Goal: Transaction & Acquisition: Purchase product/service

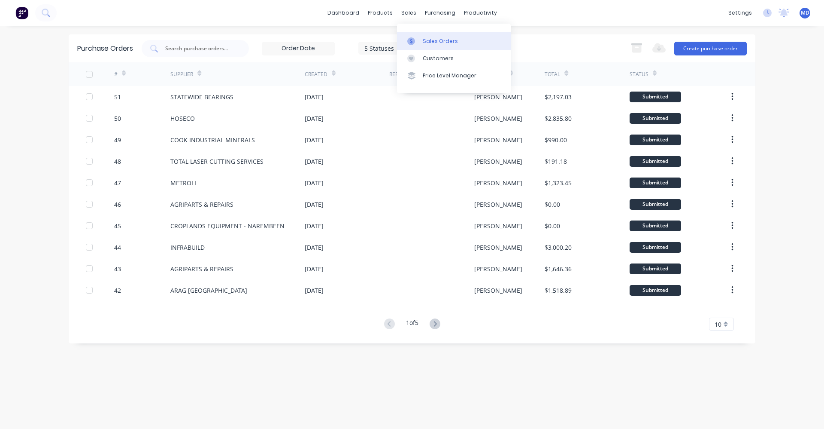
click at [425, 42] on div "Sales Orders" at bounding box center [440, 41] width 35 height 8
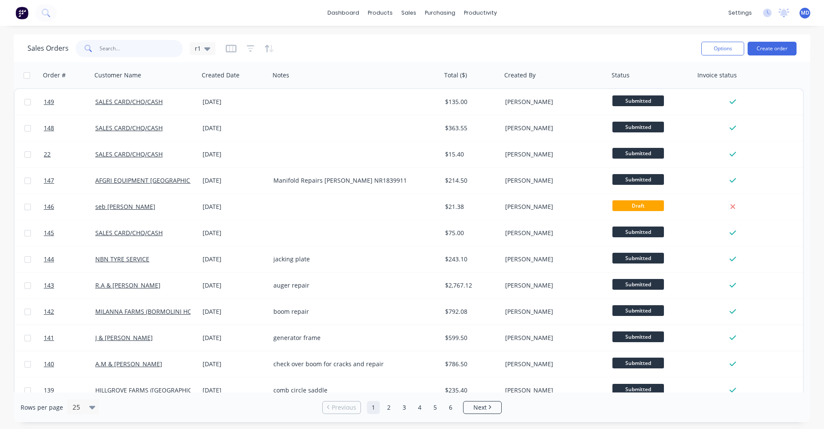
click at [153, 52] on input "text" at bounding box center [142, 48] width 84 height 17
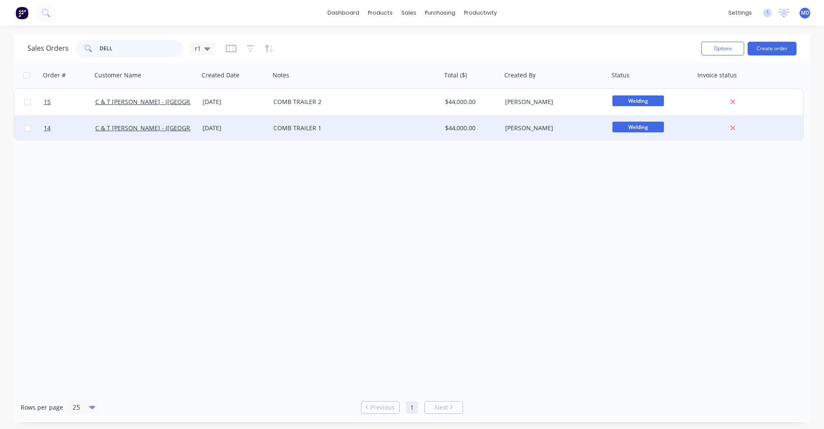
type input "DELL"
click at [658, 128] on span "Welding" at bounding box center [639, 127] width 52 height 11
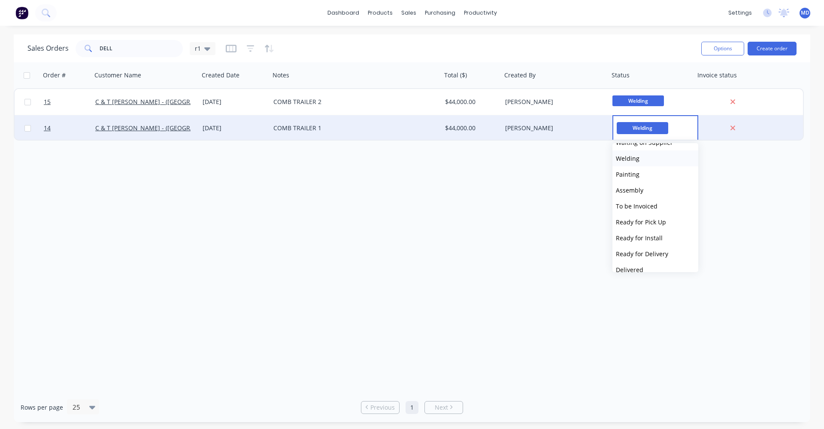
scroll to position [53, 0]
click at [646, 196] on span "Ready for Pick Up" at bounding box center [641, 197] width 50 height 8
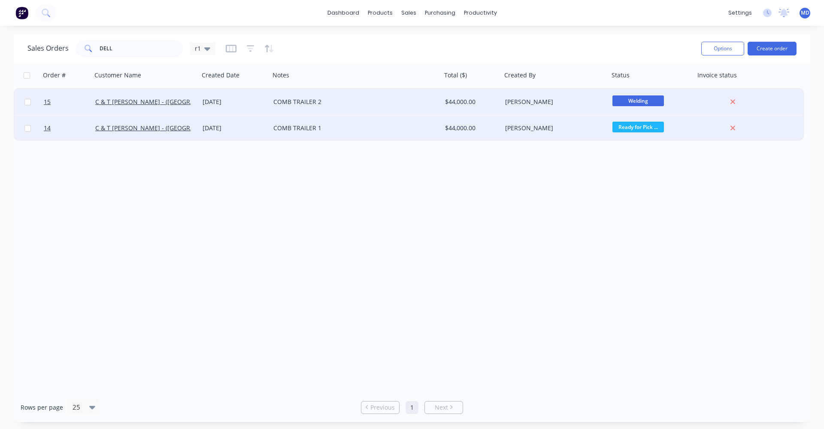
click at [649, 104] on span "Welding" at bounding box center [639, 100] width 52 height 11
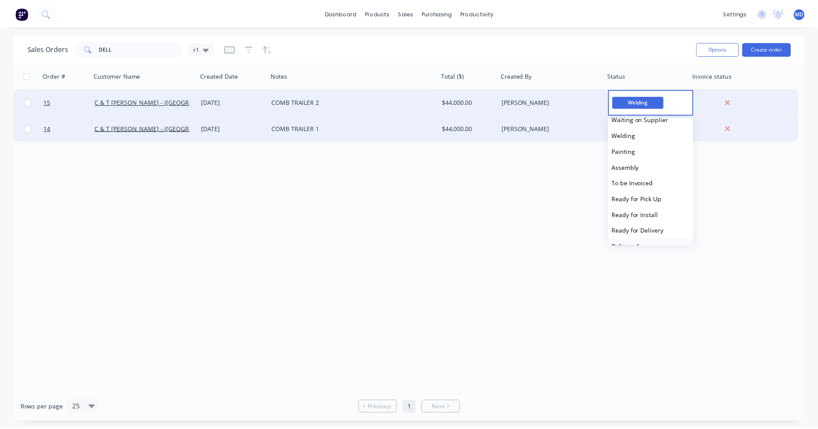
scroll to position [10, 0]
click at [646, 216] on span "Ready for Pick Up" at bounding box center [641, 214] width 50 height 8
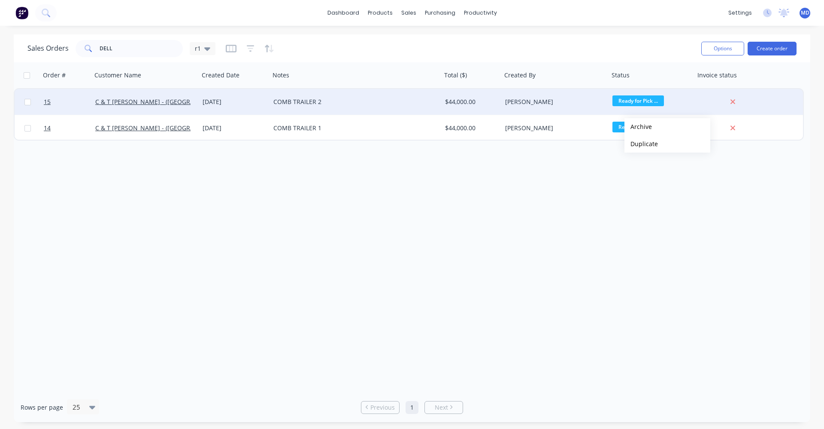
click at [572, 177] on div "Order # Customer Name Created Date Notes Total ($) Created By Status Invoice st…" at bounding box center [412, 227] width 797 height 330
click at [401, 12] on div "sales" at bounding box center [409, 12] width 24 height 13
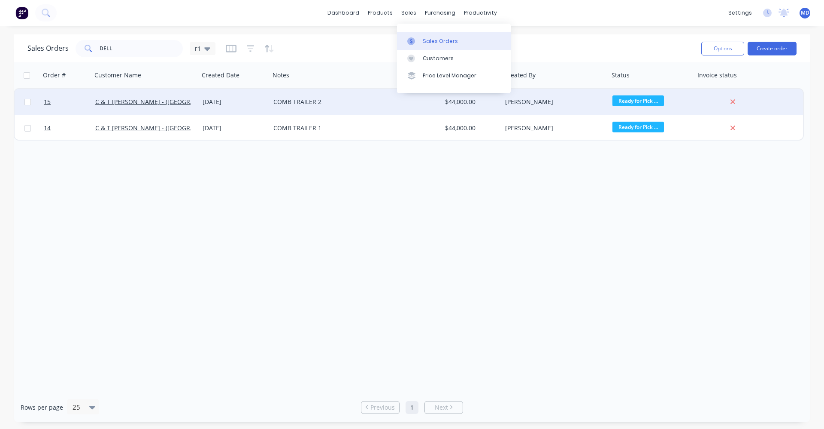
click at [429, 38] on div "Sales Orders" at bounding box center [440, 41] width 35 height 8
drag, startPoint x: 124, startPoint y: 53, endPoint x: 87, endPoint y: 54, distance: 36.9
click at [88, 54] on div "DELL" at bounding box center [129, 48] width 107 height 17
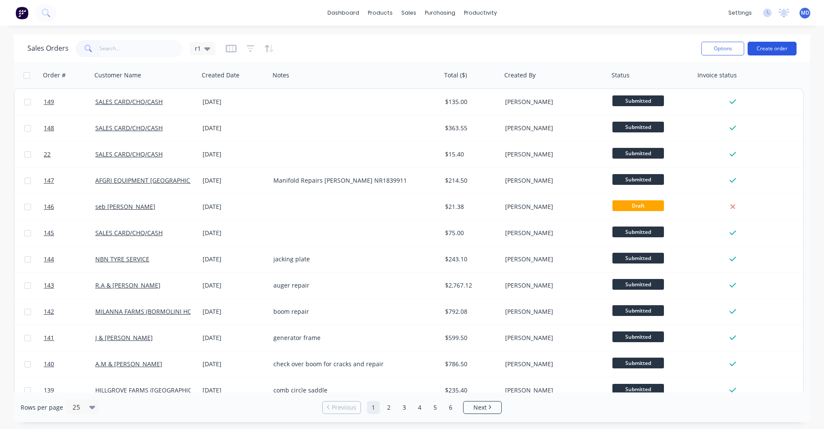
click at [765, 52] on button "Create order" at bounding box center [772, 49] width 49 height 14
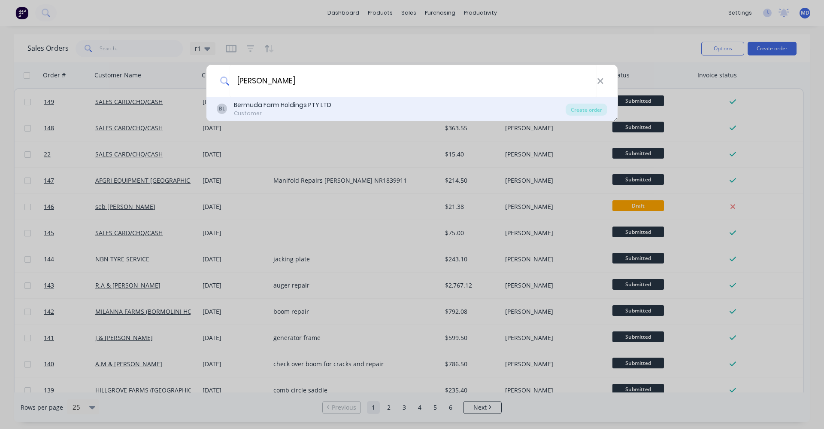
type input "[PERSON_NAME]"
click at [452, 112] on div "BL Bermuda Farm Holdings PTY LTD Customer" at bounding box center [391, 108] width 349 height 17
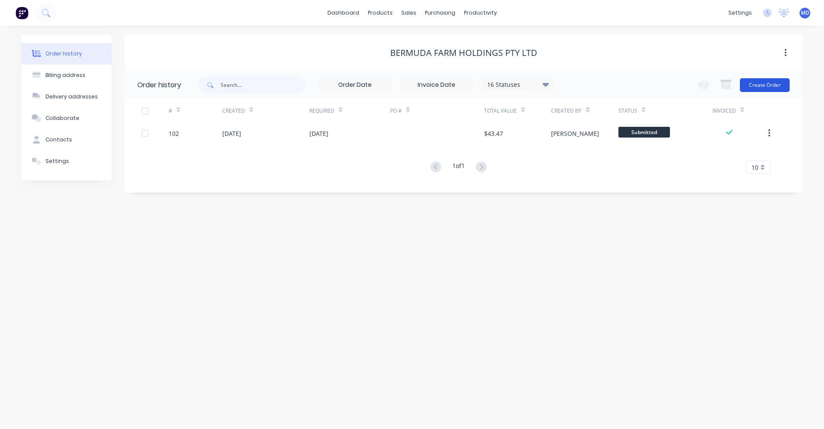
click at [750, 85] on button "Create Order" at bounding box center [765, 85] width 50 height 14
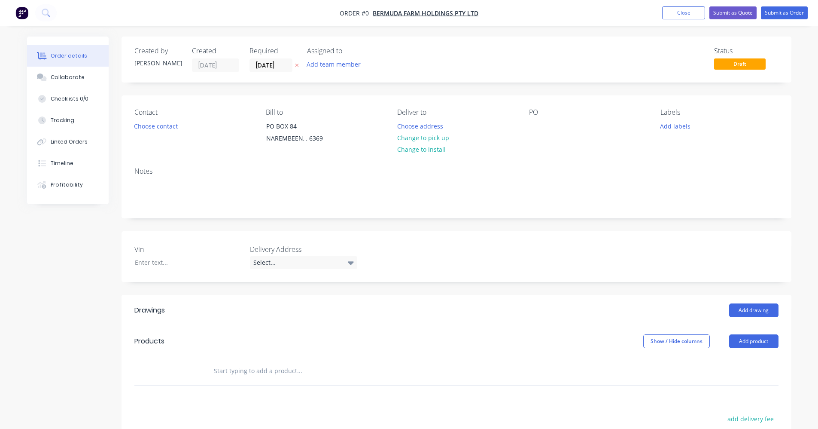
click at [235, 366] on input "text" at bounding box center [299, 370] width 172 height 17
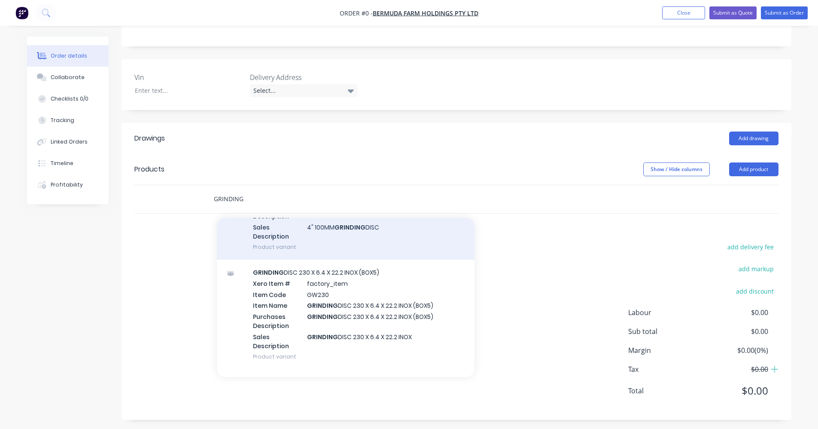
scroll to position [344, 0]
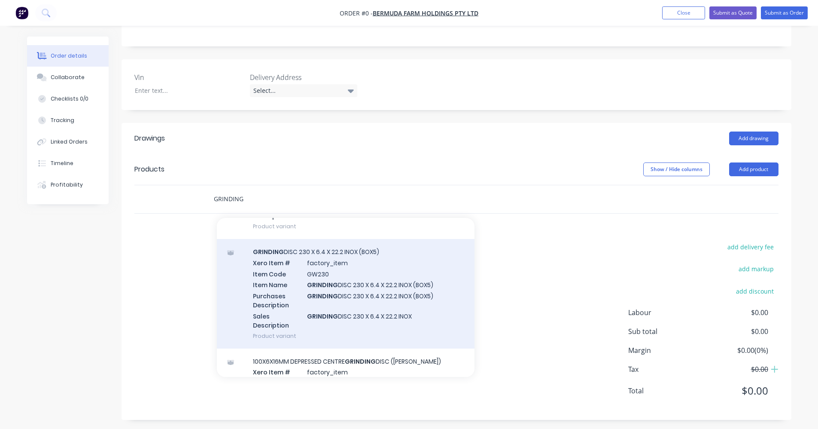
type input "GRINDING"
click at [344, 302] on div "GRINDING DISC 230 X 6.4 X 22.2 INOX (BOX5) Xero Item # factory_item Item Code G…" at bounding box center [346, 293] width 258 height 109
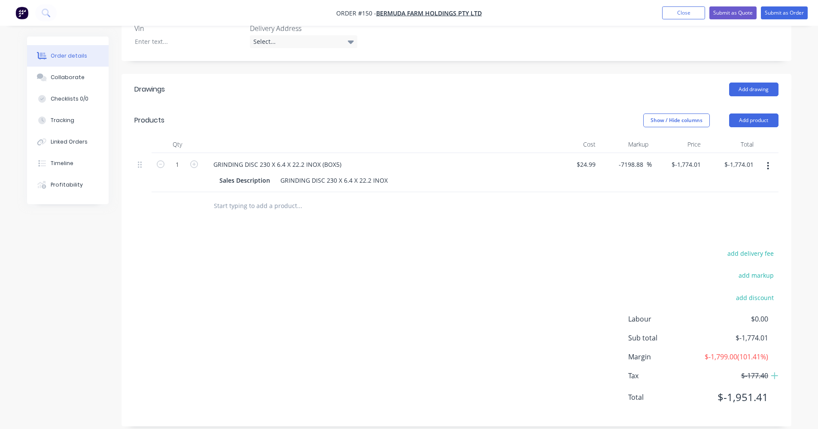
scroll to position [241, 0]
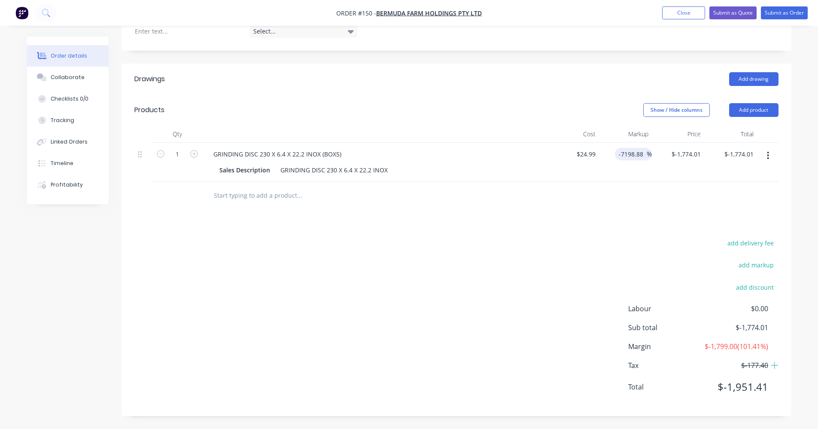
drag, startPoint x: 645, startPoint y: 146, endPoint x: 619, endPoint y: 145, distance: 25.8
click at [619, 148] on input "-7198.88" at bounding box center [632, 154] width 28 height 12
type input "40"
type input "$34.986"
type input "$34.99"
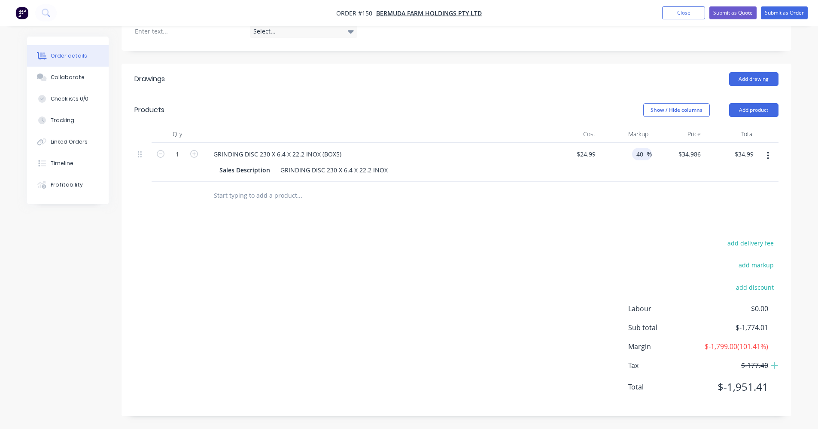
click at [570, 207] on div "Drawings Add drawing Products Show / Hide columns Add product Qty Cost Markup P…" at bounding box center [457, 240] width 670 height 352
click at [387, 169] on div "GRINDING DISC 230 X 6.4 X 22.2 INOX" at bounding box center [334, 170] width 114 height 12
click at [274, 196] on input "text" at bounding box center [299, 195] width 172 height 17
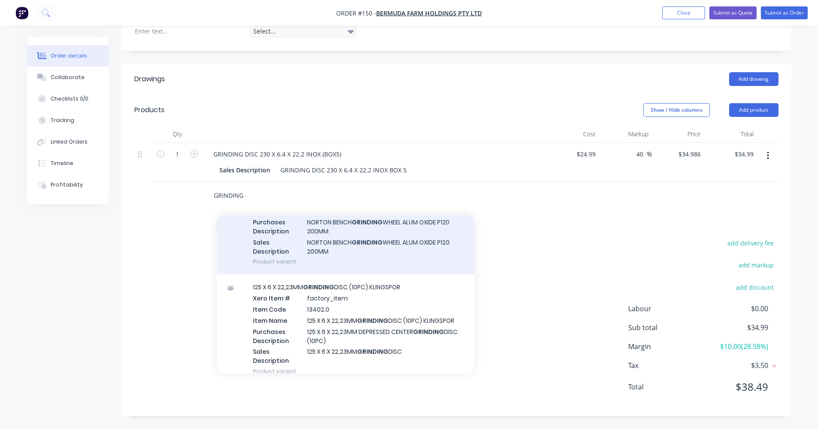
scroll to position [129, 0]
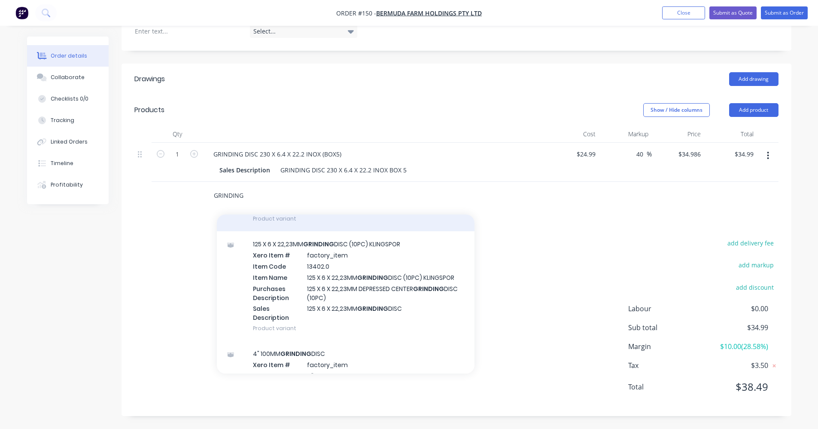
type input "GRINDING"
click at [317, 274] on div "125 X 6 X 22,23MM GRINDING DISC (10PC) KLINGSPOR Xero Item # factory_item Item …" at bounding box center [346, 285] width 258 height 109
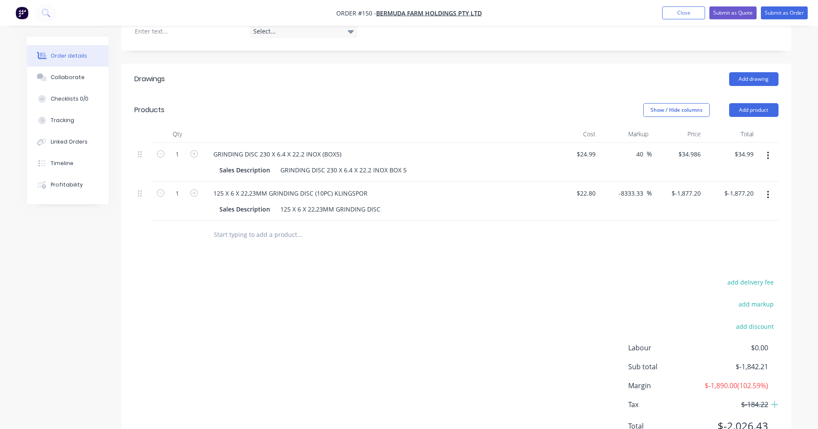
click at [768, 198] on icon "button" at bounding box center [768, 195] width 2 height 8
click at [727, 268] on div "Delete" at bounding box center [738, 268] width 66 height 12
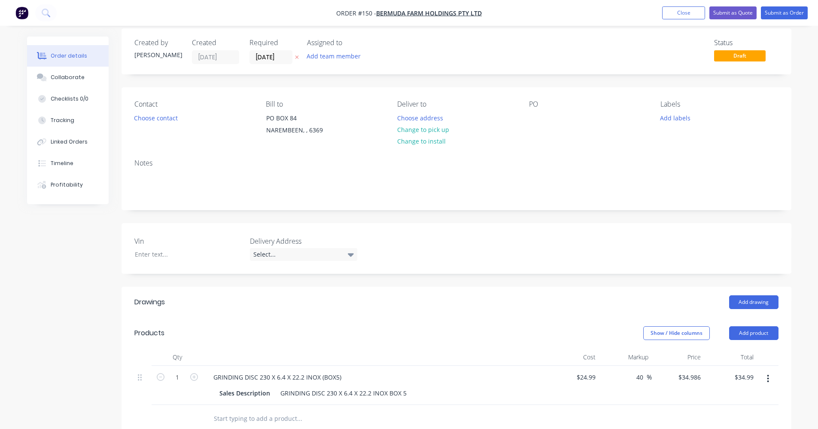
scroll to position [0, 0]
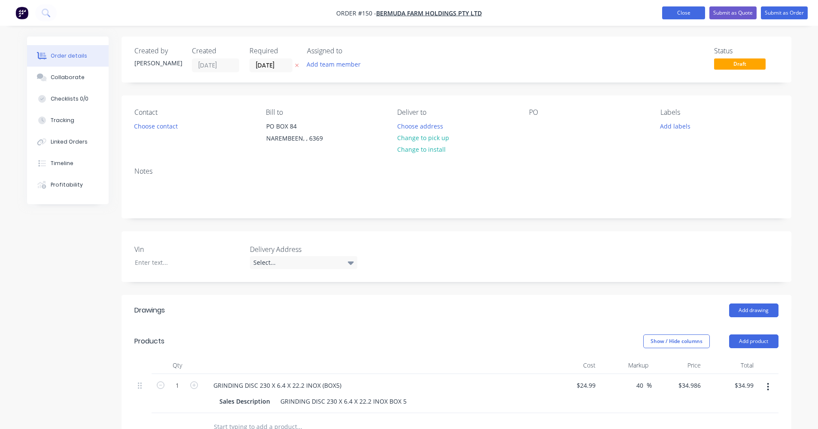
click at [684, 12] on button "Close" at bounding box center [683, 12] width 43 height 13
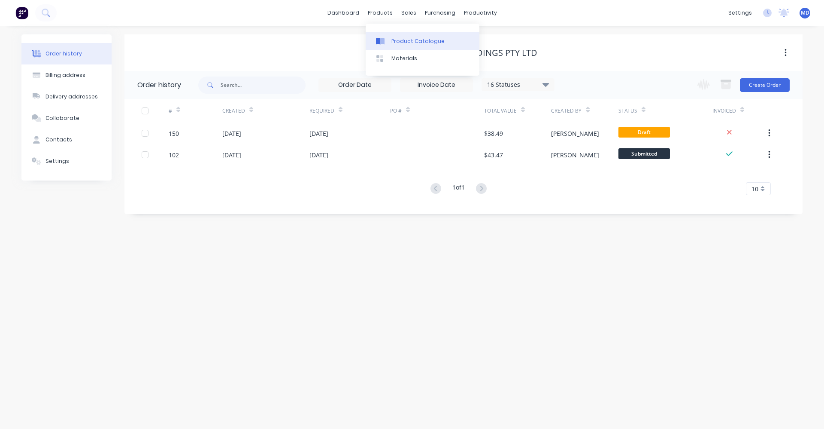
click at [393, 36] on link "Product Catalogue" at bounding box center [423, 40] width 114 height 17
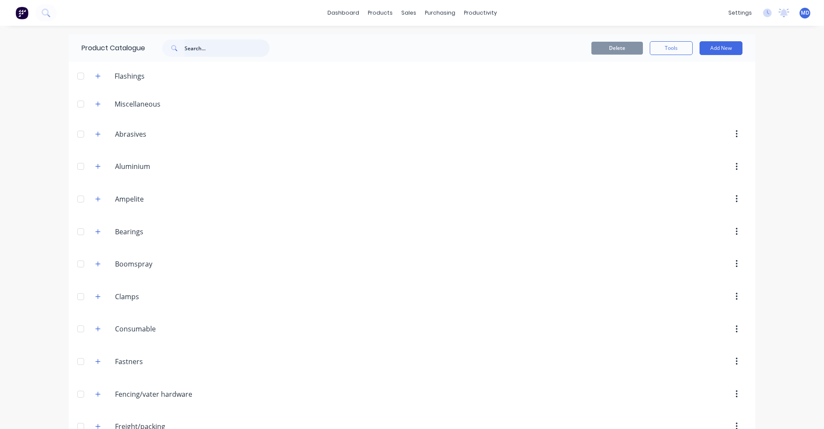
click at [214, 53] on input "text" at bounding box center [227, 48] width 85 height 17
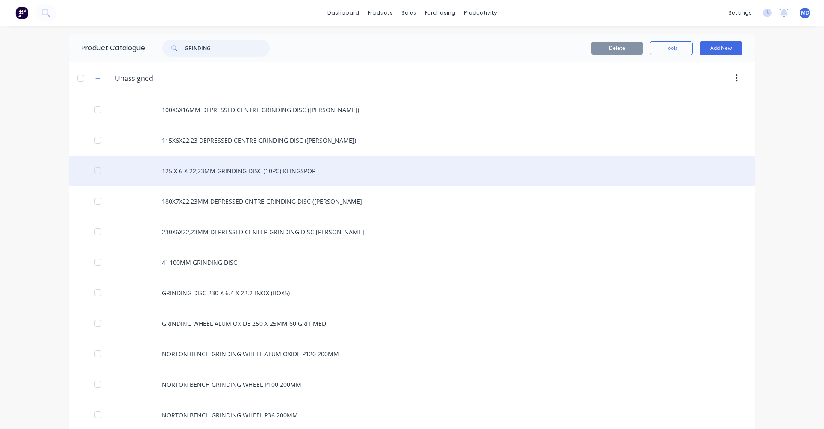
type input "GRINDING"
click at [243, 173] on div "125 X 6 X 22,23MM GRINDING DISC (10PC) KLINGSPOR" at bounding box center [412, 170] width 687 height 30
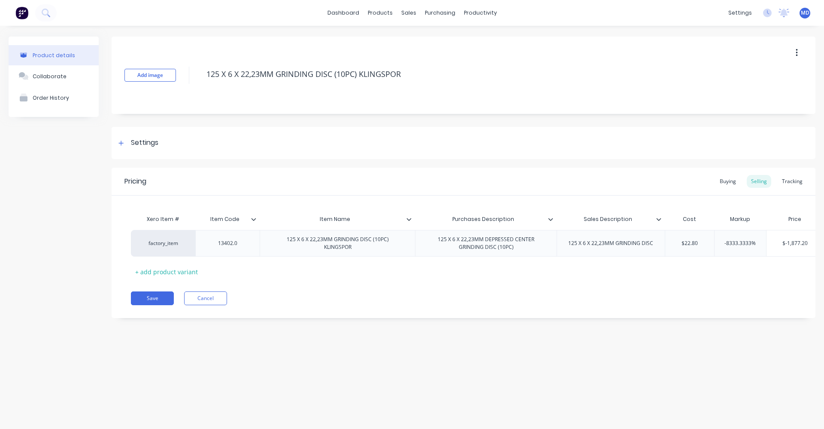
type textarea "x"
click at [423, 37] on div "Sales Orders" at bounding box center [440, 41] width 35 height 8
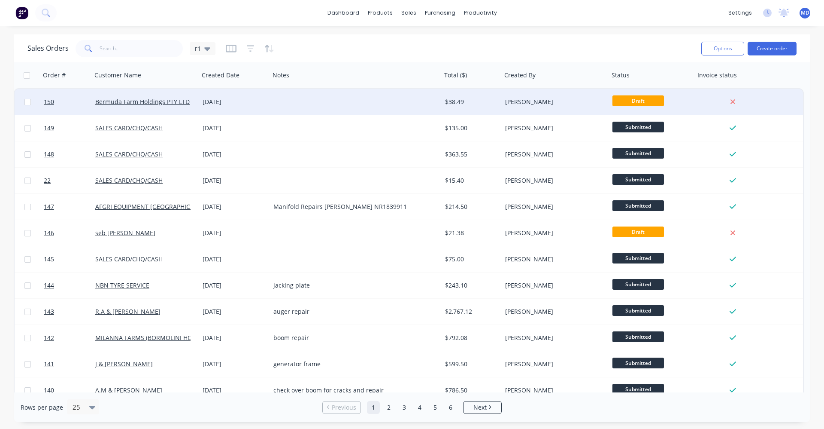
click at [265, 102] on div "[DATE]" at bounding box center [235, 101] width 64 height 9
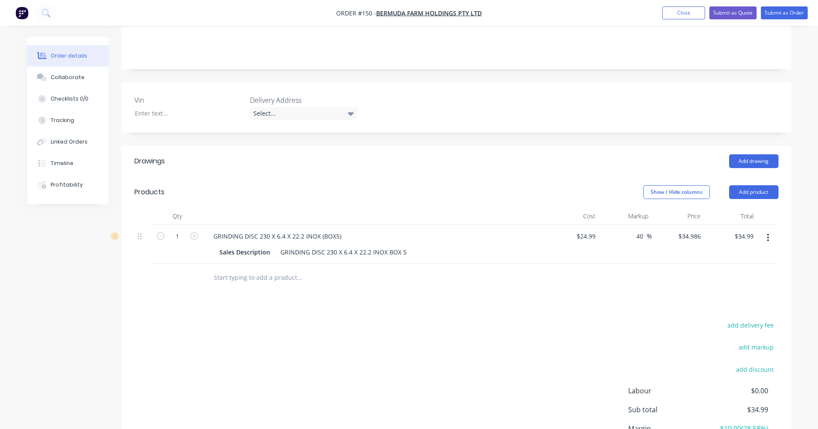
scroll to position [215, 0]
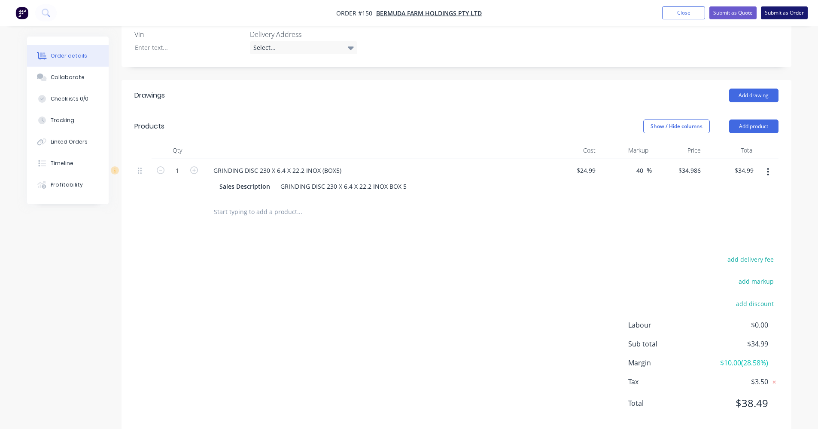
click at [785, 14] on button "Submit as Order" at bounding box center [784, 12] width 47 height 13
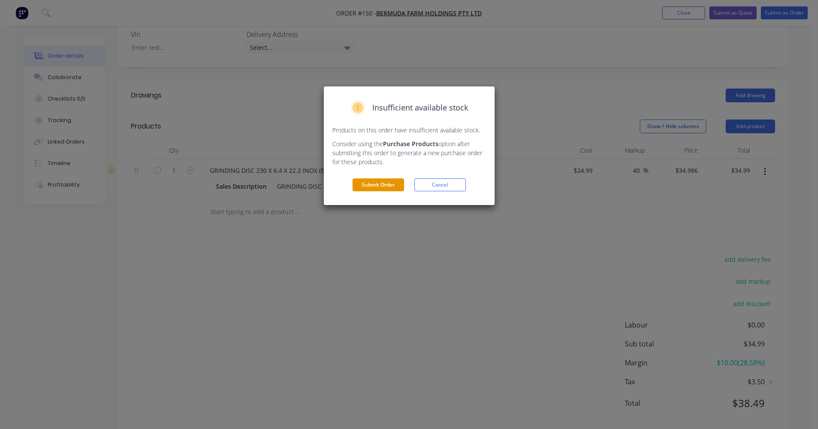
click at [388, 182] on button "Submit Order" at bounding box center [379, 184] width 52 height 13
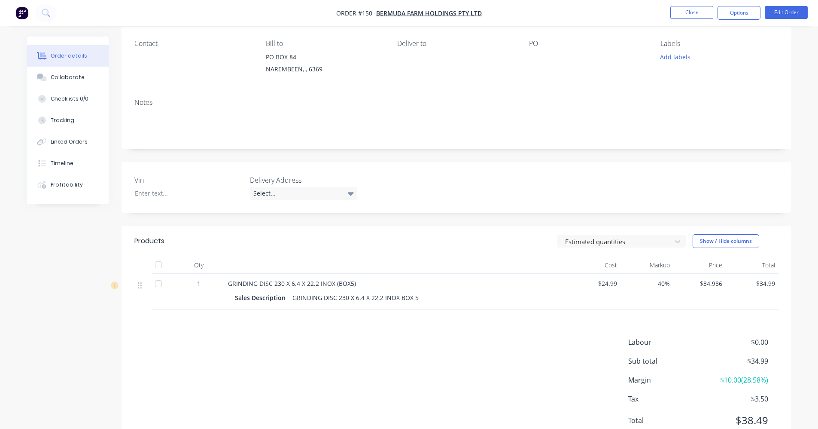
scroll to position [0, 0]
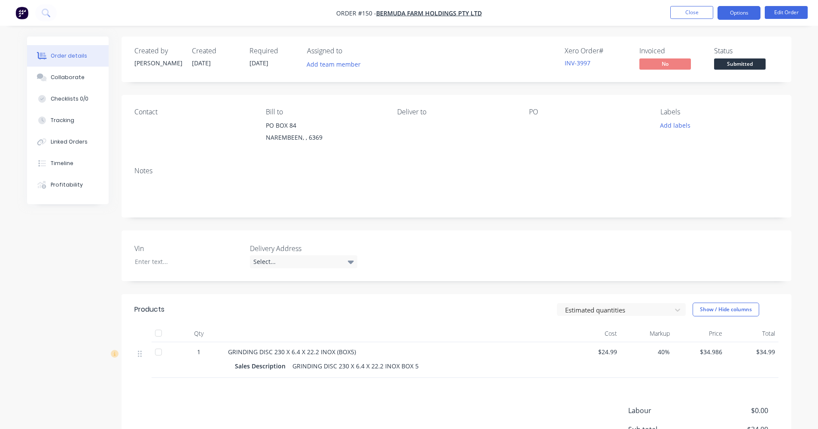
click at [741, 14] on button "Options" at bounding box center [739, 13] width 43 height 14
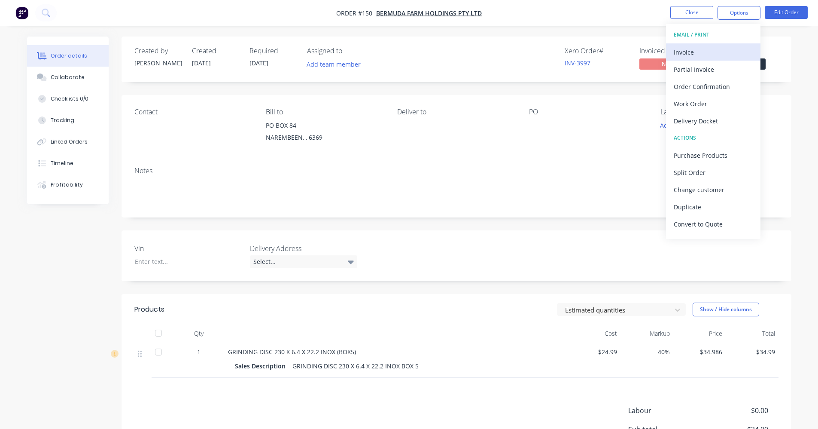
click at [718, 51] on div "Invoice" at bounding box center [713, 52] width 79 height 12
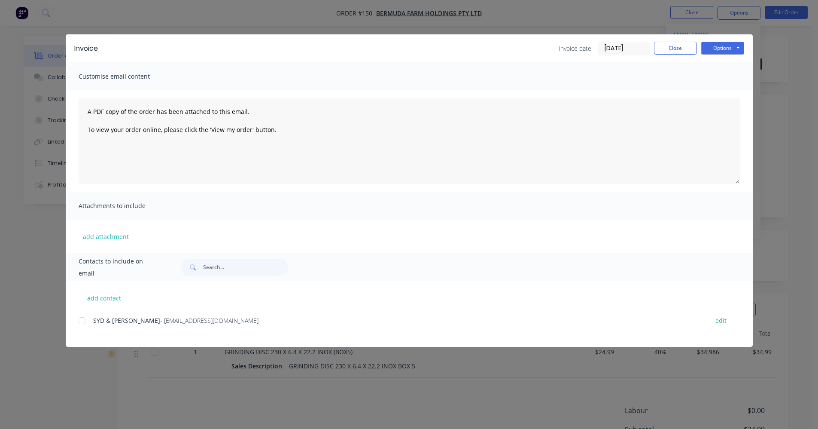
click at [85, 321] on div at bounding box center [81, 320] width 17 height 17
click at [720, 53] on button "Options" at bounding box center [722, 48] width 43 height 13
click at [719, 94] on button "Email" at bounding box center [728, 92] width 55 height 14
click at [676, 46] on button "Close" at bounding box center [675, 48] width 43 height 13
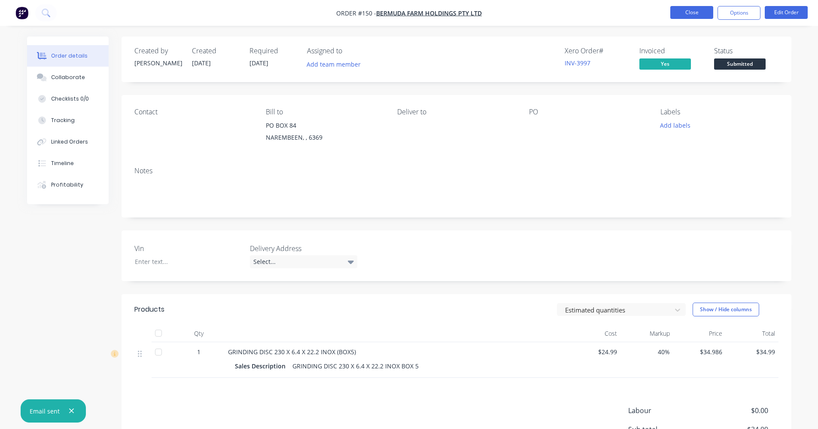
click at [688, 16] on button "Close" at bounding box center [691, 12] width 43 height 13
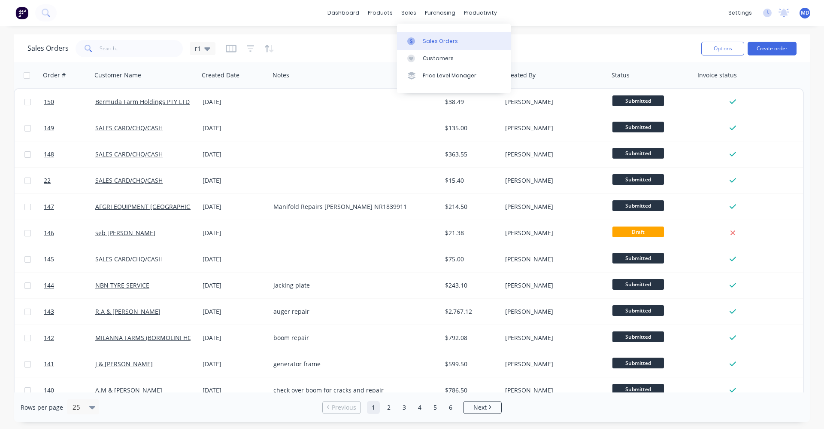
click at [427, 35] on link "Sales Orders" at bounding box center [454, 40] width 114 height 17
click at [790, 48] on button "Create order" at bounding box center [772, 49] width 49 height 14
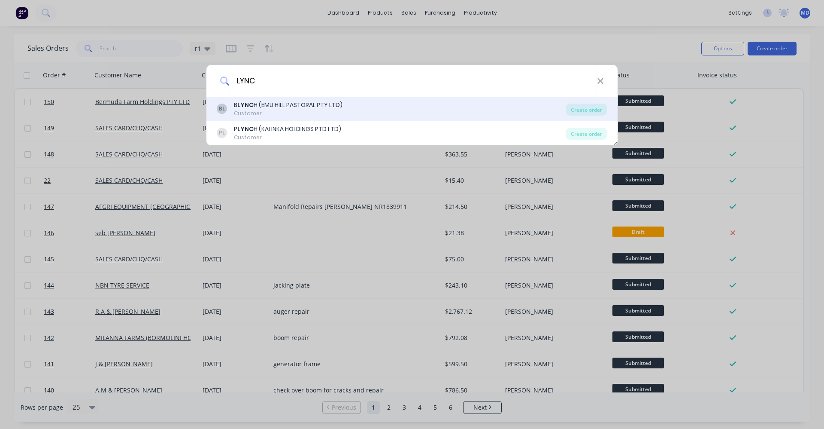
type input "LYNC"
click at [345, 102] on div "BL B LYNC H (EMU HILL PASTORAL PTY LTD) Customer" at bounding box center [391, 108] width 349 height 17
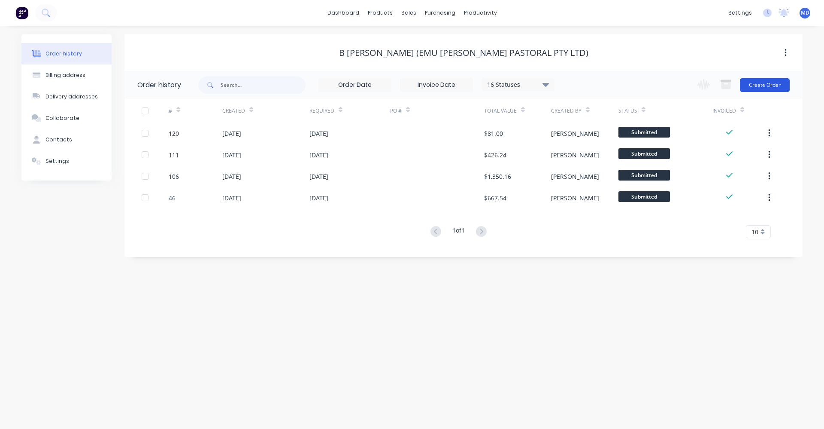
click at [751, 85] on button "Create Order" at bounding box center [765, 85] width 50 height 14
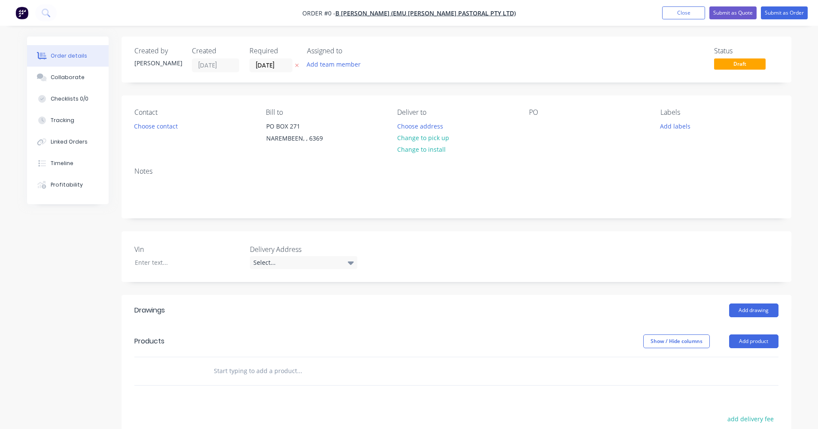
click at [237, 367] on input "text" at bounding box center [299, 370] width 172 height 17
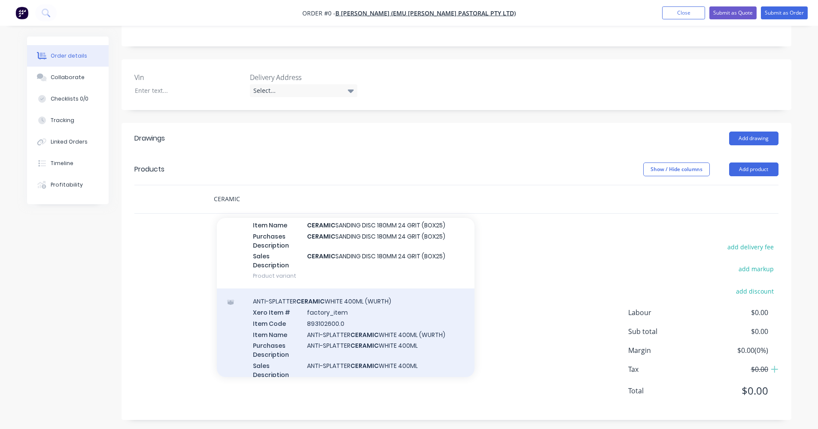
scroll to position [172, 0]
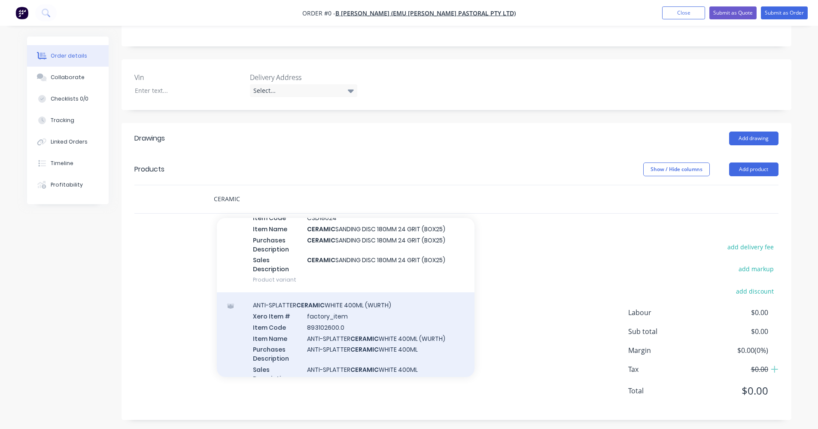
type input "CERAMIC"
click at [341, 322] on div "ANTI-SPLATTER CERAMIC WHITE 400ML (WURTH) Xero Item # factory_item Item Code 89…" at bounding box center [346, 346] width 258 height 109
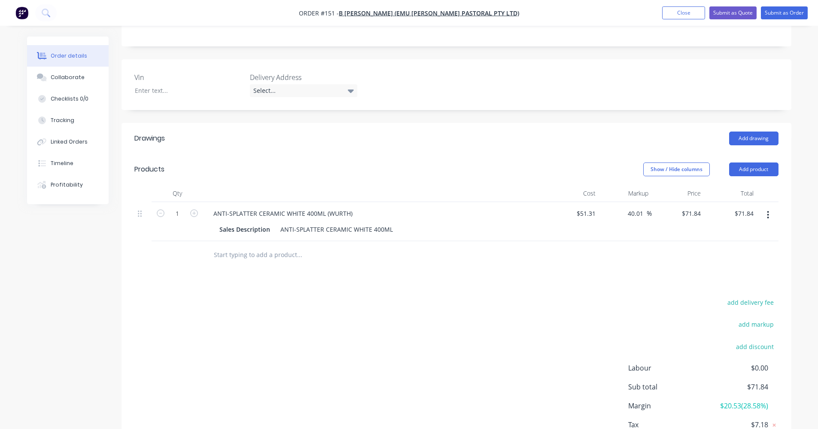
click at [283, 258] on input "text" at bounding box center [299, 254] width 172 height 17
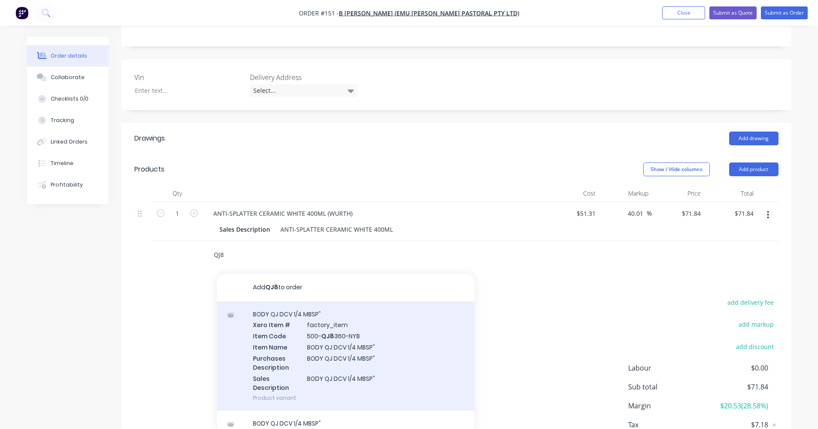
type input "QJ8"
click at [339, 322] on div "BODY QJ DCV 1/4 MBSP" Xero Item # factory_item Item Code 500- QJ8 360-NYB Item …" at bounding box center [346, 355] width 258 height 109
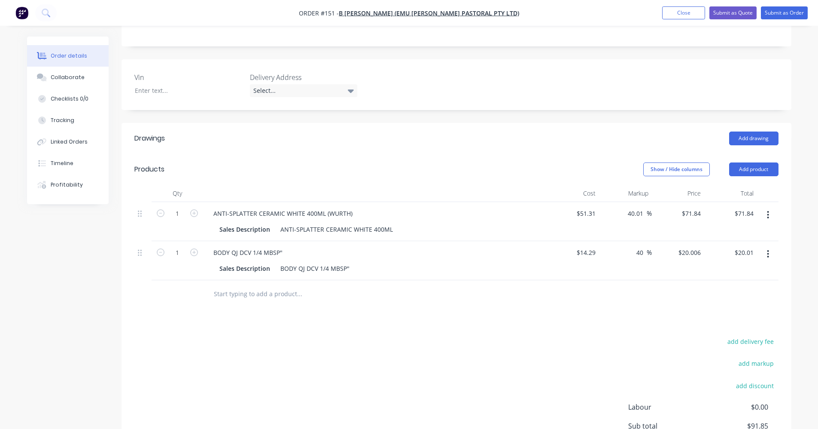
click at [235, 296] on input "text" at bounding box center [299, 293] width 172 height 17
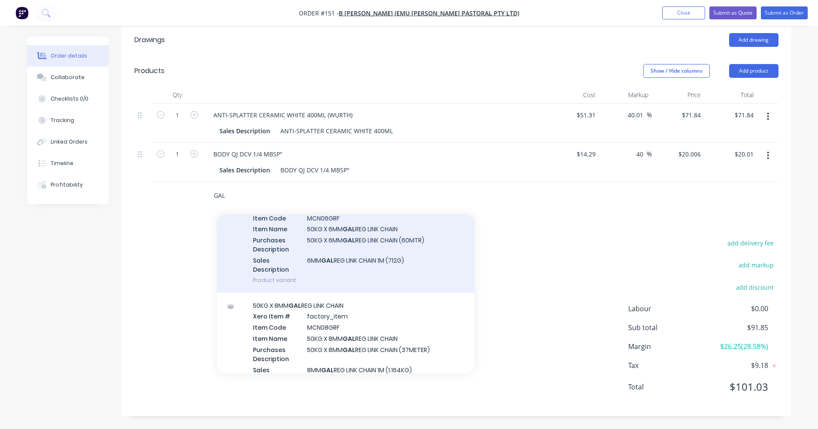
scroll to position [429, 0]
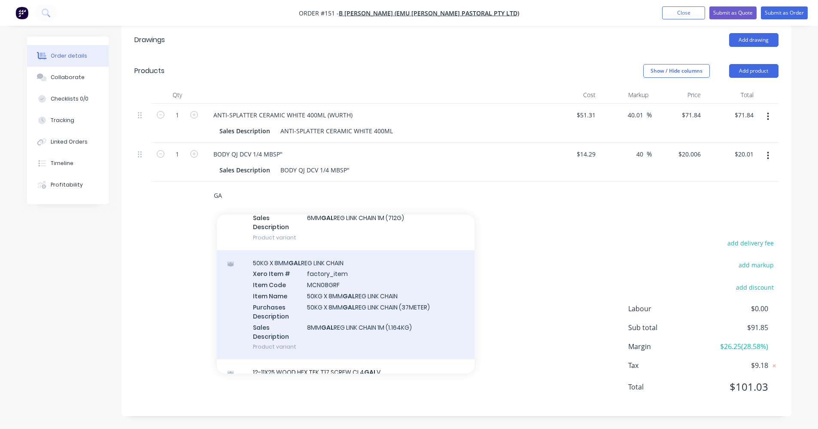
type input "G"
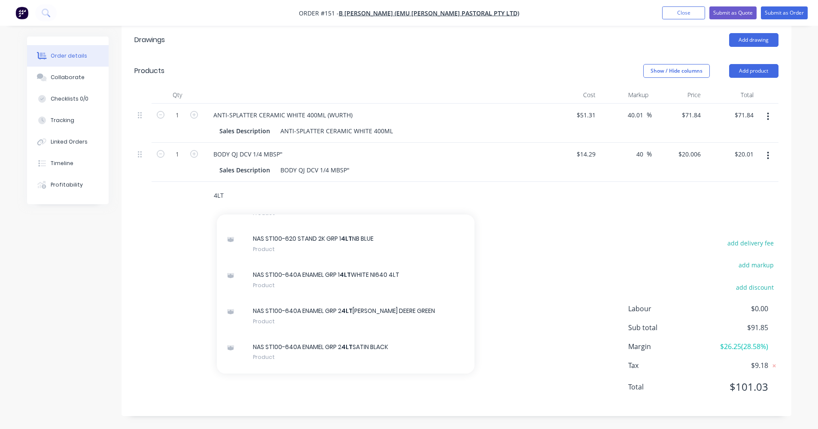
scroll to position [3135, 0]
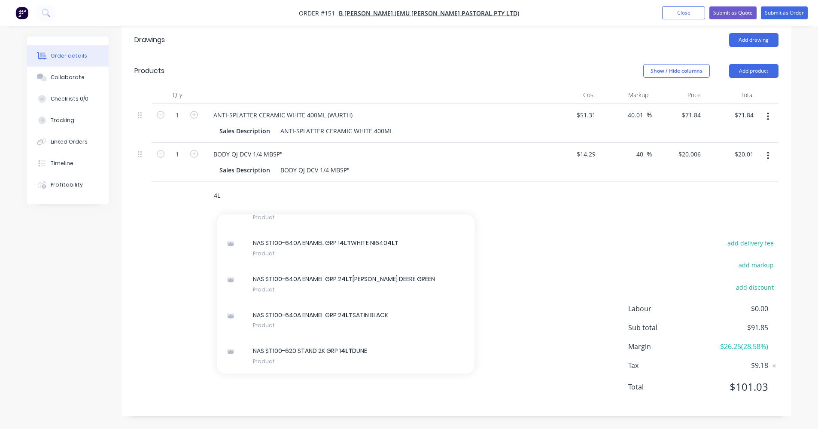
type input "4"
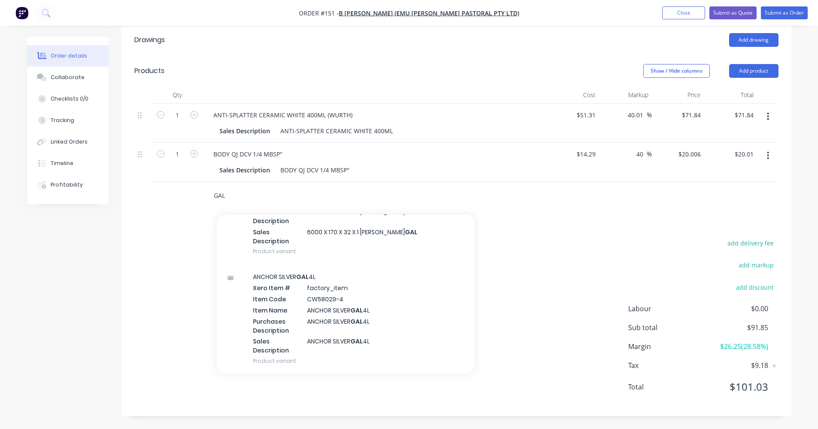
scroll to position [1073, 0]
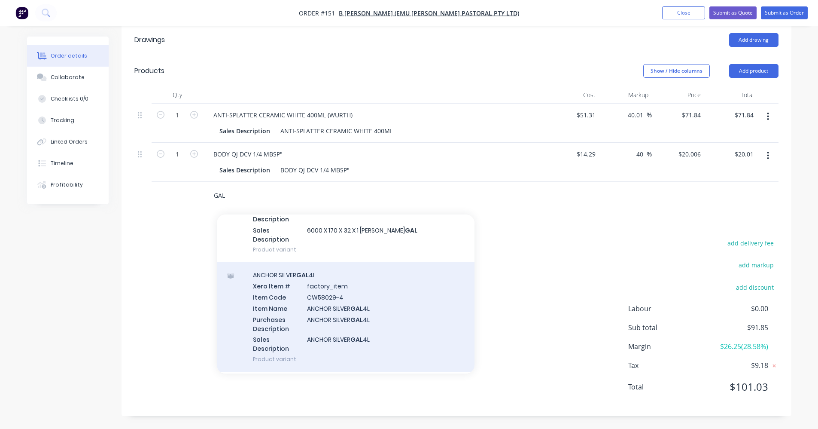
type input "GAL"
click at [290, 283] on div "ANCHOR SILVER GAL 4L Xero Item # factory_item Item Code CW58029-4 Item Name ANC…" at bounding box center [346, 316] width 258 height 109
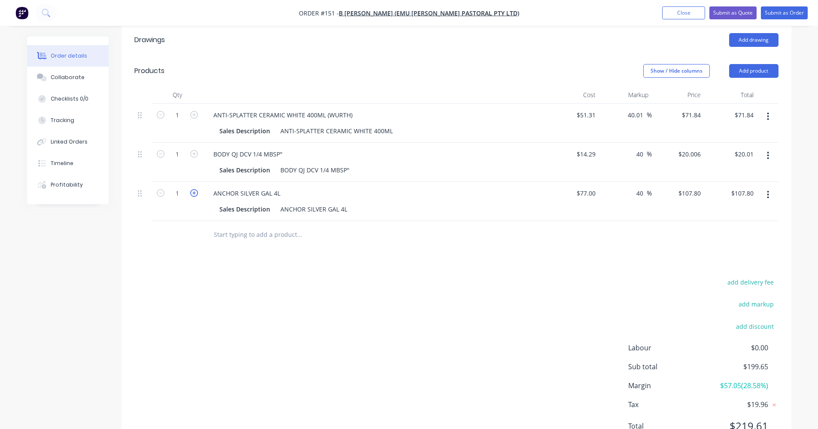
click at [194, 191] on icon "button" at bounding box center [194, 193] width 8 height 8
type input "2"
type input "$215.60"
click at [194, 191] on icon "button" at bounding box center [194, 193] width 8 height 8
type input "3"
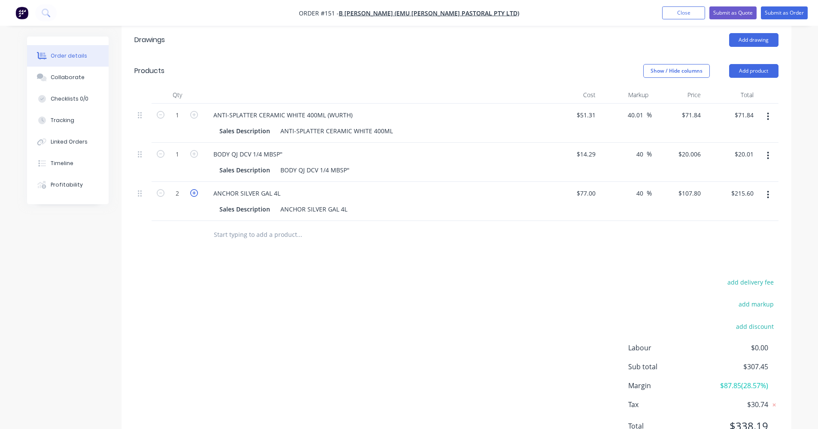
type input "$323.40"
click at [793, 10] on button "Submit as Order" at bounding box center [784, 12] width 47 height 13
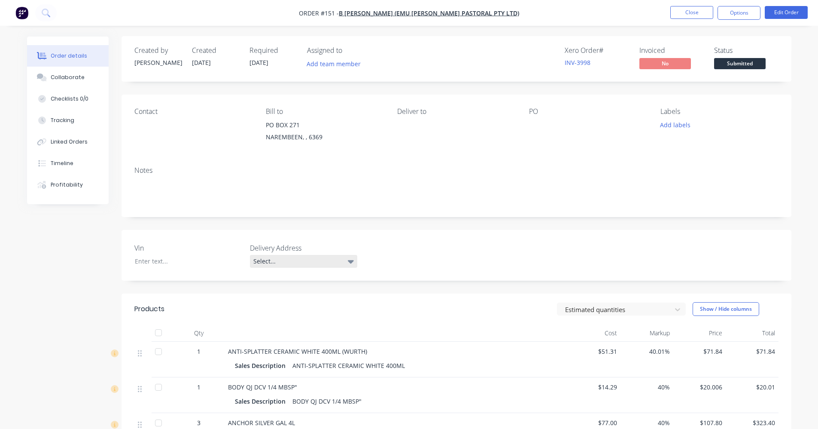
scroll to position [0, 0]
click at [736, 9] on button "Options" at bounding box center [739, 13] width 43 height 14
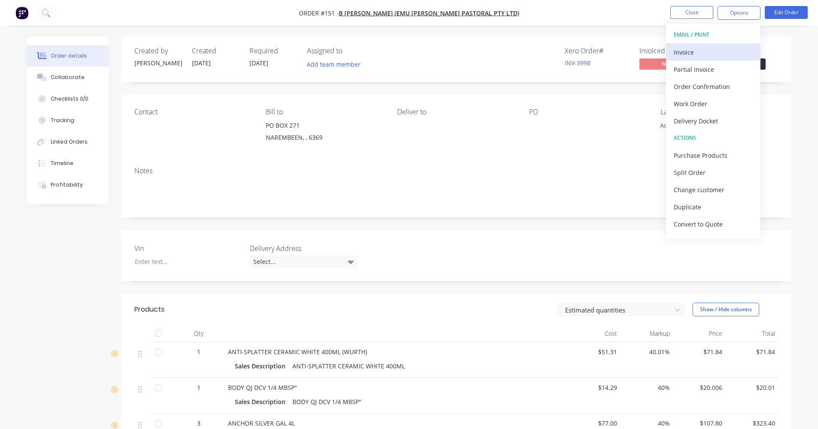
click at [699, 50] on div "Invoice" at bounding box center [713, 52] width 79 height 12
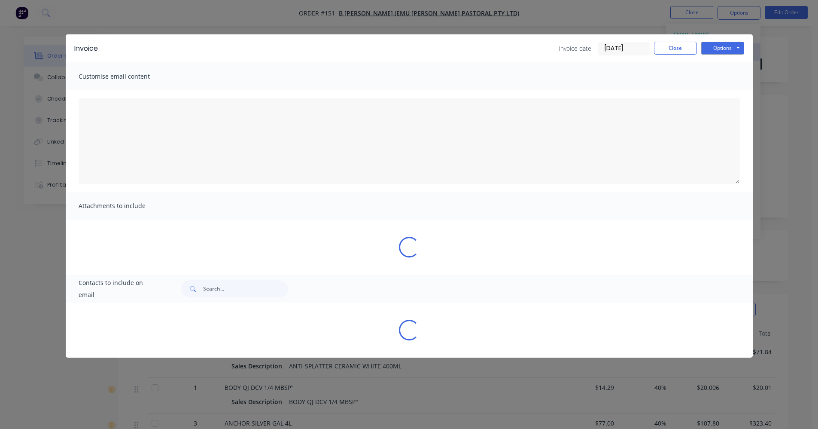
type textarea "A PDF copy of the order has been attached to this email. To view your order onl…"
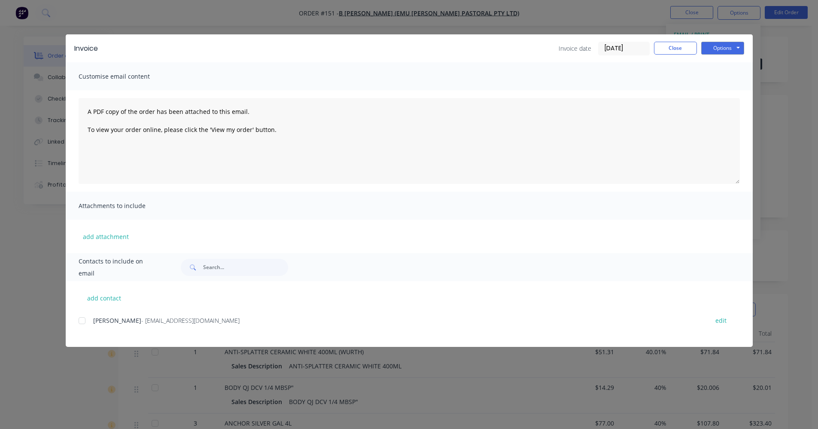
click at [84, 319] on div at bounding box center [81, 320] width 17 height 17
click at [725, 52] on button "Options" at bounding box center [722, 48] width 43 height 13
click at [725, 91] on button "Email" at bounding box center [728, 92] width 55 height 14
click at [687, 52] on button "Close" at bounding box center [675, 48] width 43 height 13
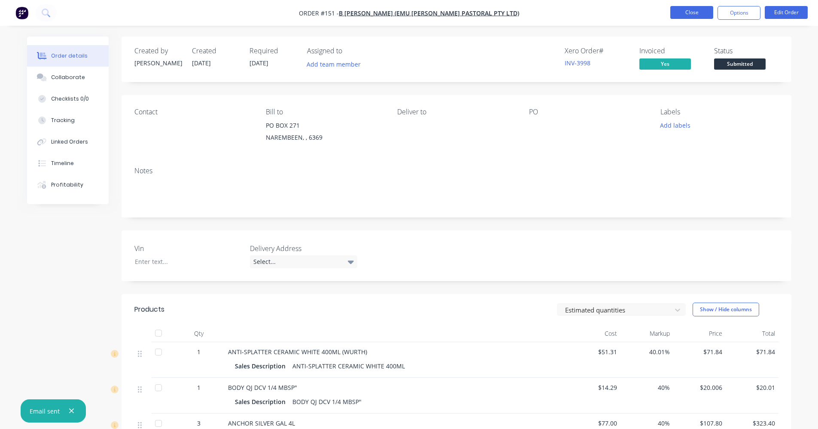
click at [693, 15] on button "Close" at bounding box center [691, 12] width 43 height 13
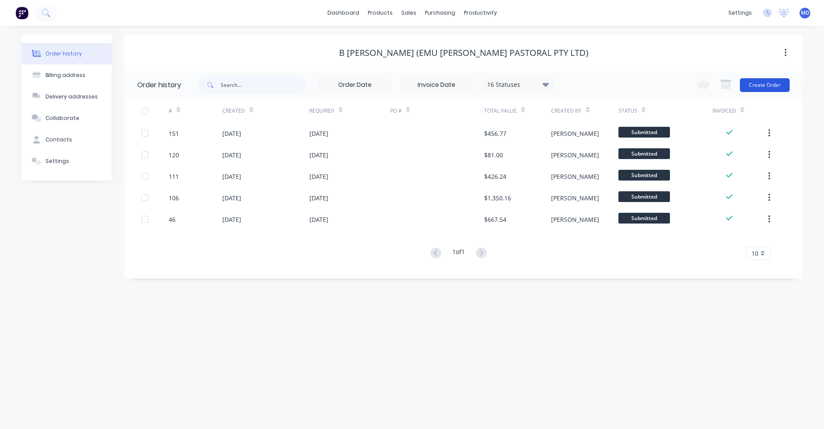
click at [757, 82] on button "Create Order" at bounding box center [765, 85] width 50 height 14
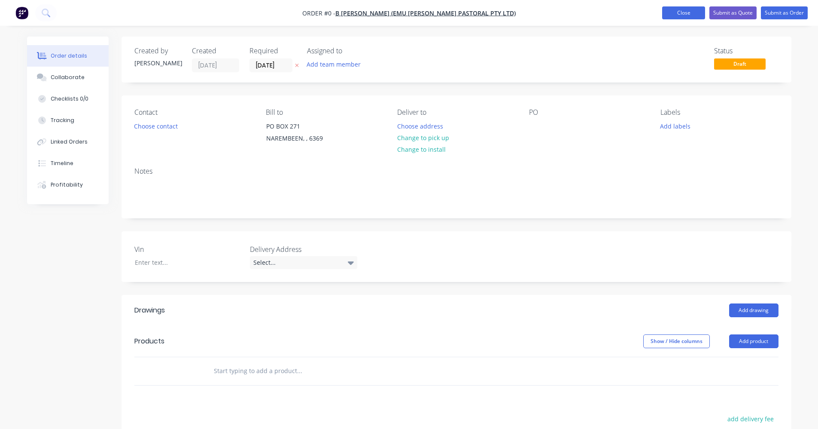
click at [695, 13] on button "Close" at bounding box center [683, 12] width 43 height 13
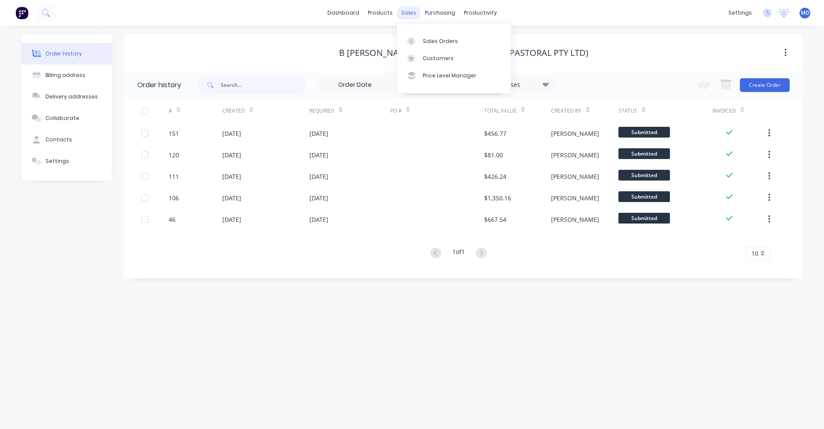
click at [405, 15] on div "sales" at bounding box center [409, 12] width 24 height 13
click at [423, 42] on div "Sales Orders" at bounding box center [440, 41] width 35 height 8
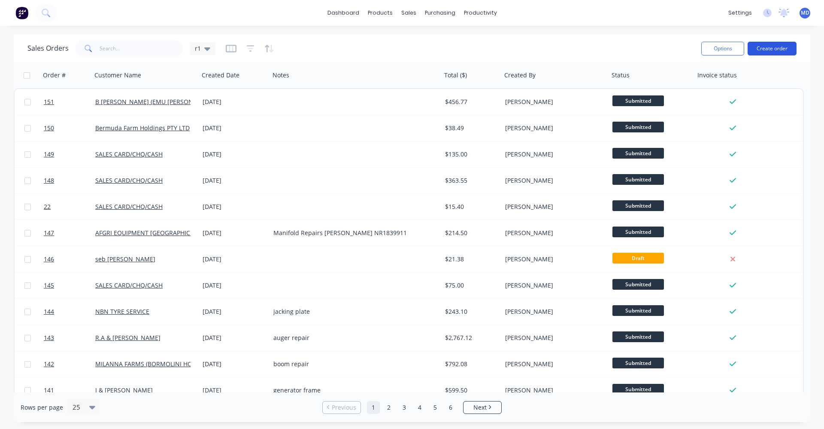
click at [767, 46] on button "Create order" at bounding box center [772, 49] width 49 height 14
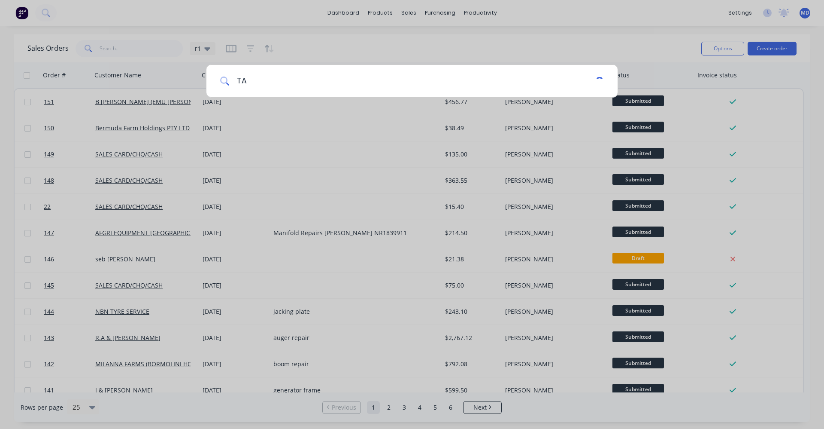
type input "T"
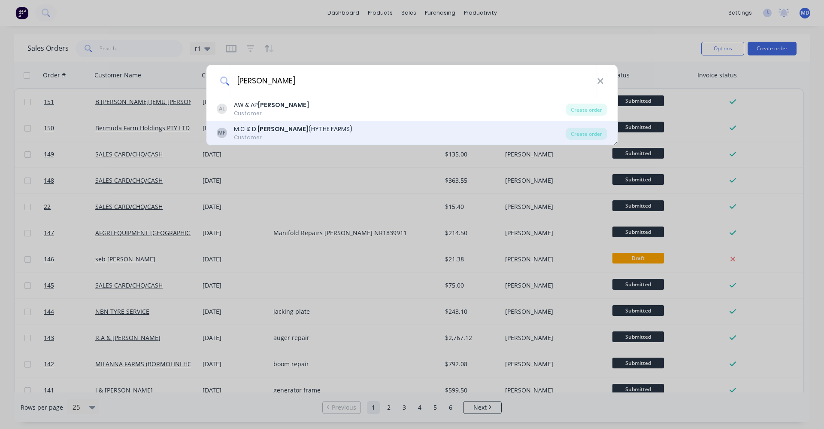
type input "[PERSON_NAME]"
click at [308, 129] on div "M.C & [PERSON_NAME] (HYTHE FARMS)" at bounding box center [293, 129] width 119 height 9
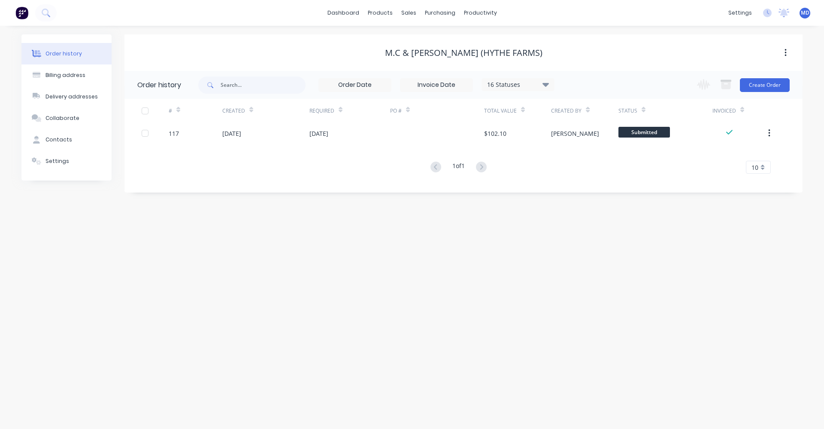
click at [757, 93] on div "Change order status Submitted Waiting on Supplier Welding Painting Assembly To …" at bounding box center [741, 85] width 98 height 28
click at [757, 88] on button "Create Order" at bounding box center [765, 85] width 50 height 14
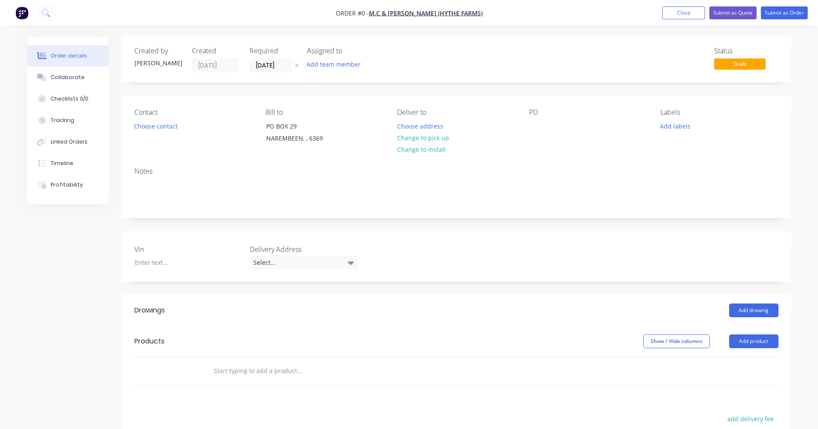
click at [231, 367] on input "text" at bounding box center [299, 370] width 172 height 17
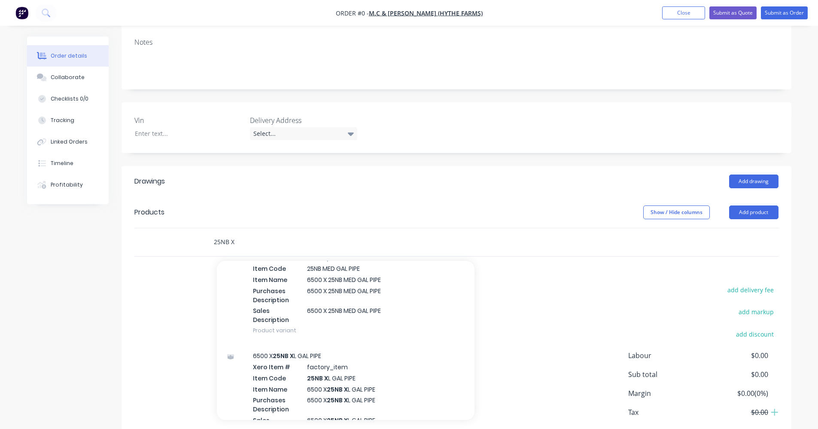
scroll to position [172, 0]
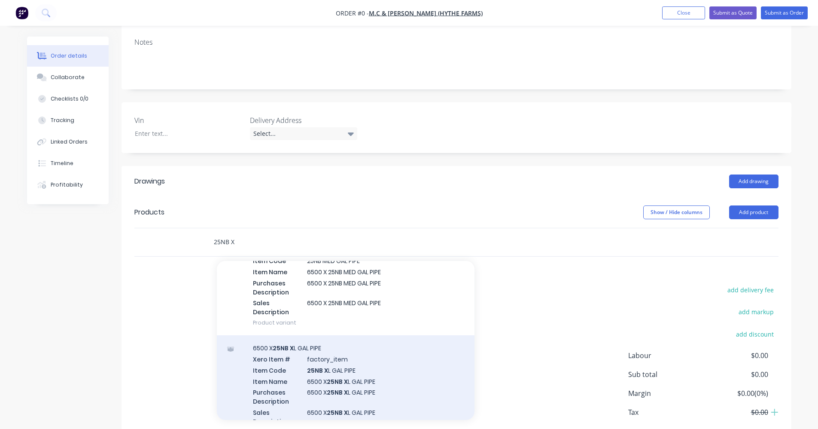
type input "25NB X"
click at [313, 382] on div "6500 X 25NB X L GAL PIPE Xero Item # factory_item Item Code 25NB X L GAL PIPE I…" at bounding box center [346, 389] width 258 height 109
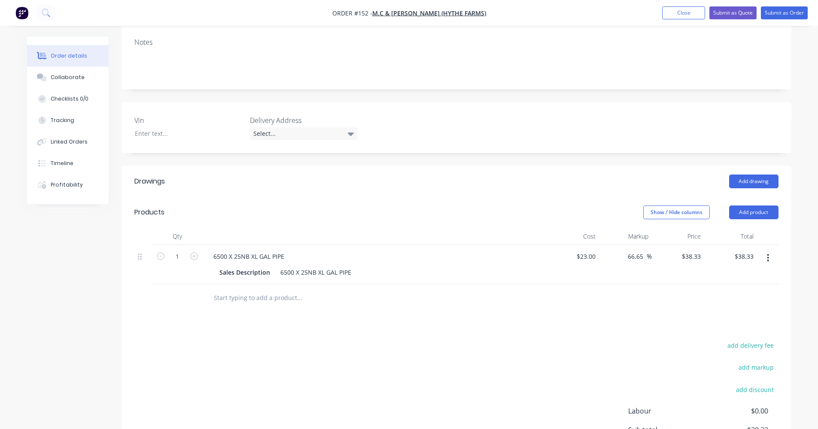
click at [259, 296] on input "text" at bounding box center [299, 297] width 172 height 17
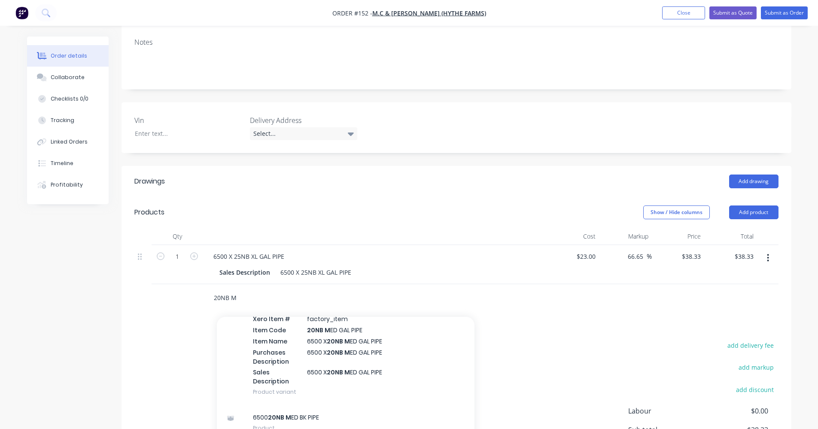
scroll to position [159, 0]
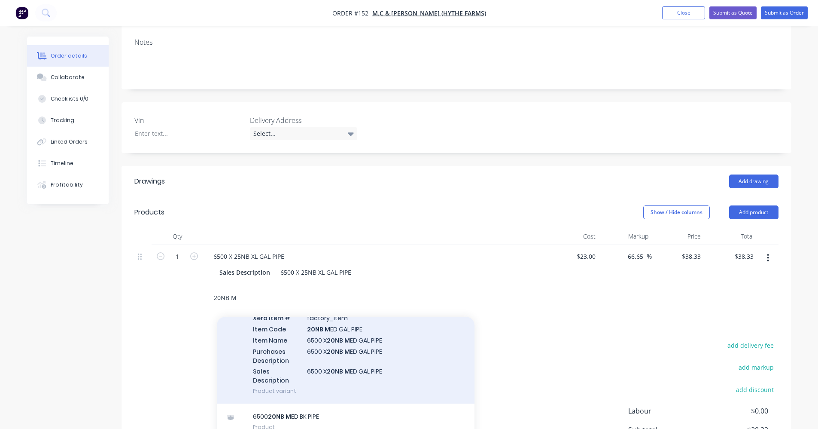
type input "20NB M"
click at [304, 356] on div "6500 X 20NB M ED GAL PIPE Xero Item # factory_item Item Code 20NB M ED GAL PIPE…" at bounding box center [346, 348] width 258 height 109
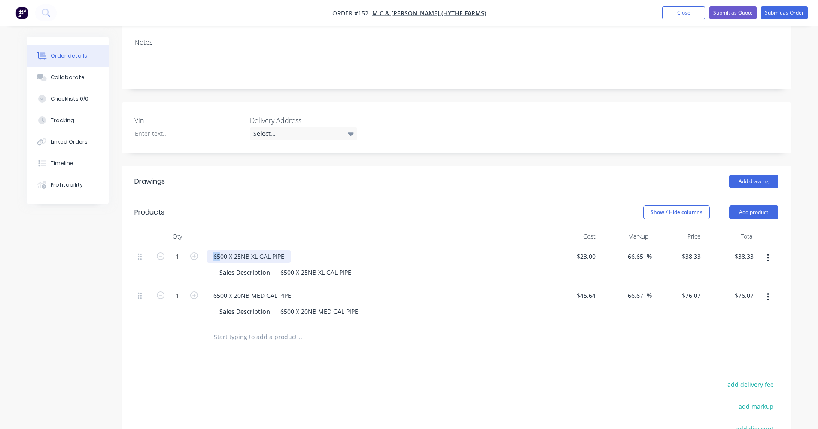
drag, startPoint x: 219, startPoint y: 254, endPoint x: 212, endPoint y: 255, distance: 7.8
click at [212, 255] on div "6500 X 25NB XL GAL PIPE" at bounding box center [249, 256] width 85 height 12
drag, startPoint x: 219, startPoint y: 293, endPoint x: 214, endPoint y: 295, distance: 5.8
click at [214, 295] on div "6500 X 20NB MED GAL PIPE" at bounding box center [252, 295] width 91 height 12
click at [219, 292] on div "6500 X 20NB MED GAL PIPE" at bounding box center [252, 295] width 91 height 12
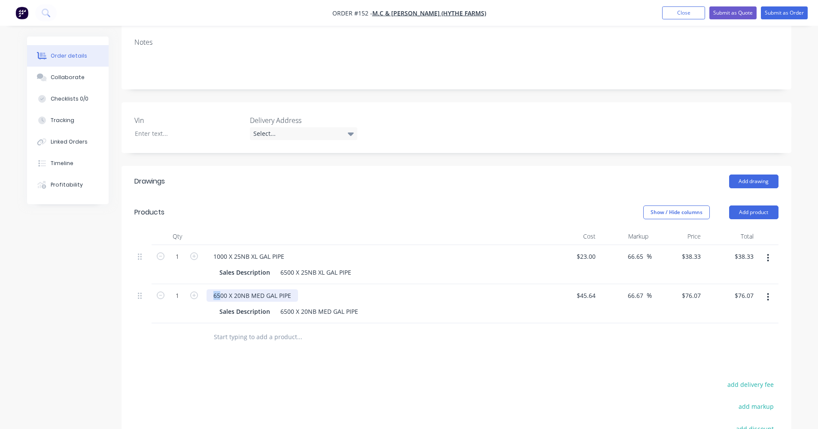
drag, startPoint x: 219, startPoint y: 292, endPoint x: 210, endPoint y: 293, distance: 9.5
click at [210, 293] on div "6500 X 20NB MED GAL PIPE" at bounding box center [252, 295] width 91 height 12
click at [593, 254] on input "23" at bounding box center [593, 256] width 11 height 12
type input "2"
type input "$3.54"
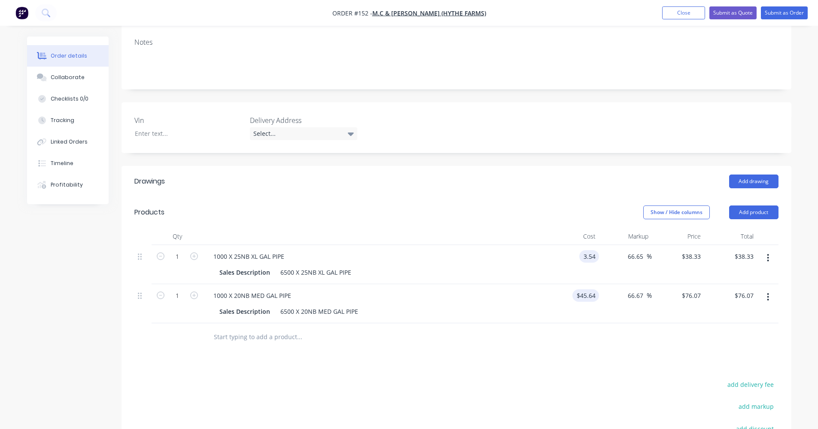
type input "$5.8995"
type input "$5.90"
click at [595, 293] on input "45.64" at bounding box center [589, 295] width 20 height 12
type input "$7.03"
type input "$11.7172"
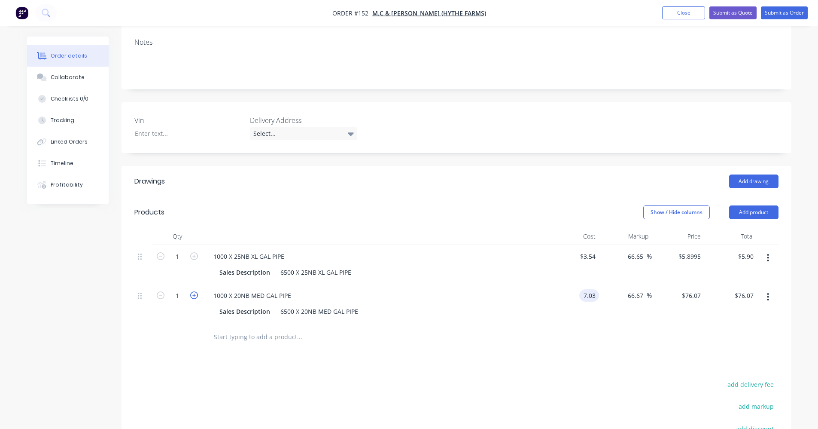
type input "$11.72"
click at [192, 294] on icon "button" at bounding box center [194, 295] width 8 height 8
type input "2"
type input "$23.43"
click at [201, 343] on div at bounding box center [178, 337] width 52 height 28
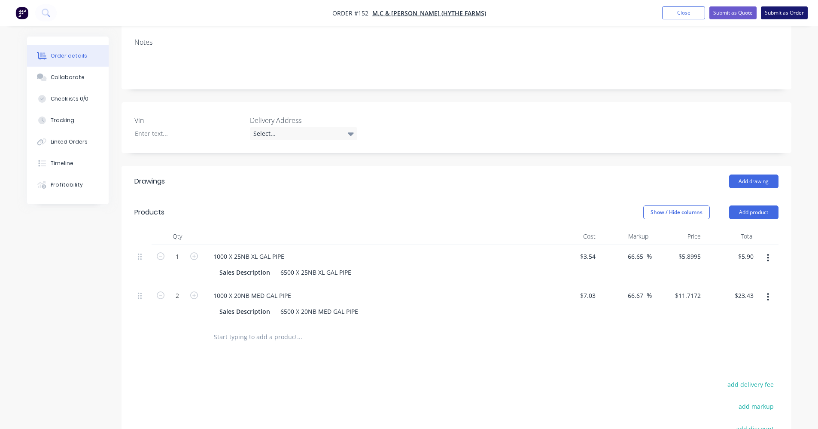
click at [787, 13] on button "Submit as Order" at bounding box center [784, 12] width 47 height 13
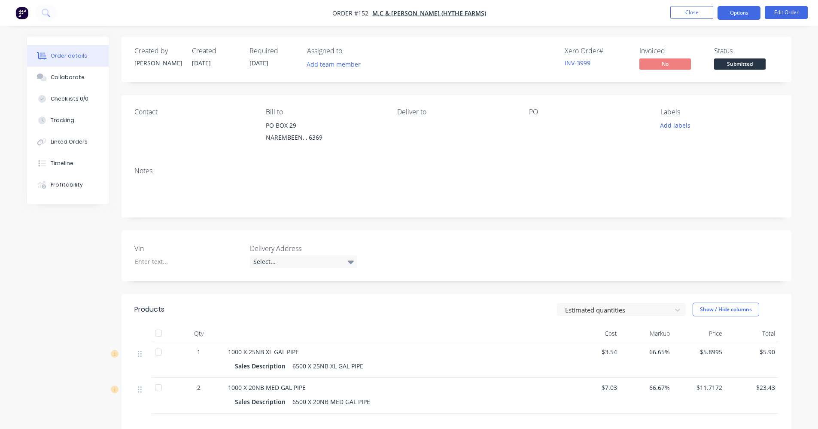
click at [739, 13] on button "Options" at bounding box center [739, 13] width 43 height 14
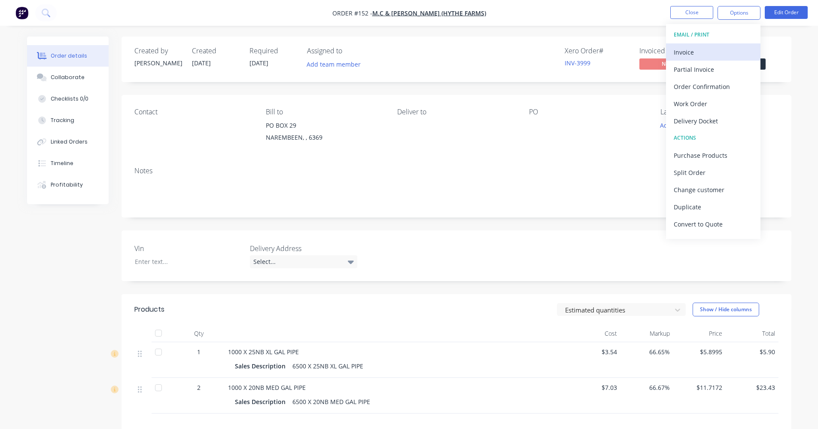
click at [711, 55] on div "Invoice" at bounding box center [713, 52] width 79 height 12
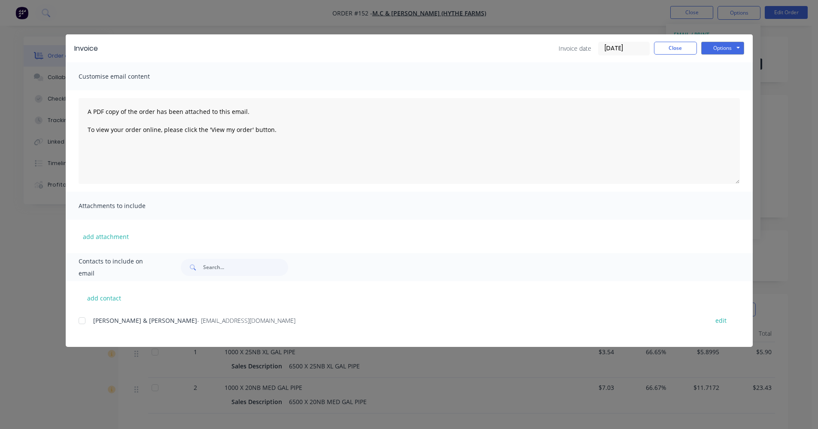
click at [80, 319] on div at bounding box center [81, 320] width 17 height 17
click at [671, 49] on button "Close" at bounding box center [675, 48] width 43 height 13
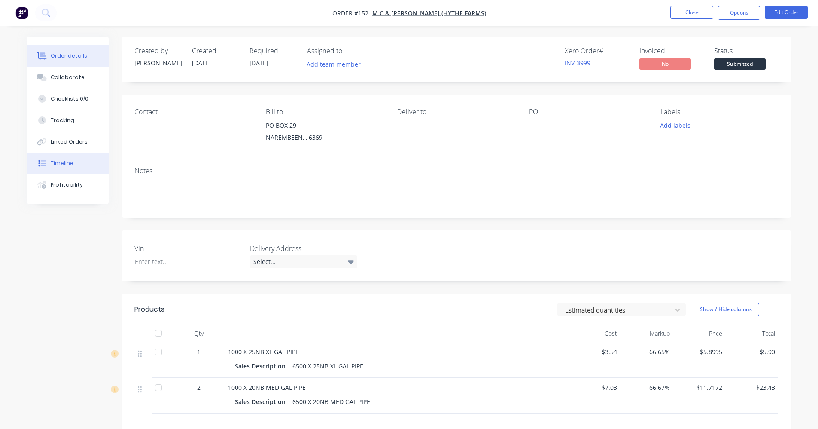
click at [64, 161] on div "Timeline" at bounding box center [62, 163] width 23 height 8
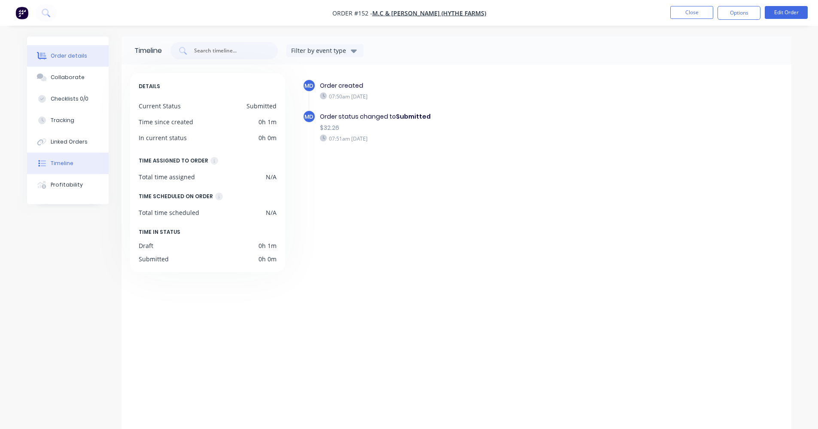
click at [66, 58] on div "Order details" at bounding box center [69, 56] width 36 height 8
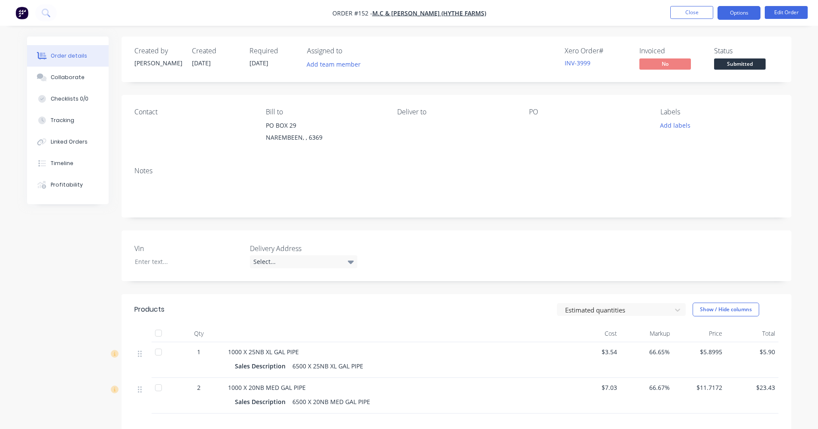
click at [756, 11] on button "Options" at bounding box center [739, 13] width 43 height 14
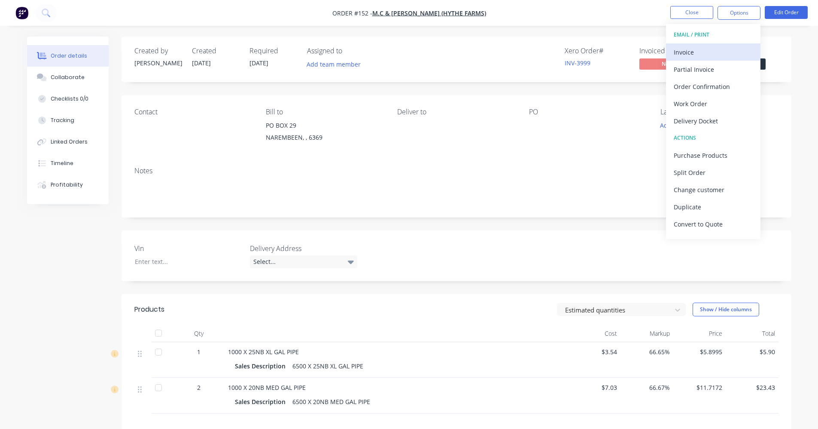
click at [709, 55] on div "Invoice" at bounding box center [713, 52] width 79 height 12
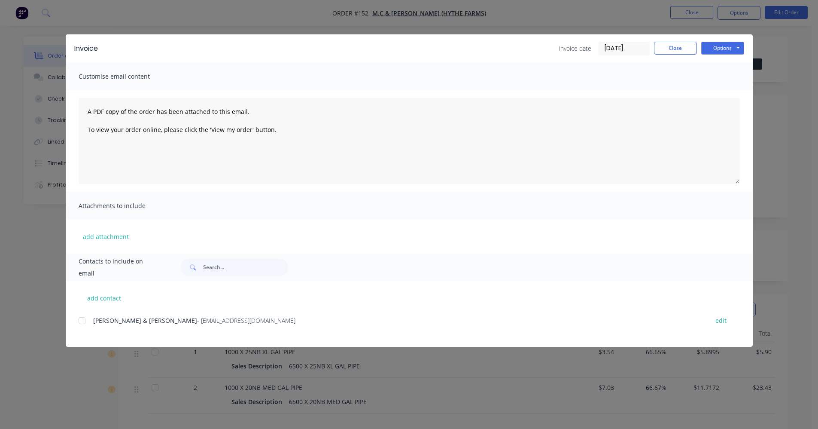
click at [79, 324] on div at bounding box center [81, 320] width 17 height 17
click at [718, 46] on button "Options" at bounding box center [722, 48] width 43 height 13
click at [725, 91] on button "Email" at bounding box center [728, 92] width 55 height 14
click at [665, 52] on button "Close" at bounding box center [675, 48] width 43 height 13
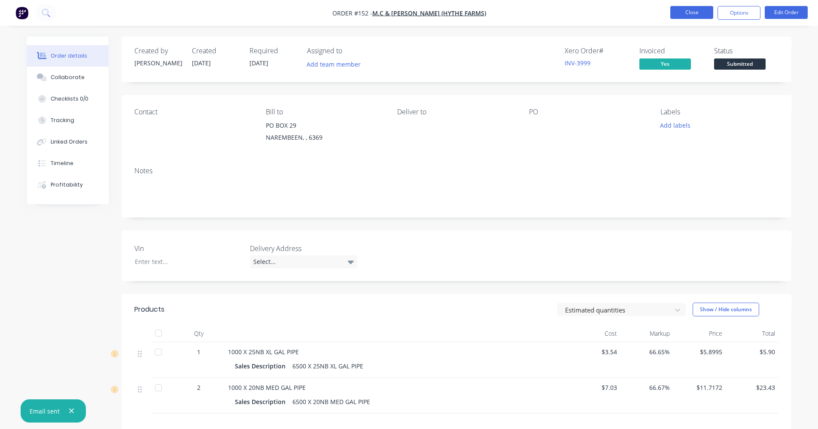
click at [711, 12] on button "Close" at bounding box center [691, 12] width 43 height 13
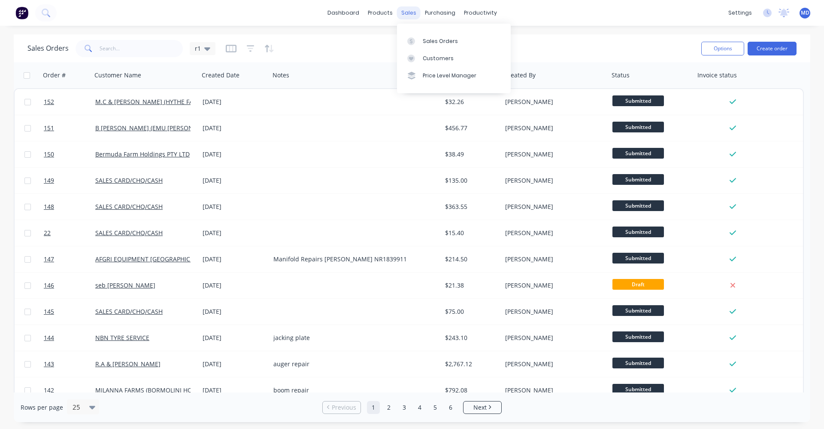
click at [411, 10] on div "sales" at bounding box center [409, 12] width 24 height 13
click at [438, 42] on div "Sales Orders" at bounding box center [440, 41] width 35 height 8
click at [774, 51] on button "Create order" at bounding box center [772, 49] width 49 height 14
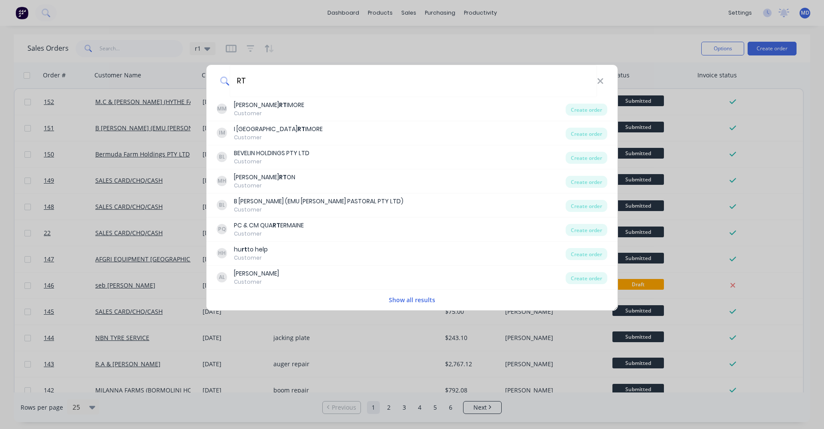
type input "R"
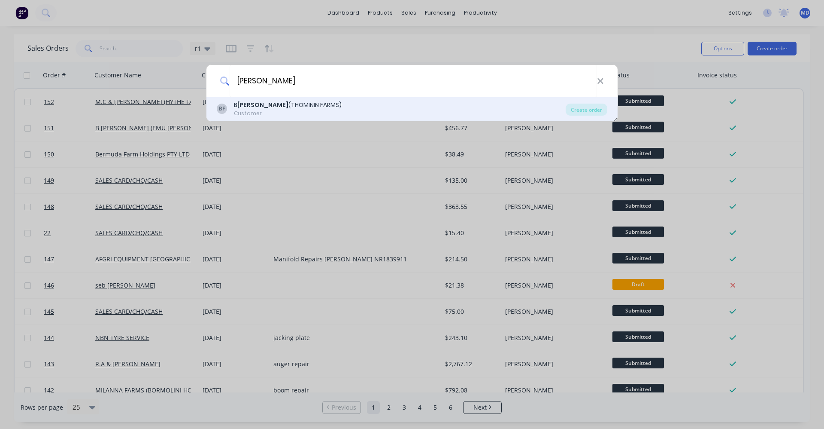
type input "[PERSON_NAME]"
click at [338, 104] on div "[PERSON_NAME] ([PERSON_NAME] FARMS) Customer" at bounding box center [391, 108] width 349 height 17
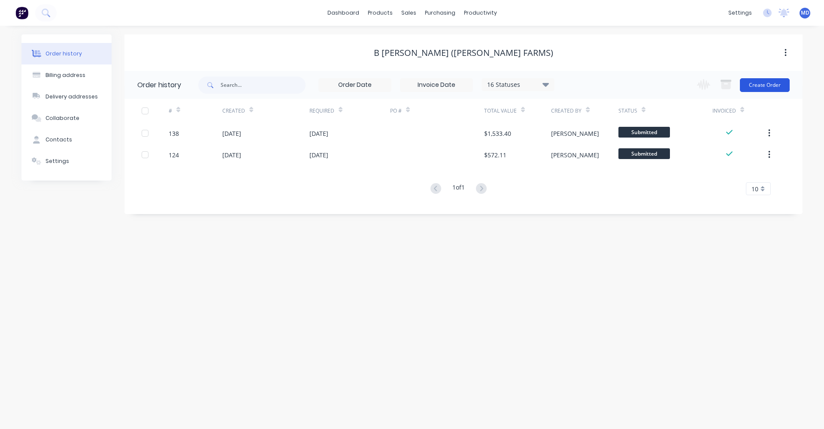
click at [753, 85] on button "Create Order" at bounding box center [765, 85] width 50 height 14
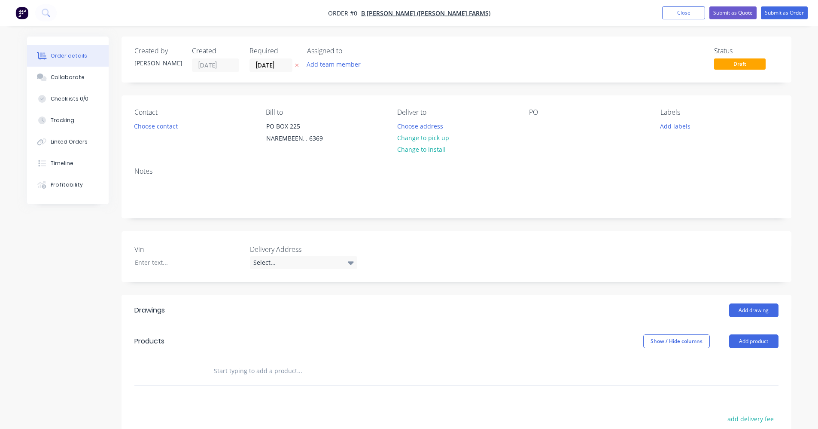
click at [205, 371] on div at bounding box center [357, 371] width 309 height 28
click at [220, 371] on input "text" at bounding box center [299, 370] width 172 height 17
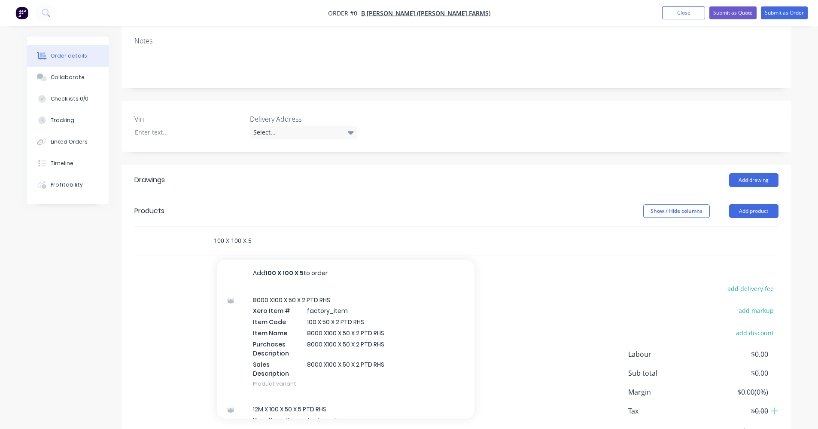
scroll to position [172, 0]
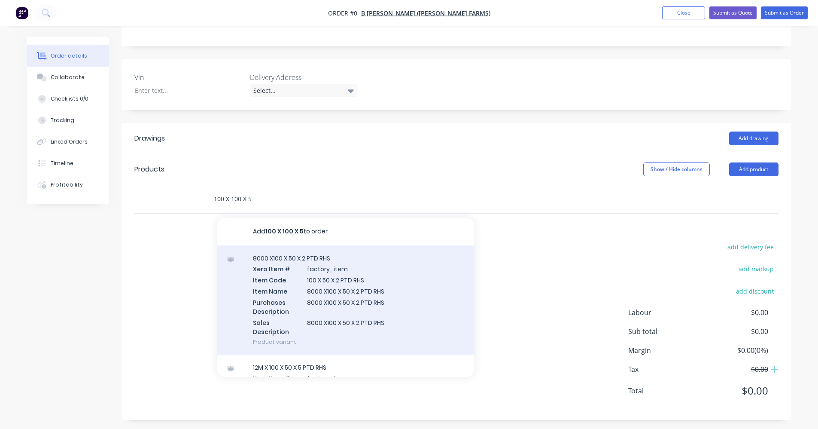
type input "100 X 100 X 5"
click at [347, 304] on div "8000 X100 X 50 X 2 PTD RHS Xero Item # factory_item Item Code 100 X 50 X 2 PTD …" at bounding box center [346, 299] width 258 height 109
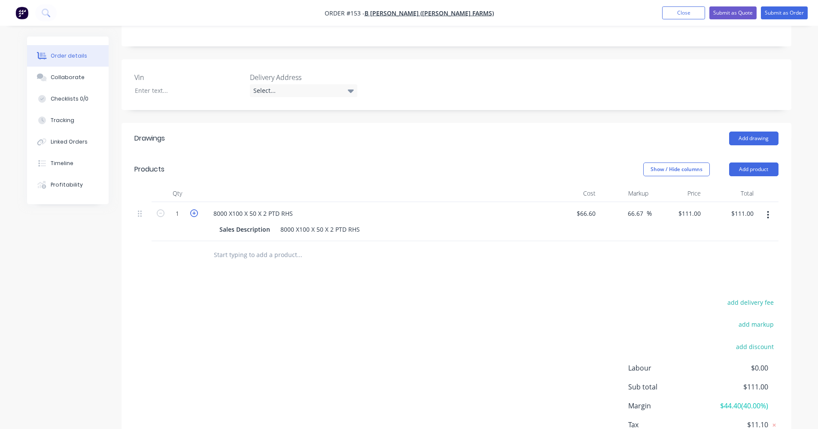
click at [194, 212] on icon "button" at bounding box center [194, 213] width 8 height 8
type input "2"
type input "$222.00"
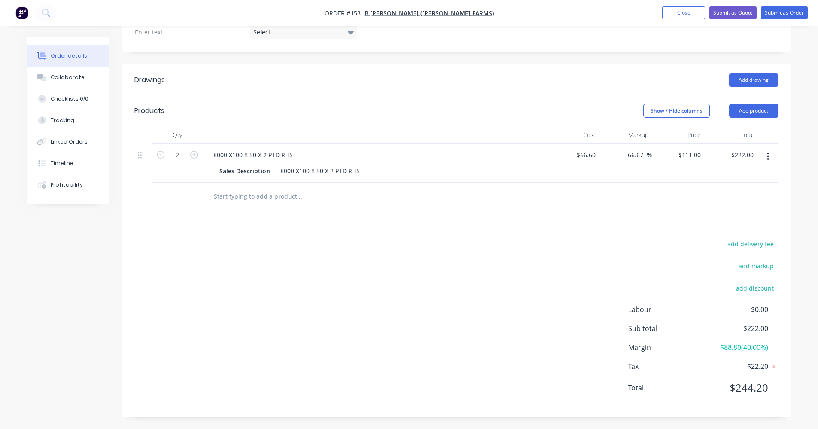
scroll to position [231, 0]
click at [553, 262] on div "add delivery fee add markup add discount Labour $0.00 Sub total $222.00 Margin …" at bounding box center [456, 320] width 644 height 166
click at [753, 288] on button "add discount" at bounding box center [755, 287] width 47 height 12
click at [682, 187] on div at bounding box center [456, 198] width 644 height 28
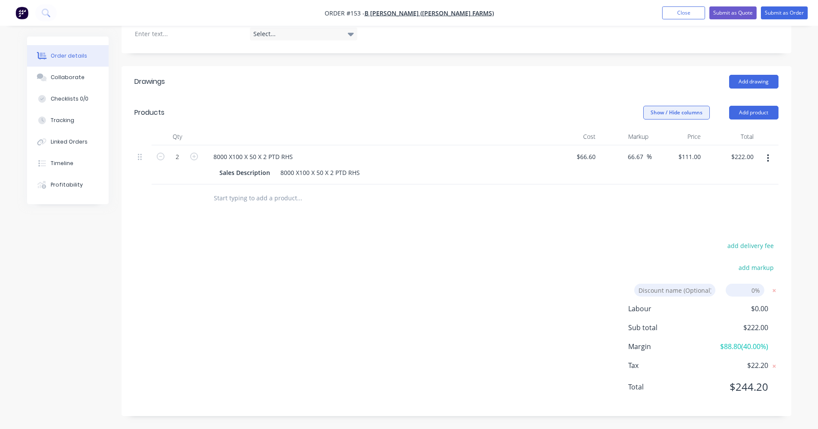
click at [682, 112] on button "Show / Hide columns" at bounding box center [676, 113] width 67 height 14
click at [676, 165] on span "Discount" at bounding box center [700, 163] width 64 height 9
click at [647, 160] on input "Discount" at bounding box center [647, 160] width 0 height 0
drag, startPoint x: 665, startPoint y: 192, endPoint x: 660, endPoint y: 183, distance: 10.6
click at [665, 193] on div at bounding box center [456, 198] width 644 height 28
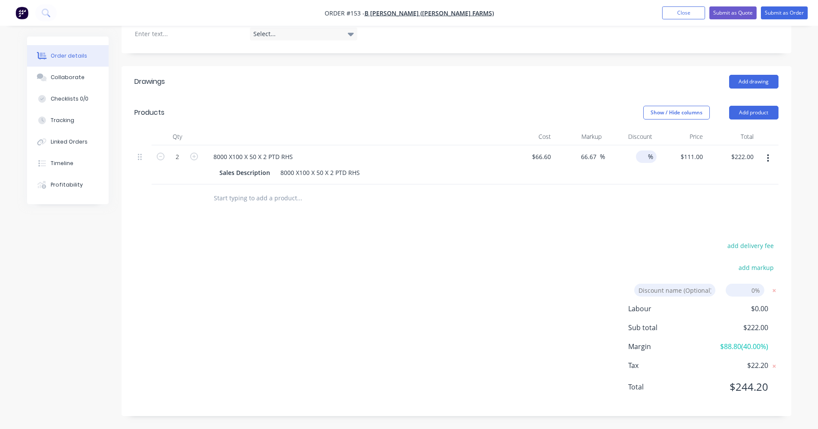
click at [643, 158] on input at bounding box center [642, 156] width 12 height 12
type input "20"
type input "$177.60"
click at [479, 282] on div "add delivery fee add markup Discount name (Optional) 0% Labour $0.00 Sub total …" at bounding box center [456, 322] width 644 height 164
click at [230, 198] on input "text" at bounding box center [299, 197] width 172 height 17
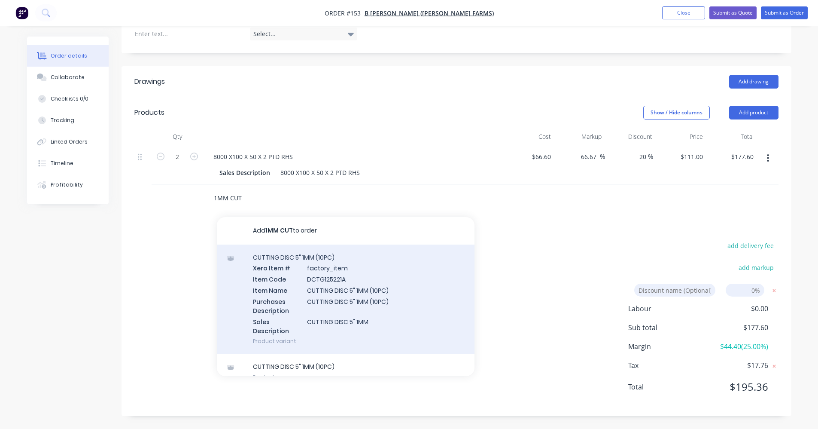
type input "1MM CUT"
click at [303, 266] on div "CUTTING DISC 5" 1MM (10PC) Xero Item # factory_item Item Code DCTG125221A Item …" at bounding box center [346, 298] width 258 height 109
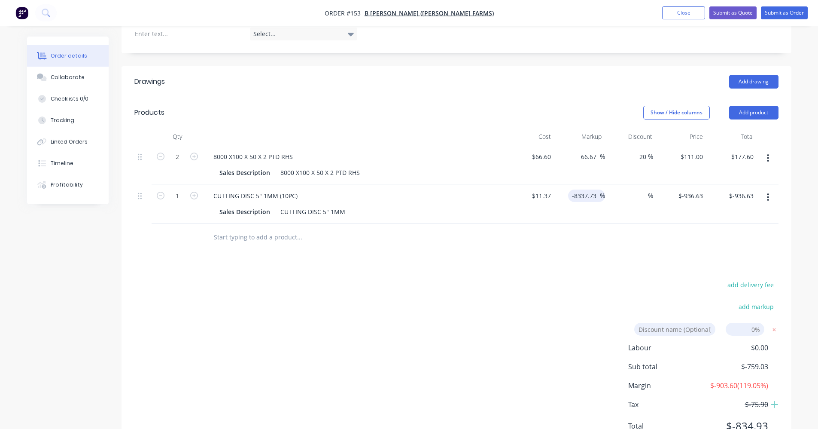
drag, startPoint x: 598, startPoint y: 197, endPoint x: 572, endPoint y: 197, distance: 25.8
click at [572, 197] on input "-8337.73" at bounding box center [586, 195] width 28 height 12
type input "60"
type input "$18.192"
type input "$18.19"
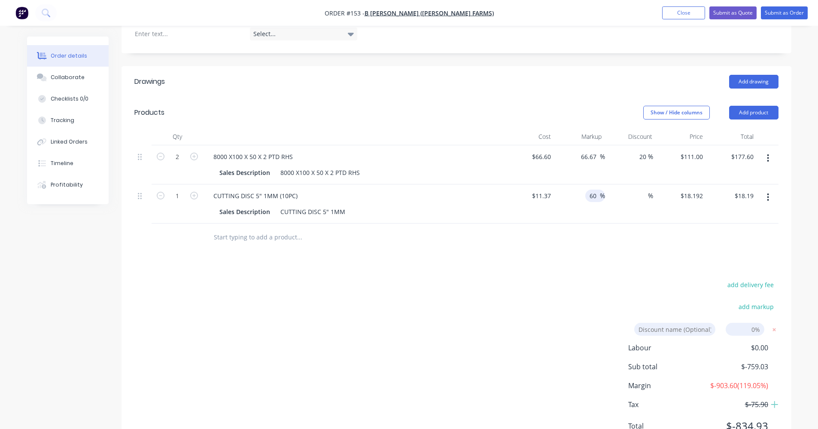
click at [498, 287] on div "add delivery fee add markup Discount name (Optional) 0% Labour $0.00 Sub total …" at bounding box center [456, 361] width 644 height 164
drag, startPoint x: 245, startPoint y: 235, endPoint x: 239, endPoint y: 235, distance: 6.4
click at [245, 235] on input "text" at bounding box center [299, 236] width 172 height 17
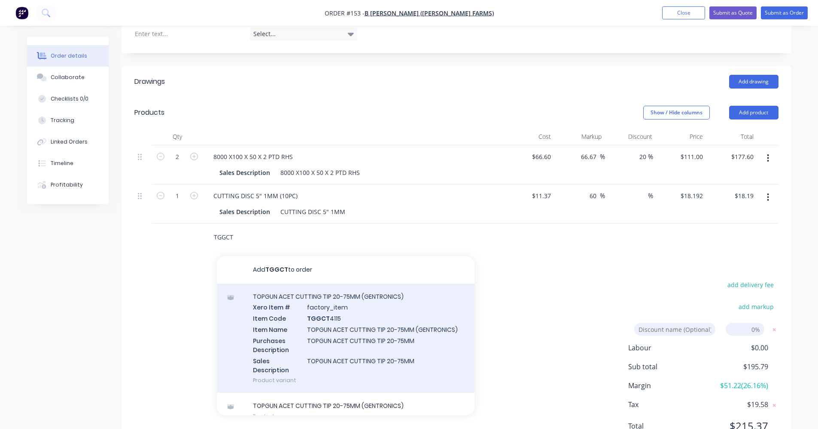
type input "TGGCT"
click at [314, 314] on div "TOPGUN ACET CUTTING TIP 20-75MM (GENTRONICS) Xero Item # factory_item Item Code…" at bounding box center [346, 337] width 258 height 109
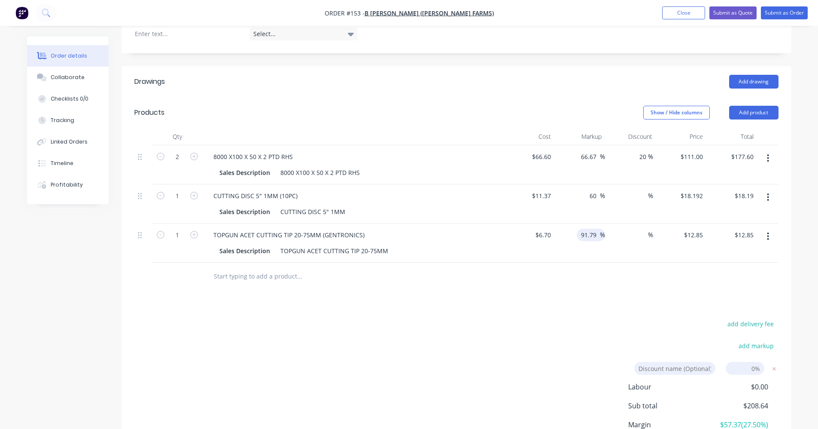
drag, startPoint x: 597, startPoint y: 233, endPoint x: 582, endPoint y: 236, distance: 15.0
click at [582, 236] on input "91.79" at bounding box center [590, 234] width 20 height 12
type input "60"
type input "$10.72"
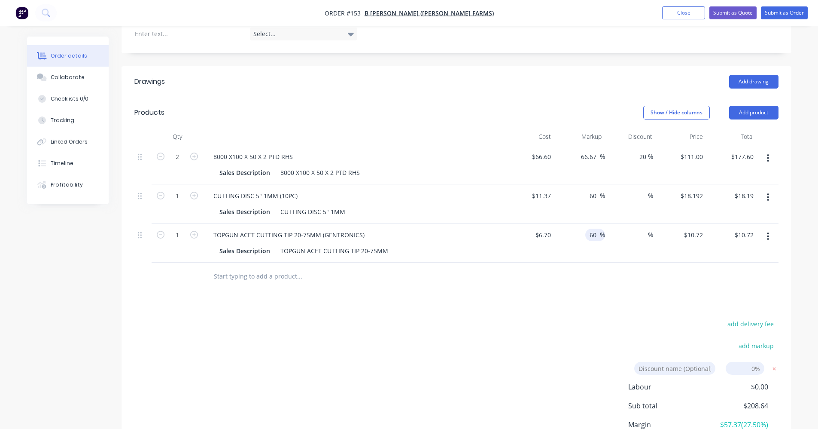
click at [538, 306] on div "Drawings Add drawing Products Show / Hide columns Add product Qty Cost Markup D…" at bounding box center [457, 280] width 670 height 428
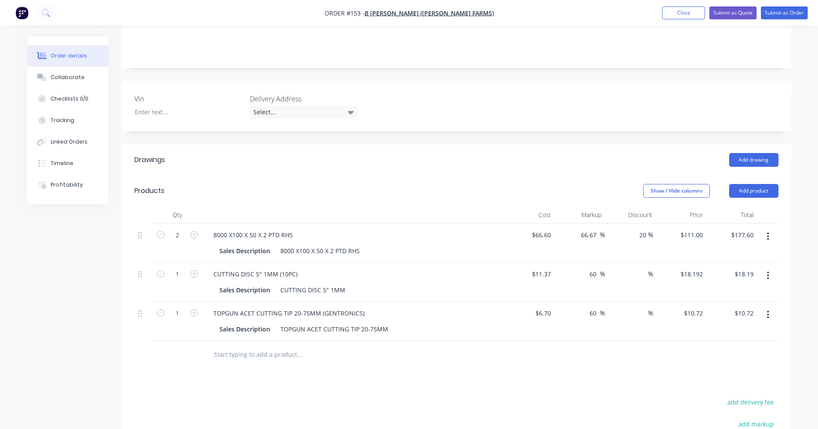
scroll to position [14, 0]
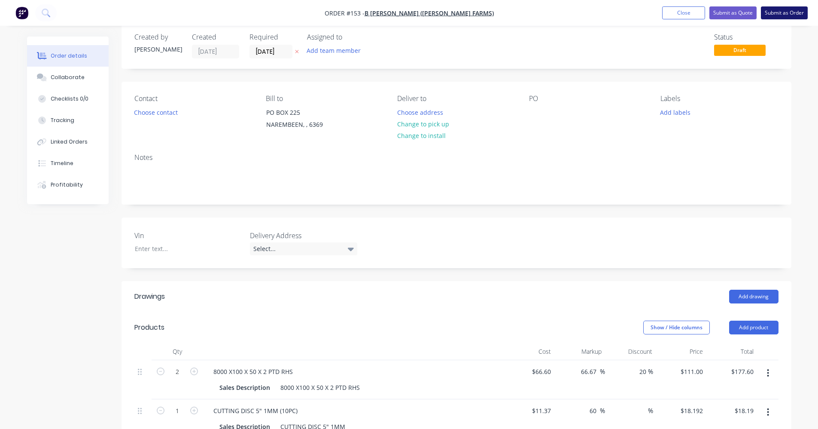
click at [796, 14] on button "Submit as Order" at bounding box center [784, 12] width 47 height 13
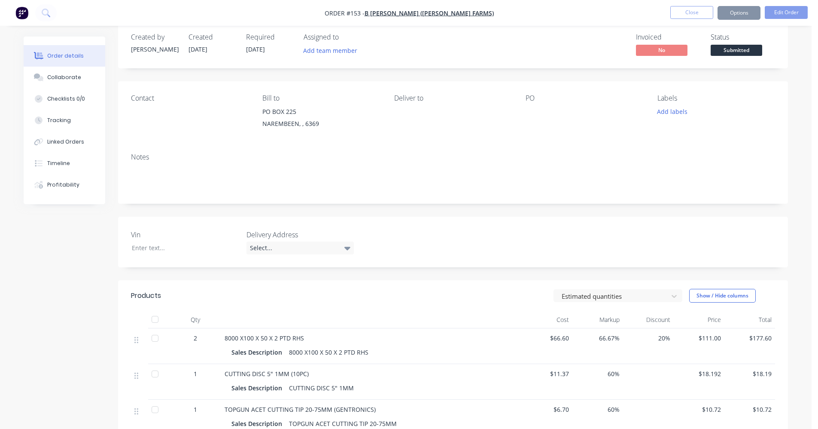
scroll to position [0, 0]
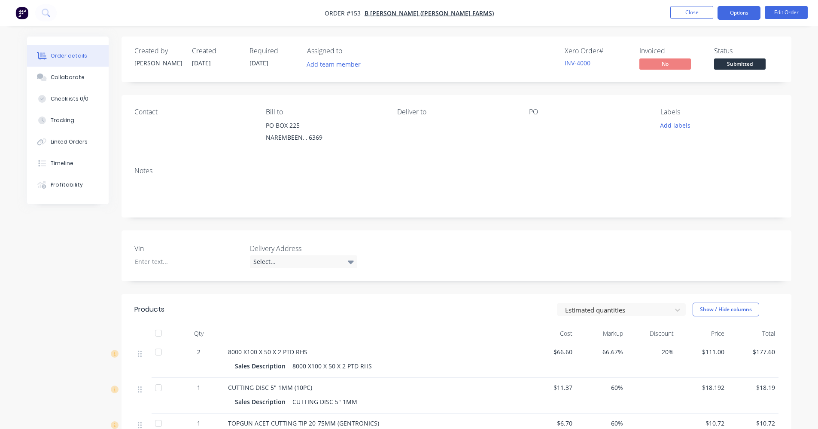
click at [739, 15] on button "Options" at bounding box center [739, 13] width 43 height 14
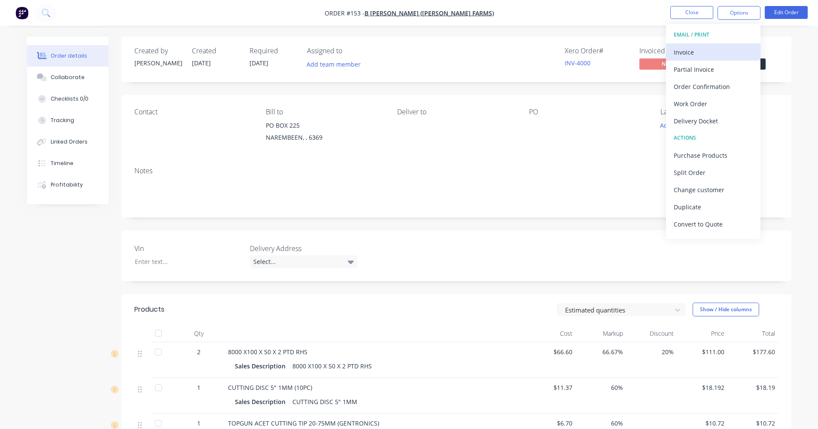
click at [722, 55] on div "Invoice" at bounding box center [713, 52] width 79 height 12
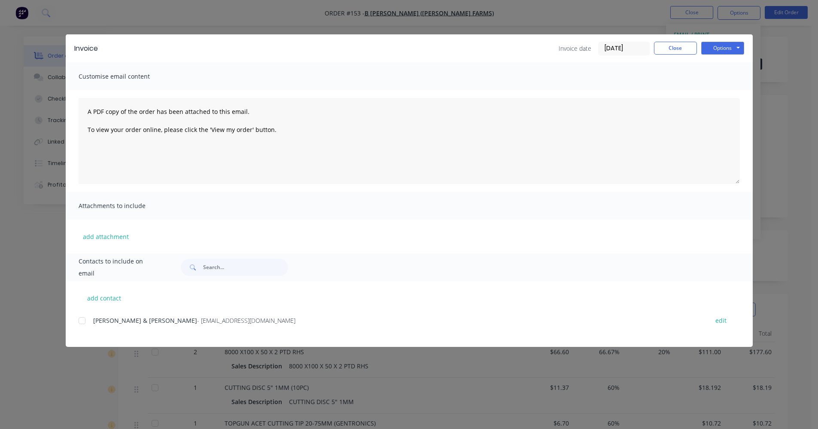
drag, startPoint x: 84, startPoint y: 317, endPoint x: 100, endPoint y: 312, distance: 16.7
click at [84, 317] on div at bounding box center [81, 320] width 17 height 17
click at [712, 51] on button "Options" at bounding box center [722, 48] width 43 height 13
click at [715, 91] on button "Email" at bounding box center [728, 92] width 55 height 14
click at [674, 49] on button "Close" at bounding box center [675, 48] width 43 height 13
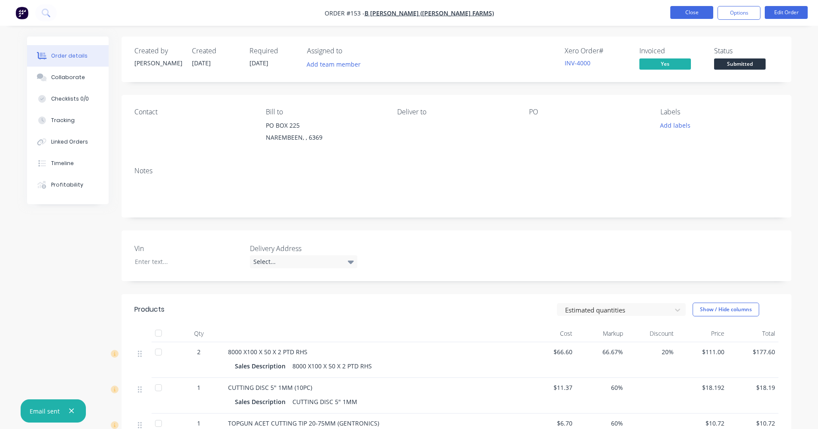
click at [684, 14] on button "Close" at bounding box center [691, 12] width 43 height 13
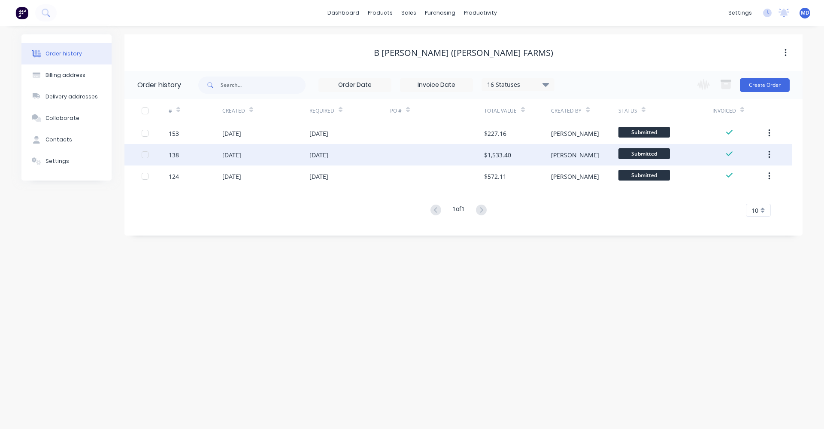
click at [317, 153] on div "[DATE]" at bounding box center [319, 154] width 19 height 9
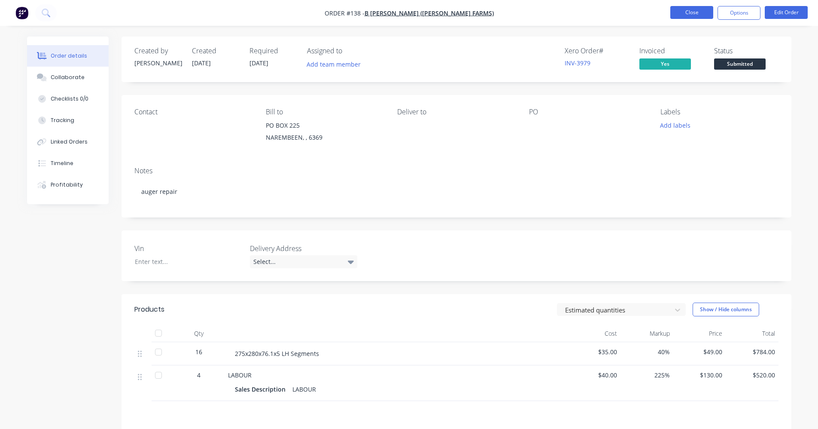
click at [678, 13] on button "Close" at bounding box center [691, 12] width 43 height 13
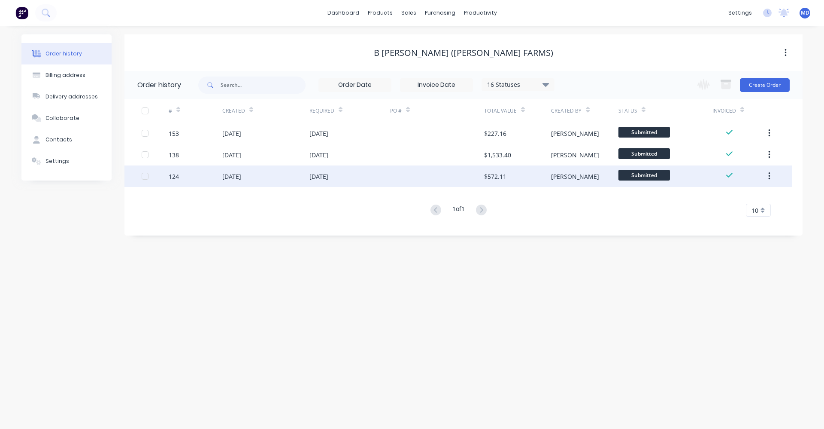
click at [310, 171] on div "[DATE]" at bounding box center [350, 175] width 81 height 21
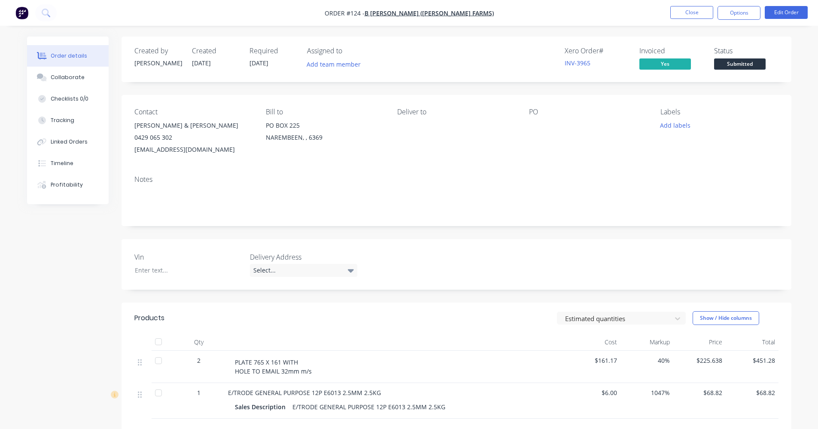
scroll to position [43, 0]
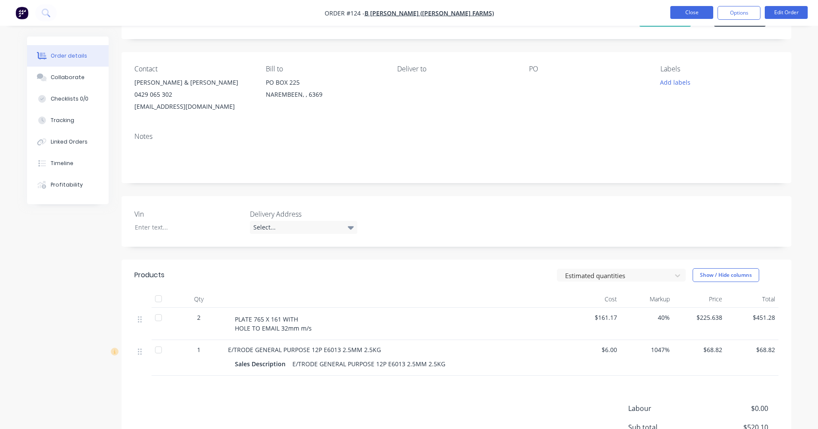
click at [681, 14] on button "Close" at bounding box center [691, 12] width 43 height 13
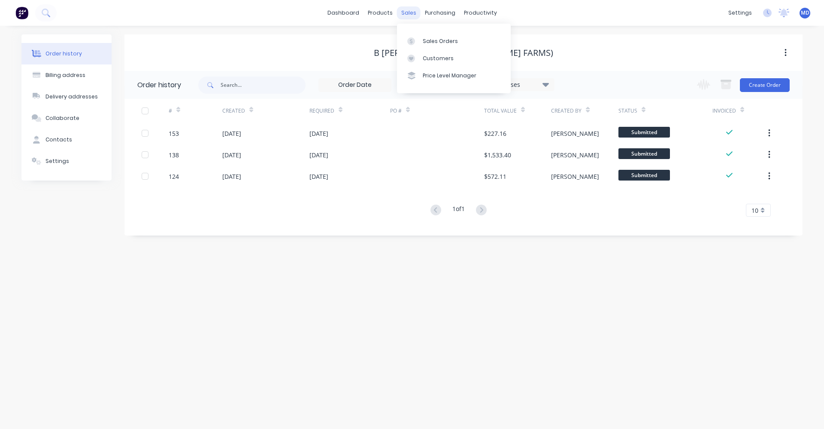
click at [409, 12] on div "sales" at bounding box center [409, 12] width 24 height 13
click at [426, 40] on div "Sales Orders" at bounding box center [440, 41] width 35 height 8
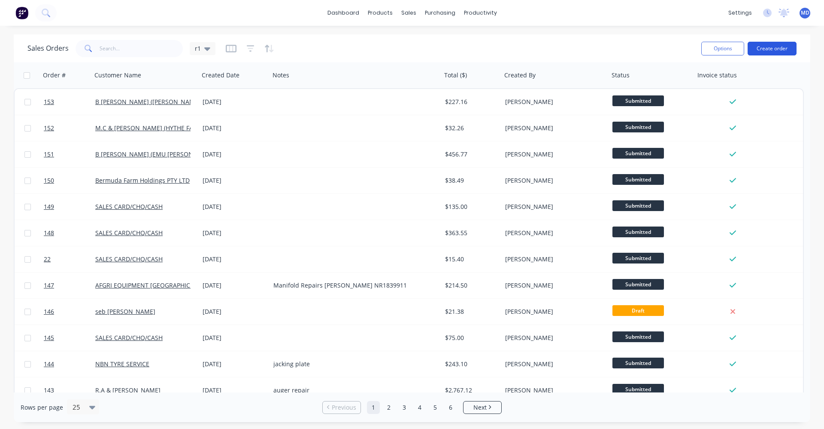
click at [764, 46] on button "Create order" at bounding box center [772, 49] width 49 height 14
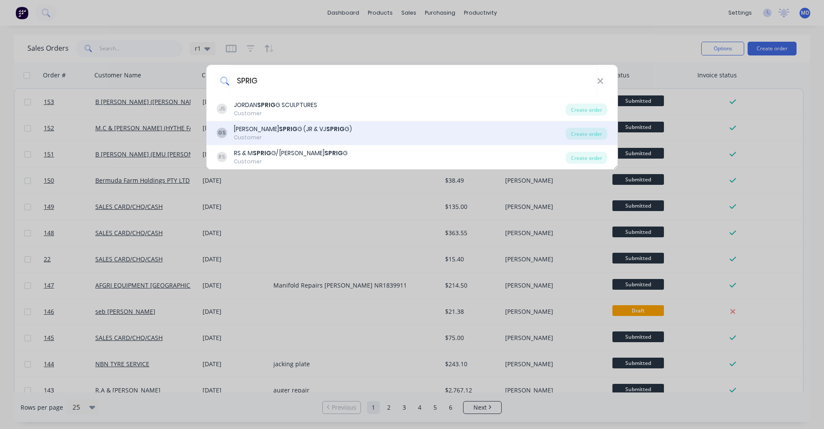
type input "SPRIG"
click at [278, 128] on div "[PERSON_NAME] (JR & VJ SPRIG G)" at bounding box center [293, 129] width 118 height 9
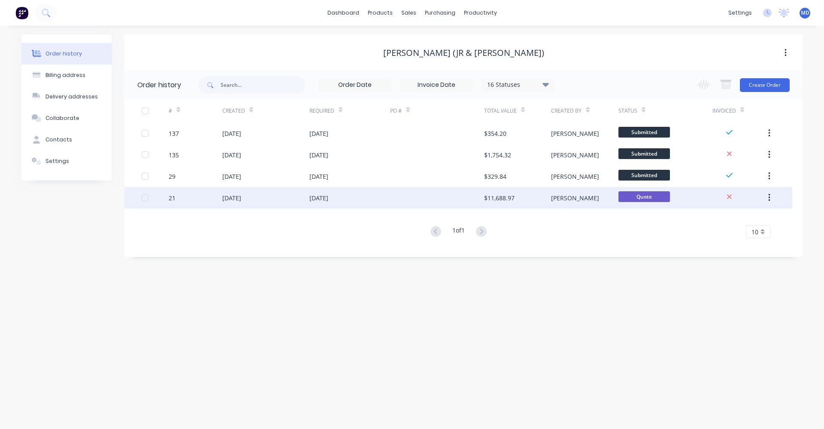
click at [463, 194] on div at bounding box center [437, 197] width 94 height 21
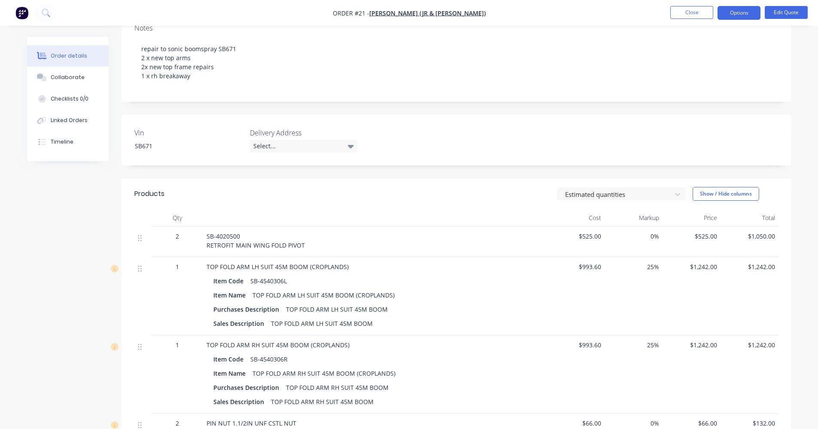
scroll to position [215, 0]
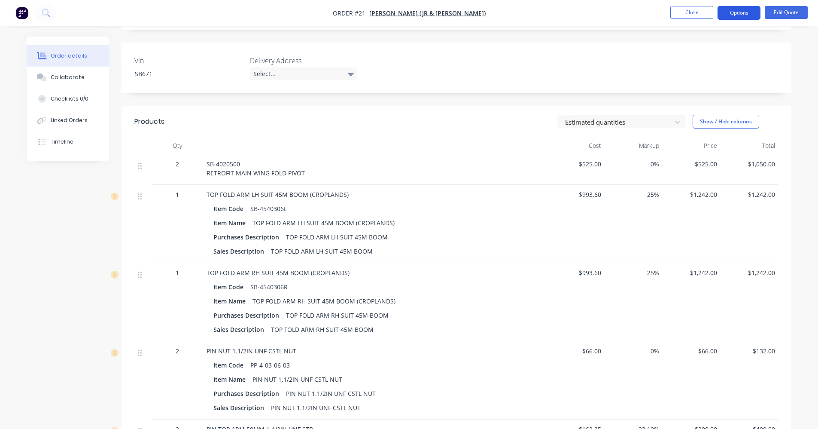
click at [742, 15] on button "Options" at bounding box center [739, 13] width 43 height 14
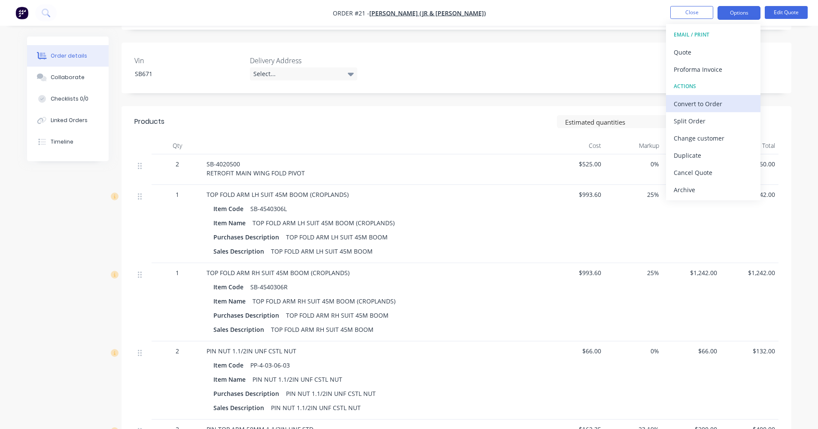
click at [705, 102] on div "Convert to Order" at bounding box center [713, 103] width 79 height 12
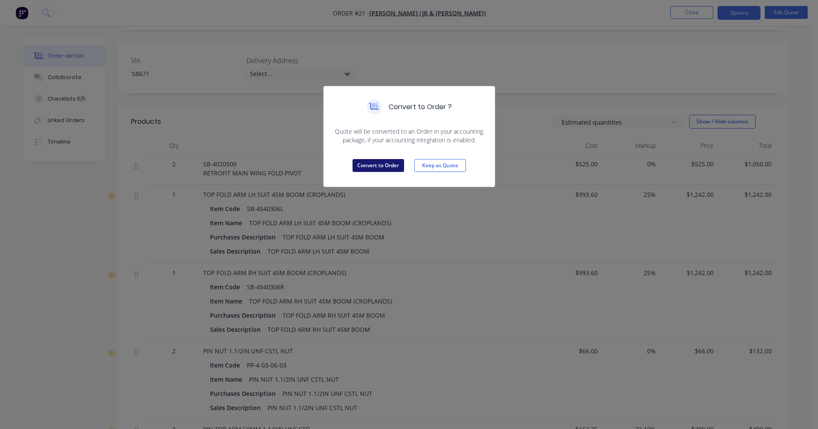
click at [379, 168] on button "Convert to Order" at bounding box center [379, 165] width 52 height 13
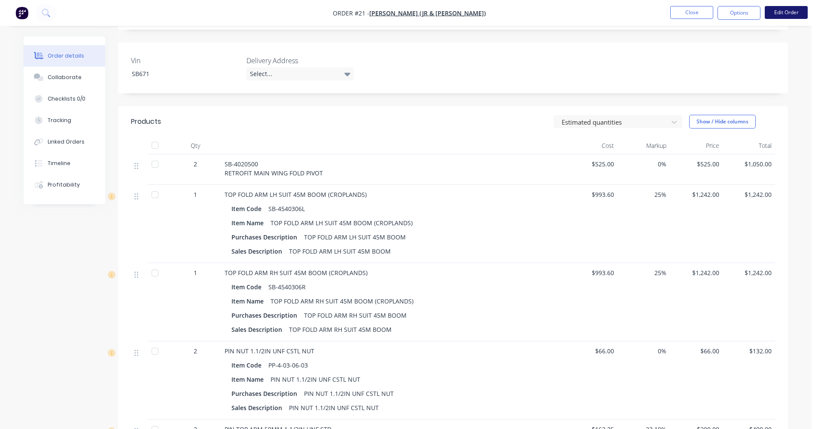
click at [788, 13] on button "Edit Order" at bounding box center [786, 12] width 43 height 13
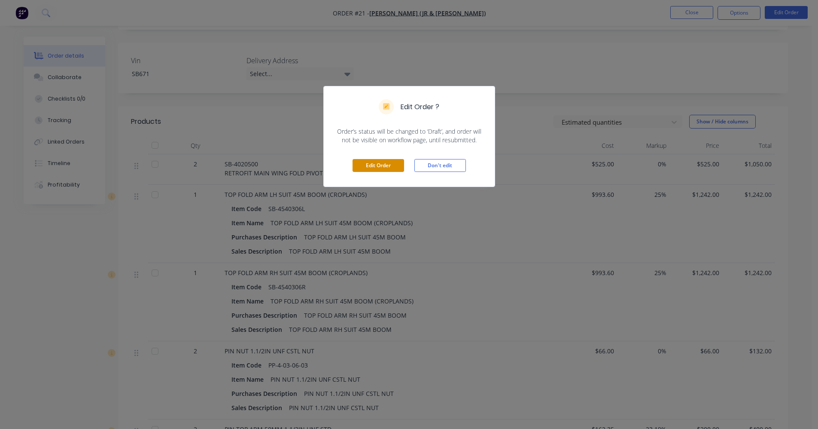
click at [389, 160] on button "Edit Order" at bounding box center [379, 165] width 52 height 13
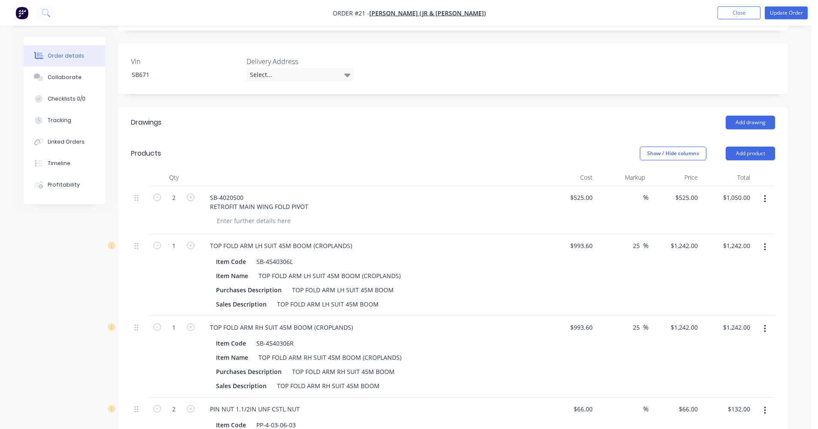
click at [765, 195] on icon "button" at bounding box center [765, 199] width 2 height 8
click at [722, 275] on div "Delete" at bounding box center [734, 273] width 66 height 12
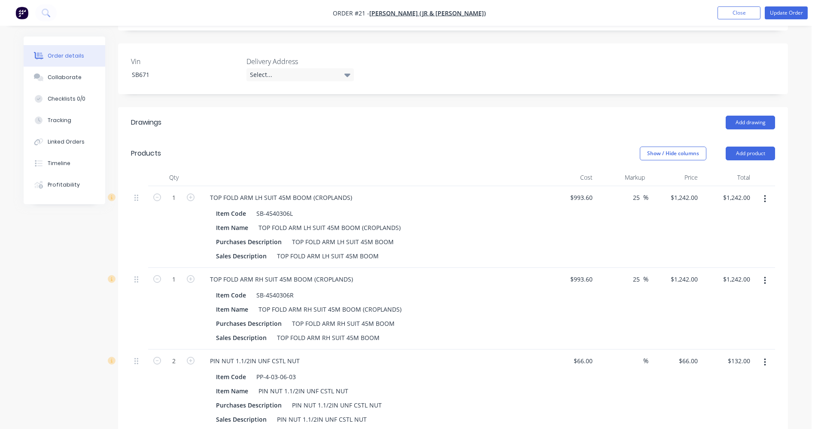
click at [767, 199] on button "button" at bounding box center [765, 198] width 20 height 15
click at [722, 275] on div "Delete" at bounding box center [734, 273] width 66 height 12
click at [767, 199] on button "button" at bounding box center [765, 198] width 20 height 15
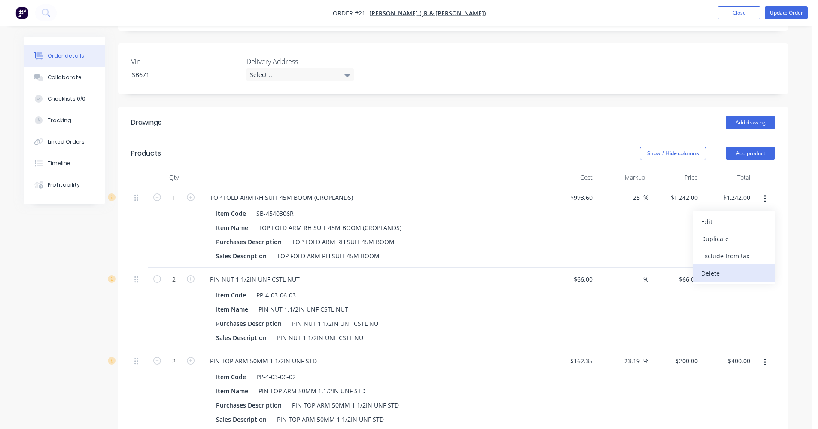
click at [735, 265] on button "Delete" at bounding box center [734, 272] width 82 height 17
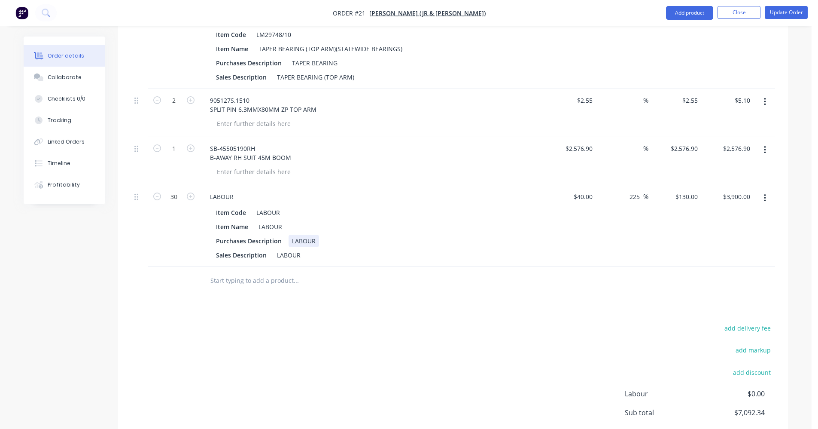
scroll to position [637, 0]
type input "5"
type input "$650.00"
click at [341, 254] on div "Sales Description LABOUR" at bounding box center [370, 255] width 314 height 12
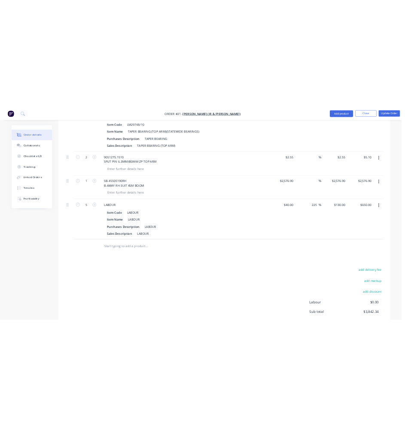
scroll to position [723, 0]
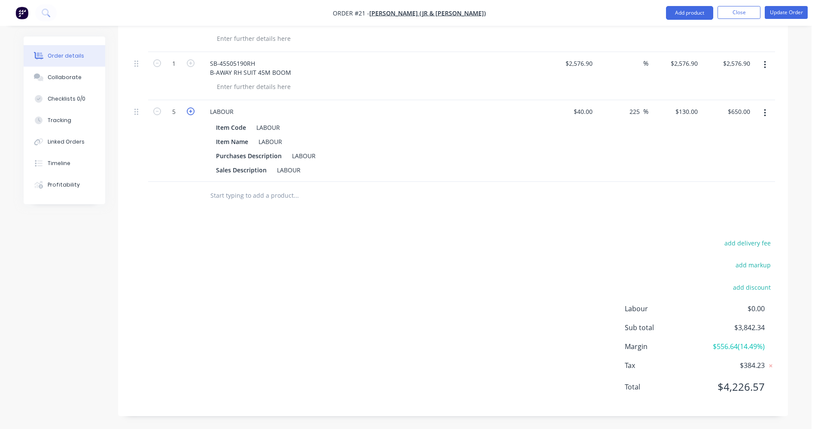
click at [194, 113] on icon "button" at bounding box center [191, 111] width 8 height 8
type input "6"
type input "$780.00"
click at [217, 192] on input "text" at bounding box center [296, 195] width 172 height 17
click at [493, 207] on div at bounding box center [354, 196] width 309 height 28
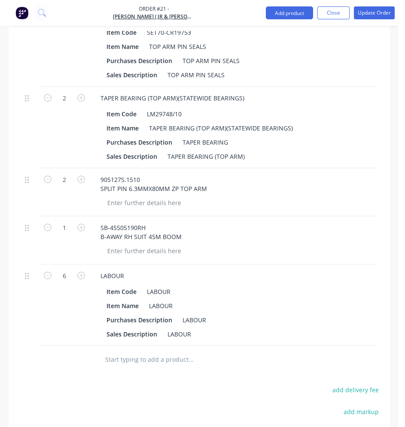
click at [122, 363] on input "text" at bounding box center [169, 359] width 129 height 17
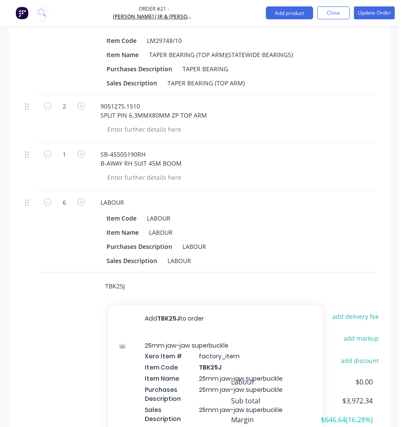
scroll to position [852, 0]
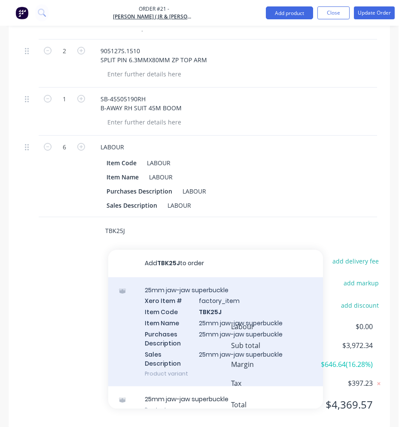
type input "TBK25J"
click at [182, 339] on div "25mm jaw-jaw superbuckle Xero Item # factory_item Item Code TBK25J Item Name 25…" at bounding box center [215, 331] width 215 height 109
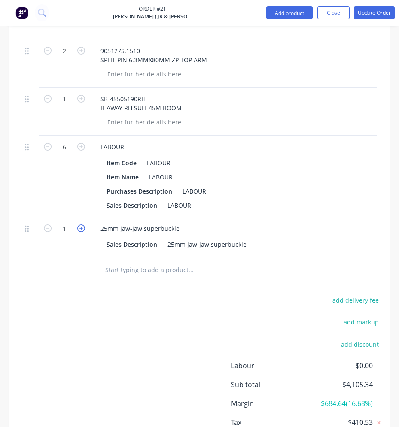
click at [79, 231] on icon "button" at bounding box center [81, 229] width 8 height 8
type input "2"
type input "$266.00"
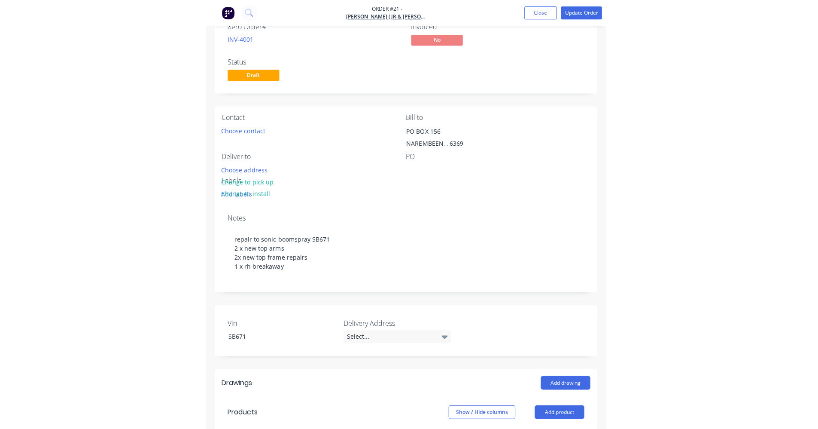
scroll to position [0, 0]
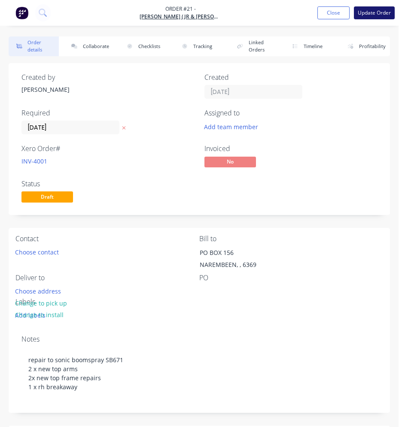
click at [372, 15] on button "Update Order" at bounding box center [374, 12] width 41 height 13
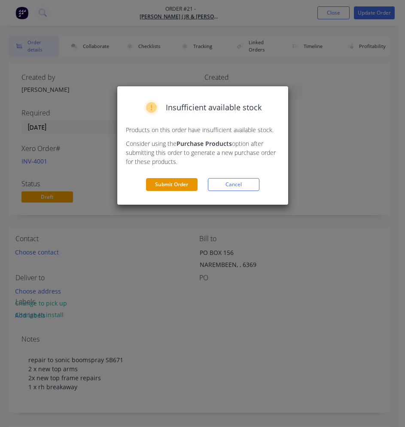
click at [189, 185] on button "Submit Order" at bounding box center [172, 184] width 52 height 13
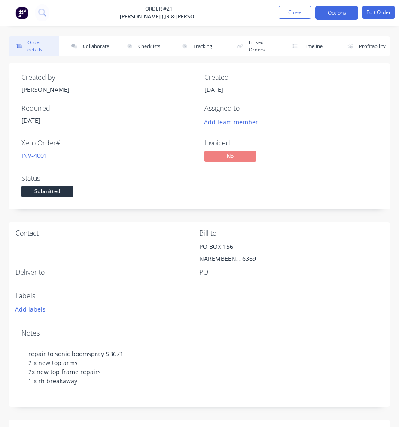
click at [349, 9] on button "Options" at bounding box center [336, 13] width 43 height 14
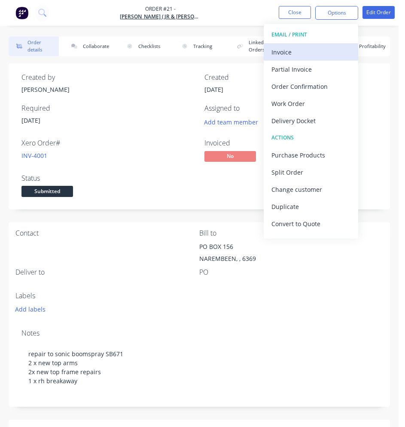
click at [291, 46] on div "Invoice" at bounding box center [310, 52] width 79 height 12
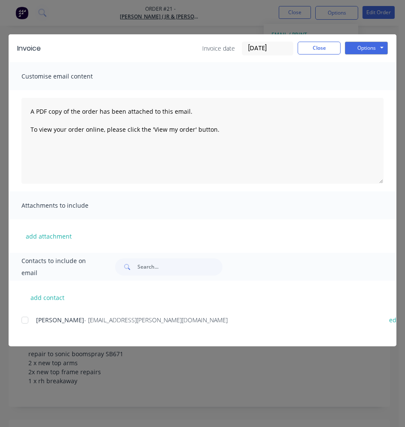
click at [22, 323] on div at bounding box center [24, 320] width 17 height 17
click at [375, 49] on button "Options" at bounding box center [366, 48] width 43 height 13
click at [361, 90] on button "Email" at bounding box center [372, 92] width 55 height 14
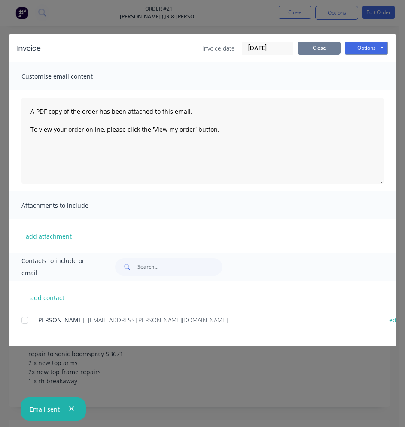
click at [312, 47] on button "Close" at bounding box center [319, 48] width 43 height 13
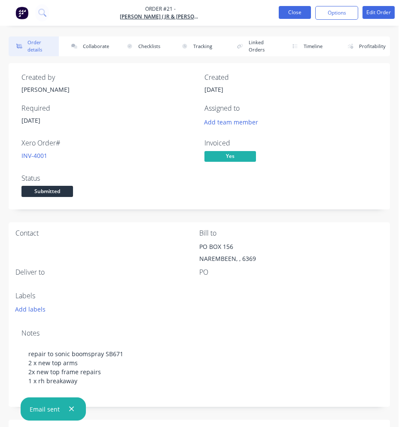
click at [301, 16] on button "Close" at bounding box center [295, 12] width 32 height 13
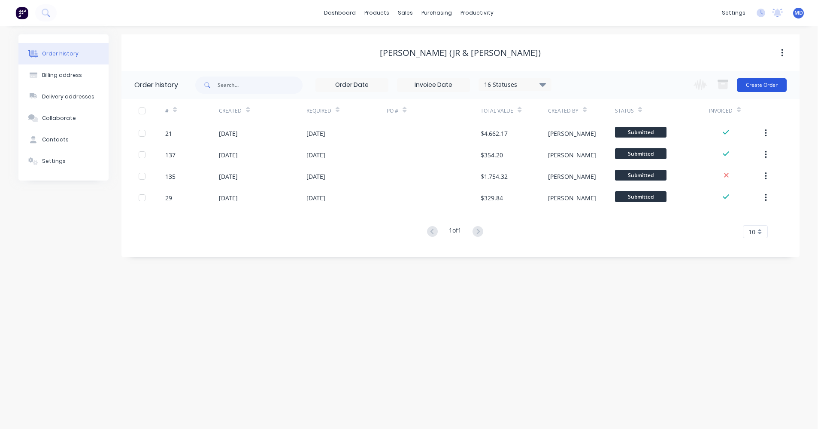
click at [778, 88] on button "Create Order" at bounding box center [762, 85] width 50 height 14
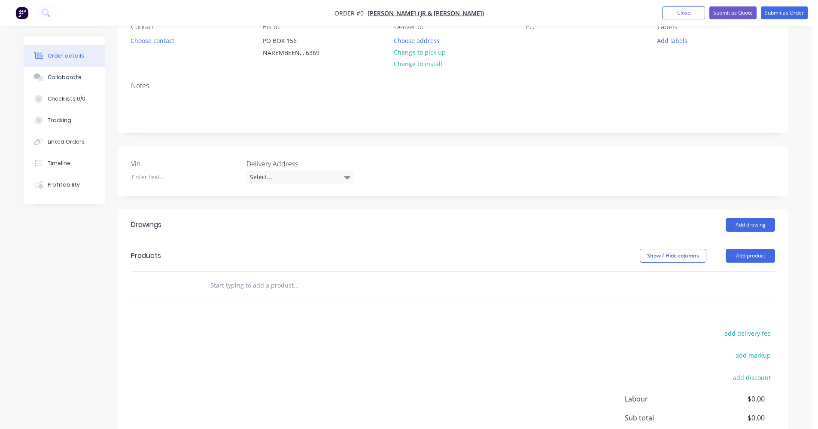
scroll to position [86, 0]
click at [221, 286] on input "text" at bounding box center [296, 284] width 172 height 17
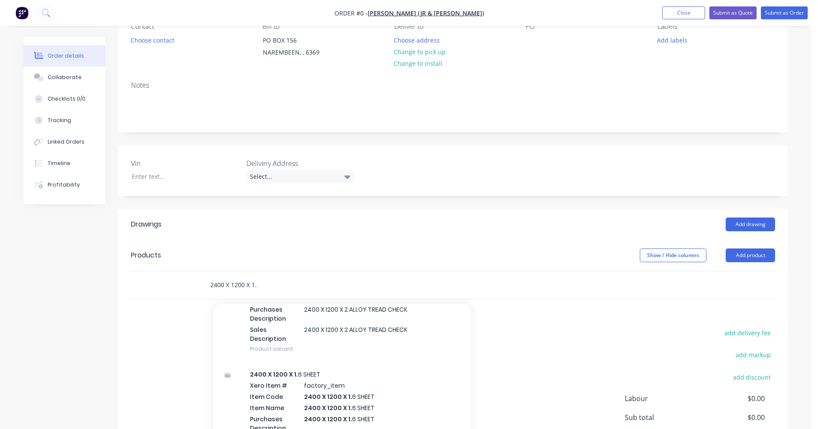
scroll to position [3478, 0]
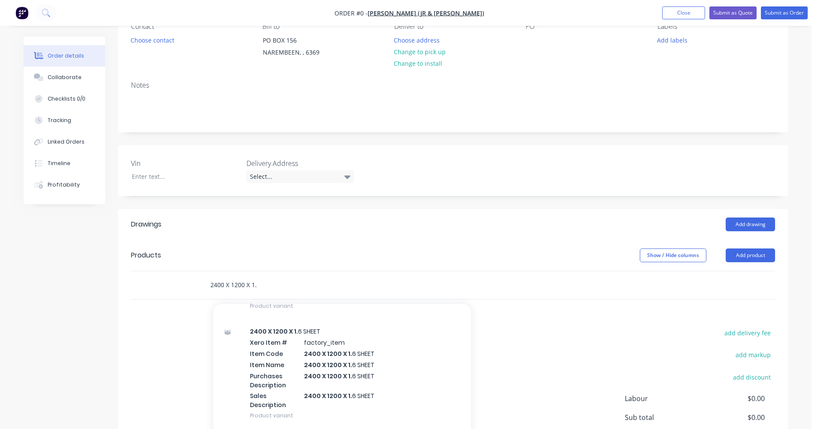
type input "2400 X 1200 X 1."
click at [315, 362] on div "2400 X 1200 X 1. 6 SHEET Xero Item # factory_item Item Code 2400 X 1200 X 1. 6 …" at bounding box center [342, 372] width 258 height 109
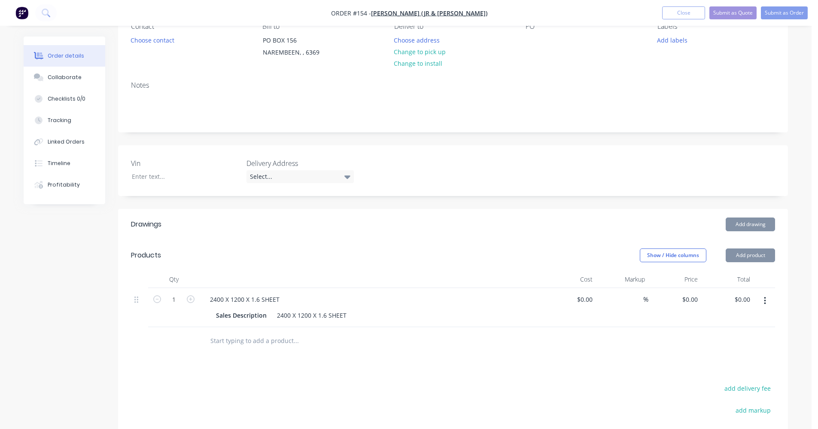
type input "$72.00"
type input "40"
type input "$100.80"
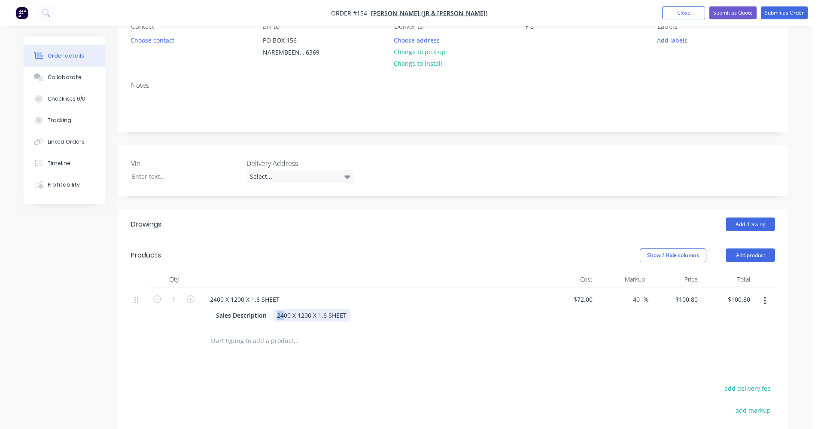
drag, startPoint x: 283, startPoint y: 314, endPoint x: 276, endPoint y: 316, distance: 7.2
click at [276, 316] on div "2400 X 1200 X 1.6 SHEET" at bounding box center [312, 315] width 76 height 12
click at [575, 296] on div "72 72" at bounding box center [569, 307] width 53 height 39
type input "$20.00"
type input "$28.00"
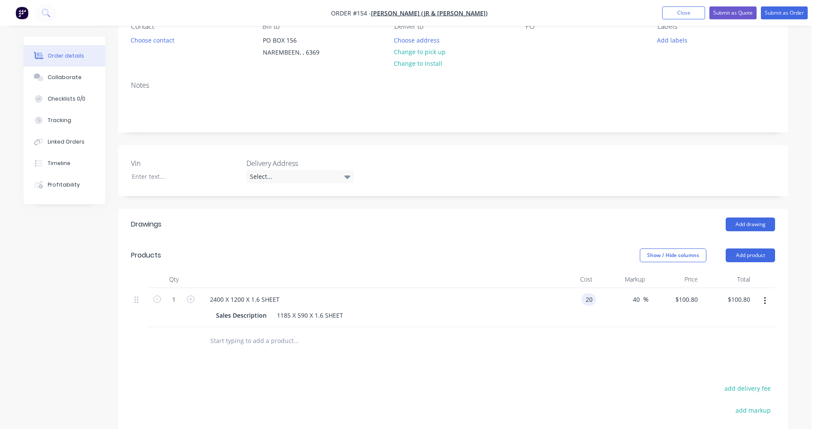
type input "$28.00"
drag, startPoint x: 489, startPoint y: 359, endPoint x: 423, endPoint y: 343, distance: 68.1
click at [488, 360] on div "Drawings Add drawing Products Show / Hide columns Add product Qty Cost Markup P…" at bounding box center [453, 385] width 670 height 352
click at [353, 313] on div "Sales Description 1185 X 590 X 1.6 SHEET" at bounding box center [370, 315] width 314 height 12
click at [192, 298] on icon "button" at bounding box center [191, 299] width 8 height 8
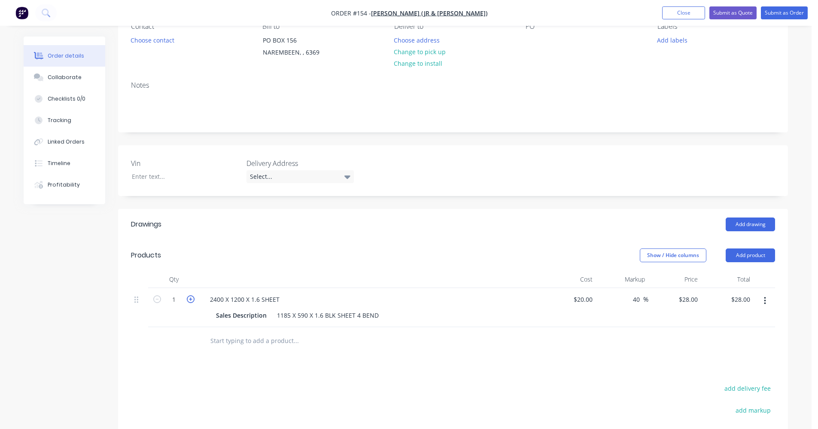
type input "2"
type input "$56.00"
click at [434, 373] on div "Drawings Add drawing Products Show / Hide columns Add product Qty Cost Markup P…" at bounding box center [453, 385] width 670 height 352
click at [244, 338] on input "text" at bounding box center [296, 340] width 172 height 17
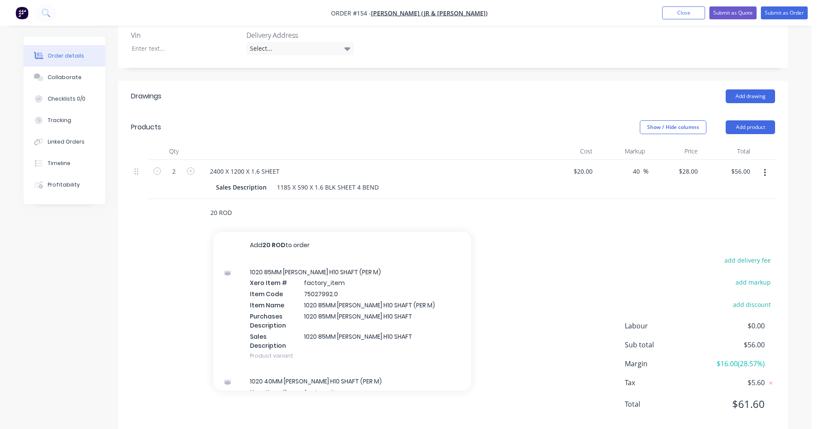
scroll to position [215, 0]
click at [210, 215] on input "20 ROD" at bounding box center [296, 211] width 172 height 17
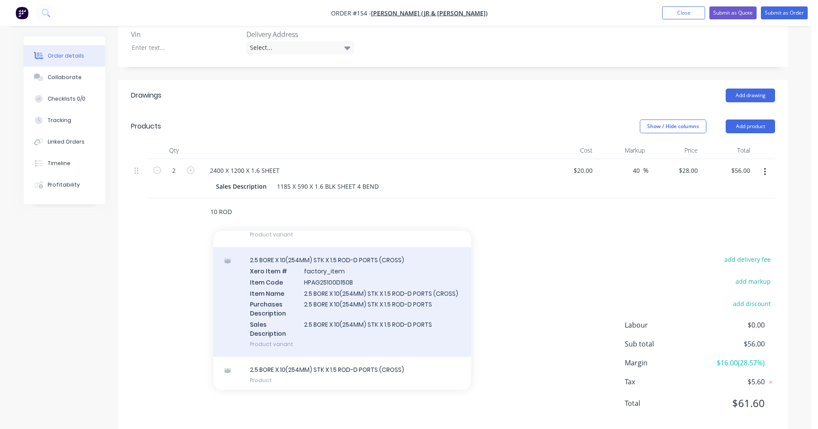
scroll to position [228, 0]
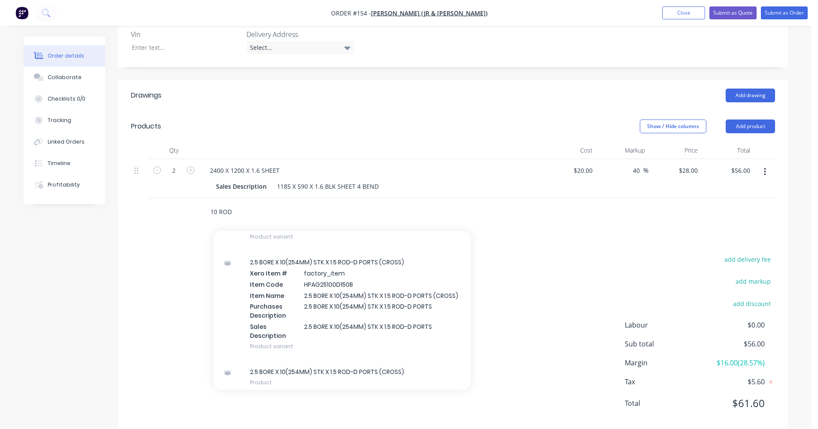
click at [242, 214] on input "10 ROD" at bounding box center [296, 211] width 172 height 17
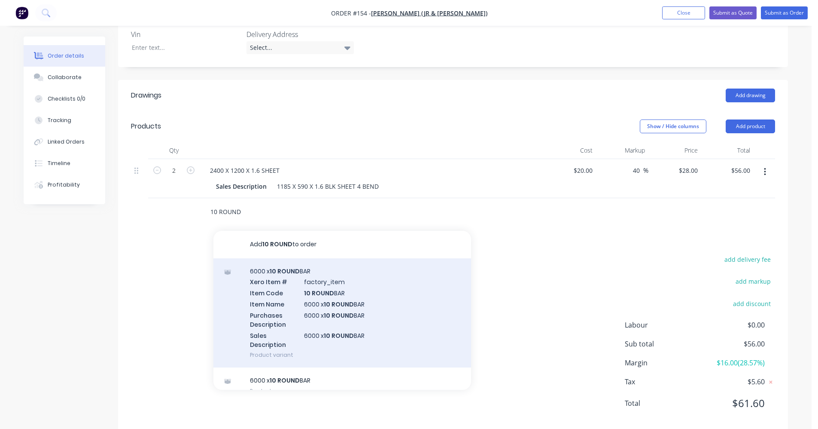
type input "10 ROUND"
click at [296, 271] on div "6000 x 10 ROUND BAR Xero Item # factory_item Item Code 10 ROUND BAR Item Name 6…" at bounding box center [342, 312] width 258 height 109
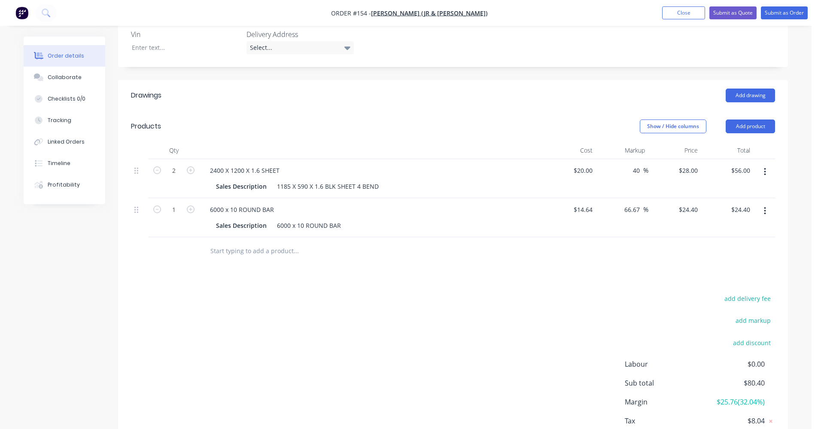
click at [596, 210] on div "66.67 66.67 %" at bounding box center [622, 217] width 53 height 39
click at [589, 210] on input "14.64" at bounding box center [584, 209] width 23 height 12
type input "$2.44"
type input "$4.0667"
type input "$4.07"
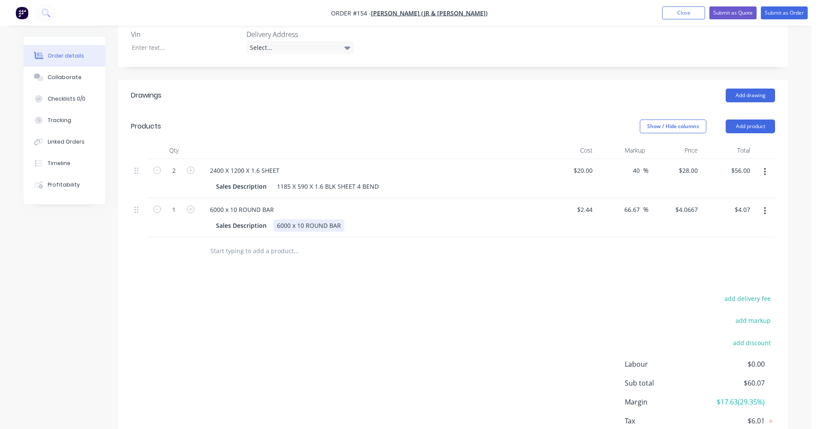
click at [278, 224] on div "6000 x 10 ROUND BAR" at bounding box center [309, 225] width 71 height 12
click at [280, 223] on div "6000 x 10 ROUND BAR" at bounding box center [309, 225] width 71 height 12
click at [179, 212] on input "1" at bounding box center [174, 209] width 22 height 13
type input "5.5"
type input "$22.37"
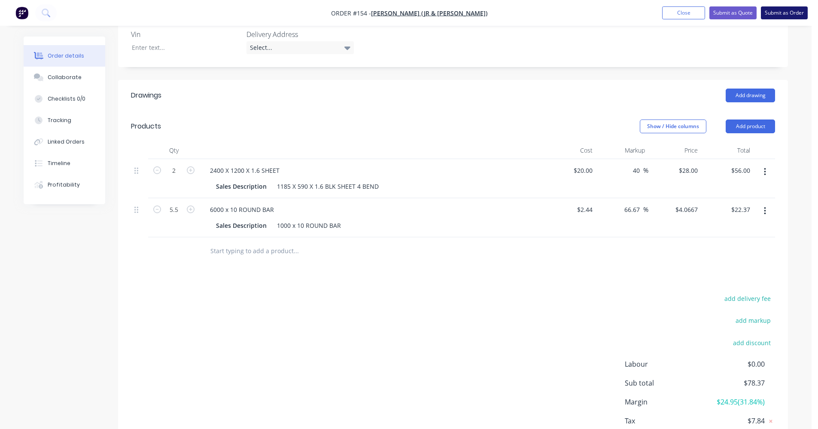
click at [780, 12] on button "Submit as Order" at bounding box center [784, 12] width 47 height 13
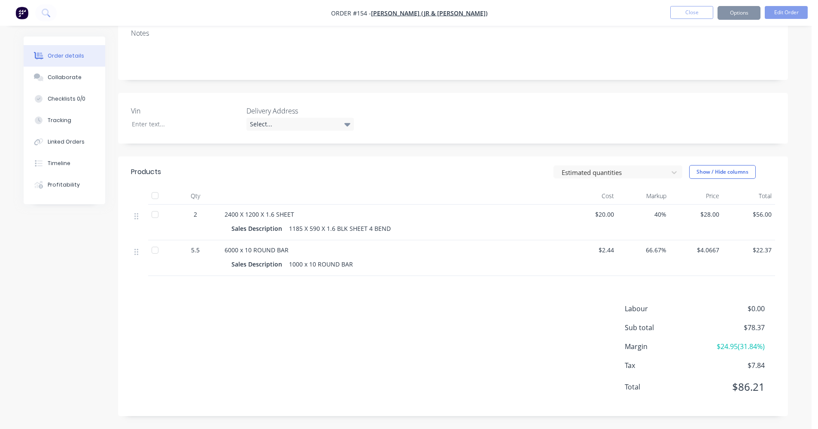
scroll to position [0, 0]
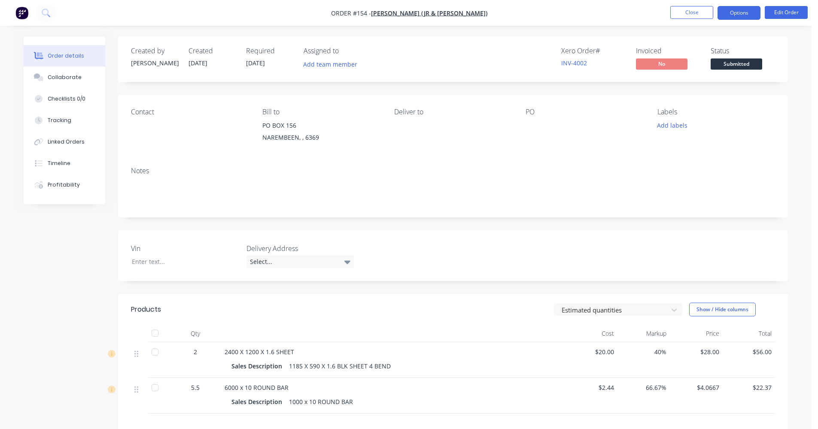
click at [739, 14] on button "Options" at bounding box center [739, 13] width 43 height 14
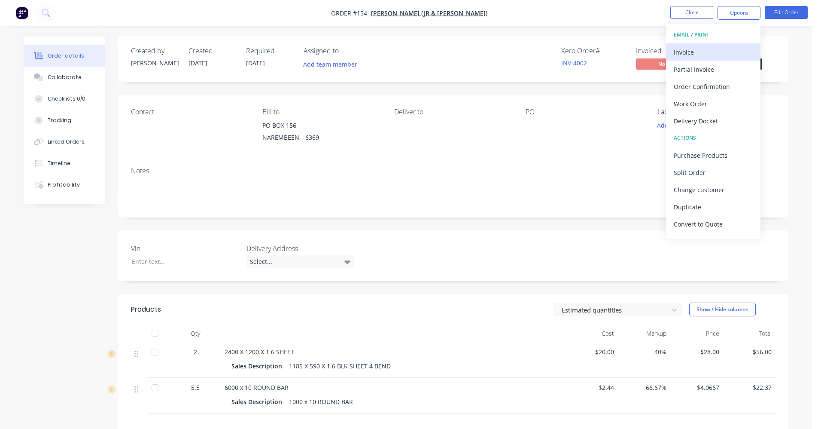
click at [722, 59] on button "Invoice" at bounding box center [713, 51] width 94 height 17
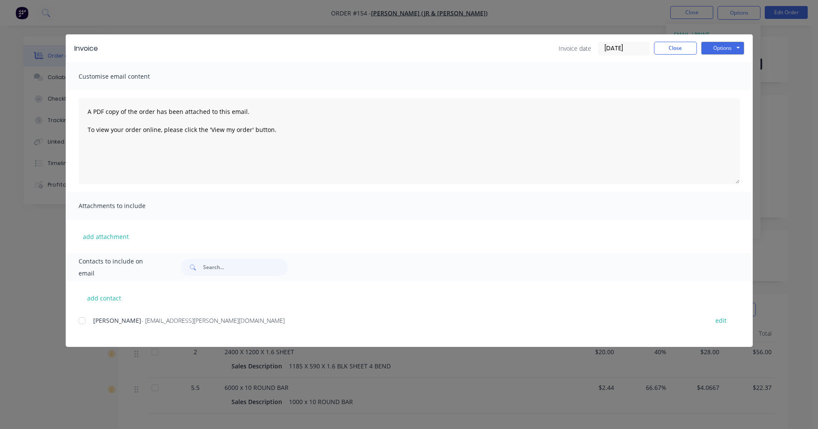
click at [80, 321] on div at bounding box center [81, 320] width 17 height 17
click at [721, 53] on button "Options" at bounding box center [722, 48] width 43 height 13
click at [711, 89] on button "Email" at bounding box center [728, 92] width 55 height 14
click at [664, 52] on button "Close" at bounding box center [675, 48] width 43 height 13
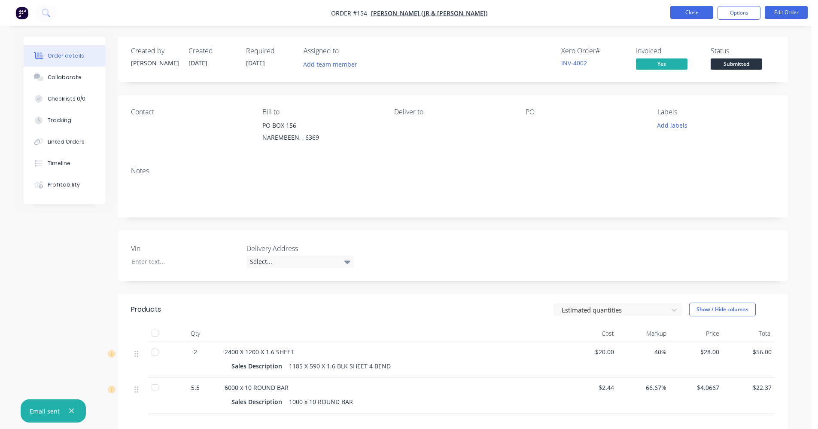
click at [693, 11] on button "Close" at bounding box center [691, 12] width 43 height 13
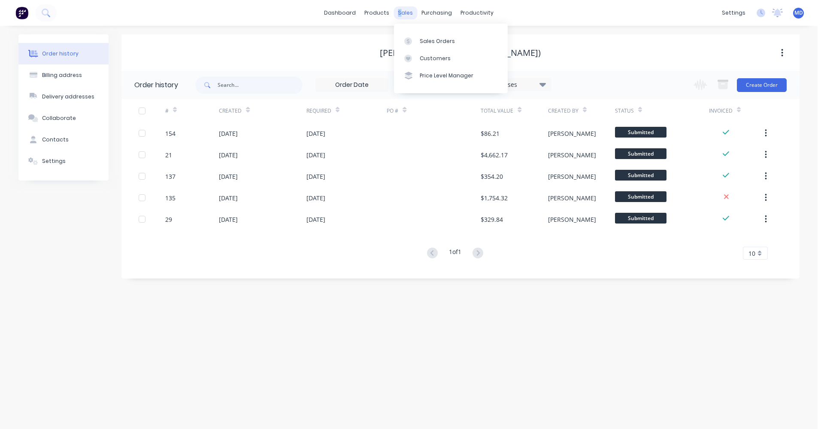
click at [401, 15] on div "sales" at bounding box center [406, 12] width 24 height 13
drag, startPoint x: 401, startPoint y: 15, endPoint x: 502, endPoint y: 37, distance: 103.8
click at [542, 38] on div "[PERSON_NAME] (JR & [PERSON_NAME])" at bounding box center [461, 52] width 678 height 36
click at [455, 40] on link "Sales Orders" at bounding box center [451, 40] width 114 height 17
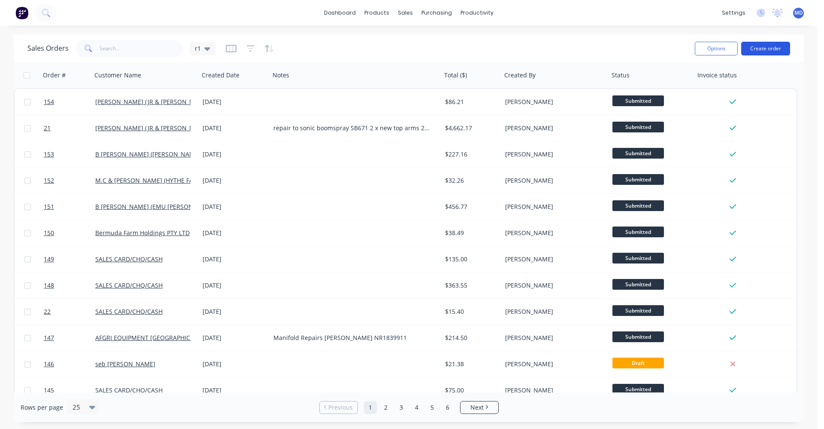
click at [755, 48] on button "Create order" at bounding box center [766, 49] width 49 height 14
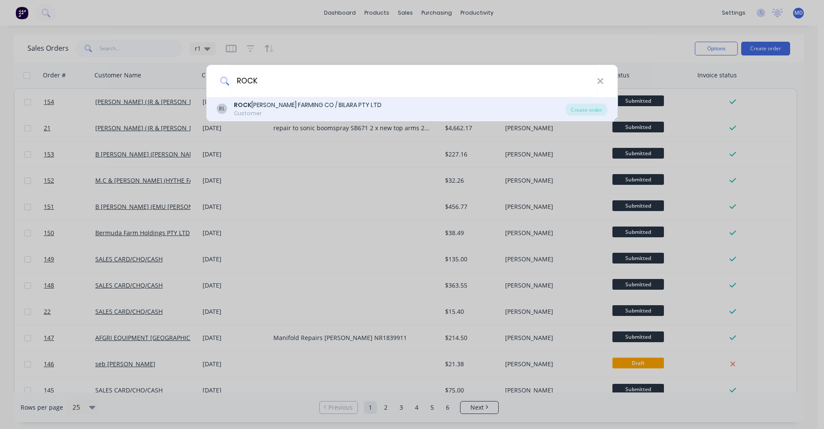
type input "ROCK"
click at [386, 108] on div "RL ROCK [PERSON_NAME] FARMING CO / BILARA PTY LTD Customer" at bounding box center [391, 108] width 349 height 17
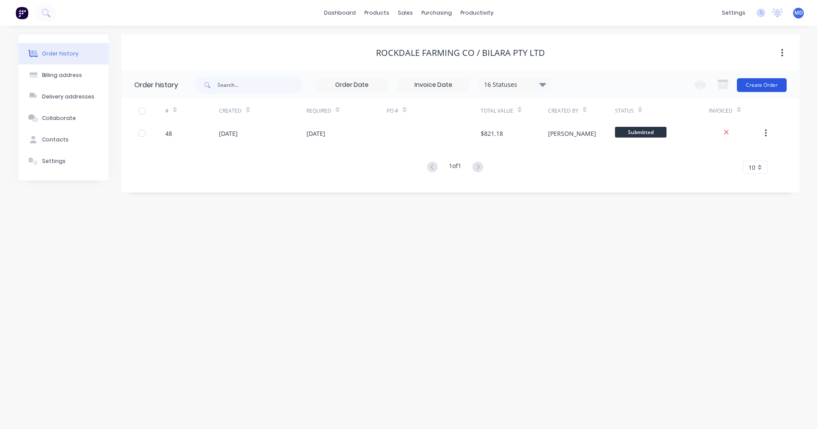
click at [776, 82] on button "Create Order" at bounding box center [762, 85] width 50 height 14
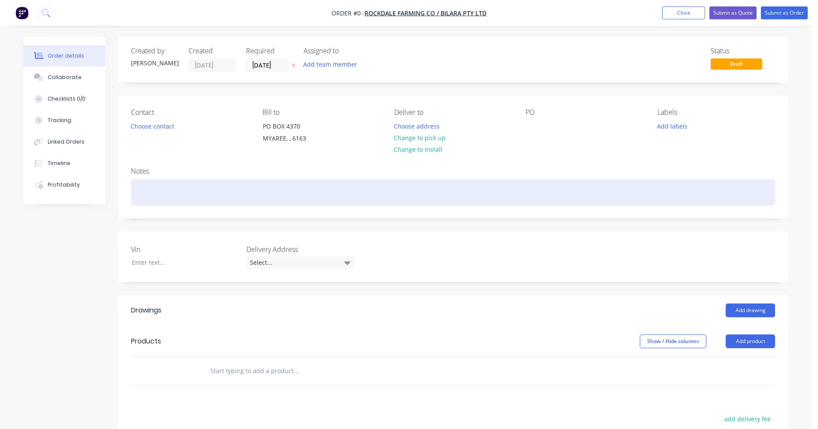
click at [180, 195] on div at bounding box center [453, 192] width 644 height 26
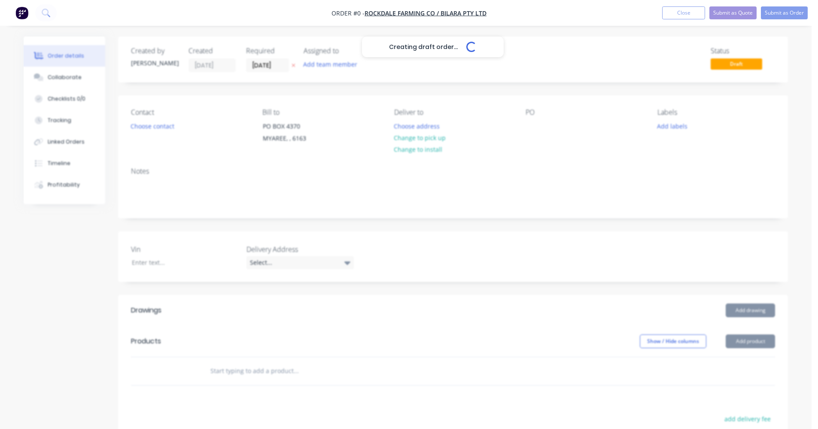
click at [752, 340] on div "Creating draft order... Loading... Order details Collaborate Checklists 0/0 Tra…" at bounding box center [405, 320] width 781 height 568
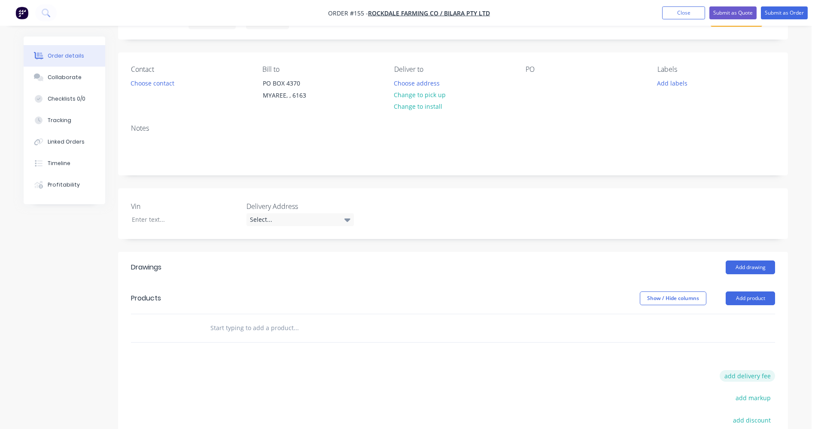
scroll to position [129, 0]
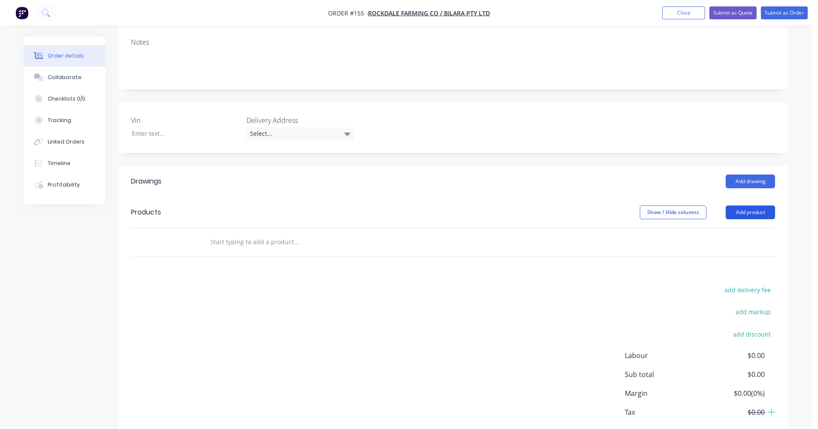
click at [753, 210] on button "Add product" at bounding box center [750, 212] width 49 height 14
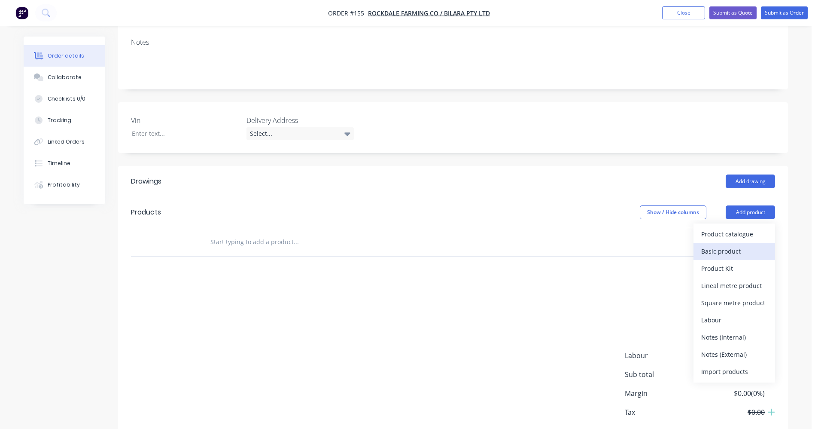
click at [728, 253] on div "Basic product" at bounding box center [734, 251] width 66 height 12
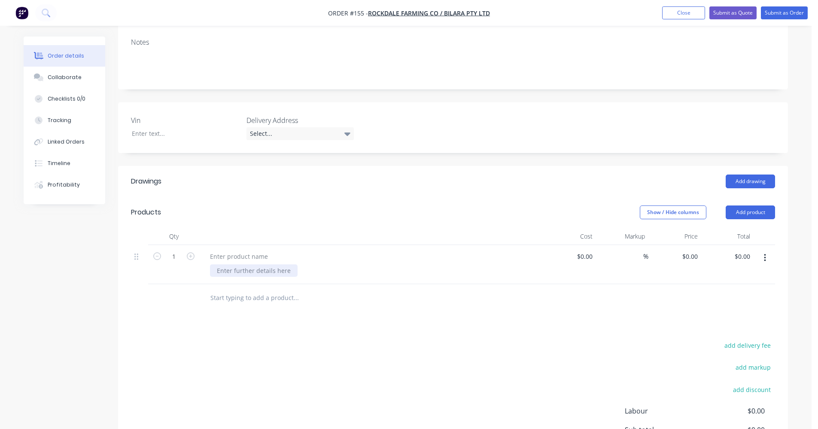
click at [277, 271] on div at bounding box center [254, 270] width 88 height 12
click at [596, 256] on div "%" at bounding box center [622, 264] width 53 height 39
drag, startPoint x: 593, startPoint y: 256, endPoint x: 582, endPoint y: 258, distance: 11.4
click at [582, 258] on div at bounding box center [569, 264] width 53 height 39
type input "$20.00"
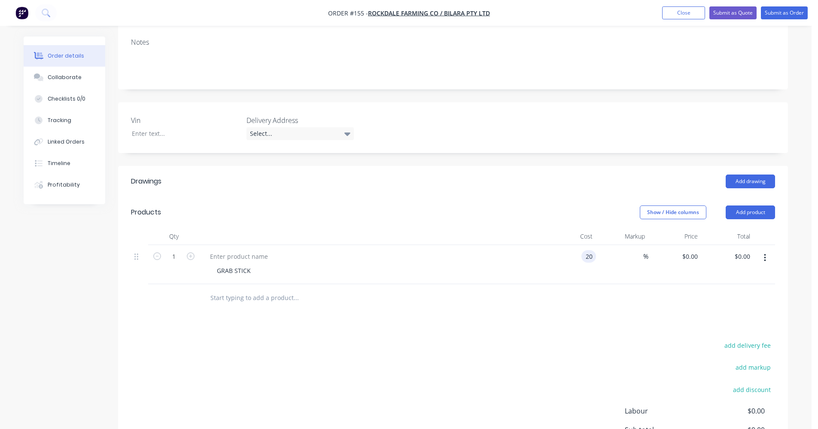
type input "$20.00"
click at [562, 293] on div at bounding box center [453, 298] width 644 height 28
click at [631, 254] on div "%" at bounding box center [639, 256] width 18 height 12
type input "40"
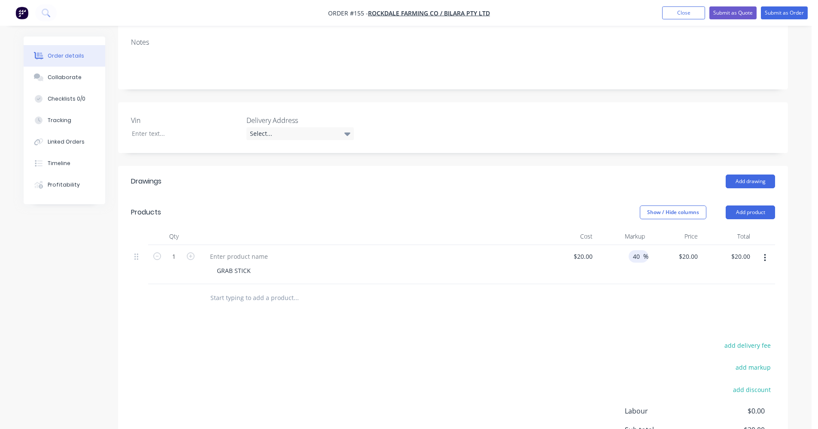
type input "$28.00"
click at [375, 294] on input "text" at bounding box center [296, 297] width 172 height 17
click at [786, 10] on button "Submit as Order" at bounding box center [784, 12] width 47 height 13
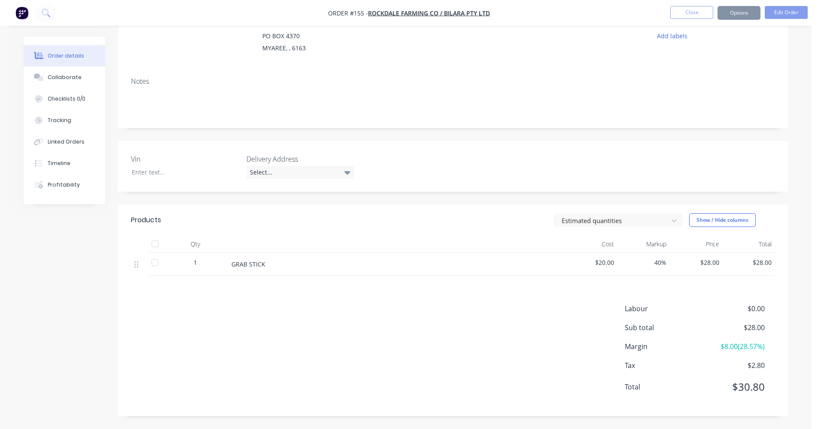
scroll to position [0, 0]
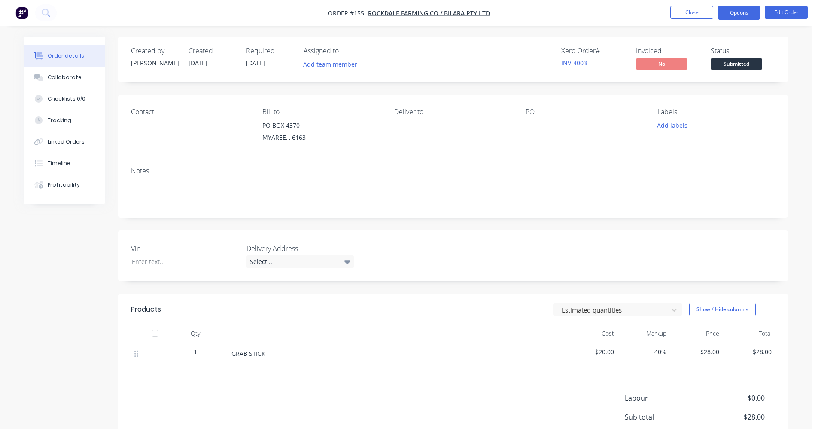
click at [724, 11] on button "Options" at bounding box center [739, 13] width 43 height 14
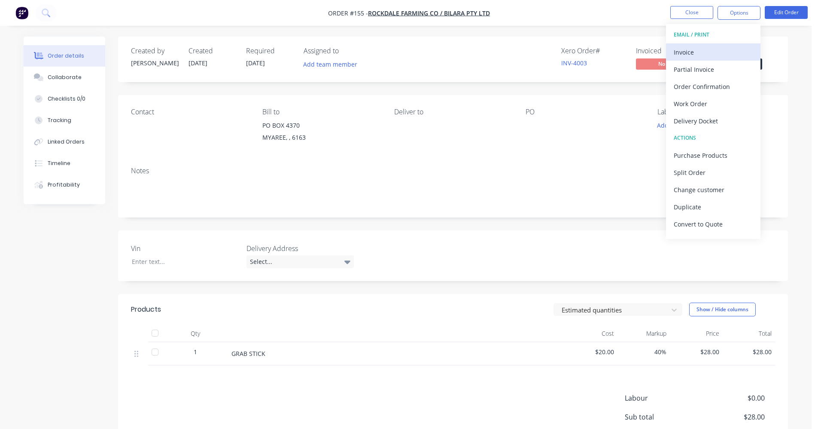
click at [703, 51] on div "Invoice" at bounding box center [713, 52] width 79 height 12
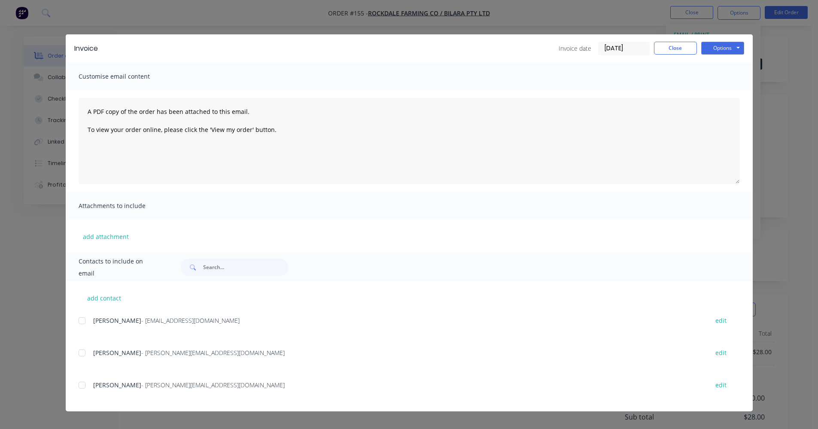
click at [81, 323] on div at bounding box center [81, 320] width 17 height 17
click at [719, 50] on button "Options" at bounding box center [722, 48] width 43 height 13
click at [718, 92] on button "Email" at bounding box center [728, 92] width 55 height 14
click at [684, 49] on button "Close" at bounding box center [675, 48] width 43 height 13
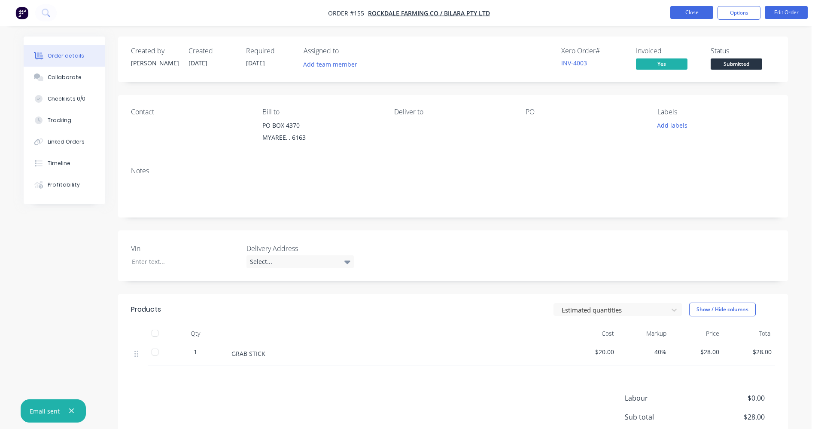
click at [693, 14] on button "Close" at bounding box center [691, 12] width 43 height 13
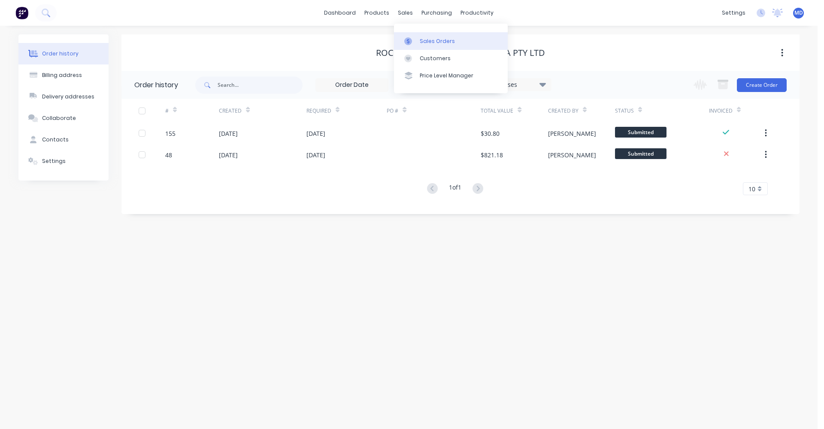
click at [417, 40] on div at bounding box center [410, 41] width 13 height 8
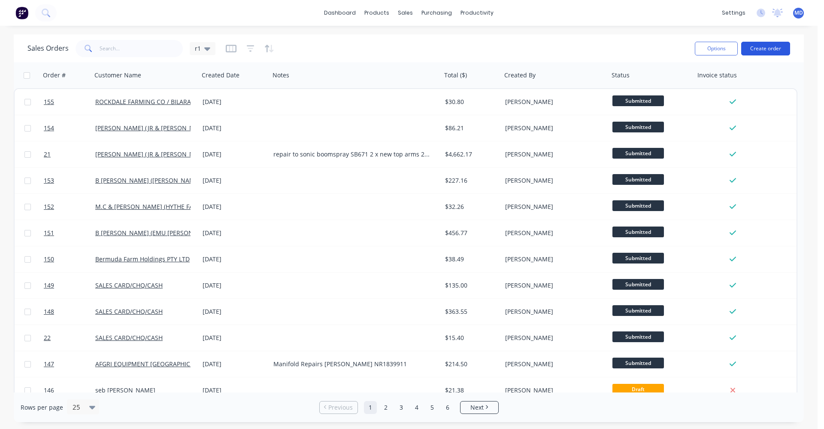
click at [771, 52] on button "Create order" at bounding box center [766, 49] width 49 height 14
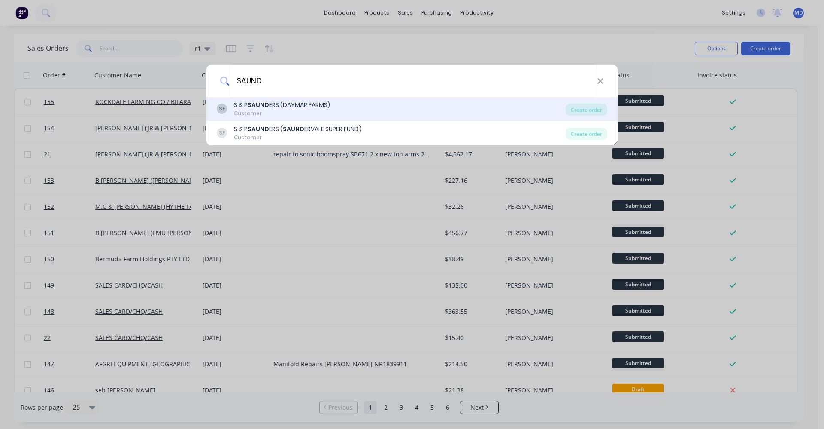
type input "SAUND"
click at [318, 109] on div "S & P SAUND ERS (DAYMAR FARMS)" at bounding box center [282, 104] width 96 height 9
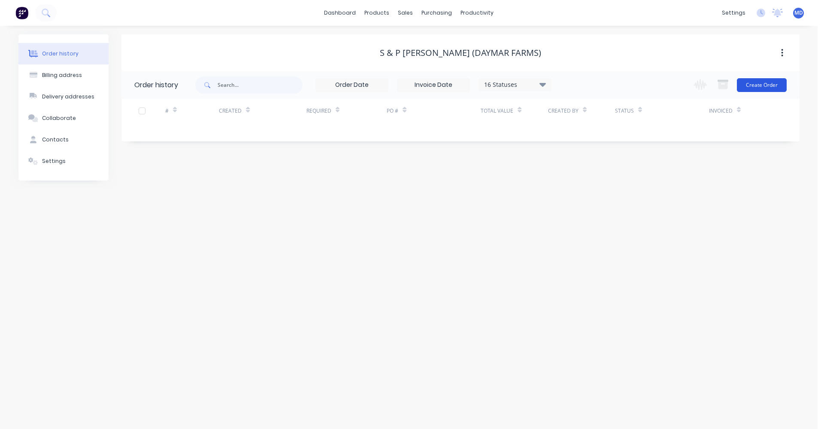
click at [762, 85] on button "Create Order" at bounding box center [762, 85] width 50 height 14
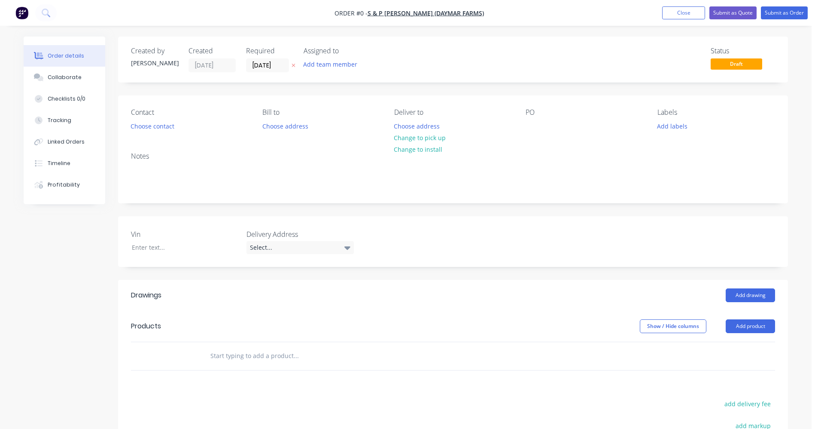
click at [216, 352] on input "text" at bounding box center [296, 355] width 172 height 17
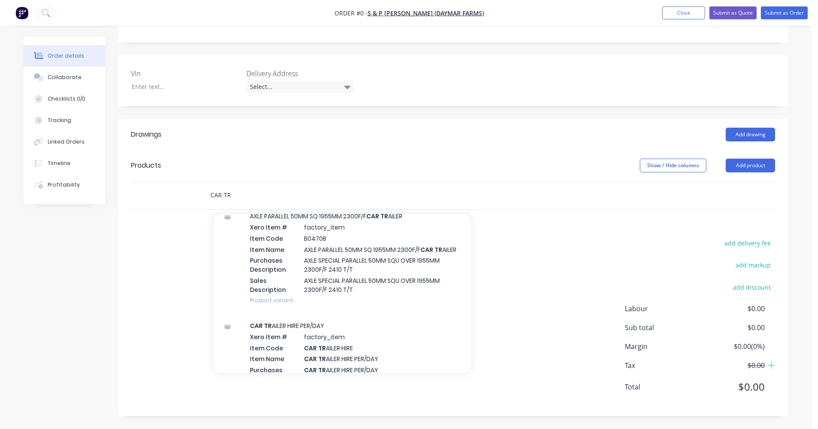
scroll to position [301, 0]
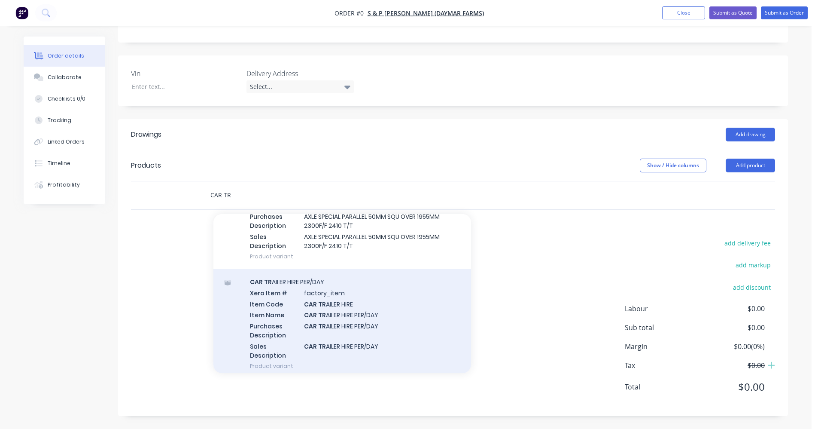
type input "CAR TR"
click at [299, 310] on div "CAR [PERSON_NAME] HIRE PER/DAY Xero Item # factory_item Item Code CAR [PERSON_N…" at bounding box center [342, 323] width 258 height 109
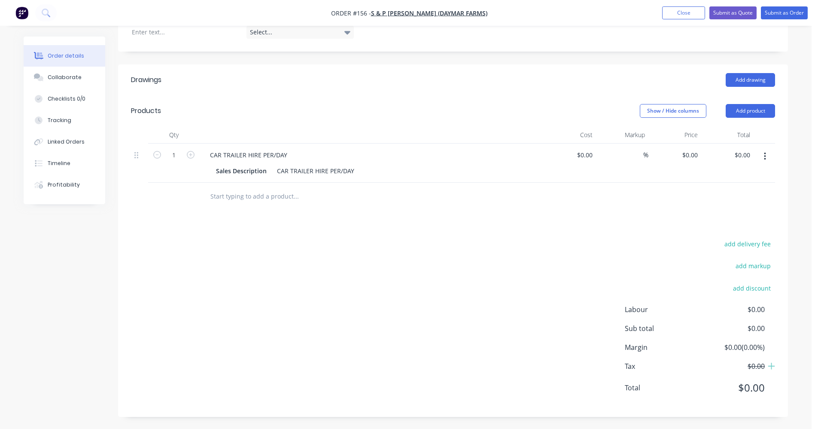
scroll to position [216, 0]
click at [696, 153] on input "0" at bounding box center [691, 154] width 20 height 12
type input "$150.00"
click at [516, 243] on div "add delivery fee add markup add discount Labour $0.00 Sub total $0.00 Margin $0…" at bounding box center [453, 320] width 644 height 166
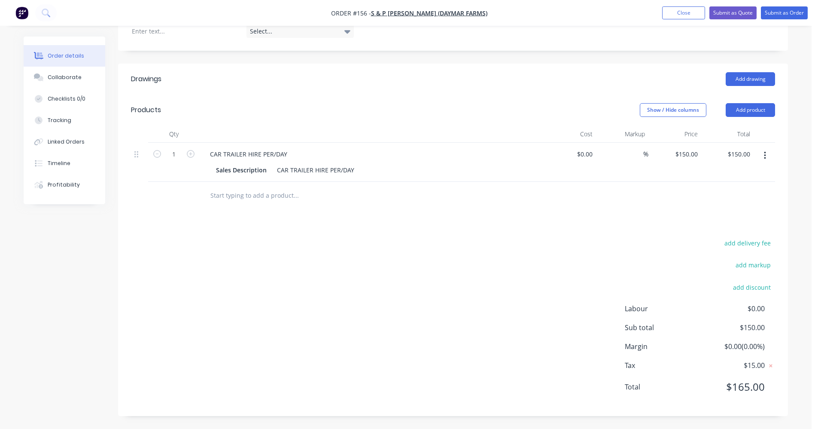
click at [762, 155] on button "button" at bounding box center [765, 155] width 20 height 15
click at [734, 215] on div "Exclude from tax" at bounding box center [734, 212] width 66 height 12
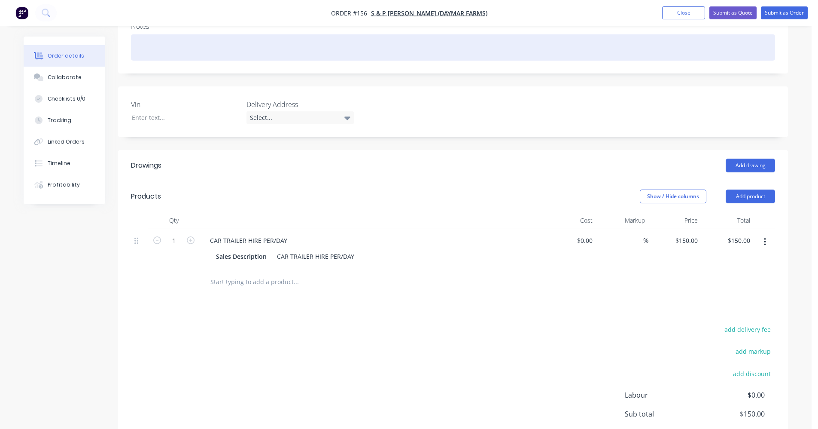
scroll to position [130, 0]
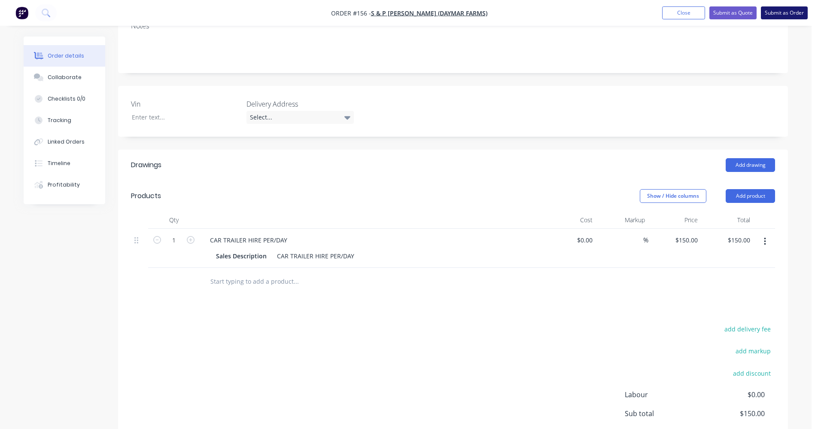
click at [782, 9] on button "Submit as Order" at bounding box center [784, 12] width 47 height 13
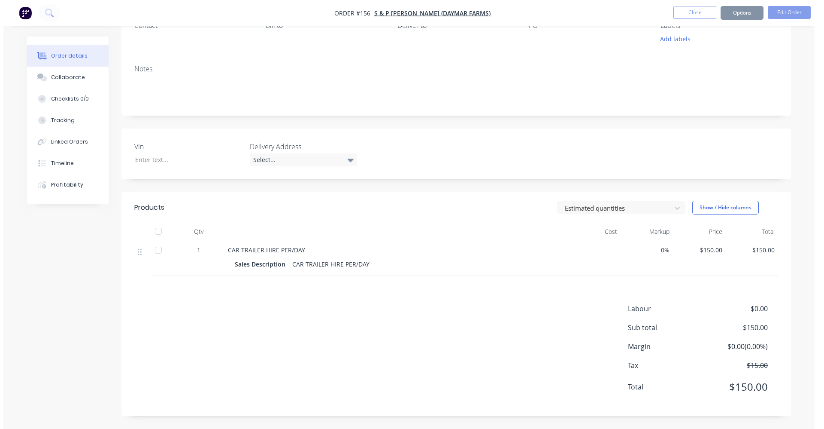
scroll to position [0, 0]
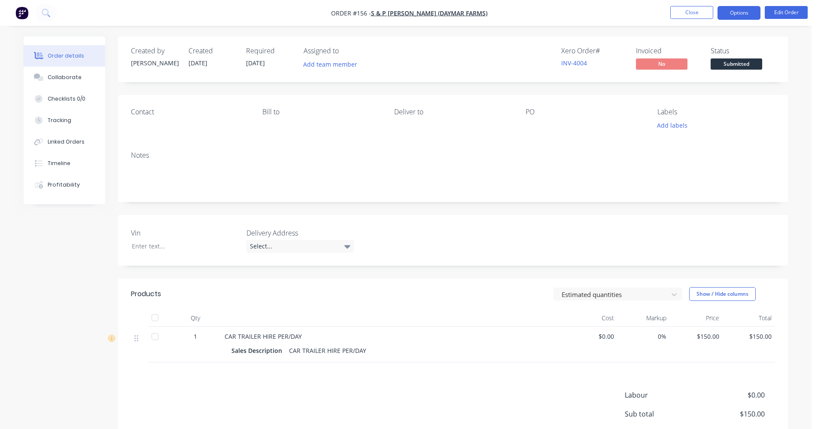
click at [733, 13] on button "Options" at bounding box center [739, 13] width 43 height 14
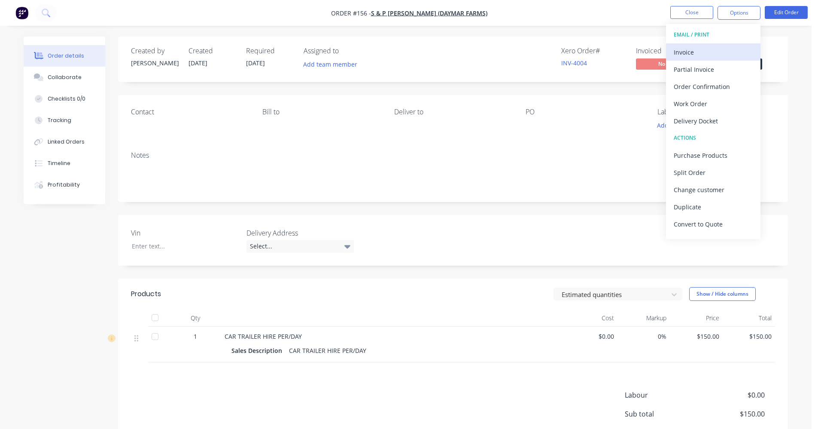
click at [694, 54] on div "Invoice" at bounding box center [713, 52] width 79 height 12
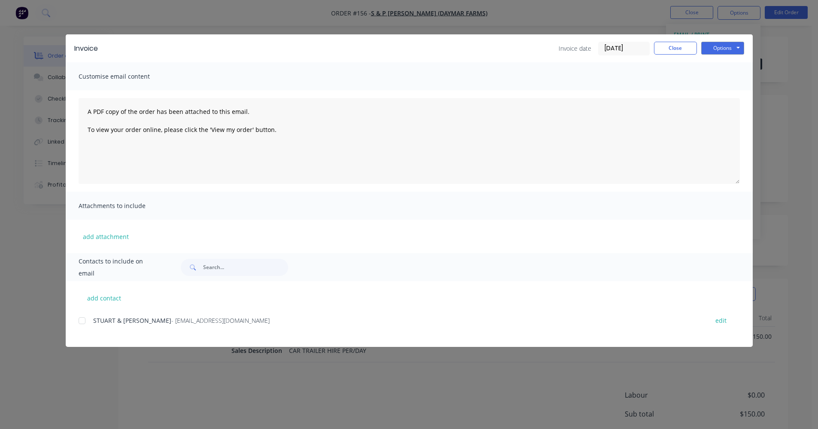
click at [85, 322] on div at bounding box center [81, 320] width 17 height 17
click at [739, 48] on button "Options" at bounding box center [722, 48] width 43 height 13
click at [725, 92] on button "Email" at bounding box center [728, 92] width 55 height 14
click at [685, 49] on button "Close" at bounding box center [675, 48] width 43 height 13
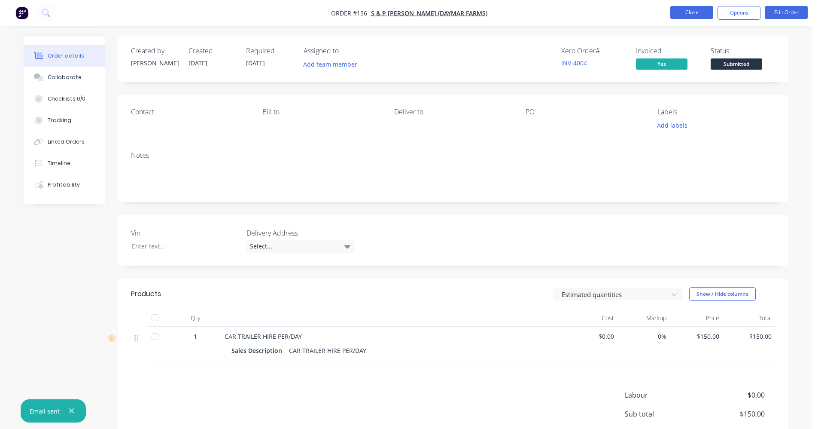
click at [687, 17] on button "Close" at bounding box center [691, 12] width 43 height 13
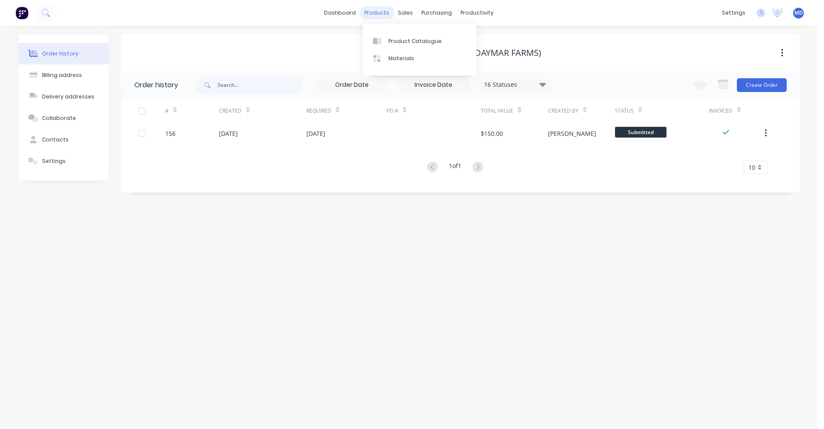
click at [389, 13] on div "products" at bounding box center [376, 12] width 33 height 13
click at [393, 37] on div "Product Catalogue" at bounding box center [415, 41] width 53 height 8
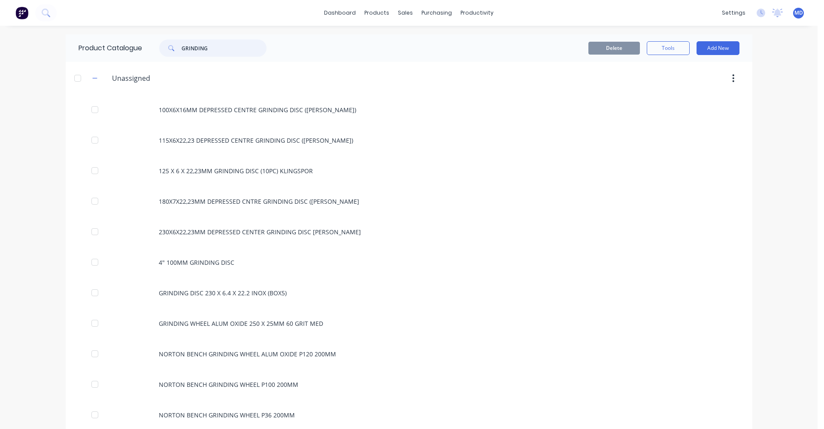
drag, startPoint x: 218, startPoint y: 51, endPoint x: 179, endPoint y: 52, distance: 38.7
click at [178, 52] on div "GRINDING" at bounding box center [212, 48] width 107 height 17
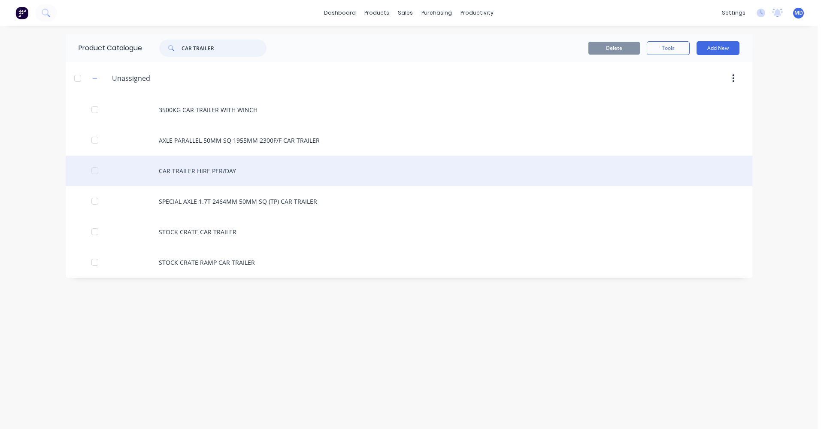
type input "CAR TRAILER"
click at [231, 173] on div "CAR TRAILER HIRE PER/DAY" at bounding box center [409, 170] width 687 height 30
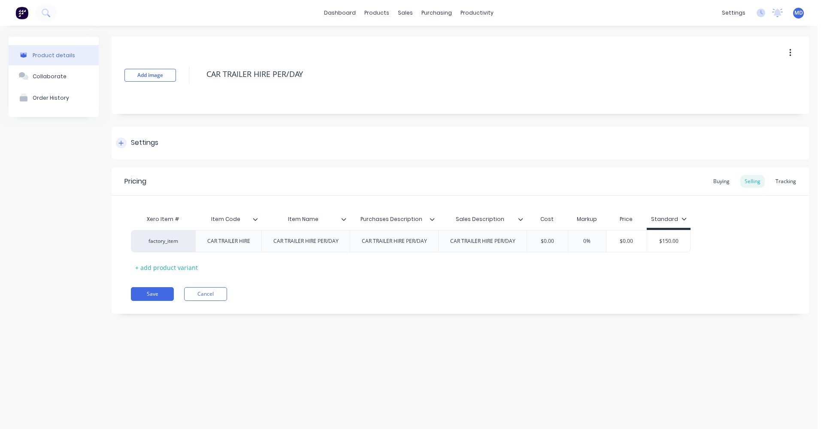
click at [146, 146] on div "Settings" at bounding box center [144, 142] width 27 height 11
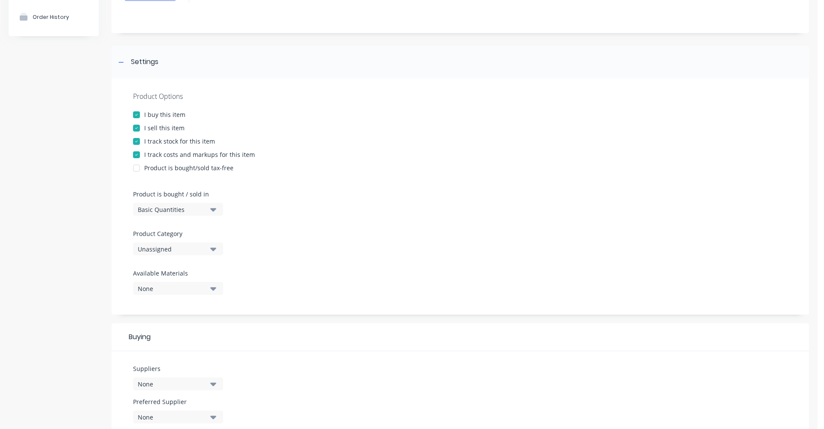
scroll to position [86, 0]
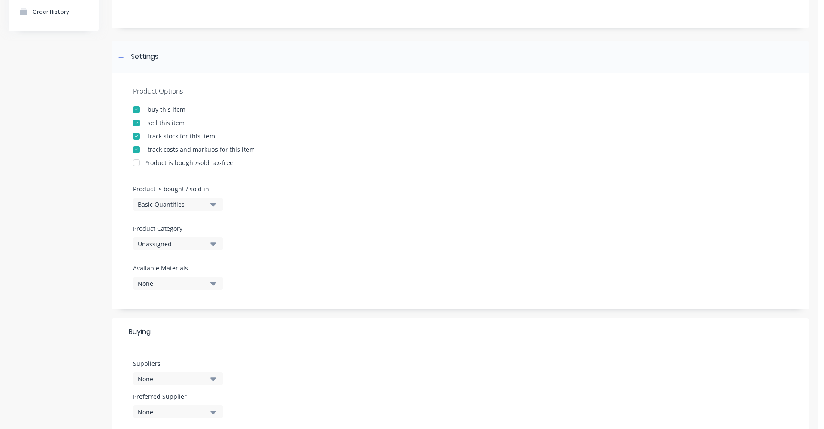
click at [203, 242] on div "Unassigned" at bounding box center [172, 243] width 69 height 9
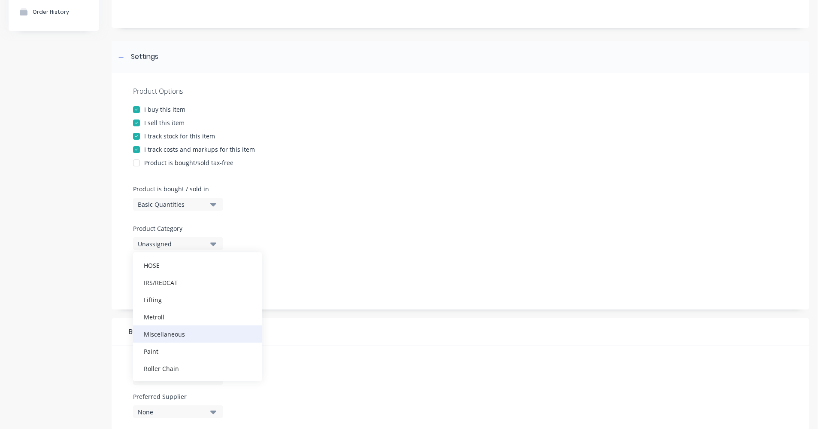
click at [185, 329] on div "Miscellaneous" at bounding box center [197, 333] width 129 height 17
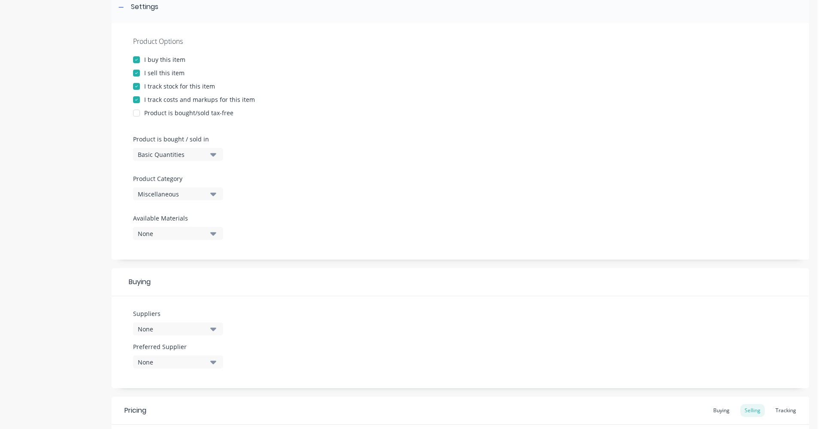
scroll to position [86, 0]
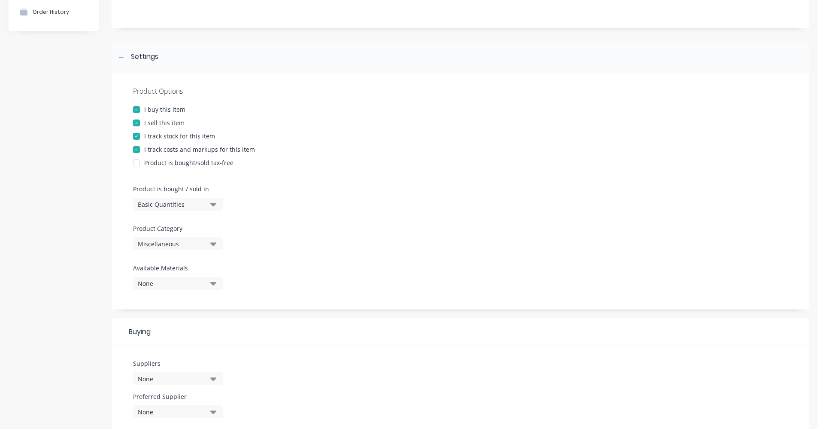
click at [137, 109] on div at bounding box center [136, 109] width 17 height 17
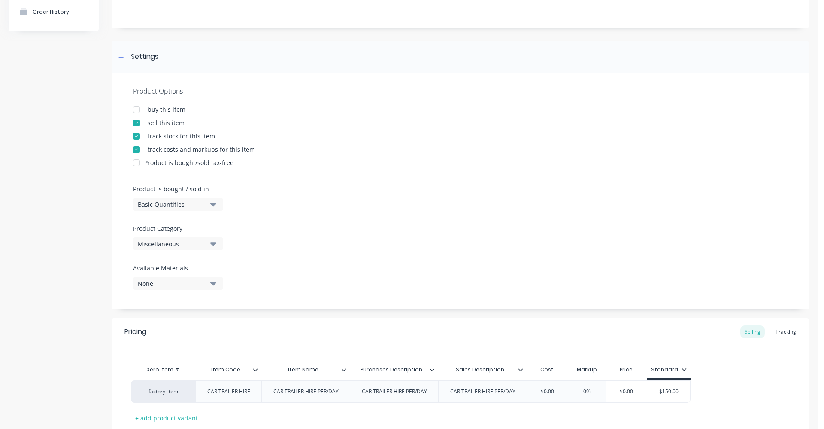
click at [137, 137] on div at bounding box center [136, 136] width 17 height 17
click at [137, 152] on div at bounding box center [136, 149] width 17 height 17
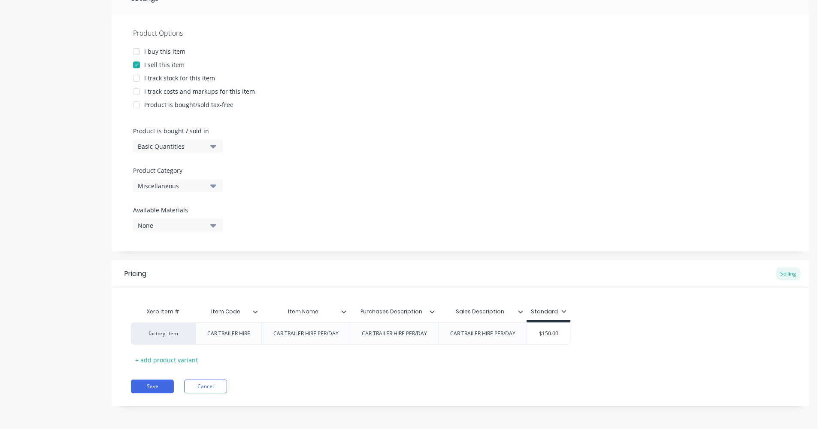
scroll to position [145, 0]
click at [345, 312] on icon at bounding box center [343, 310] width 5 height 5
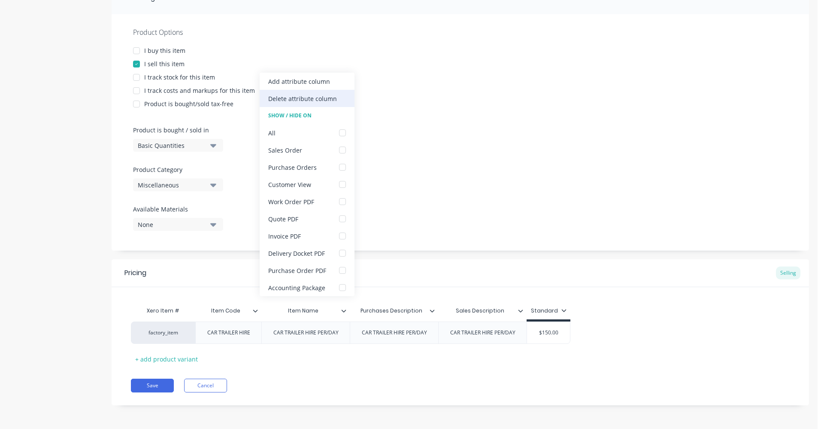
click at [310, 94] on div "Delete attribute column" at bounding box center [302, 98] width 69 height 9
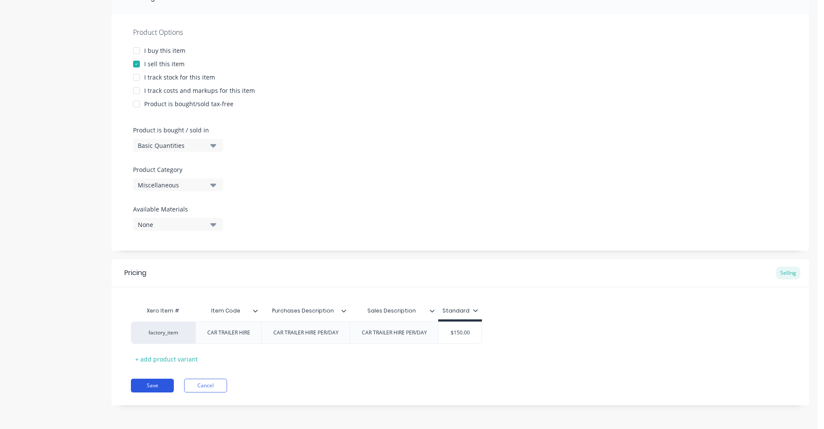
click at [153, 387] on button "Save" at bounding box center [152, 385] width 43 height 14
type textarea "x"
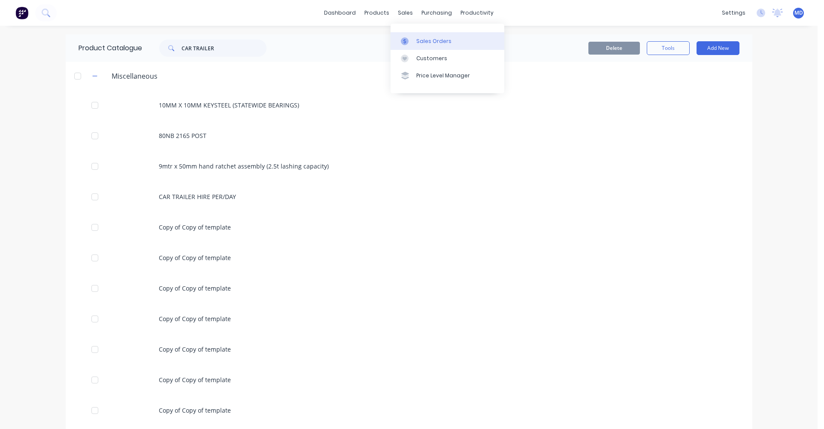
click at [429, 43] on div "Sales Orders" at bounding box center [434, 41] width 35 height 8
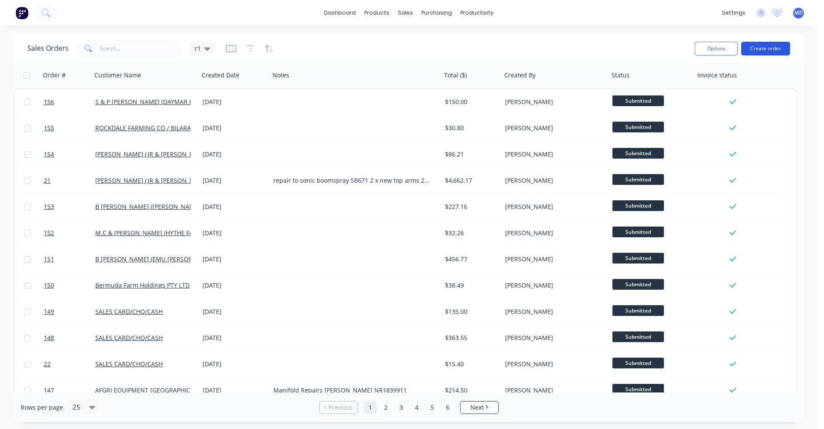
click at [775, 48] on button "Create order" at bounding box center [766, 49] width 49 height 14
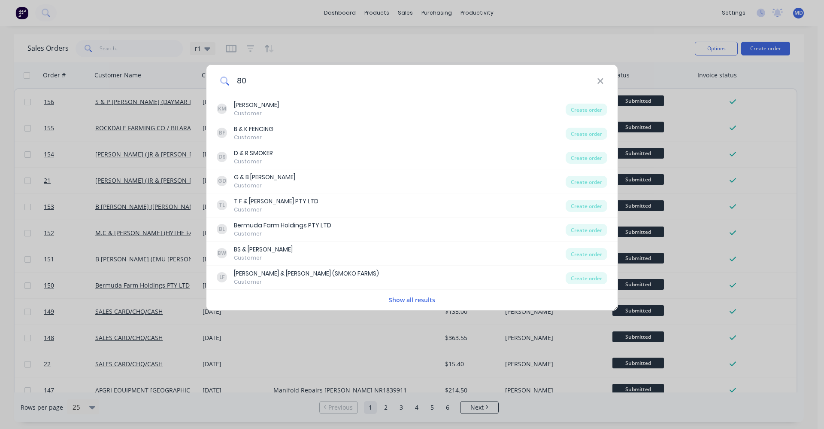
type input "8"
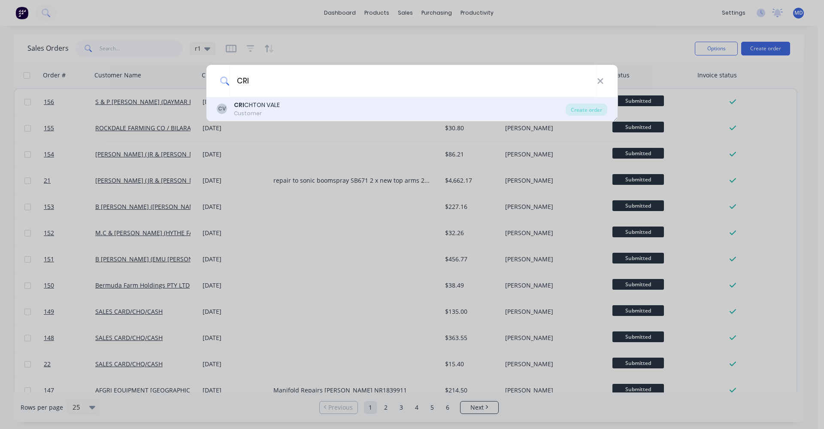
type input "CRI"
click at [357, 109] on div "CV CRI CHTON VALE Customer" at bounding box center [391, 108] width 349 height 17
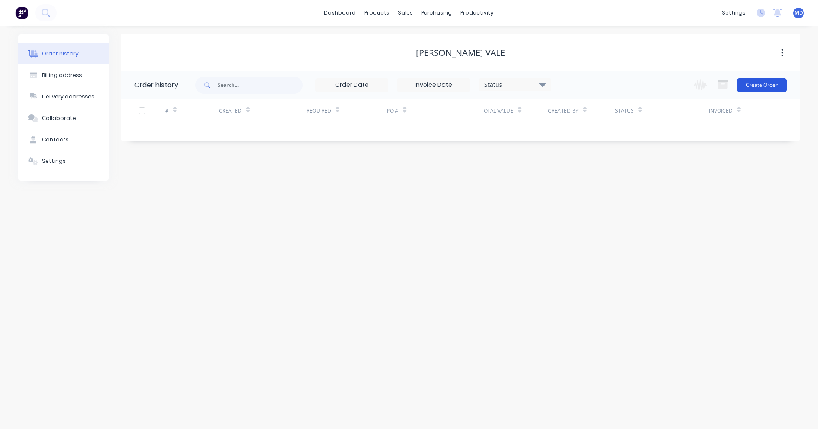
click at [777, 83] on button "Create Order" at bounding box center [762, 85] width 50 height 14
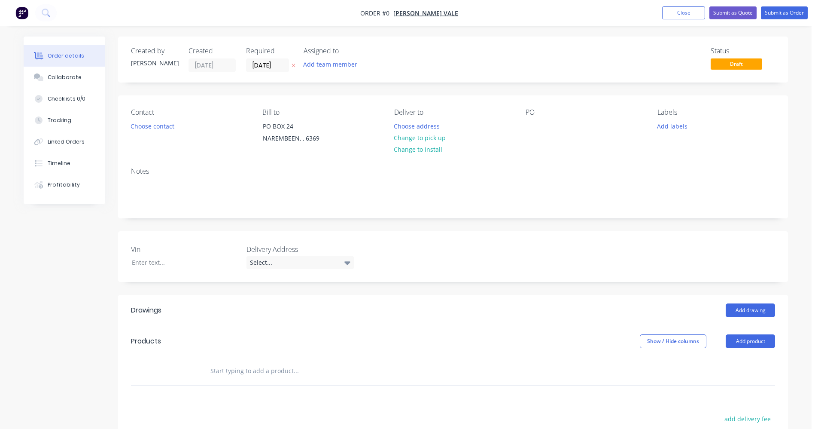
click at [202, 376] on div at bounding box center [354, 371] width 309 height 28
click at [226, 372] on input "text" at bounding box center [296, 370] width 172 height 17
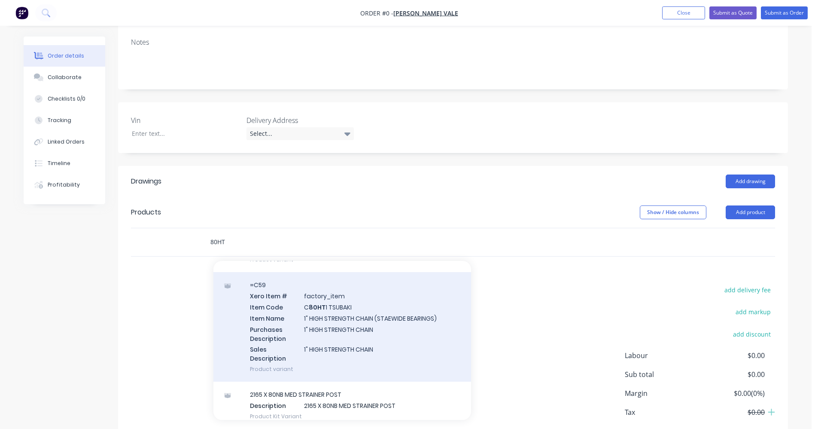
scroll to position [215, 0]
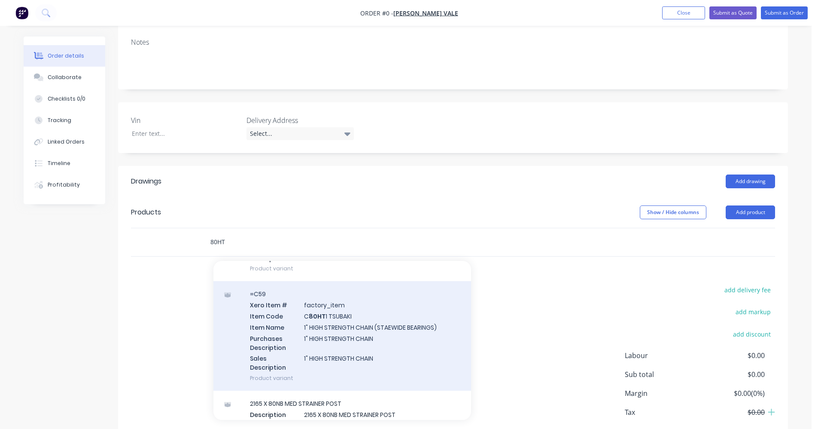
type input "80HT"
click at [330, 343] on div "=C59 Xero Item # factory_item Item Code C 80HT 1 TSUBAKI Item Name 1" HIGH STRE…" at bounding box center [342, 335] width 258 height 109
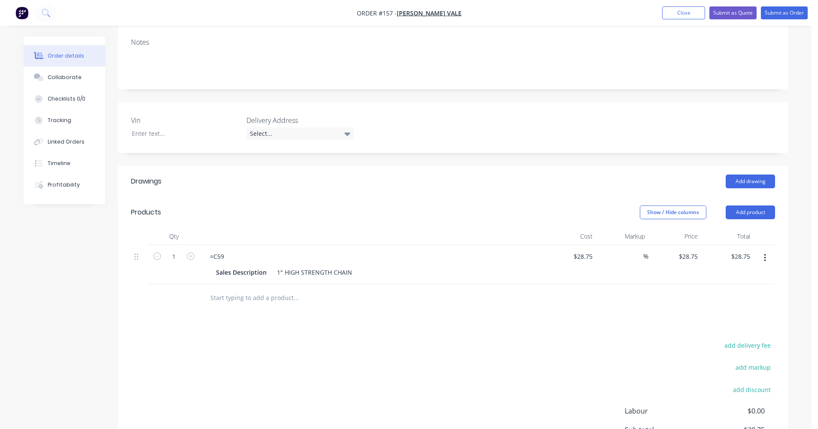
click at [629, 255] on div "%" at bounding box center [622, 264] width 53 height 39
click at [637, 258] on input at bounding box center [638, 256] width 10 height 12
type input "40"
type input "$40.25"
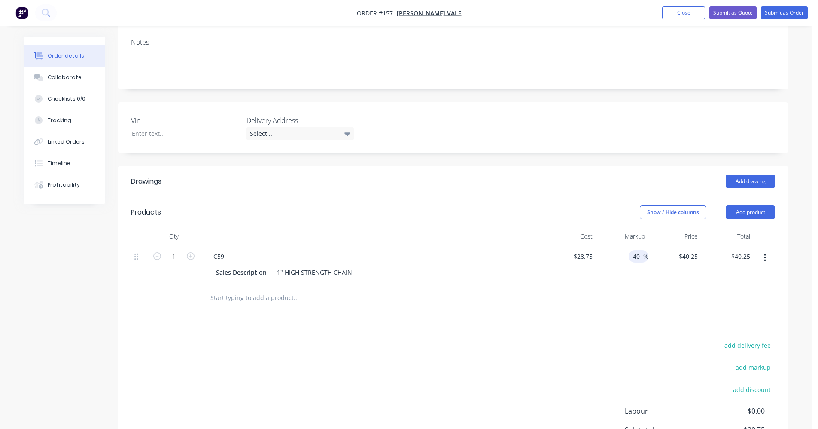
click at [358, 304] on input "text" at bounding box center [296, 297] width 172 height 17
click at [182, 258] on input "1" at bounding box center [174, 256] width 22 height 13
type input "10"
type input "$402.50"
click at [354, 318] on div "Drawings Add drawing Products Show / Hide columns Add product Qty Cost Markup P…" at bounding box center [453, 342] width 670 height 352
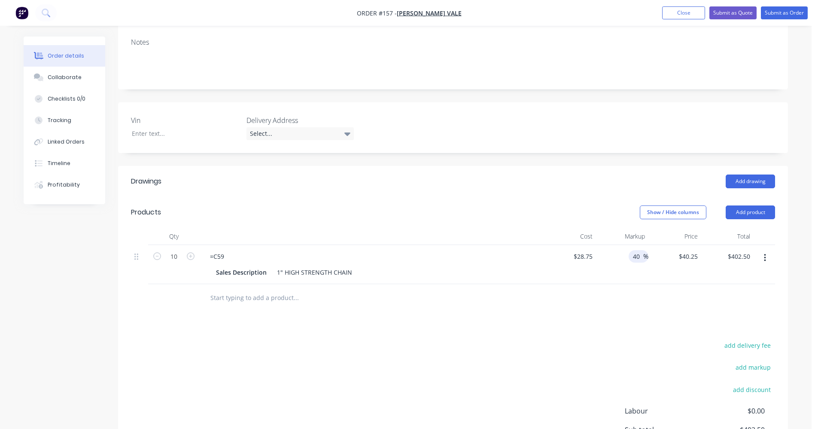
click at [637, 252] on input "40" at bounding box center [637, 256] width 11 height 12
type input "10"
type input "$31.625"
type input "$316.25"
click at [594, 309] on div at bounding box center [453, 298] width 644 height 28
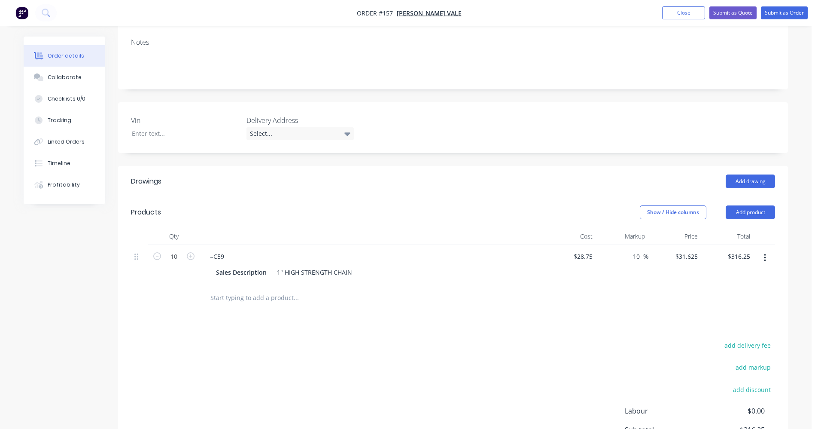
click at [213, 290] on input "text" at bounding box center [296, 297] width 172 height 17
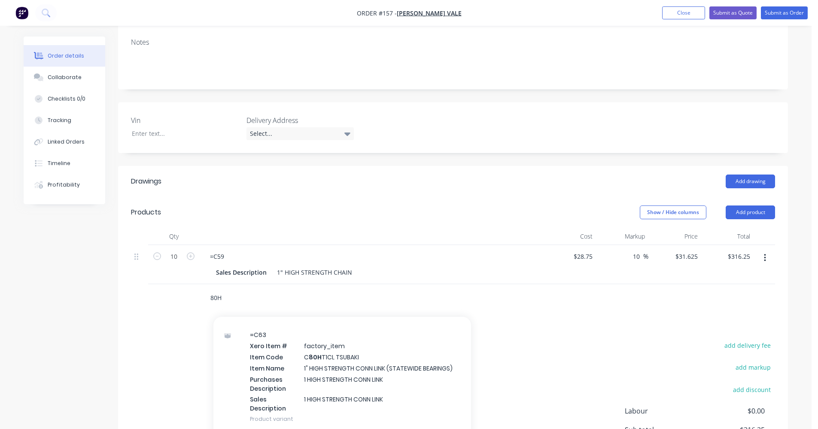
scroll to position [215, 0]
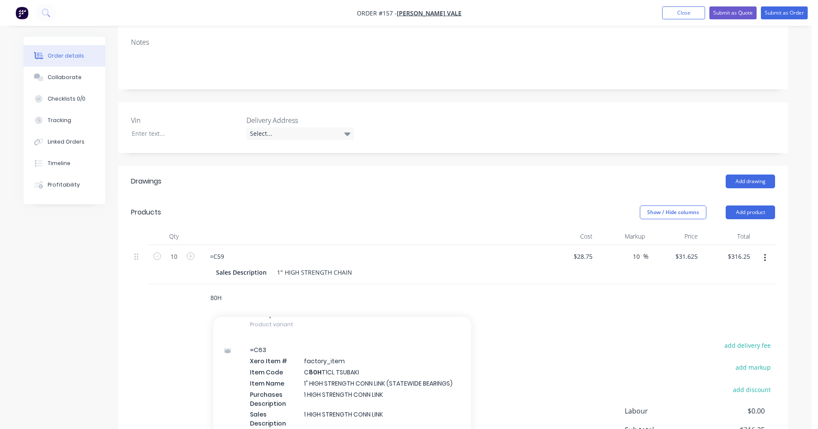
type input "80H"
click at [394, 388] on div "=C63 Xero Item # factory_item Item Code C 80H T1CL TSUBAKI Item Name 1" HIGH ST…" at bounding box center [342, 391] width 258 height 109
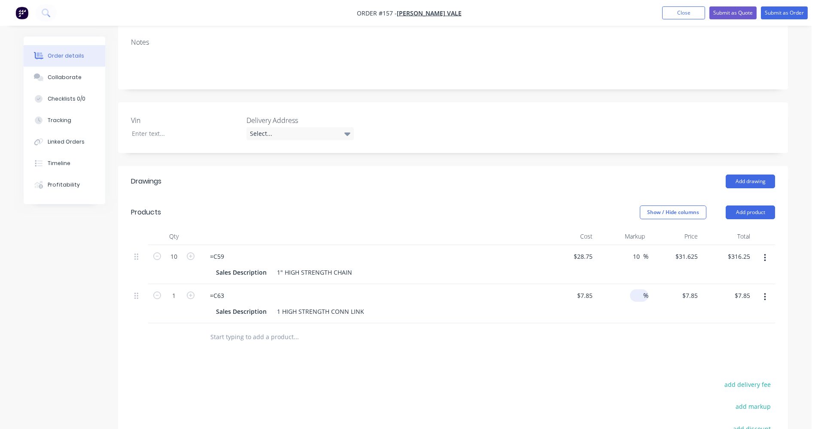
click at [634, 293] on input at bounding box center [638, 295] width 10 height 12
type input "40"
type input "$10.99"
click at [536, 344] on div at bounding box center [453, 337] width 644 height 28
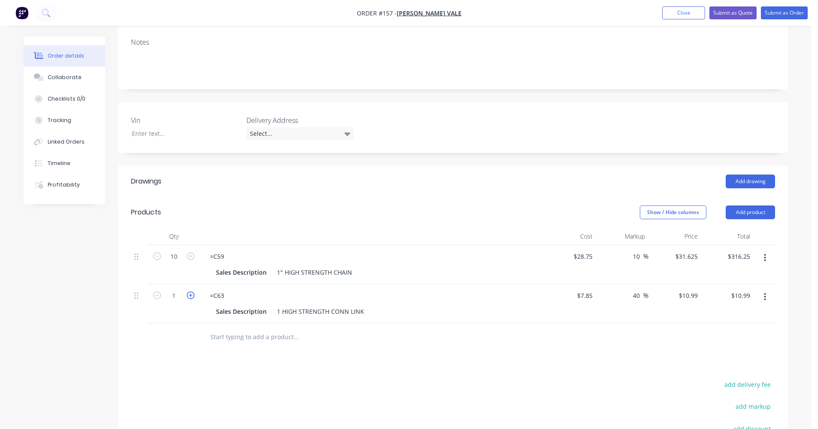
click at [192, 293] on icon "button" at bounding box center [191, 295] width 8 height 8
type input "2"
type input "$21.98"
click at [192, 293] on icon "button" at bounding box center [191, 295] width 8 height 8
type input "3"
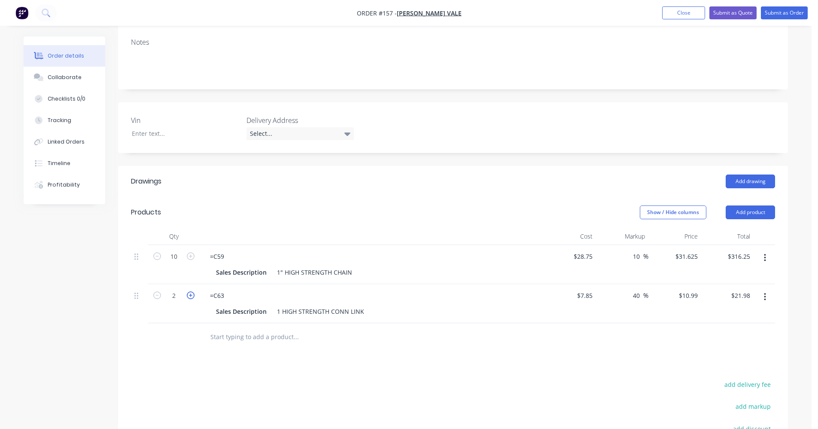
type input "$32.97"
click at [192, 293] on icon "button" at bounding box center [191, 295] width 8 height 8
type input "4"
type input "$43.96"
click at [156, 299] on icon "button" at bounding box center [157, 295] width 8 height 8
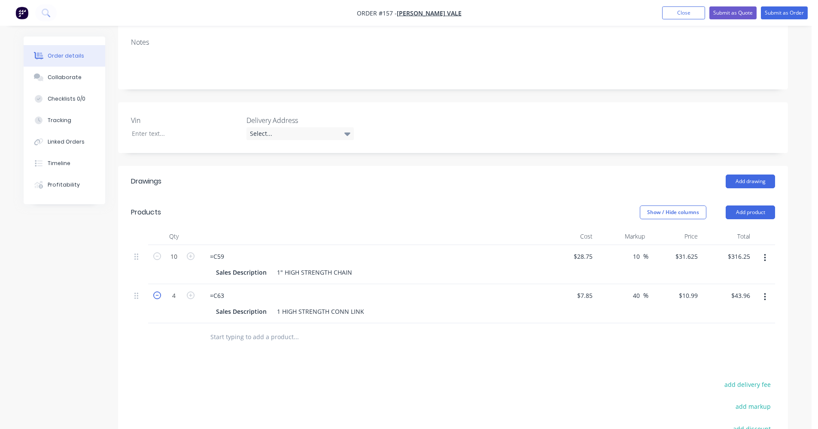
type input "3"
type input "$32.97"
click at [185, 329] on div at bounding box center [174, 337] width 52 height 28
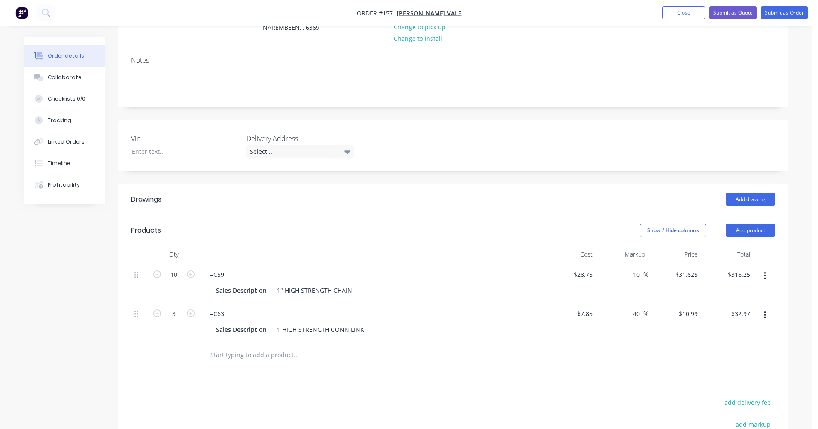
scroll to position [55, 0]
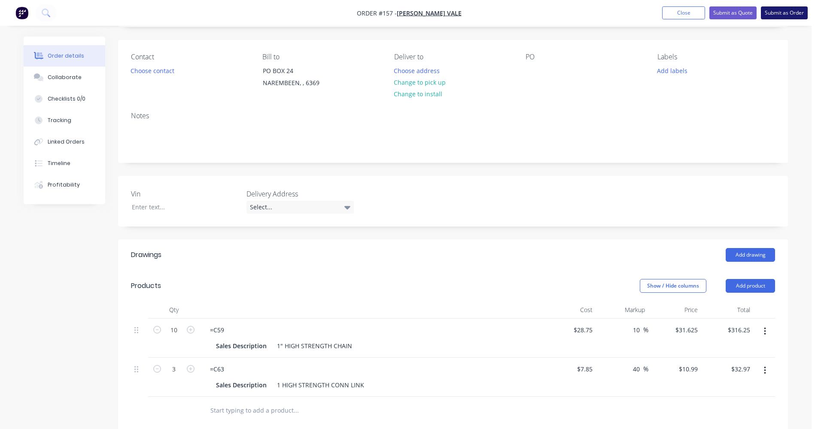
click at [773, 15] on button "Submit as Order" at bounding box center [784, 12] width 47 height 13
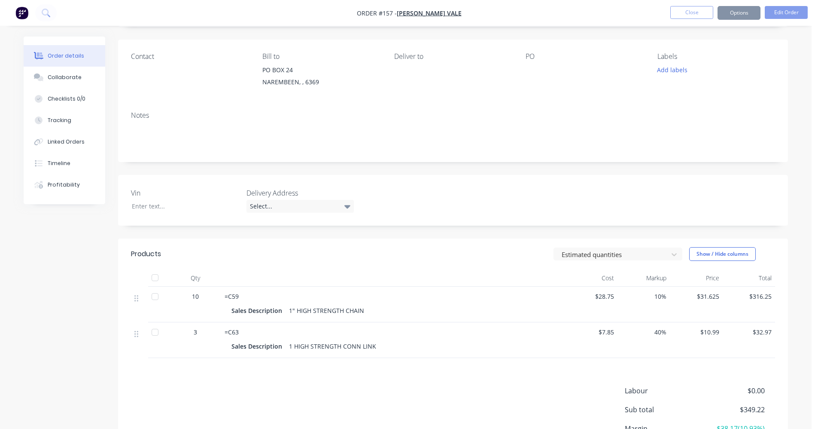
scroll to position [0, 0]
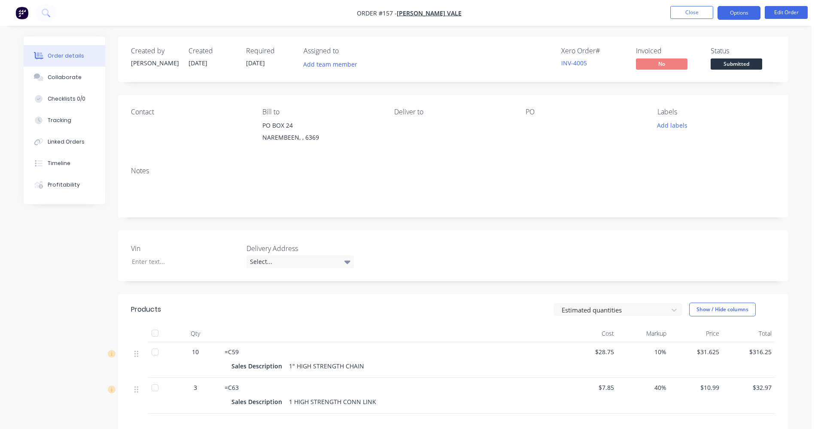
click at [732, 9] on button "Options" at bounding box center [739, 13] width 43 height 14
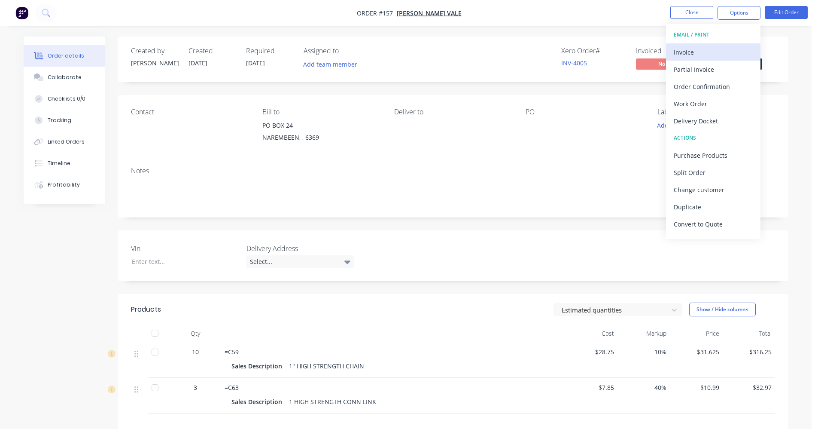
click at [679, 52] on div "Invoice" at bounding box center [713, 52] width 79 height 12
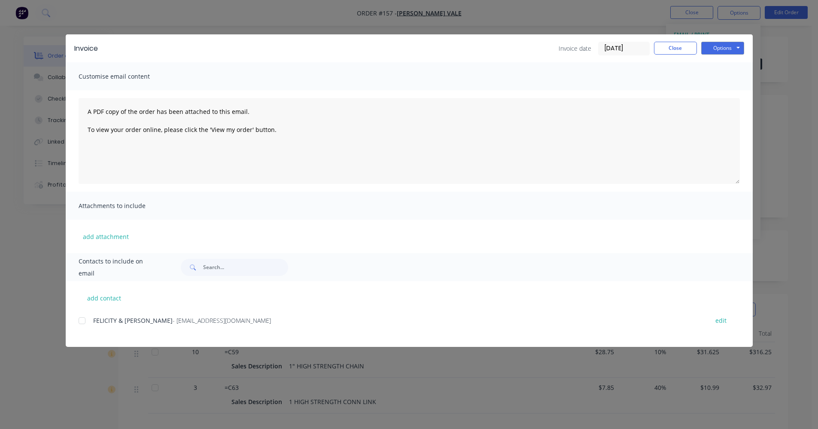
click at [76, 318] on div "add contact [PERSON_NAME] & [PERSON_NAME] - [EMAIL_ADDRESS][DOMAIN_NAME] edit" at bounding box center [409, 314] width 687 height 66
click at [81, 322] on div at bounding box center [81, 320] width 17 height 17
click at [721, 49] on button "Options" at bounding box center [722, 48] width 43 height 13
click at [722, 91] on button "Email" at bounding box center [728, 92] width 55 height 14
click at [678, 48] on button "Close" at bounding box center [675, 48] width 43 height 13
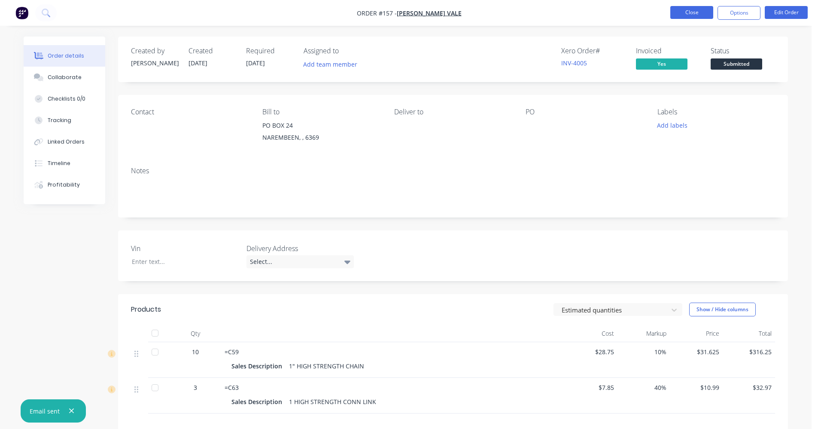
click at [690, 13] on button "Close" at bounding box center [691, 12] width 43 height 13
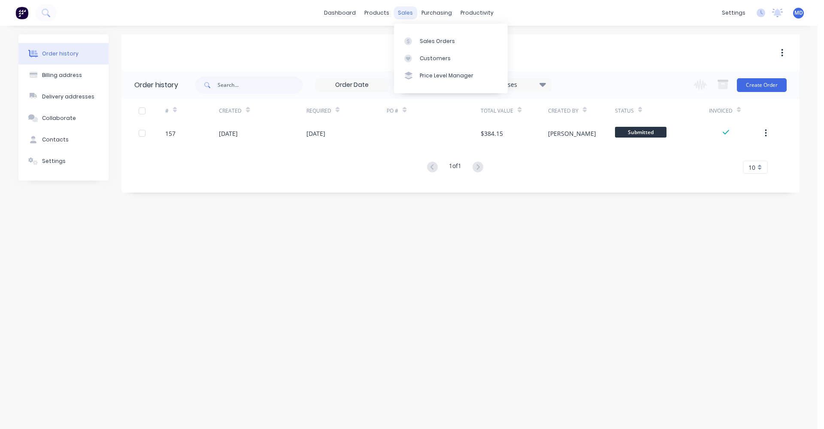
click at [400, 7] on div "sales" at bounding box center [406, 12] width 24 height 13
click at [426, 36] on link "Sales Orders" at bounding box center [451, 40] width 114 height 17
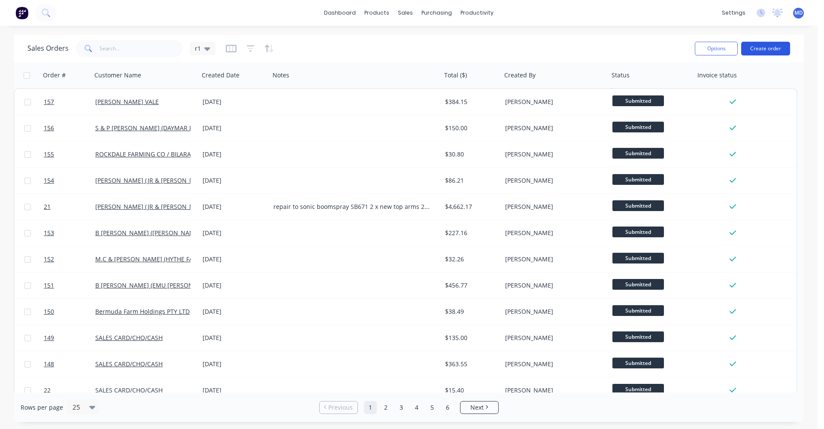
click at [754, 50] on button "Create order" at bounding box center [766, 49] width 49 height 14
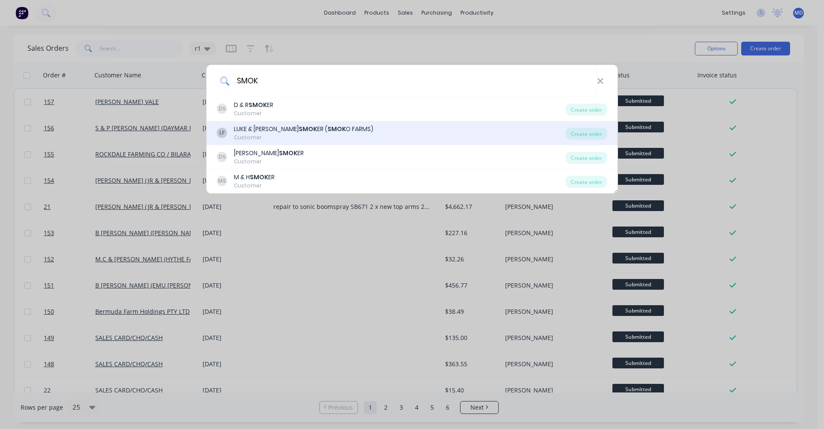
type input "SMOK"
click at [324, 128] on div "[PERSON_NAME] & [PERSON_NAME] ER ( SMOK O FARMS)" at bounding box center [304, 129] width 140 height 9
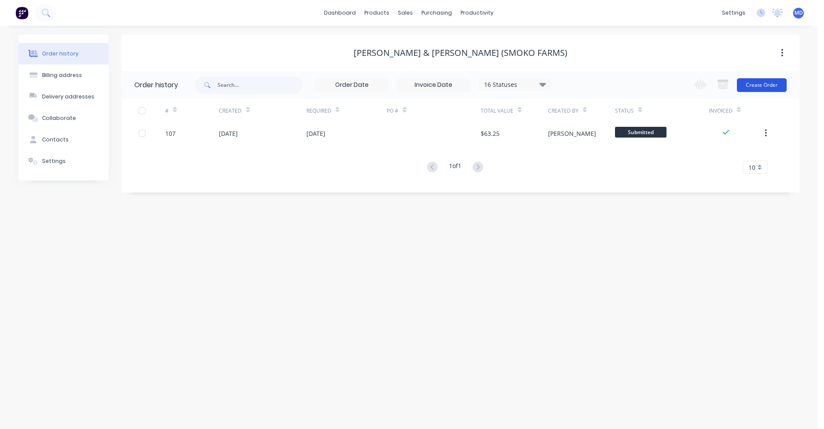
click at [753, 86] on button "Create Order" at bounding box center [762, 85] width 50 height 14
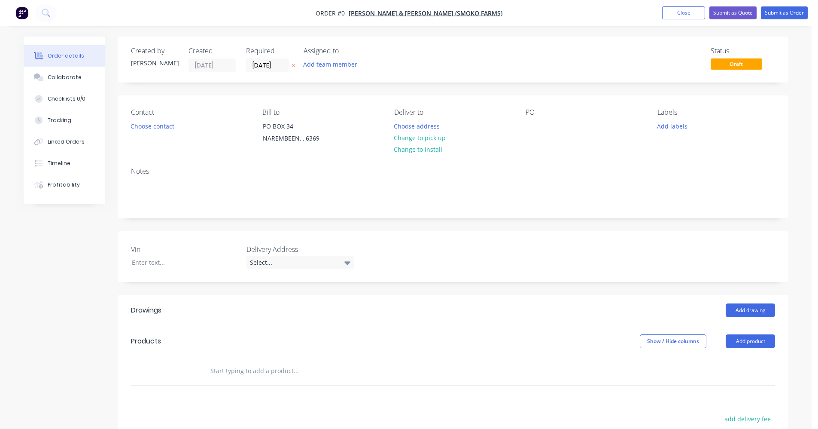
click at [228, 377] on input "text" at bounding box center [296, 370] width 172 height 17
type input "TT100304"
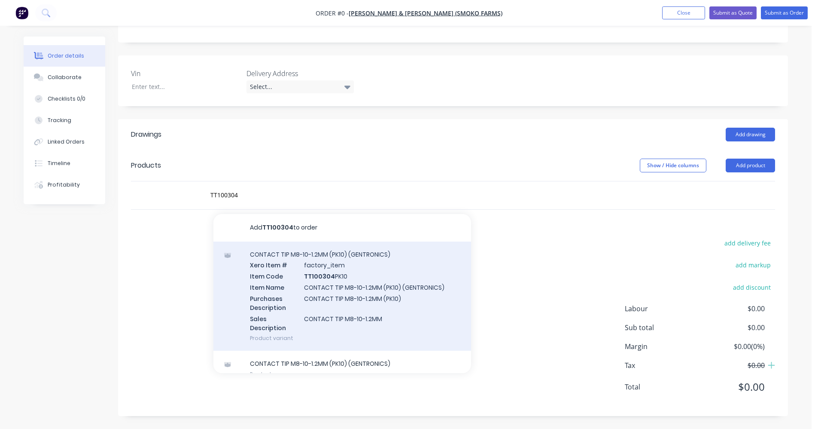
type input "TT100304"
click at [318, 293] on div "CONTACT TIP M8-10-1.2MM (PK10) (GENTRONICS) Xero Item # factory_item Item Code …" at bounding box center [342, 295] width 258 height 109
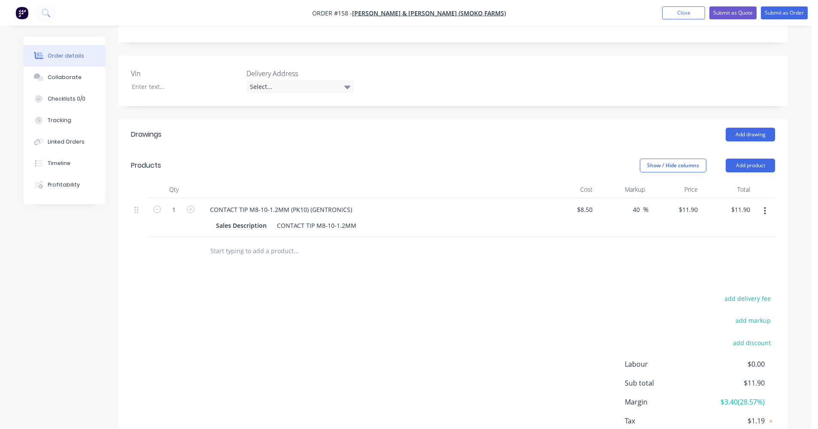
click at [258, 246] on input "text" at bounding box center [296, 250] width 172 height 17
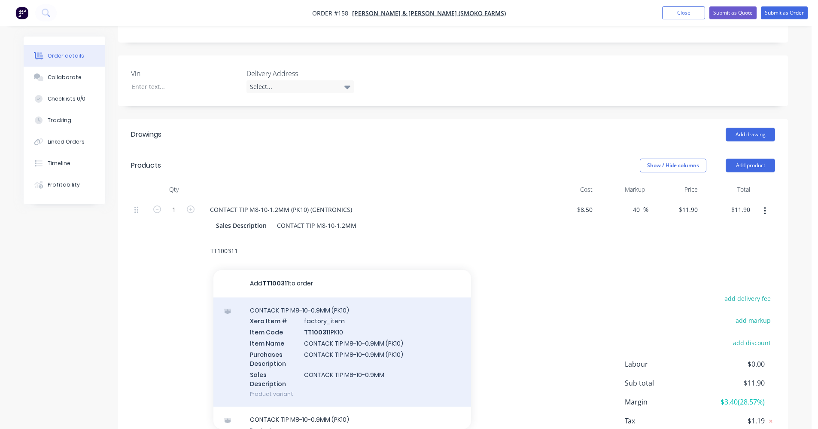
type input "TT100311"
click at [307, 338] on div "CONTACK TIP M8-10-0.9MM (PK10) Xero Item # factory_item Item Code TT100311 PK10…" at bounding box center [342, 351] width 258 height 109
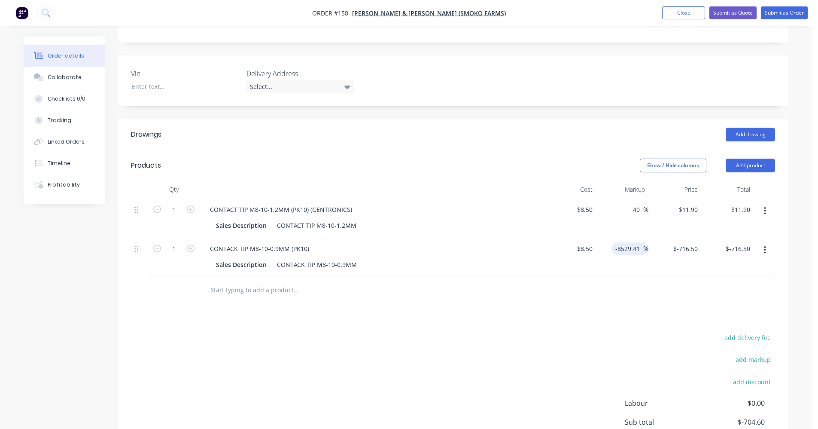
drag, startPoint x: 641, startPoint y: 247, endPoint x: 615, endPoint y: 252, distance: 25.7
click at [615, 252] on div "-8529.41 -8529.41" at bounding box center [629, 248] width 28 height 12
type input "40"
type input "$11.90"
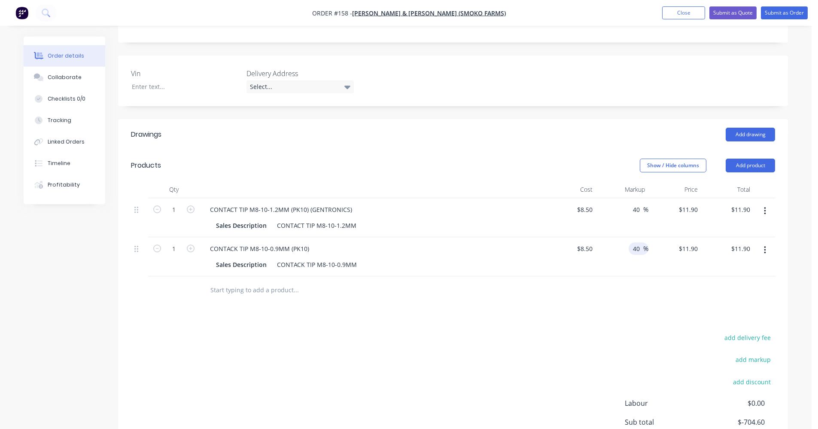
click at [526, 304] on div "Drawings Add drawing Products Show / Hide columns Add product Qty Cost Markup P…" at bounding box center [453, 314] width 670 height 391
click at [190, 212] on icon "button" at bounding box center [191, 209] width 8 height 8
type input "2"
type input "$23.80"
click at [159, 206] on icon "button" at bounding box center [157, 209] width 8 height 8
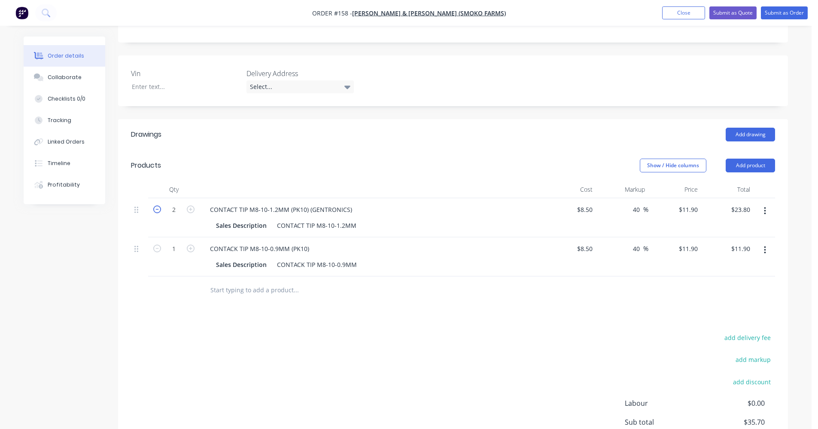
type input "1"
type input "$11.90"
click at [275, 285] on input "text" at bounding box center [296, 289] width 172 height 17
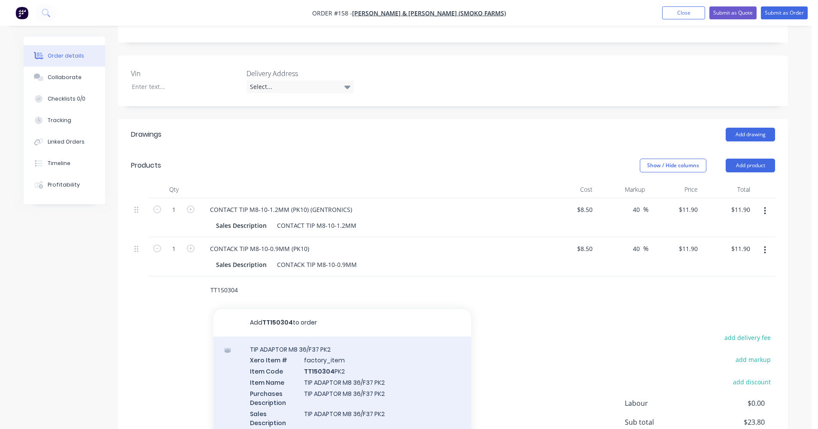
type input "TT150304"
click at [365, 358] on div "TIP ADAPTOR M8 36/F37 PK2 Xero Item # factory_item Item Code TT150304 PK2 Item …" at bounding box center [342, 390] width 258 height 109
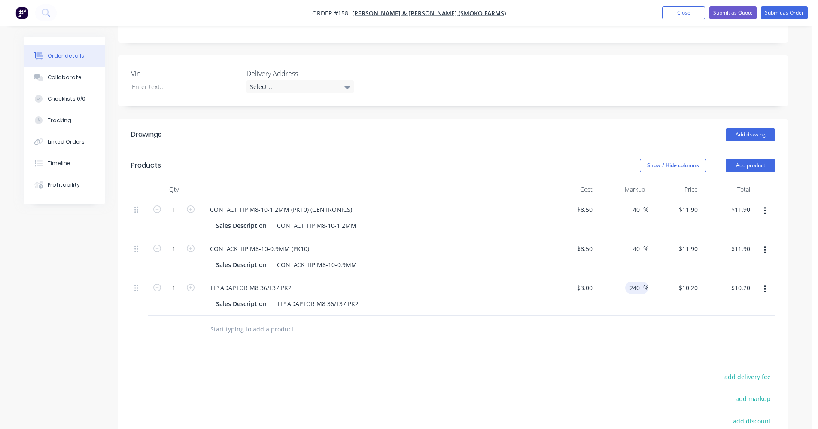
drag, startPoint x: 639, startPoint y: 288, endPoint x: 624, endPoint y: 288, distance: 15.0
click at [628, 288] on div "240 240 %" at bounding box center [636, 287] width 23 height 12
type input "40"
type input "$4.20"
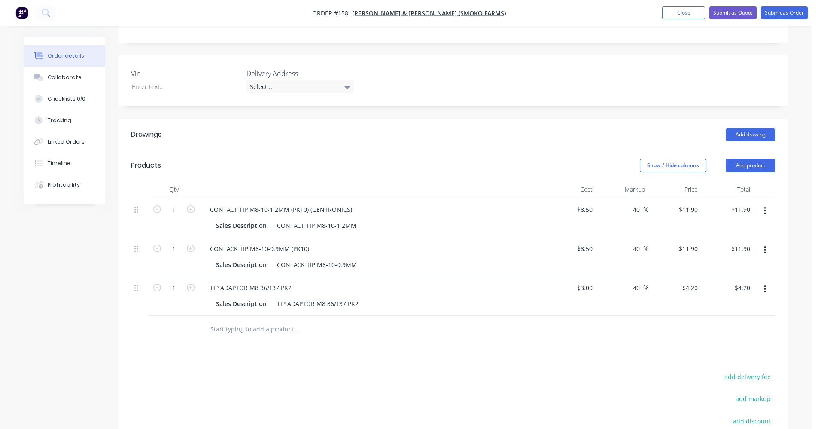
click at [615, 325] on div at bounding box center [453, 329] width 644 height 28
click at [583, 286] on div "3 3" at bounding box center [589, 287] width 13 height 12
type input "$6.00"
type input "$8.40"
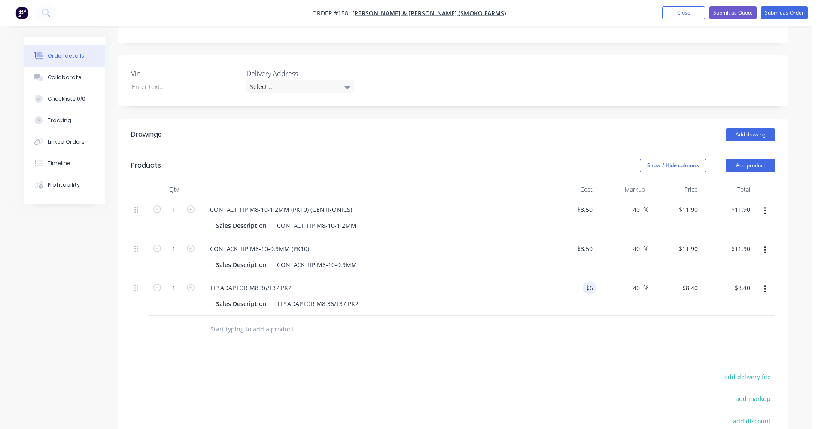
click at [477, 358] on div "Drawings Add drawing Products Show / Hide columns Add product Qty Cost Markup P…" at bounding box center [453, 334] width 670 height 430
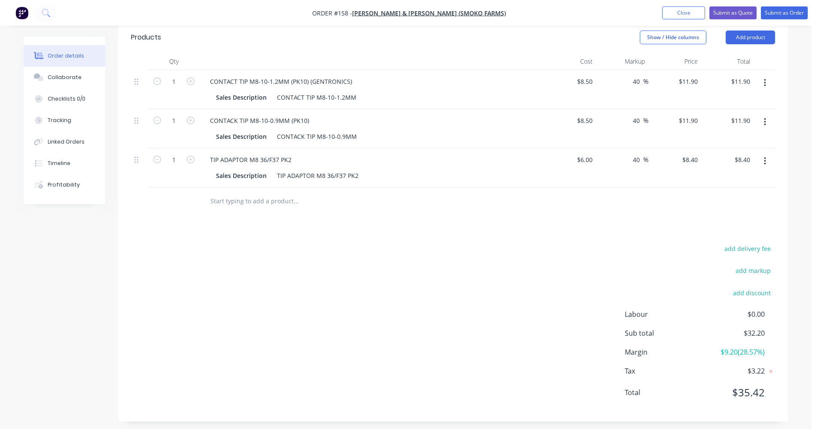
scroll to position [304, 0]
click at [250, 200] on input "text" at bounding box center [296, 200] width 172 height 17
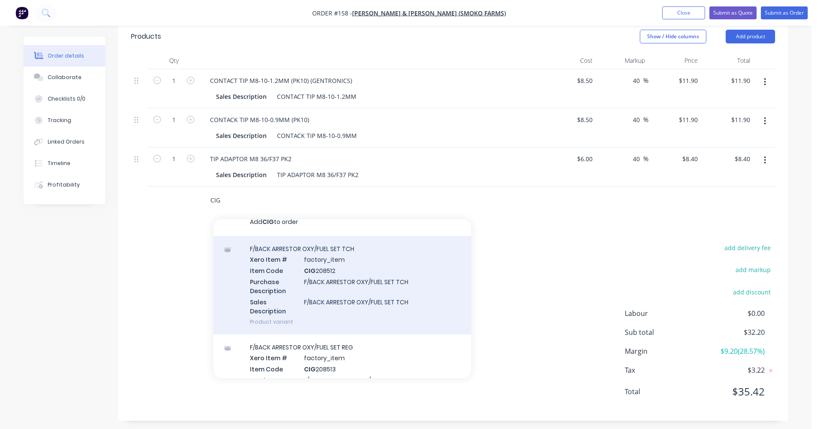
scroll to position [43, 0]
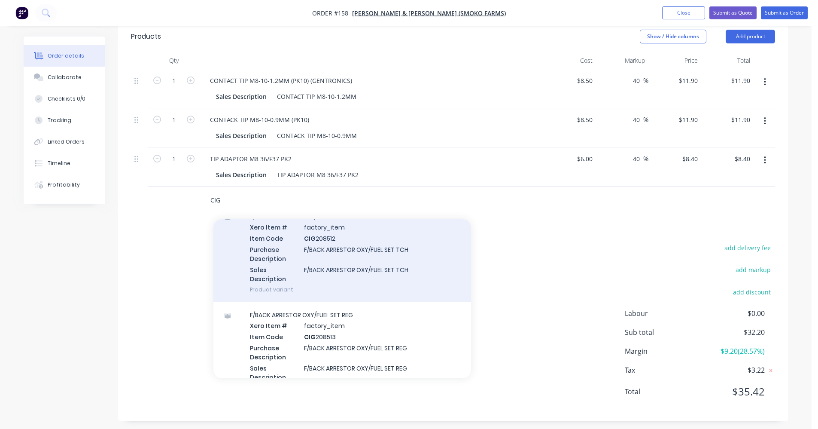
type input "CIG"
click at [339, 265] on div "F/BACK ARRESTOR OXY/FUEL SET TCH Xero Item # factory_item Item Code CIG 208512 …" at bounding box center [342, 253] width 258 height 98
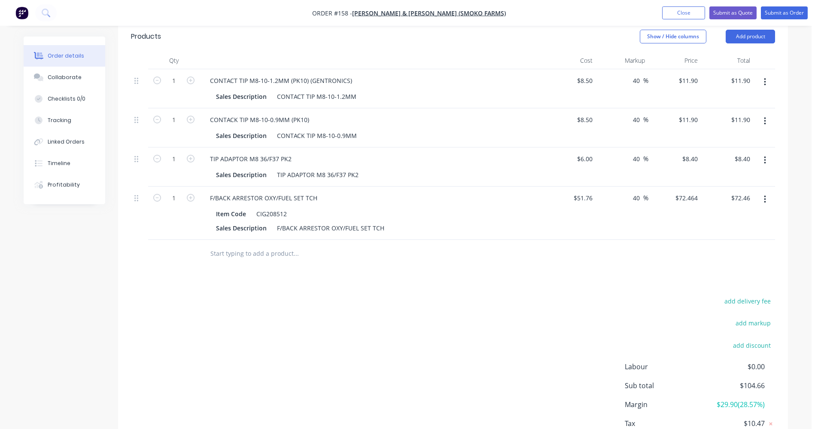
click at [260, 254] on input "text" at bounding box center [296, 253] width 172 height 17
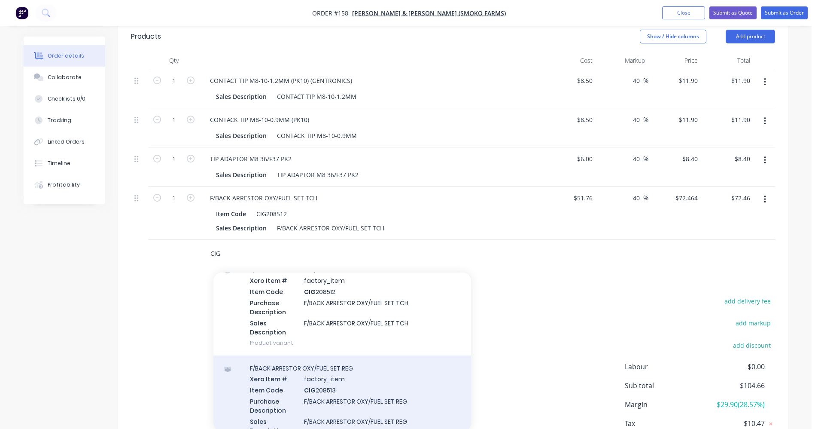
type input "CIG"
click at [335, 377] on div "F/BACK ARRESTOR OXY/FUEL SET REG Xero Item # factory_item Item Code CIG 208513 …" at bounding box center [342, 404] width 258 height 98
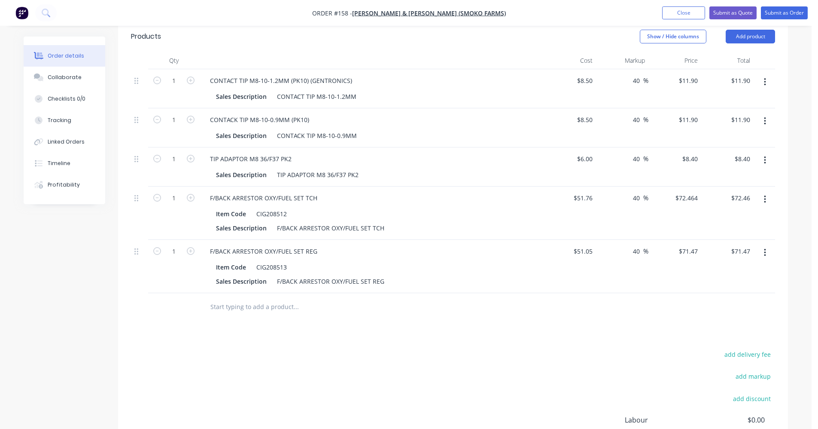
click at [268, 310] on input "text" at bounding box center [296, 306] width 172 height 17
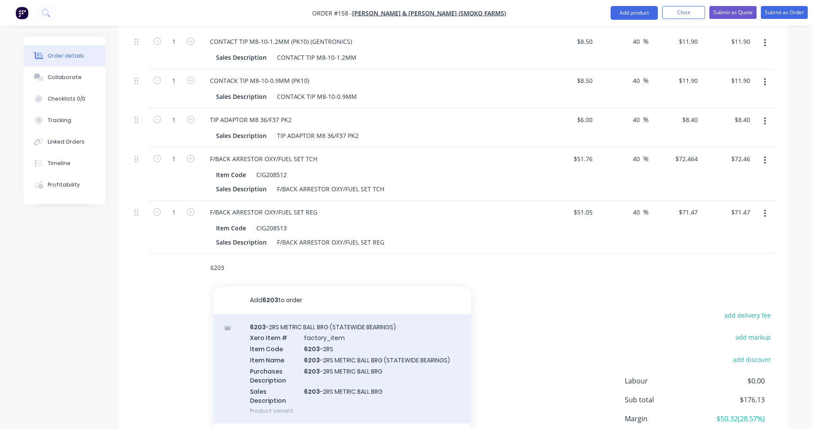
scroll to position [330, 0]
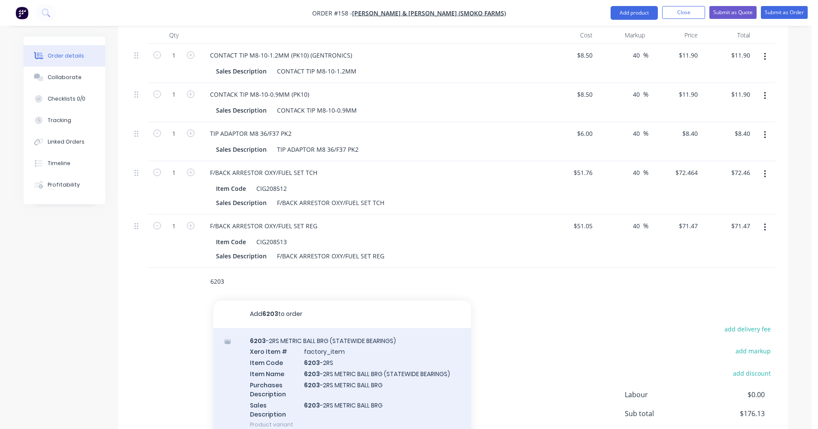
type input "6203"
click at [325, 364] on div "6203 -2RS METRIC BALL BRG (STATEWIDE BEARINGS) Xero Item # factory_item Item Co…" at bounding box center [342, 382] width 258 height 109
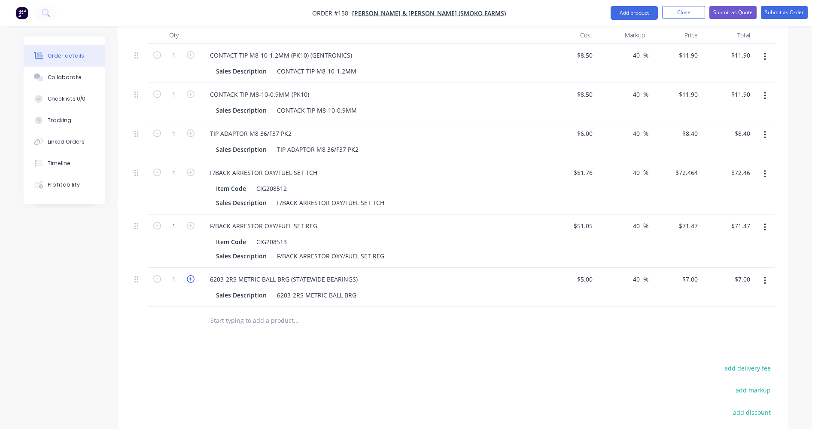
click at [191, 279] on icon "button" at bounding box center [191, 279] width 8 height 8
type input "2"
type input "$14.00"
click at [210, 322] on input "text" at bounding box center [296, 320] width 172 height 17
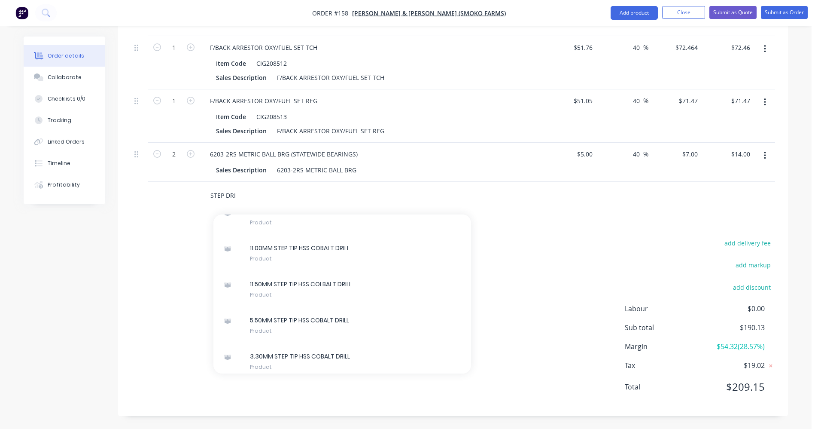
scroll to position [2748, 0]
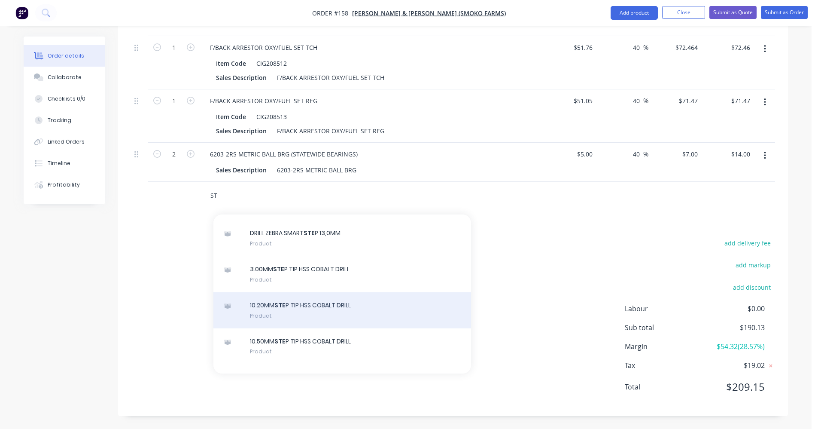
type input "S"
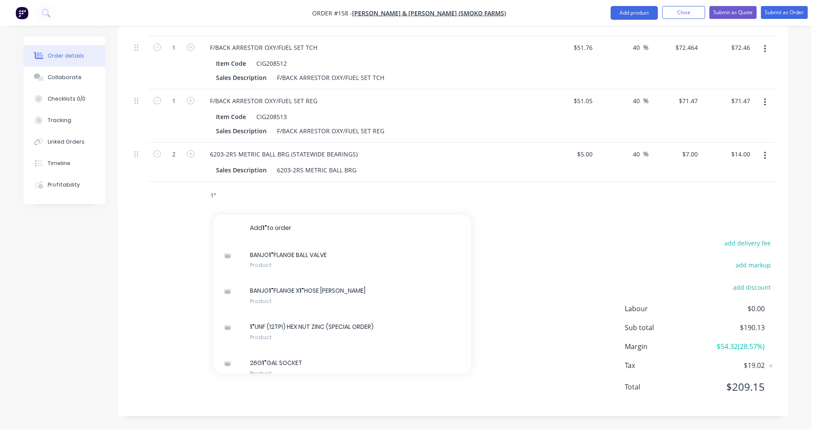
type input "1"
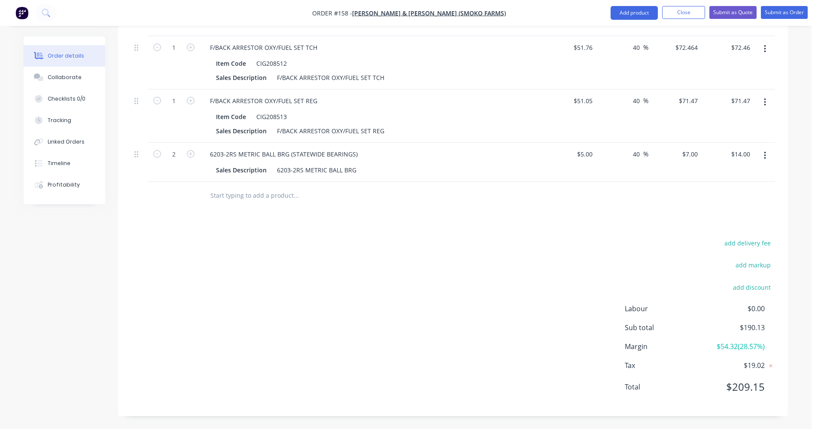
scroll to position [240, 0]
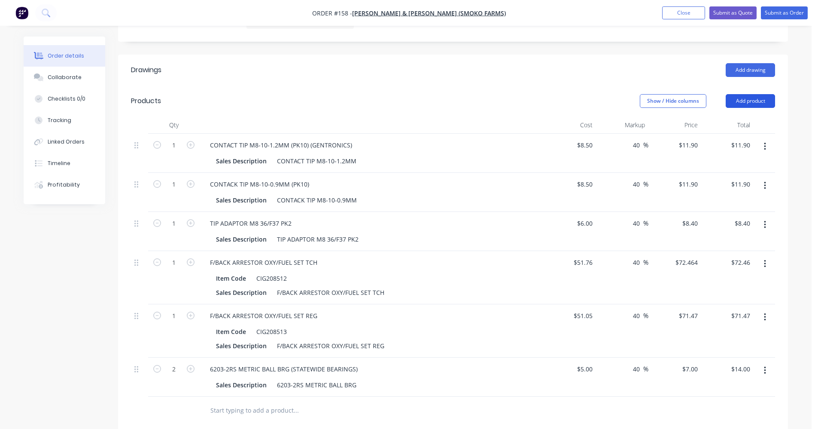
click at [756, 101] on button "Add product" at bounding box center [750, 101] width 49 height 14
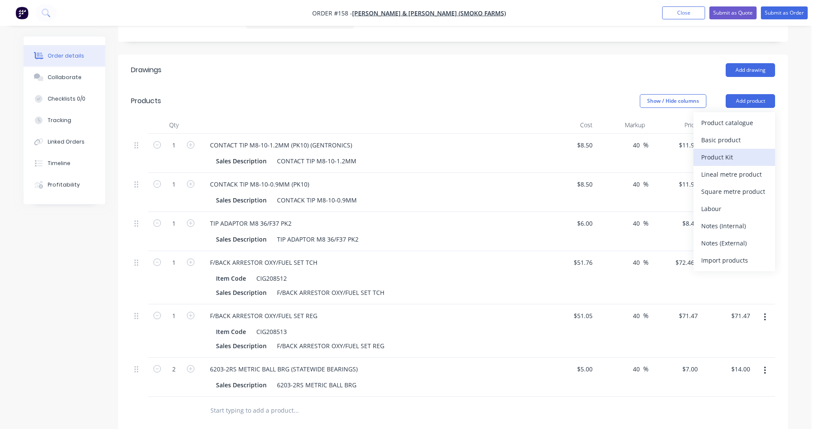
click at [727, 158] on div "Product Kit" at bounding box center [734, 157] width 66 height 12
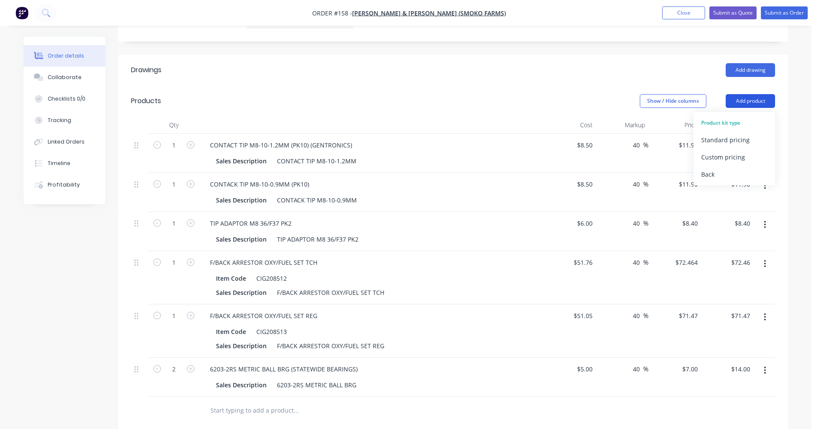
click at [747, 100] on button "Add product" at bounding box center [750, 101] width 49 height 14
click at [721, 94] on div "Show / Hide columns" at bounding box center [683, 101] width 86 height 14
click at [739, 97] on button "Add product" at bounding box center [750, 101] width 49 height 14
click at [720, 168] on div "Back" at bounding box center [734, 174] width 66 height 12
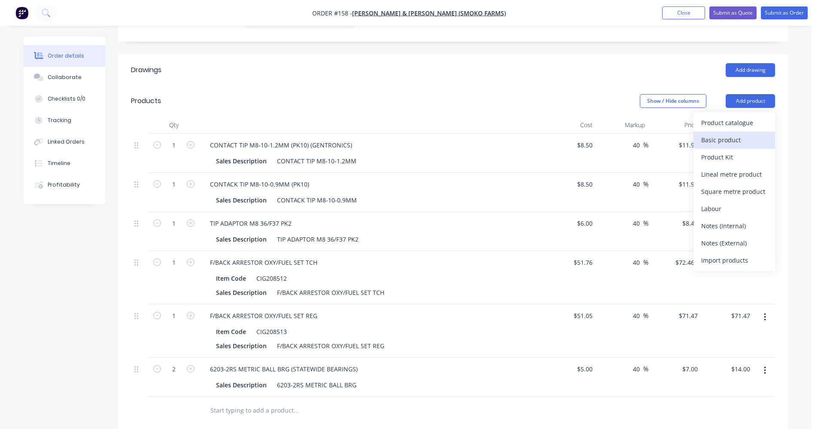
click at [724, 140] on div "Basic product" at bounding box center [734, 140] width 66 height 12
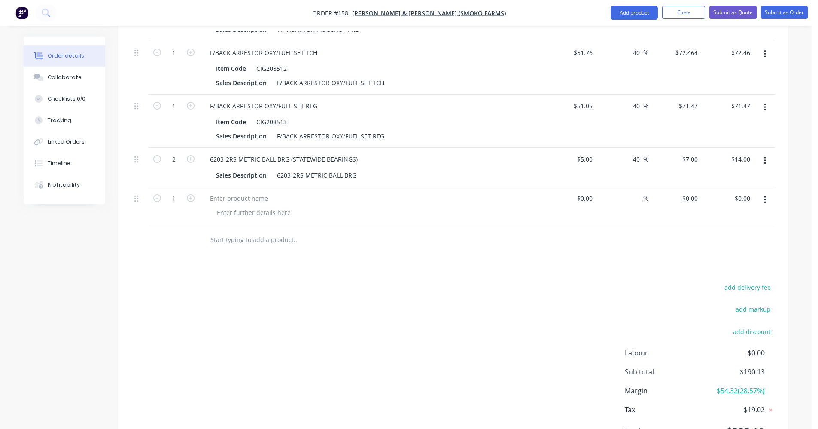
scroll to position [494, 0]
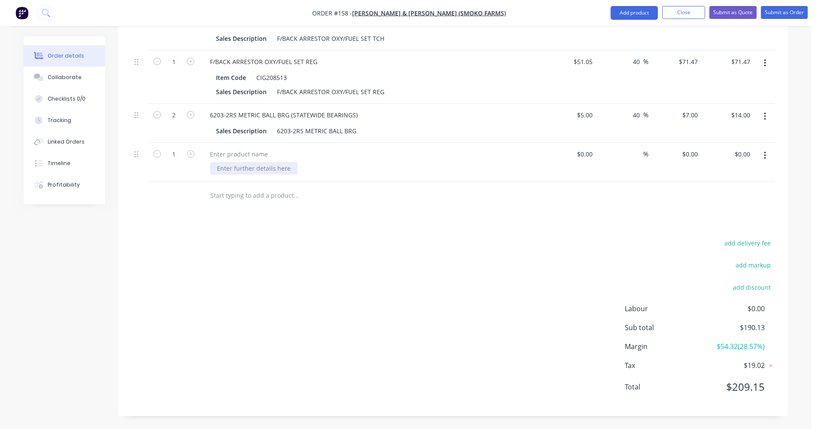
click at [235, 170] on div at bounding box center [254, 168] width 88 height 12
click at [586, 151] on input at bounding box center [586, 154] width 20 height 12
type input "$50.05"
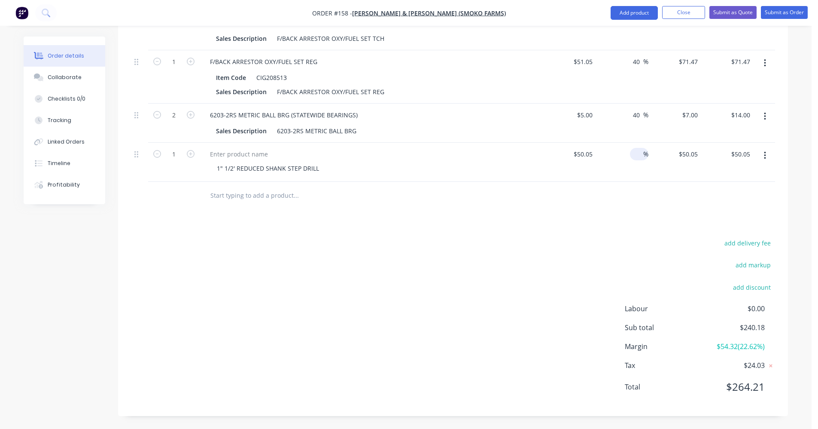
click at [638, 153] on input at bounding box center [638, 154] width 10 height 12
type input "50"
type input "$75.075"
type input "$75.08"
click at [589, 274] on div "add delivery fee add markup add discount Labour $0.00 Sub total $240.18 Margin …" at bounding box center [453, 320] width 644 height 166
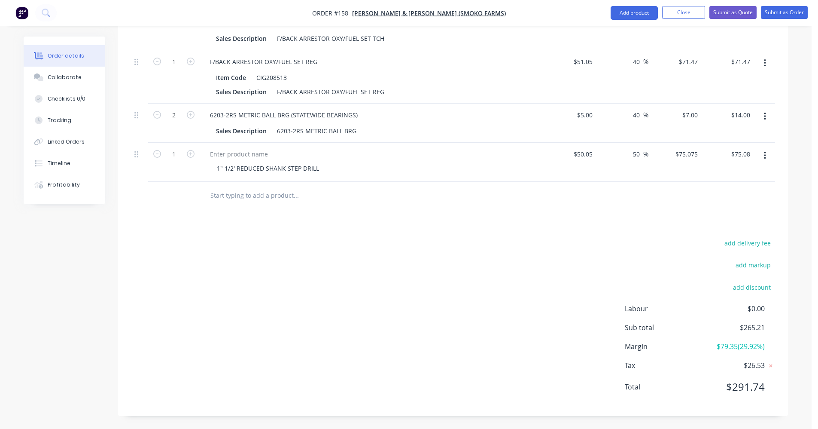
click at [286, 195] on input "text" at bounding box center [296, 195] width 172 height 17
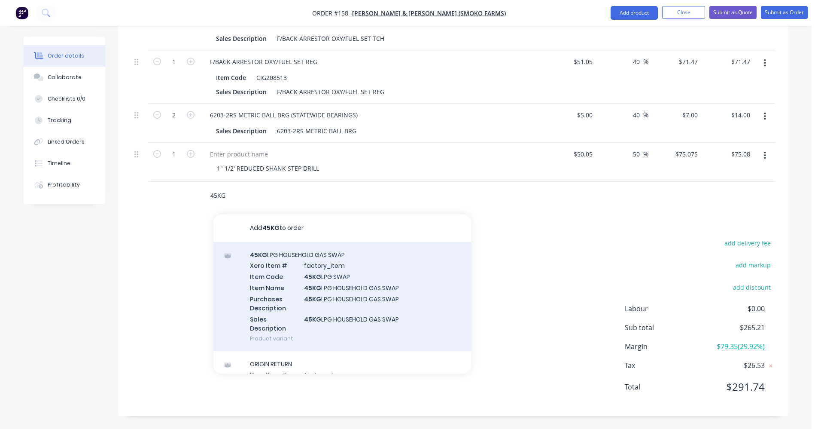
type input "45KG"
click at [316, 279] on div "45KG LPG HOUSEHOLD GAS SWAP Xero Item # factory_item Item Code 45KG LPG SWAP It…" at bounding box center [342, 296] width 258 height 109
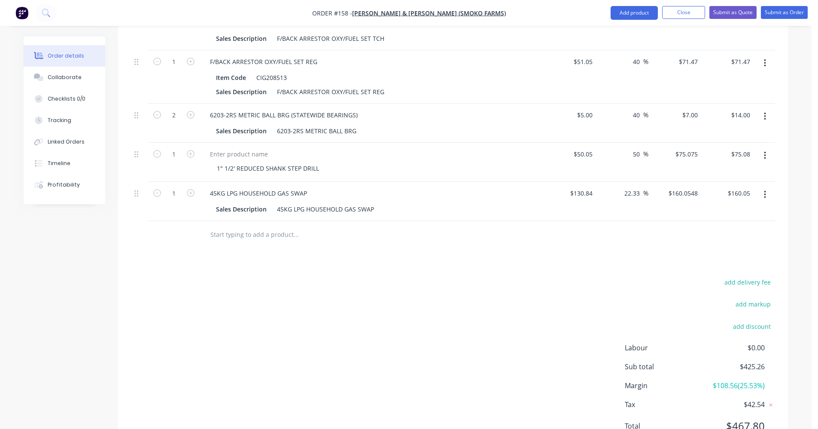
click at [768, 195] on button "button" at bounding box center [765, 194] width 20 height 15
click at [737, 249] on div "Exclude from tax" at bounding box center [734, 251] width 66 height 12
click at [699, 194] on input "160.0548" at bounding box center [686, 193] width 30 height 12
type input "170"
type input "29.93"
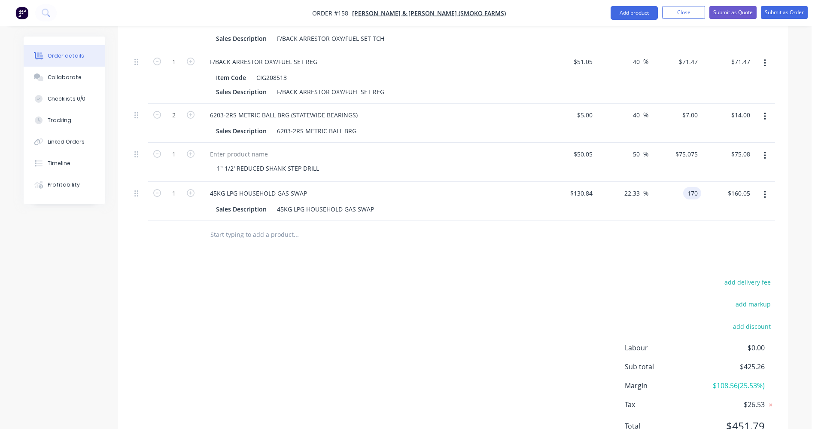
type input "$170.00"
click at [267, 230] on input "text" at bounding box center [296, 234] width 172 height 17
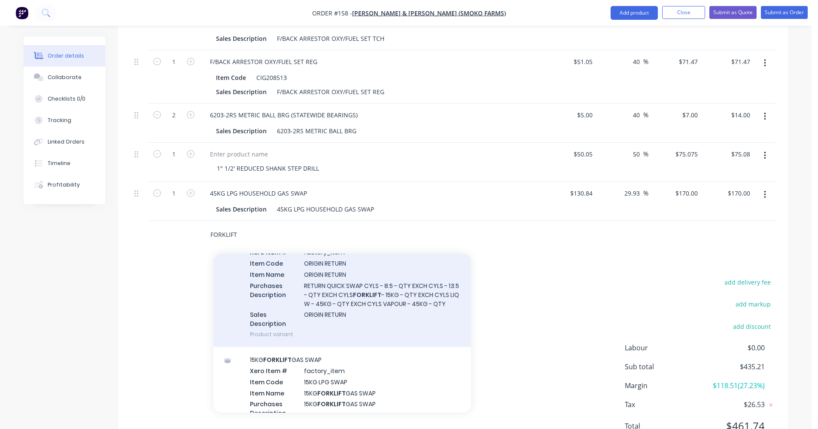
scroll to position [215, 0]
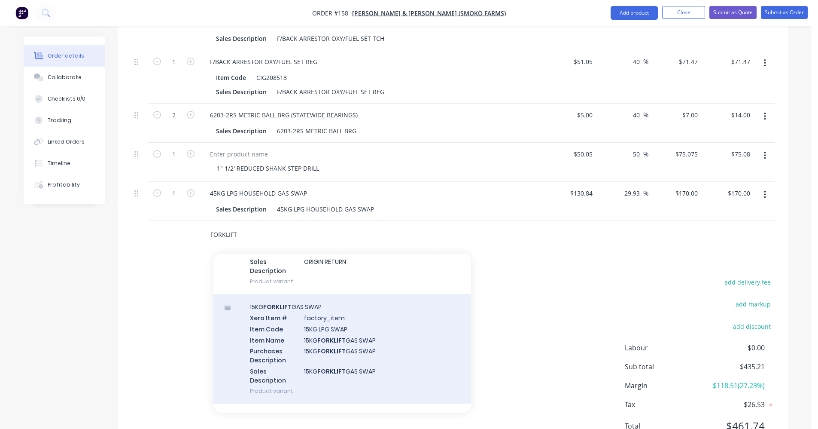
type input "FORKLIFT"
click at [344, 345] on div "15KG FORKLIFT GAS SWAP Xero Item # factory_item Item Code 15KG LPG SWAP Item Na…" at bounding box center [342, 348] width 258 height 109
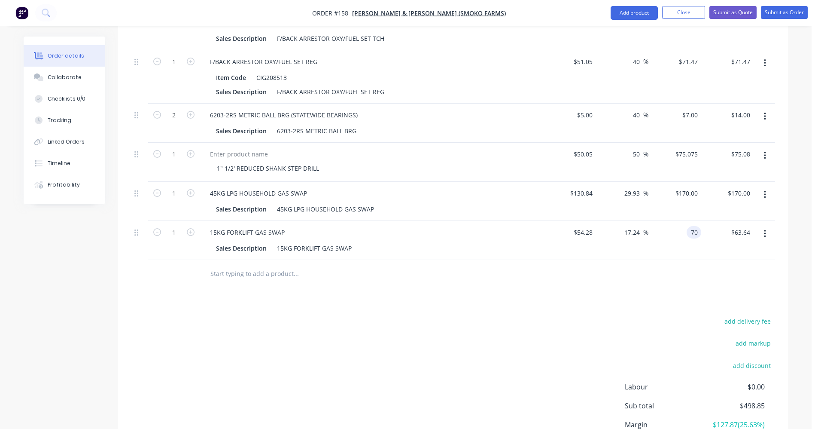
type input "70"
type input "28.96"
type input "$70.00"
click at [768, 235] on button "button" at bounding box center [765, 233] width 20 height 15
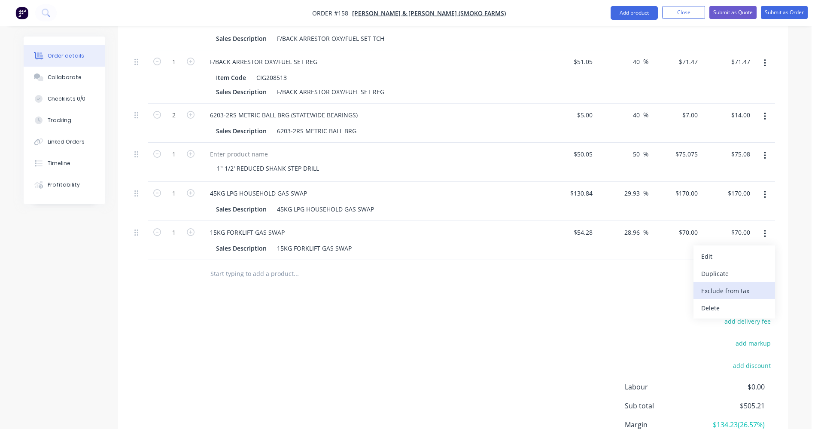
click at [742, 290] on div "Exclude from tax" at bounding box center [734, 290] width 66 height 12
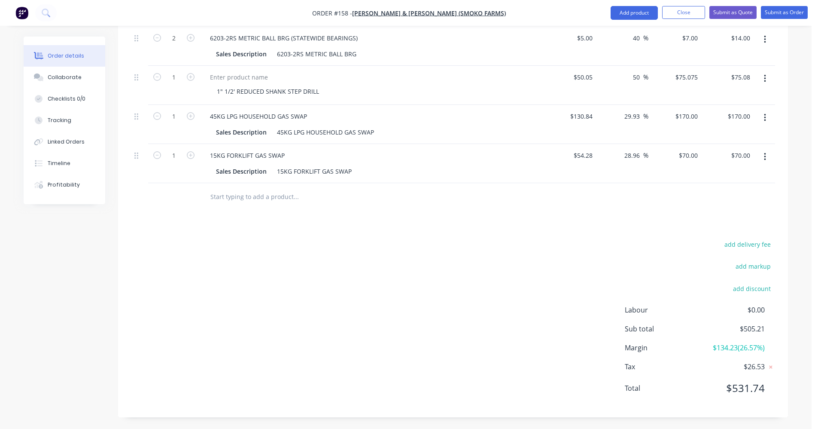
scroll to position [572, 0]
click at [790, 15] on button "Submit as Order" at bounding box center [784, 12] width 47 height 13
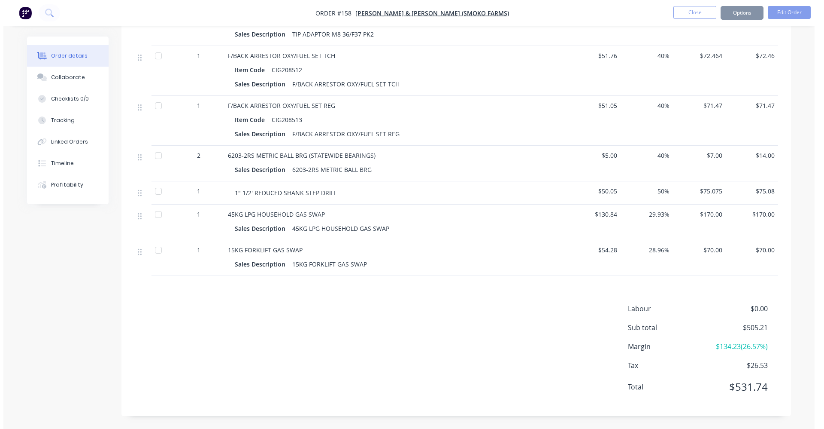
scroll to position [0, 0]
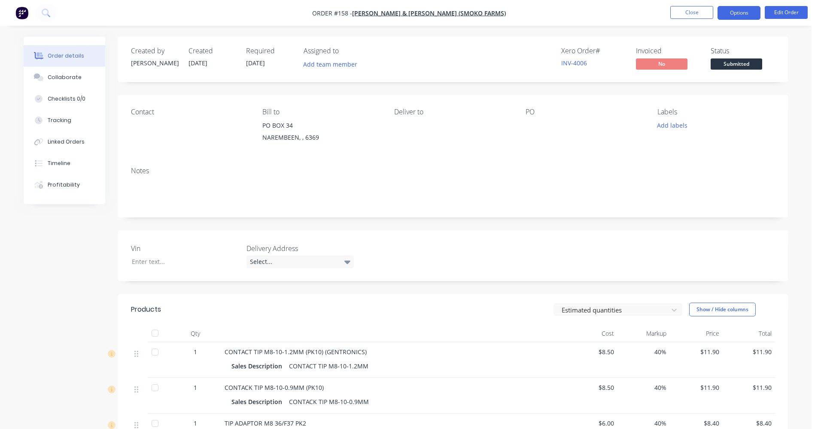
click at [729, 17] on button "Options" at bounding box center [739, 13] width 43 height 14
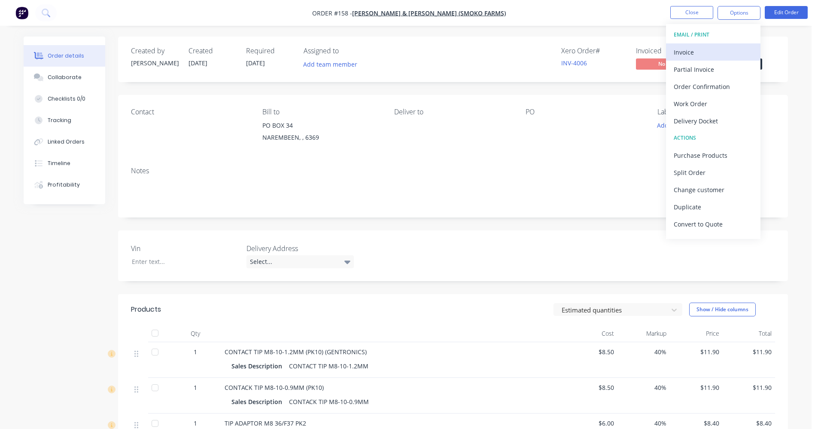
click at [690, 53] on div "Invoice" at bounding box center [713, 52] width 79 height 12
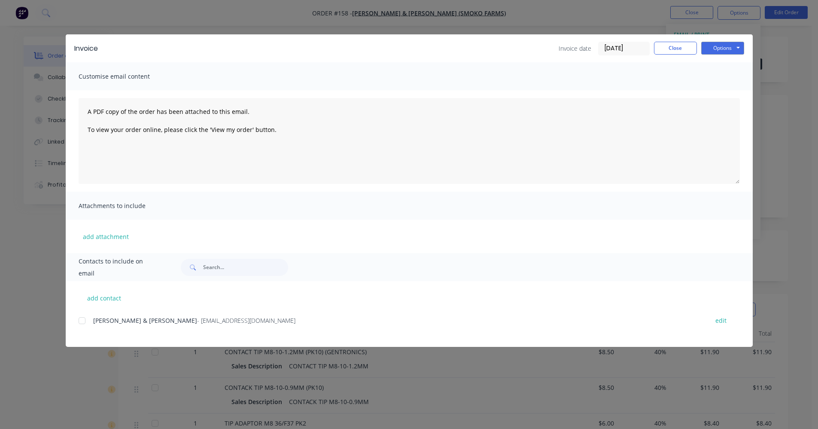
click at [79, 319] on div at bounding box center [81, 320] width 17 height 17
click at [715, 53] on button "Options" at bounding box center [722, 48] width 43 height 13
click at [715, 92] on button "Email" at bounding box center [728, 92] width 55 height 14
click at [676, 47] on button "Close" at bounding box center [675, 48] width 43 height 13
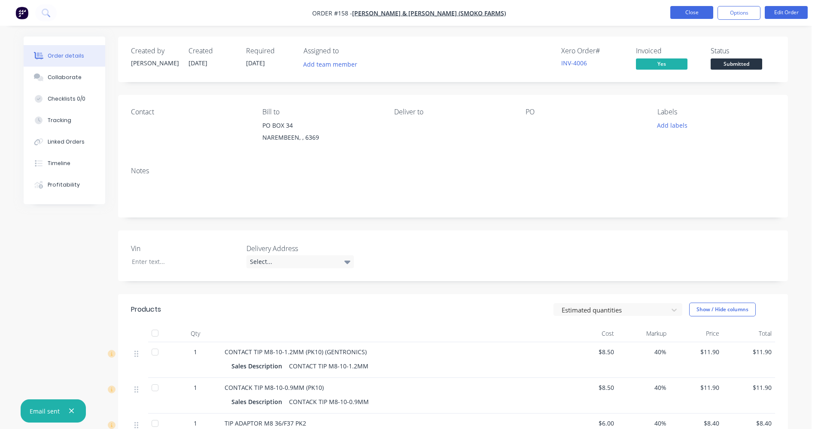
click at [686, 16] on button "Close" at bounding box center [691, 12] width 43 height 13
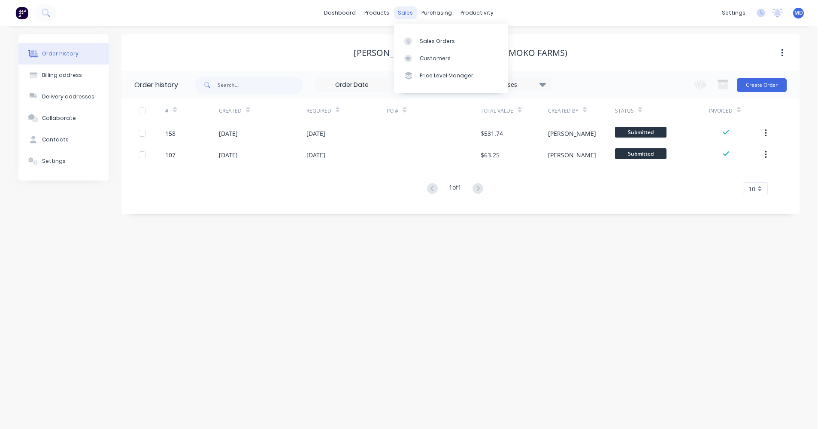
click at [401, 12] on div "sales" at bounding box center [406, 12] width 24 height 13
click at [454, 41] on link "Sales Orders" at bounding box center [451, 40] width 114 height 17
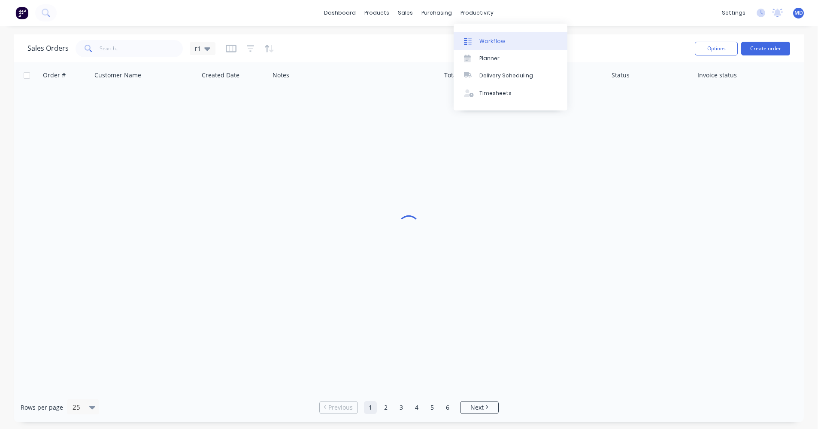
click at [486, 37] on div "Workflow" at bounding box center [493, 41] width 26 height 8
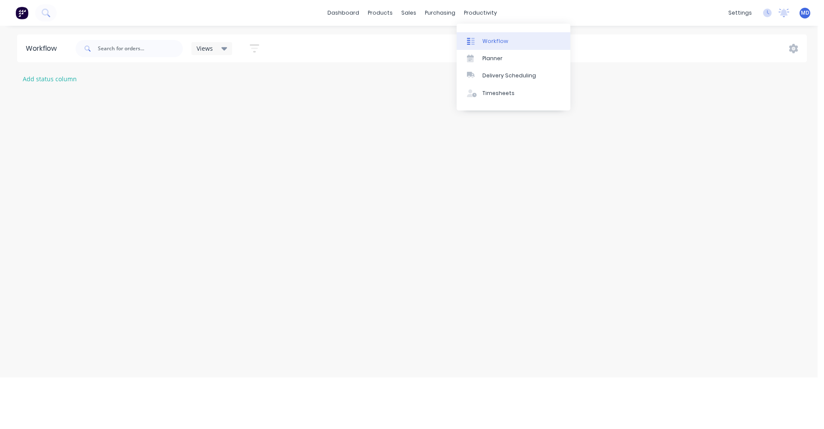
click at [478, 42] on div at bounding box center [473, 41] width 13 height 8
click at [481, 56] on link "Planner" at bounding box center [514, 58] width 114 height 17
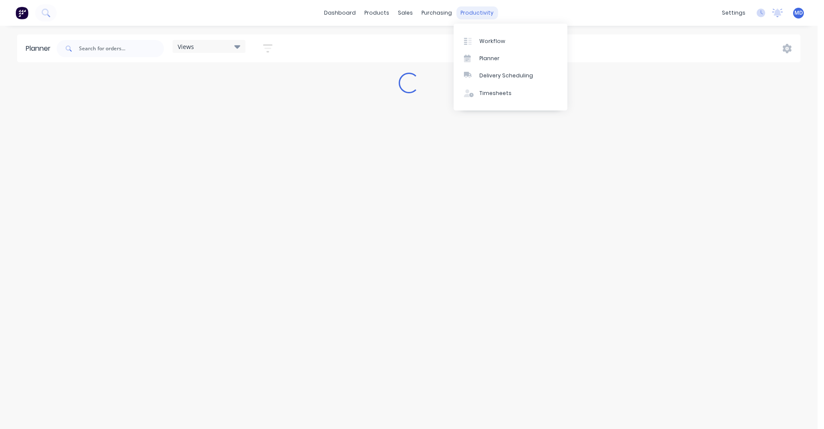
click at [476, 14] on div "productivity" at bounding box center [477, 12] width 42 height 13
click at [311, 6] on div "dashboard products sales purchasing productivity dashboard products Product Cat…" at bounding box center [409, 13] width 818 height 26
click at [480, 38] on div "Workflow" at bounding box center [493, 41] width 26 height 8
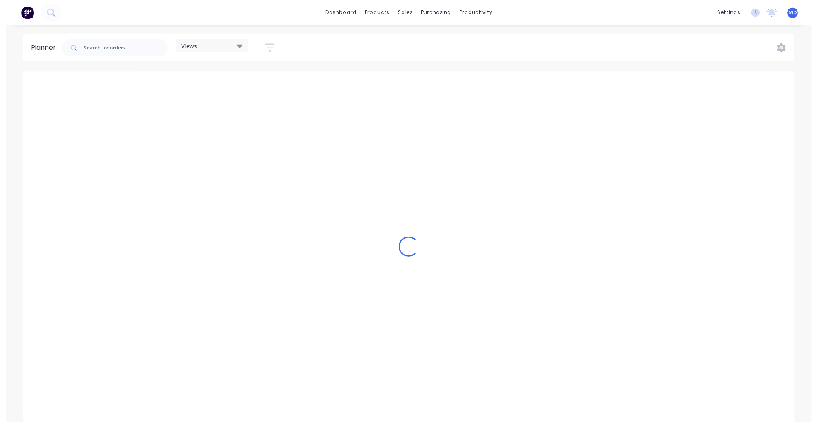
scroll to position [0, 1100]
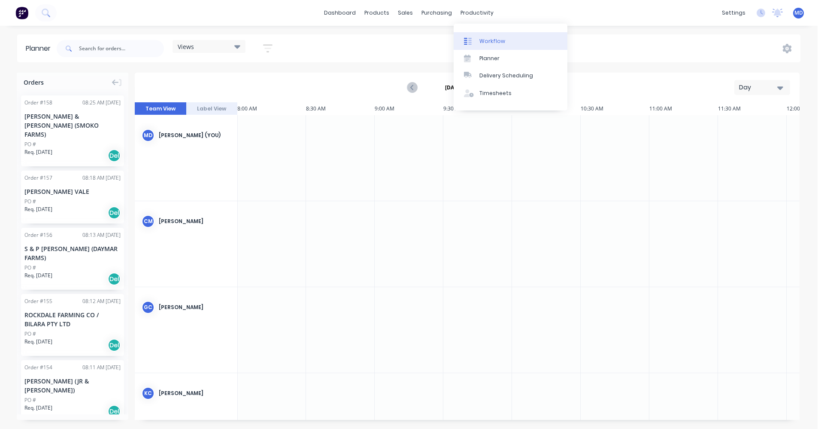
click at [481, 40] on div "Workflow" at bounding box center [493, 41] width 26 height 8
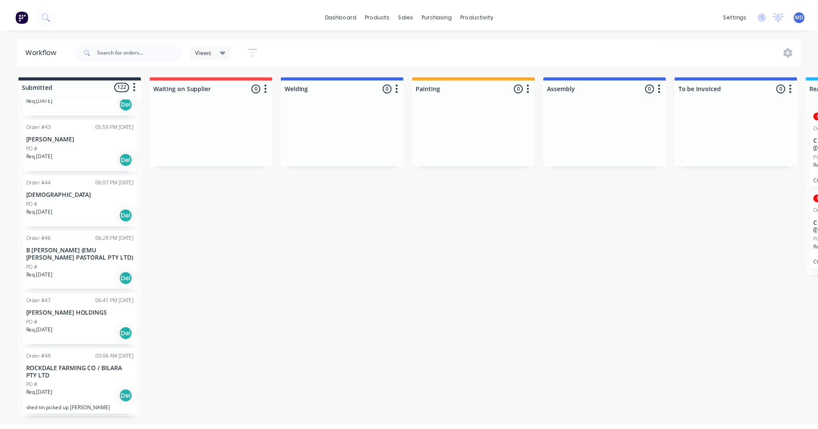
scroll to position [816, 0]
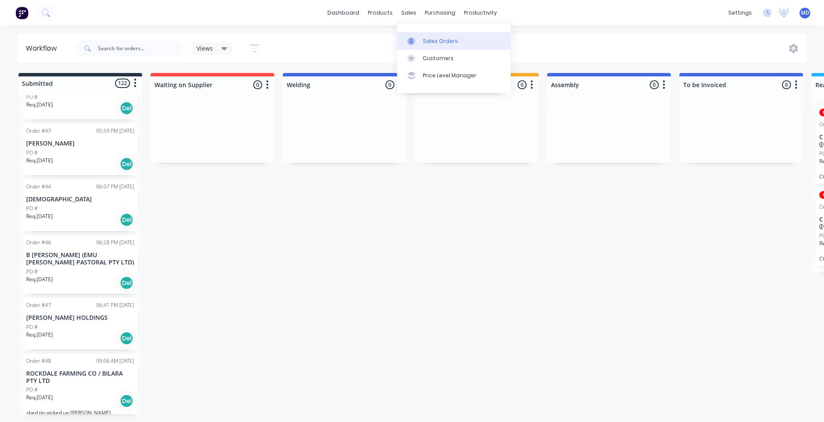
click at [427, 39] on div "Sales Orders" at bounding box center [440, 41] width 35 height 8
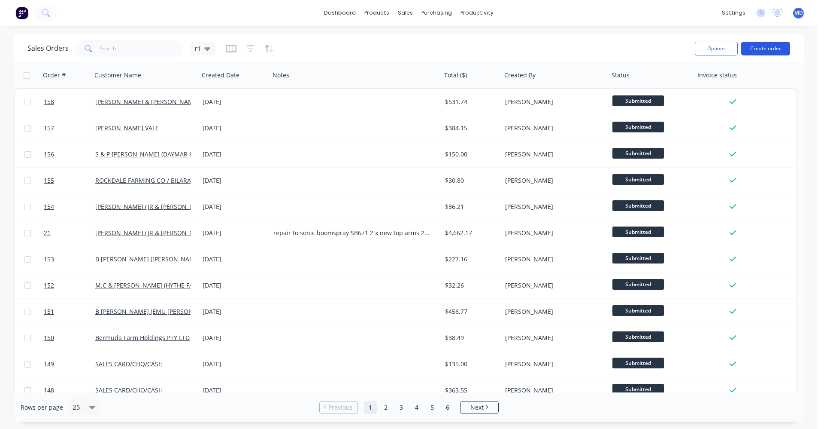
click at [757, 50] on button "Create order" at bounding box center [766, 49] width 49 height 14
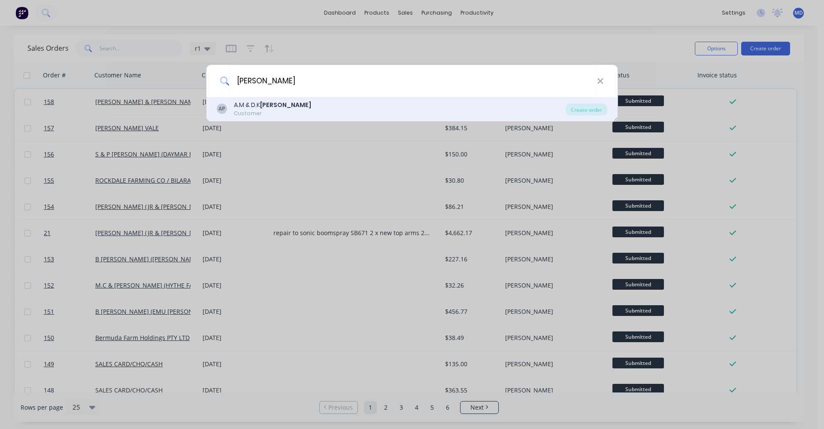
type input "PASCOE"
click at [316, 106] on div "AP A.M & D.K PASCOE Customer" at bounding box center [391, 108] width 349 height 17
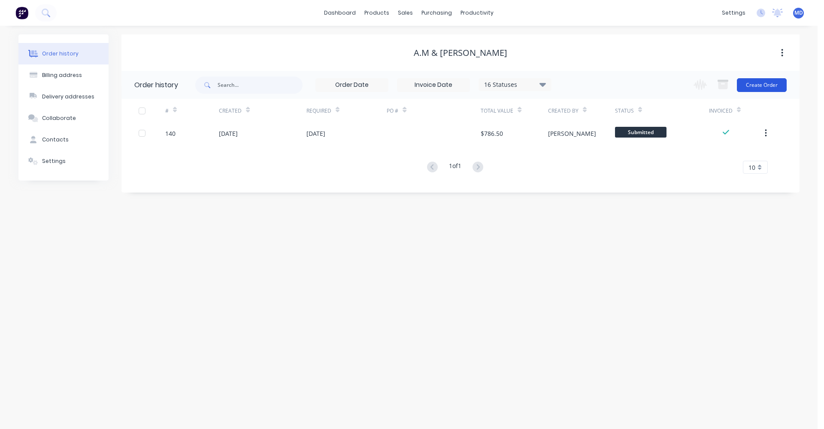
click at [741, 82] on button "Create Order" at bounding box center [762, 85] width 50 height 14
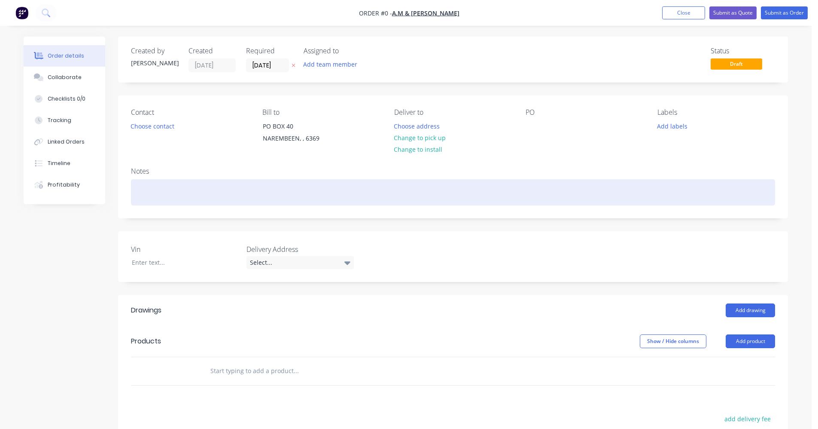
click at [158, 191] on div at bounding box center [453, 192] width 644 height 26
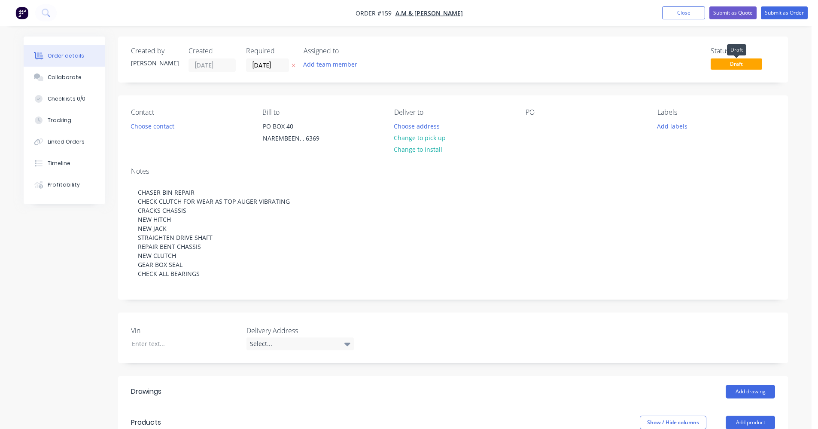
click at [754, 64] on span "Draft" at bounding box center [737, 63] width 52 height 11
click at [778, 15] on button "Submit as Order" at bounding box center [784, 12] width 47 height 13
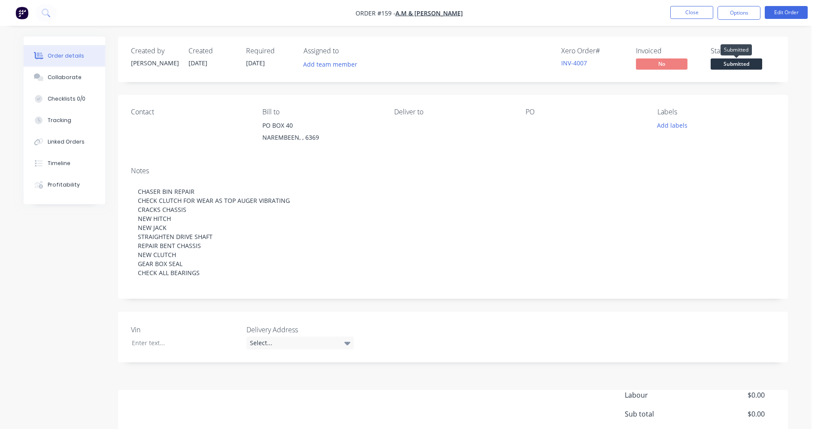
click at [725, 63] on span "Submitted" at bounding box center [737, 63] width 52 height 11
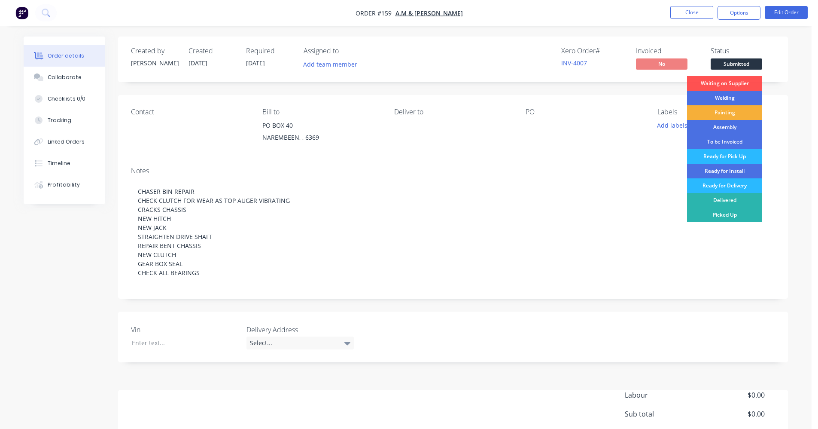
click at [734, 94] on div "Welding" at bounding box center [724, 98] width 75 height 15
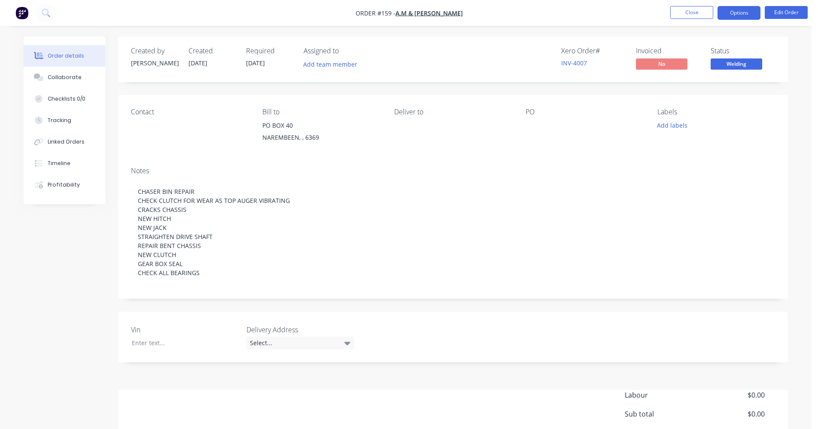
click at [745, 7] on button "Options" at bounding box center [739, 13] width 43 height 14
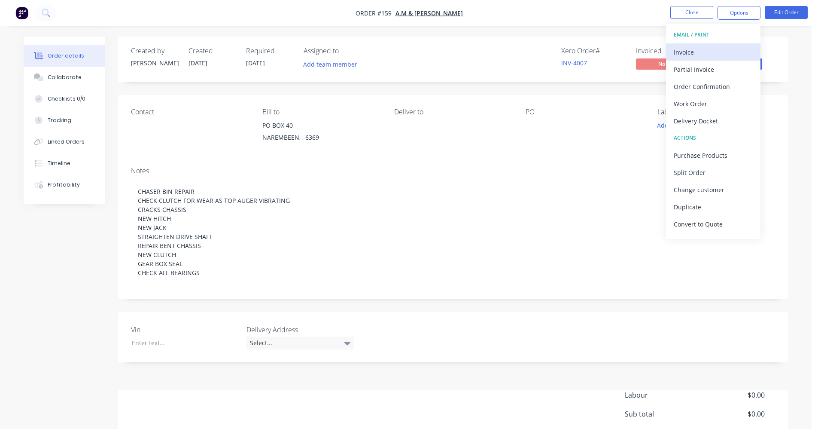
click at [721, 52] on div "Invoice" at bounding box center [713, 52] width 79 height 12
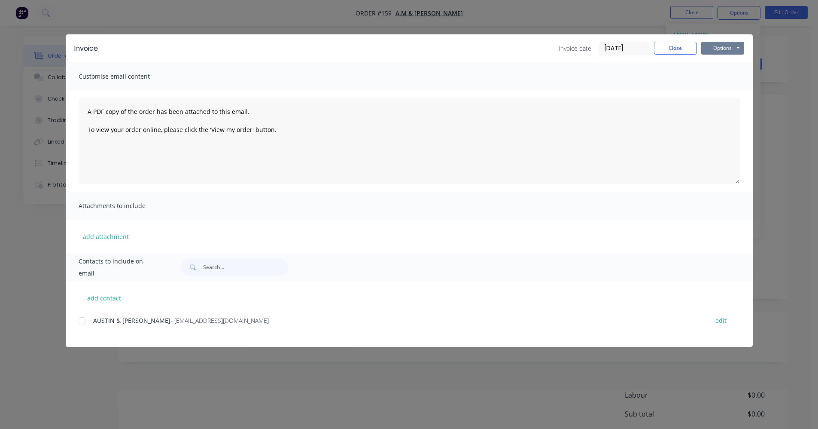
click at [724, 50] on button "Options" at bounding box center [722, 48] width 43 height 13
click at [726, 74] on button "Print" at bounding box center [728, 77] width 55 height 14
click at [683, 43] on button "Close" at bounding box center [675, 48] width 43 height 13
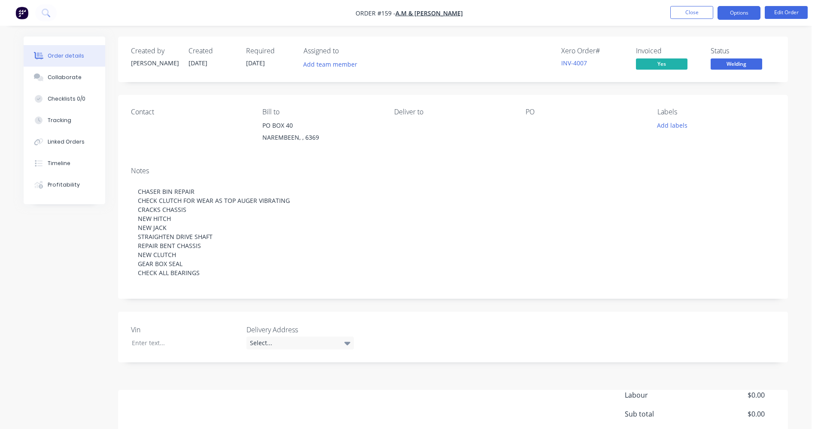
click at [747, 16] on button "Options" at bounding box center [739, 13] width 43 height 14
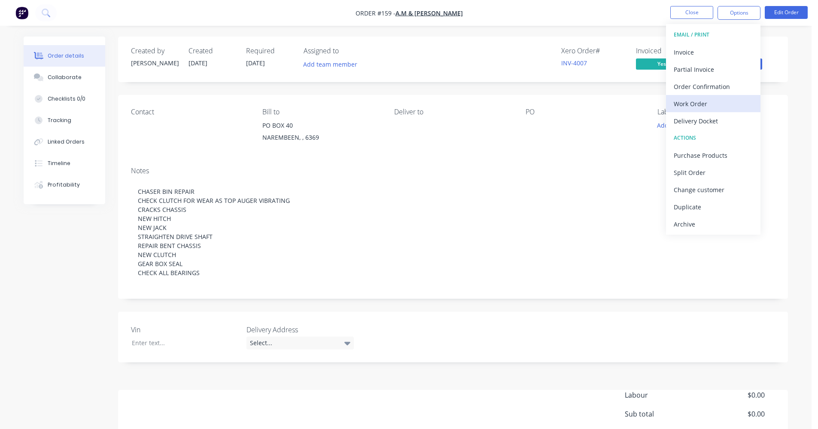
click at [705, 106] on div "Work Order" at bounding box center [713, 103] width 79 height 12
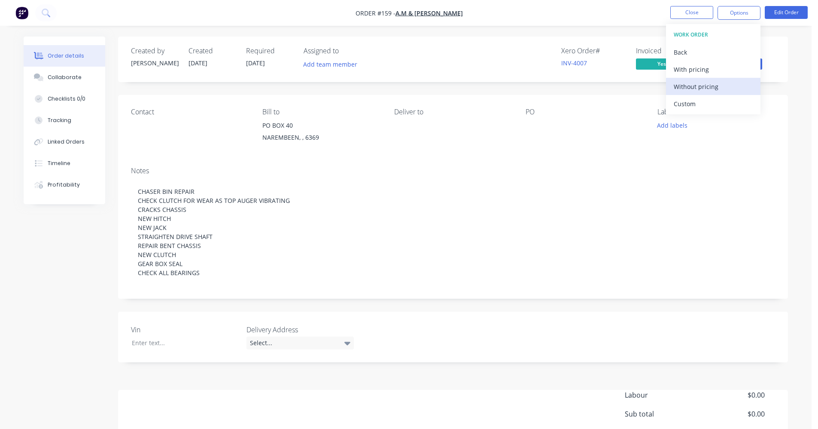
click at [702, 90] on div "Without pricing" at bounding box center [713, 86] width 79 height 12
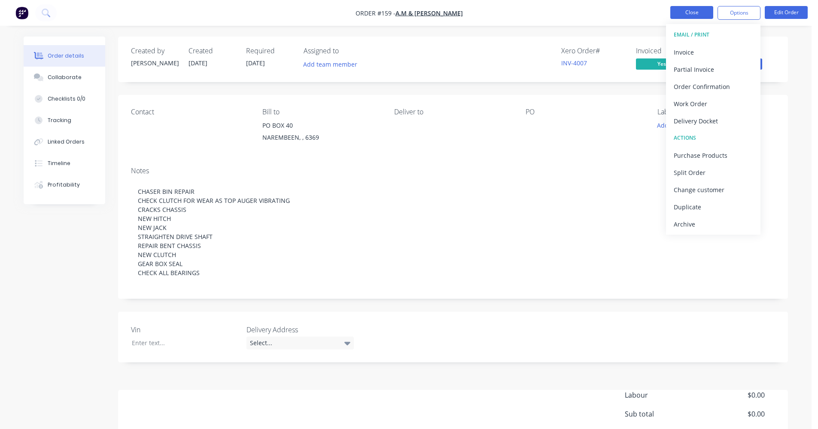
click at [696, 15] on button "Close" at bounding box center [691, 12] width 43 height 13
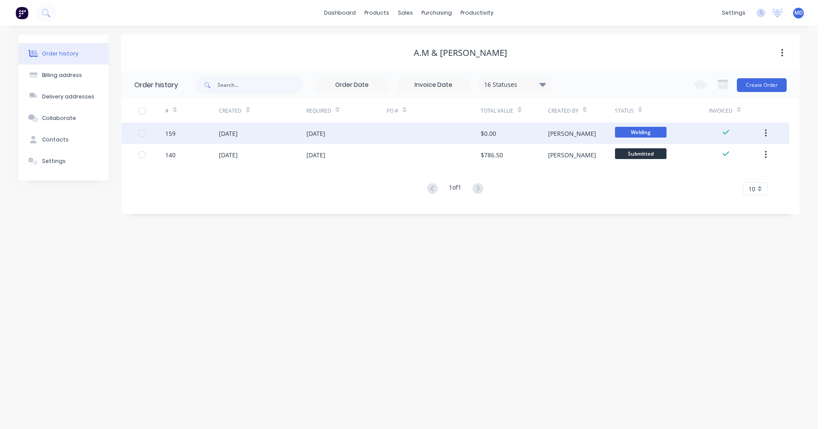
click at [376, 132] on div "[DATE]" at bounding box center [347, 132] width 81 height 21
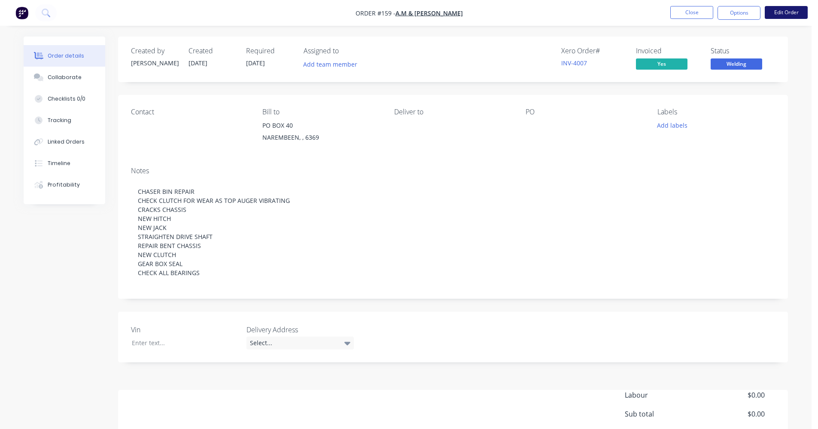
click at [772, 10] on button "Edit Order" at bounding box center [786, 12] width 43 height 13
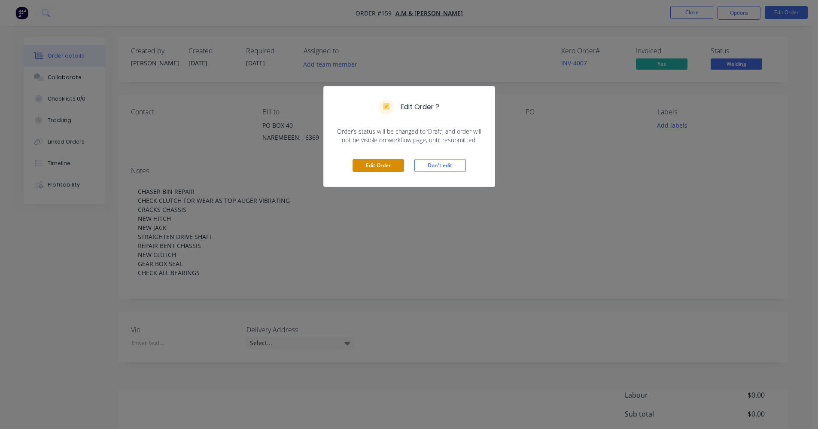
click at [385, 161] on button "Edit Order" at bounding box center [379, 165] width 52 height 13
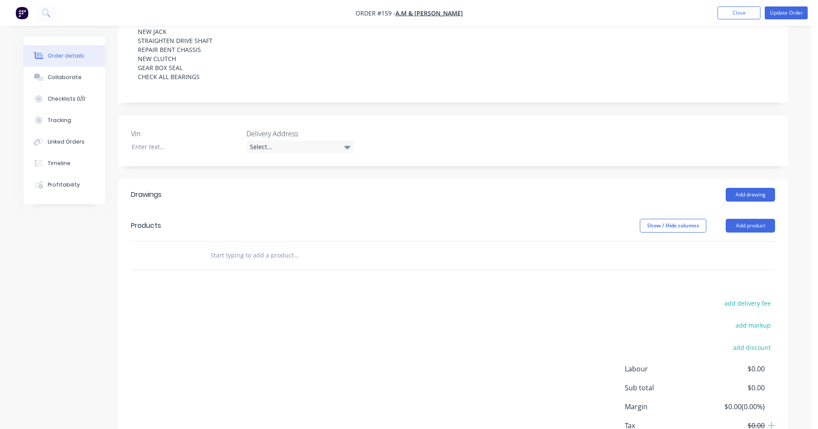
scroll to position [215, 0]
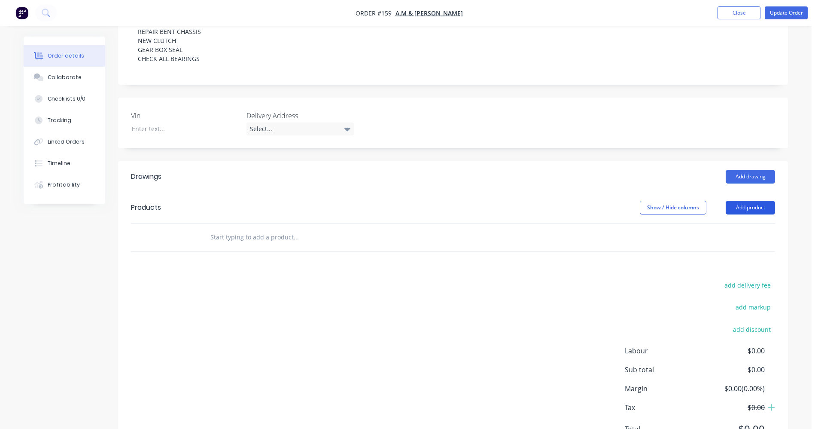
click at [761, 208] on button "Add product" at bounding box center [750, 208] width 49 height 14
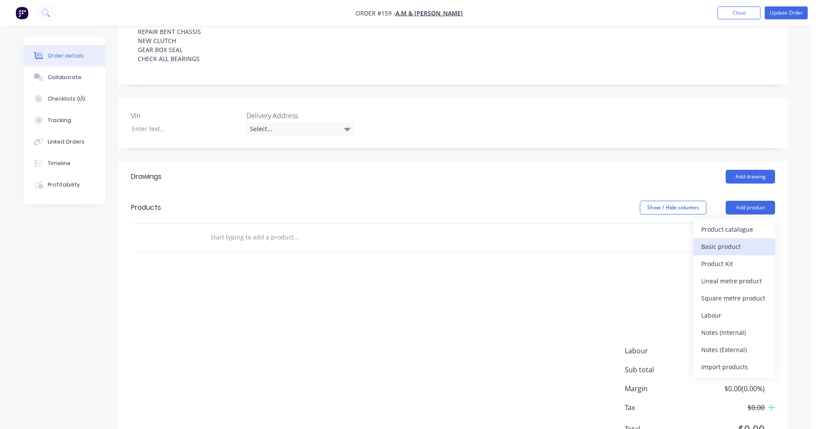
click at [726, 241] on div "Basic product" at bounding box center [734, 246] width 66 height 12
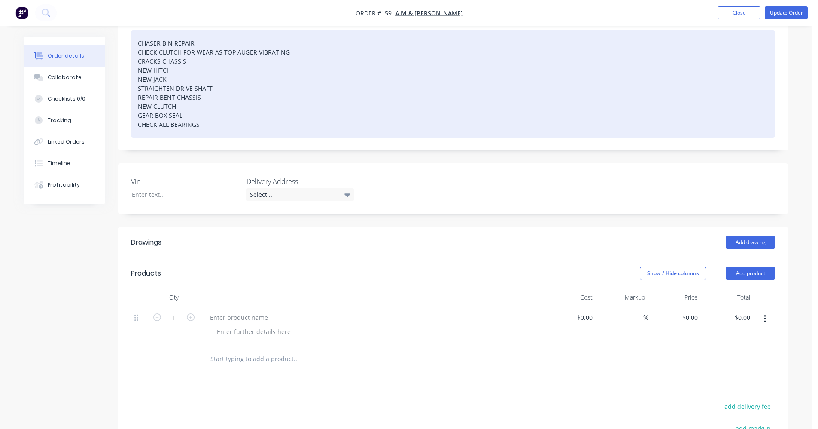
scroll to position [43, 0]
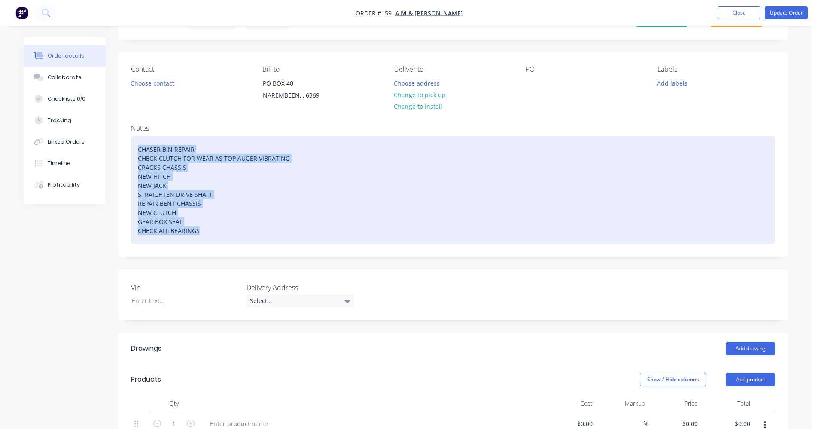
drag, startPoint x: 136, startPoint y: 148, endPoint x: 210, endPoint y: 228, distance: 108.8
click at [210, 228] on div "CHASER BIN REPAIR CHECK CLUTCH FOR WEAR AS TOP AUGER VIBRATING CRACKS CHASSIS N…" at bounding box center [453, 189] width 644 height 107
copy div "CHASER BIN REPAIR CHECK CLUTCH FOR WEAR AS TOP AUGER VIBRATING CRACKS CHASSIS N…"
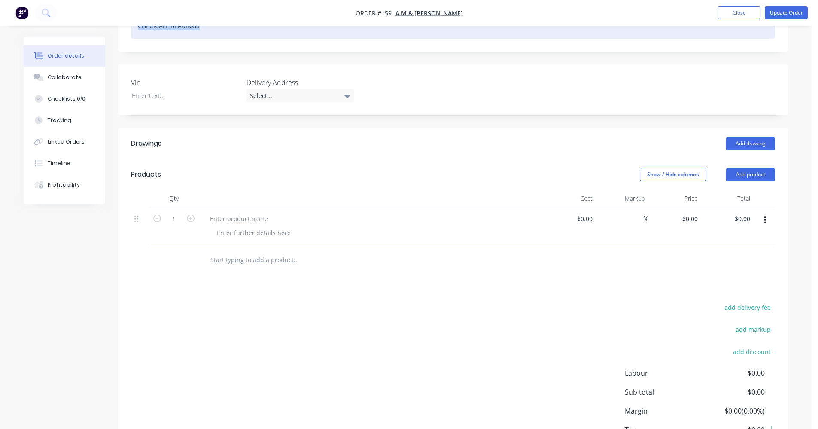
scroll to position [258, 0]
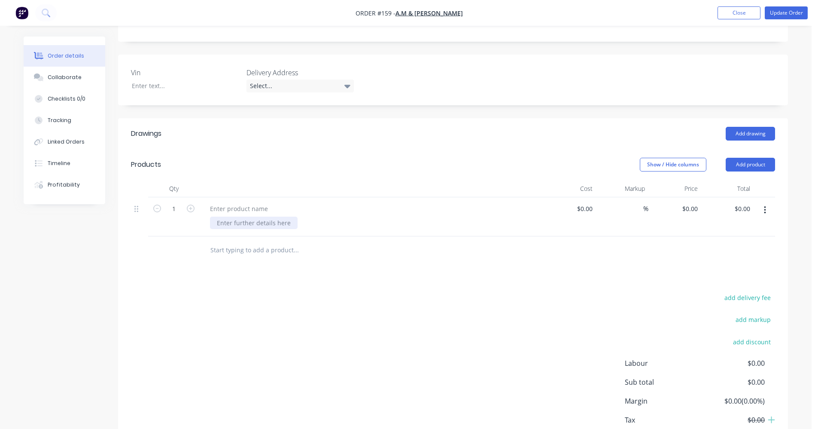
click at [222, 223] on div at bounding box center [254, 222] width 88 height 12
paste div
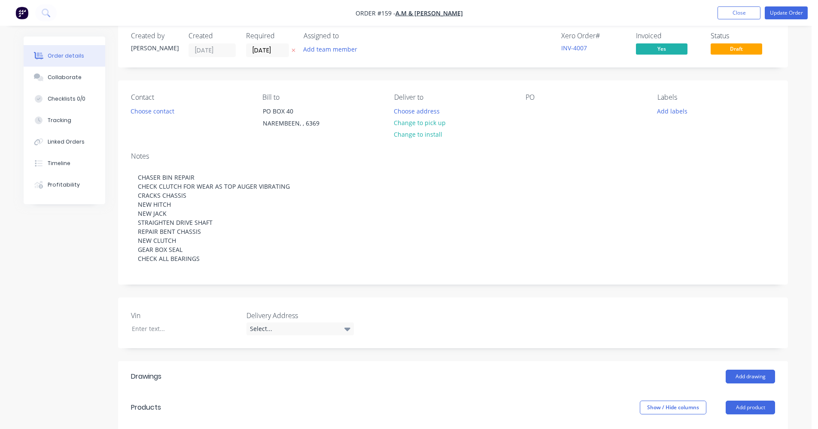
scroll to position [0, 0]
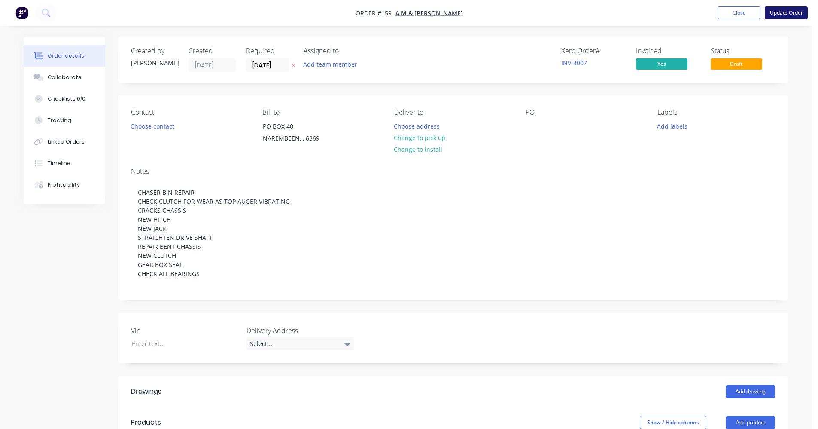
click at [780, 17] on button "Update Order" at bounding box center [786, 12] width 43 height 13
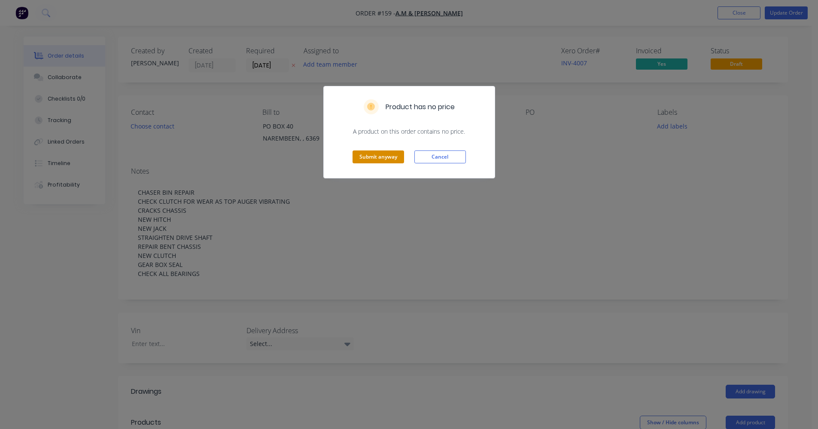
click at [400, 158] on button "Submit anyway" at bounding box center [379, 156] width 52 height 13
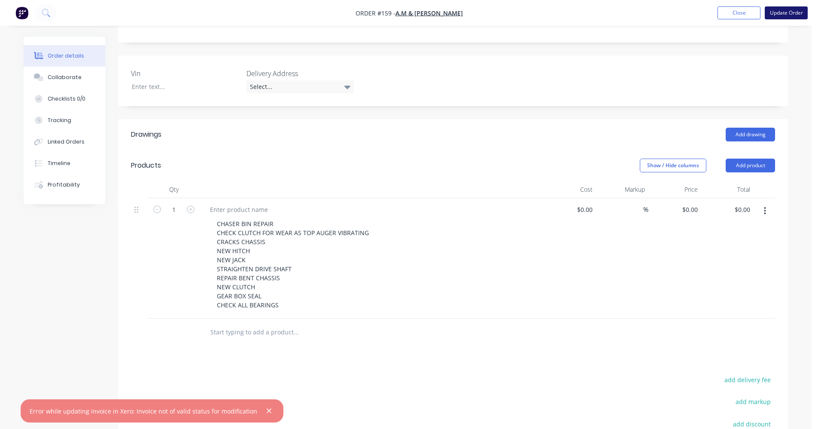
scroll to position [258, 0]
click at [744, 18] on button "Close" at bounding box center [739, 12] width 43 height 13
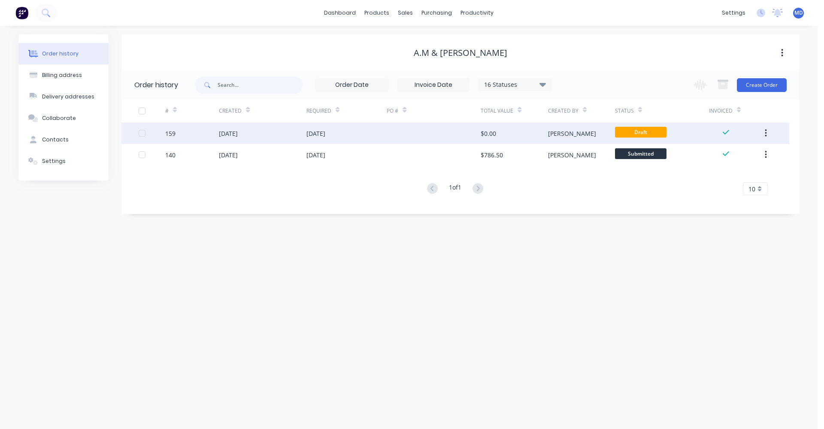
click at [343, 133] on div "[DATE]" at bounding box center [347, 132] width 81 height 21
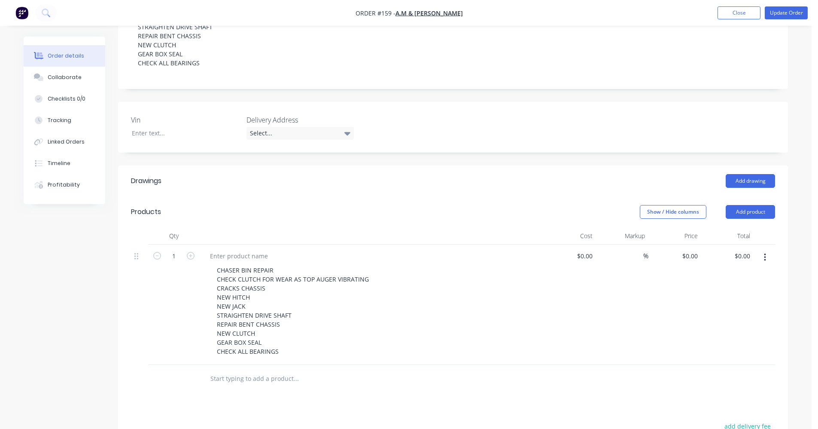
scroll to position [215, 0]
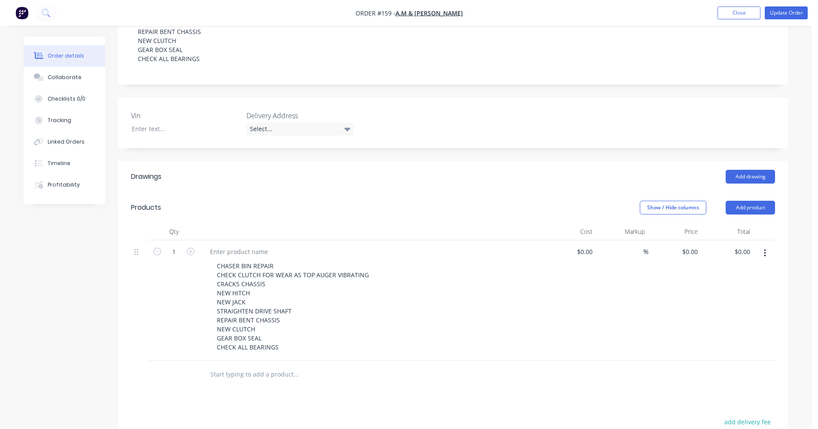
click at [762, 253] on button "button" at bounding box center [765, 252] width 20 height 15
click at [723, 319] on button "Delete" at bounding box center [734, 326] width 82 height 17
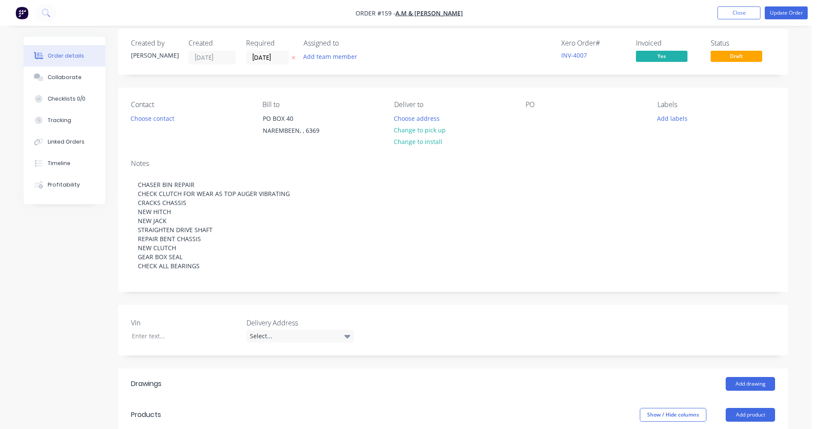
scroll to position [0, 0]
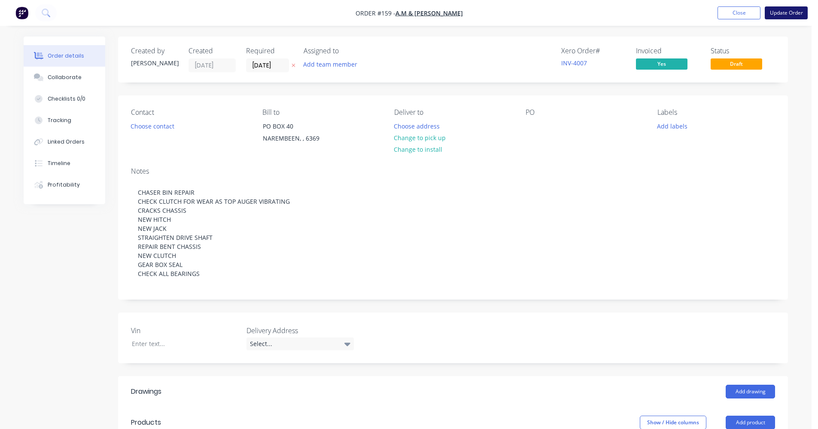
click at [779, 15] on button "Update Order" at bounding box center [786, 12] width 43 height 13
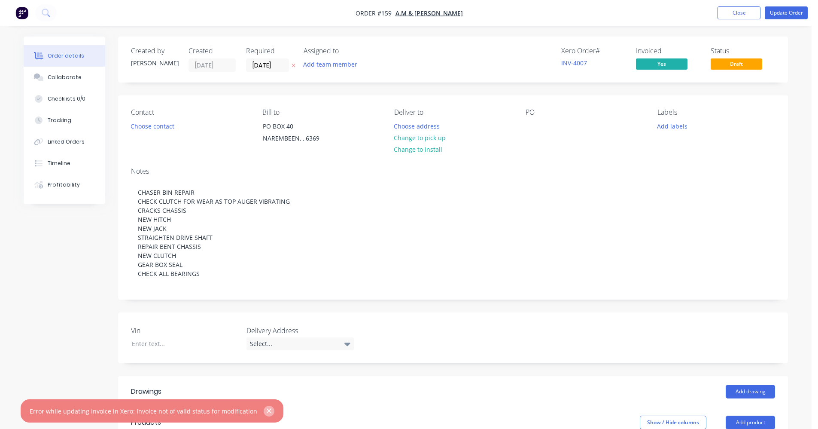
click at [266, 410] on icon "button" at bounding box center [269, 411] width 6 height 8
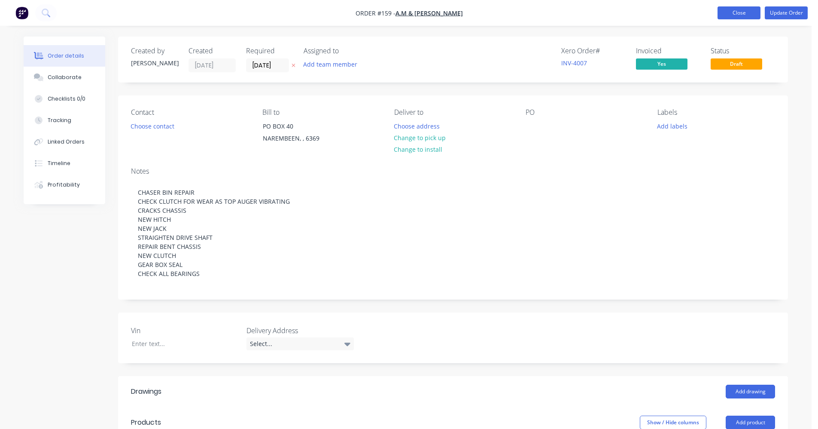
click at [752, 12] on button "Close" at bounding box center [739, 12] width 43 height 13
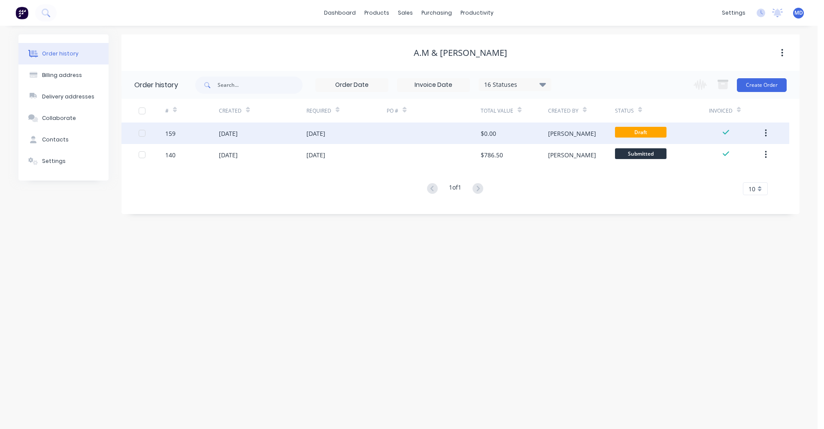
click at [409, 136] on div at bounding box center [434, 132] width 94 height 21
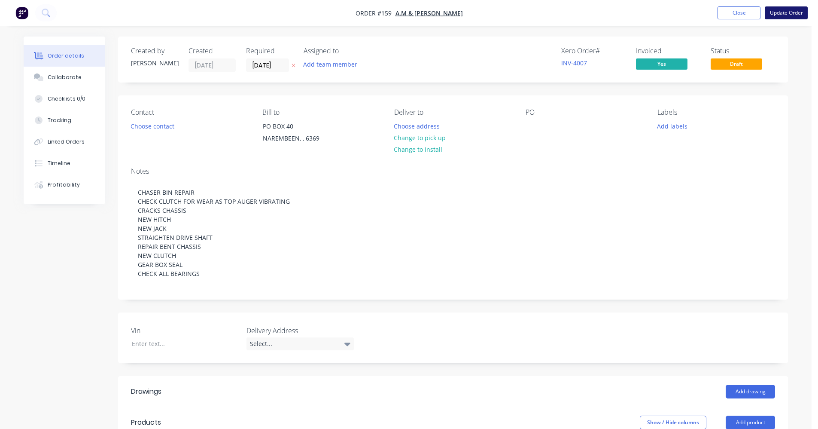
click at [795, 14] on button "Update Order" at bounding box center [786, 12] width 43 height 13
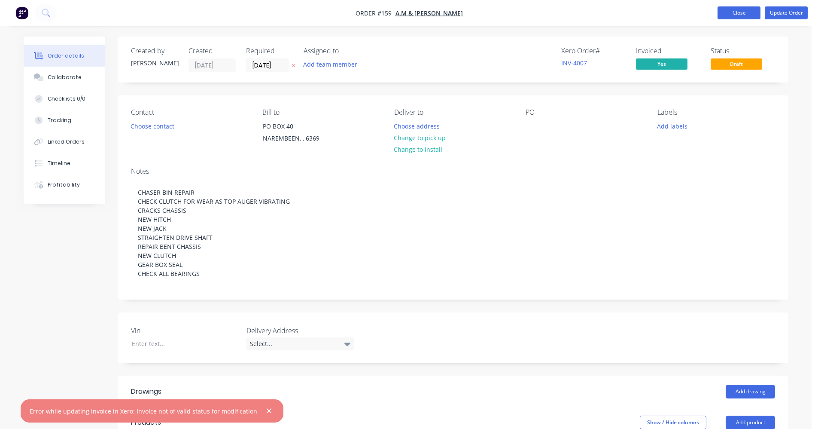
click at [736, 9] on button "Close" at bounding box center [739, 12] width 43 height 13
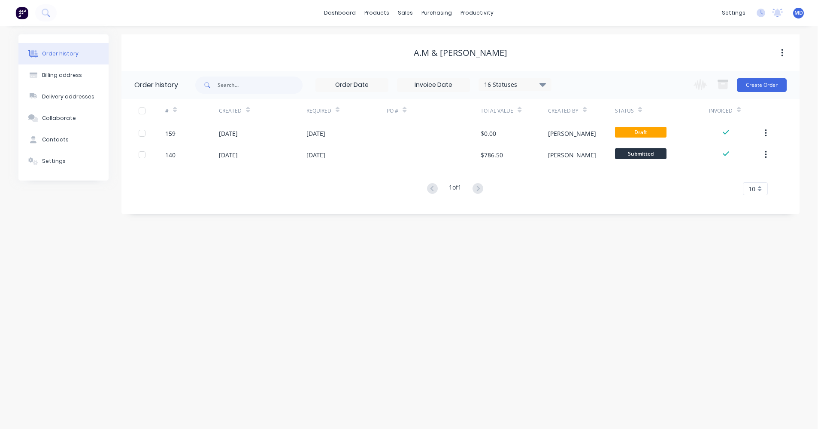
click at [599, 213] on div "Order history 16 Statuses Invoice Status Invoiced Not Invoiced Partial Order St…" at bounding box center [461, 142] width 678 height 143
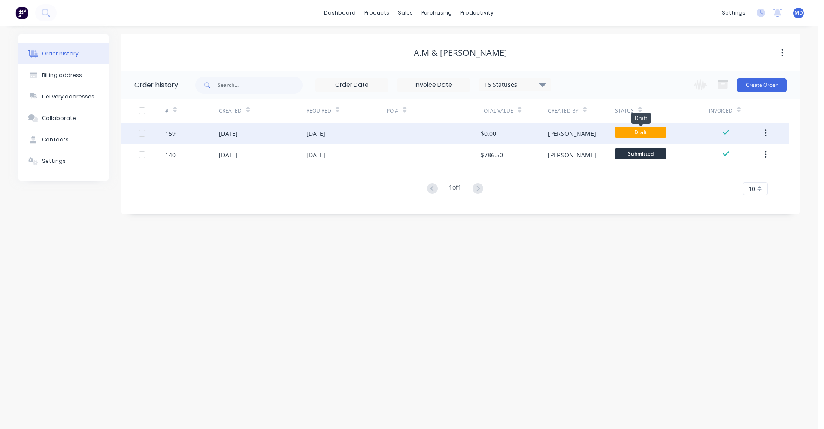
click at [627, 131] on span "Draft" at bounding box center [641, 132] width 52 height 11
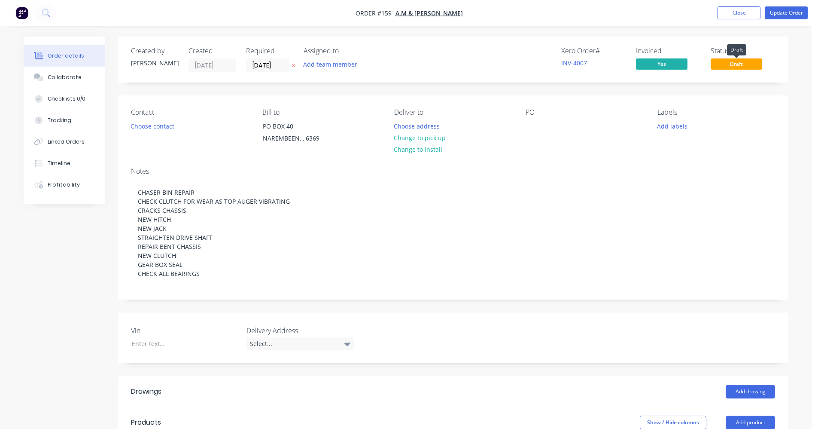
click at [748, 61] on span "Draft" at bounding box center [737, 63] width 52 height 11
drag, startPoint x: 748, startPoint y: 61, endPoint x: 710, endPoint y: 34, distance: 46.6
click at [710, 34] on div "Order details Collaborate Checklists 0/0 Tracking Linked Orders Timeline Profit…" at bounding box center [406, 342] width 812 height 685
click at [166, 129] on button "Choose contact" at bounding box center [152, 126] width 53 height 12
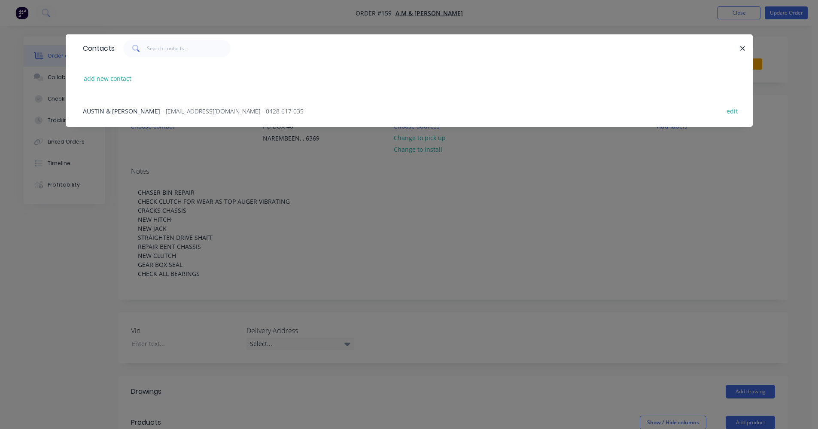
click at [162, 110] on span "- amdkpascoe@gmail.com - 0428 617 035" at bounding box center [233, 111] width 142 height 8
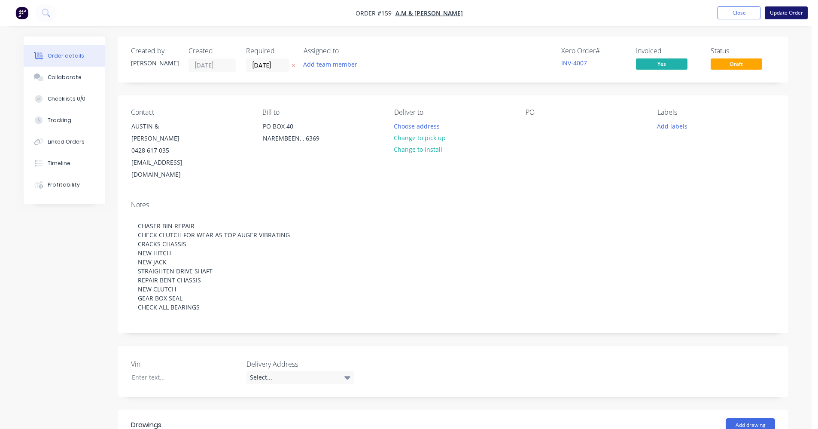
click at [782, 13] on button "Update Order" at bounding box center [786, 12] width 43 height 13
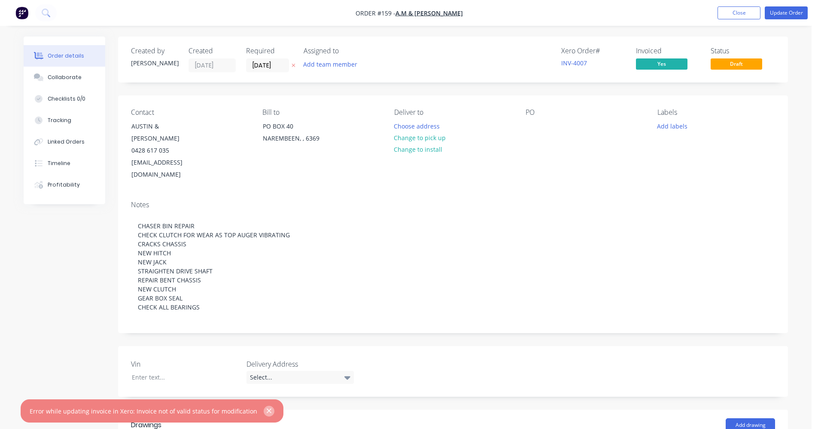
click at [267, 411] on icon "button" at bounding box center [269, 410] width 5 height 5
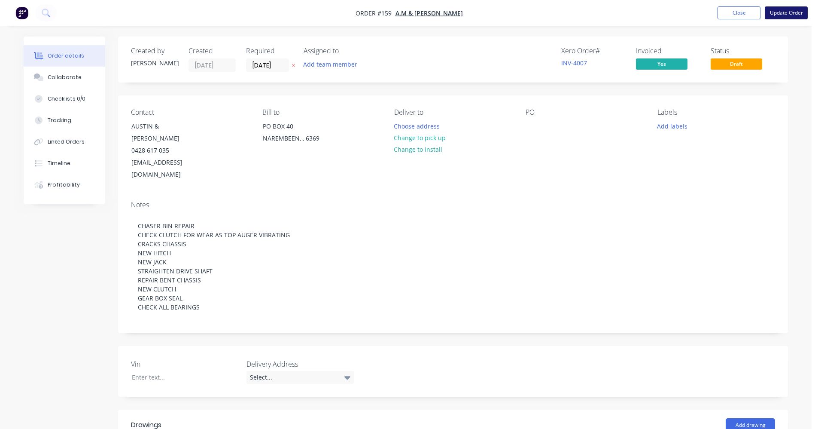
click at [791, 11] on button "Update Order" at bounding box center [786, 12] width 43 height 13
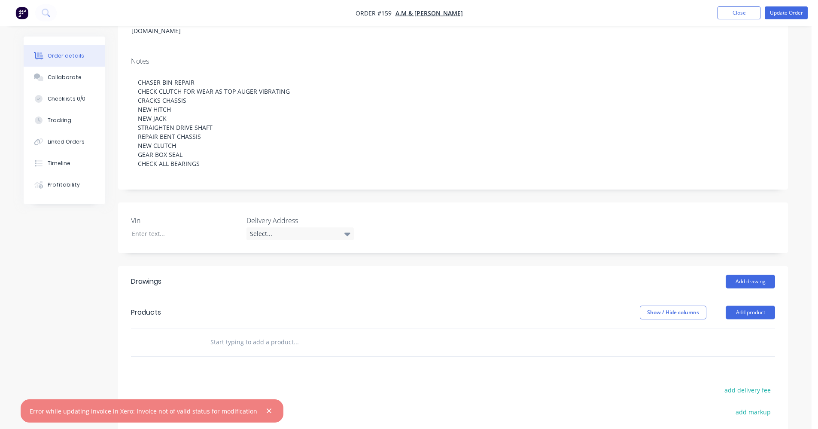
scroll to position [235, 0]
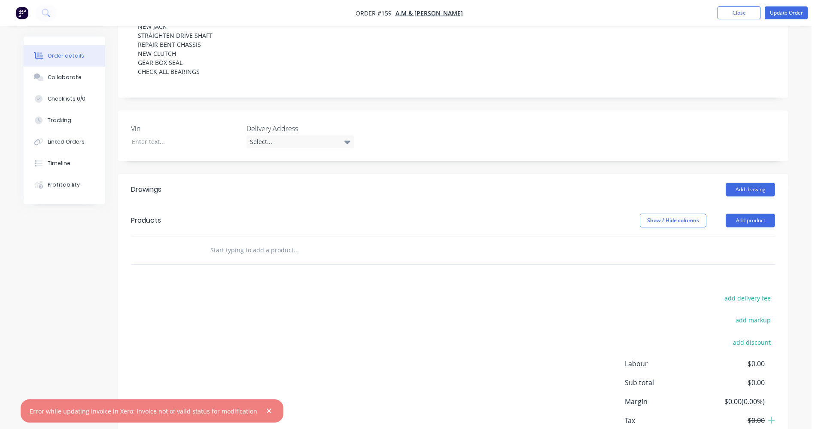
click at [234, 241] on input "text" at bounding box center [296, 249] width 172 height 17
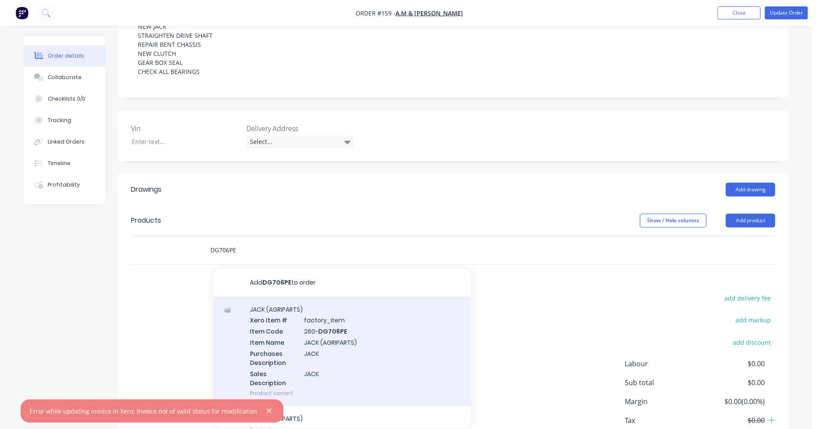
type input "DG706PE"
click at [281, 316] on div "JACK (AGRIPARTS) Xero Item # factory_item Item Code 260- DG706PE Item Name JACK…" at bounding box center [342, 350] width 258 height 109
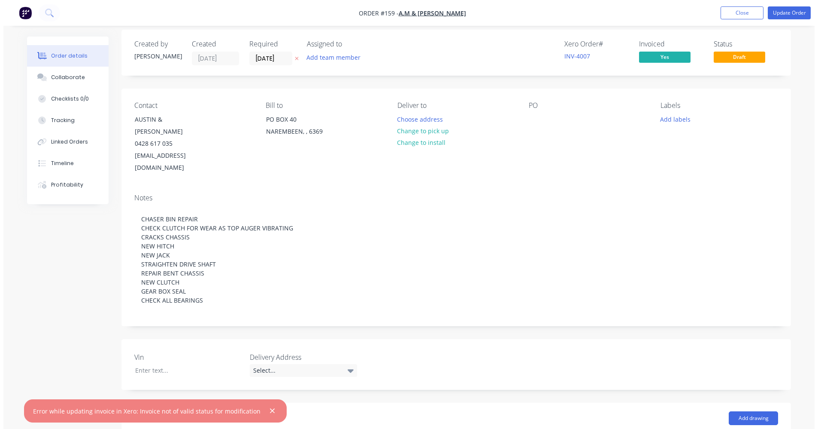
scroll to position [0, 0]
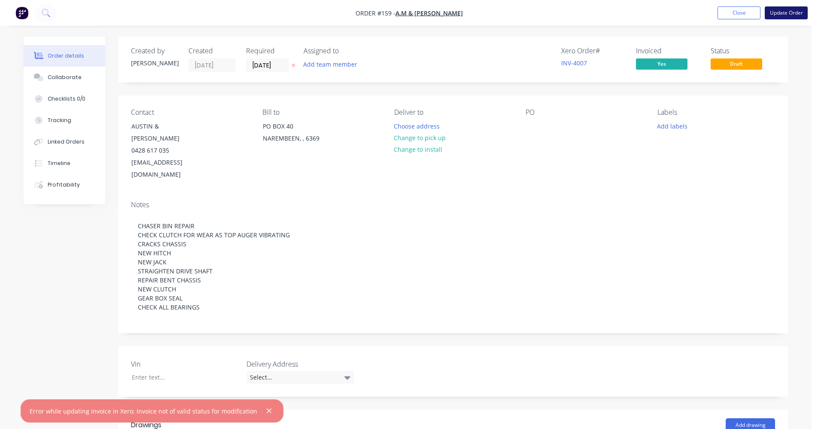
click at [787, 11] on button "Update Order" at bounding box center [786, 12] width 43 height 13
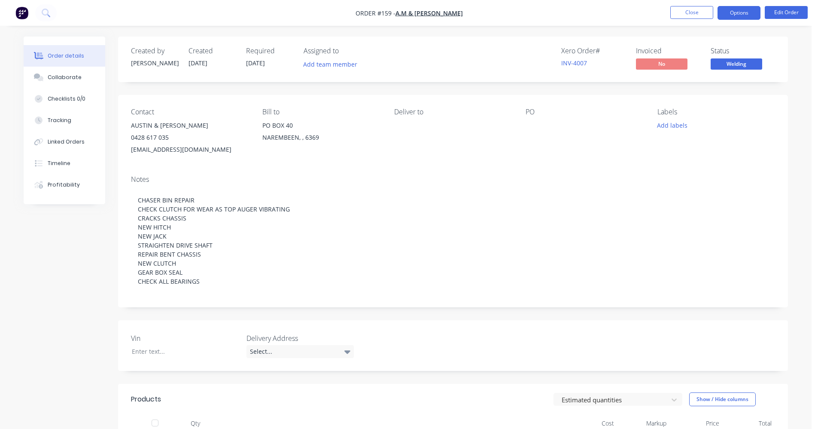
click at [730, 16] on button "Options" at bounding box center [739, 13] width 43 height 14
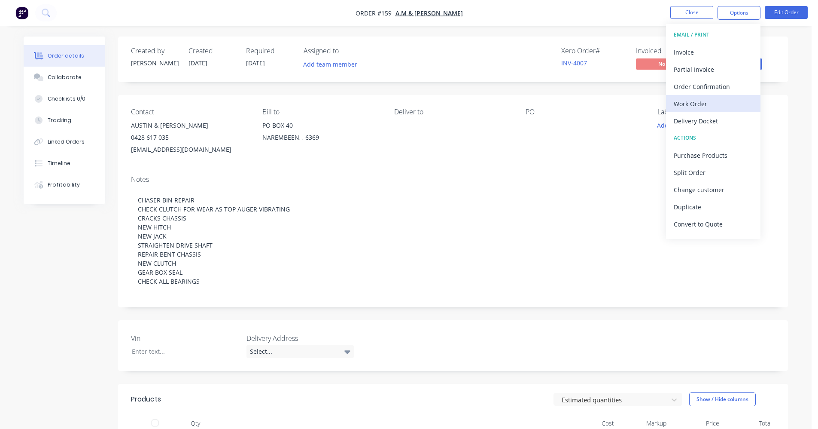
click at [709, 102] on div "Work Order" at bounding box center [713, 103] width 79 height 12
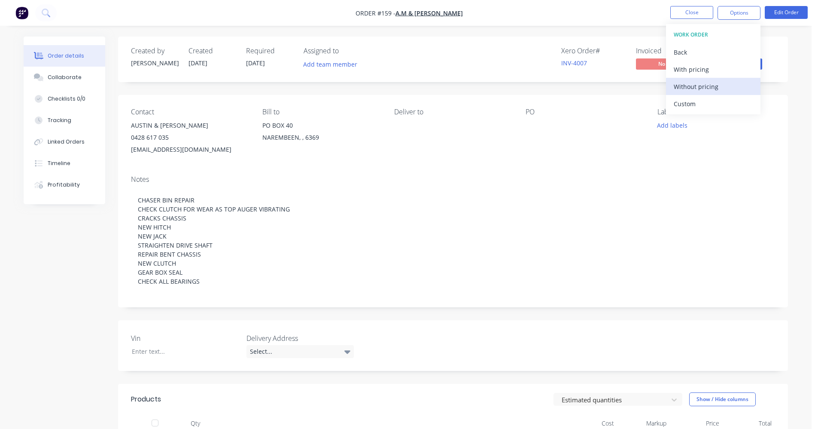
click at [712, 90] on div "Without pricing" at bounding box center [713, 86] width 79 height 12
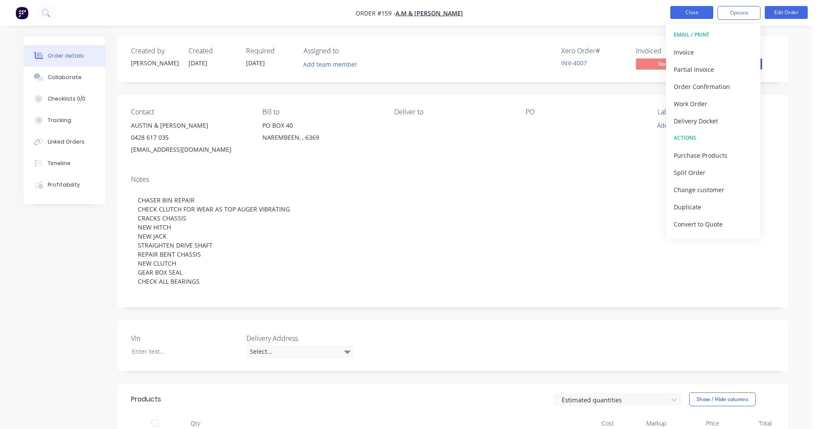
click at [704, 13] on button "Close" at bounding box center [691, 12] width 43 height 13
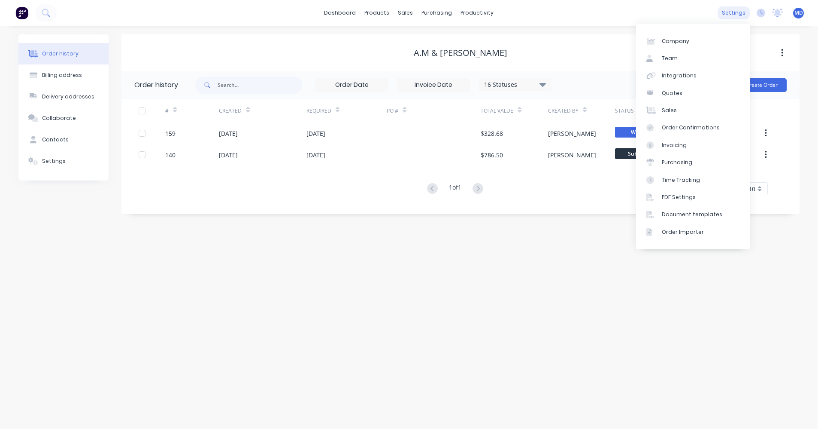
click at [730, 14] on div "settings" at bounding box center [734, 12] width 32 height 13
click at [680, 194] on div "PDF Settings" at bounding box center [679, 197] width 34 height 8
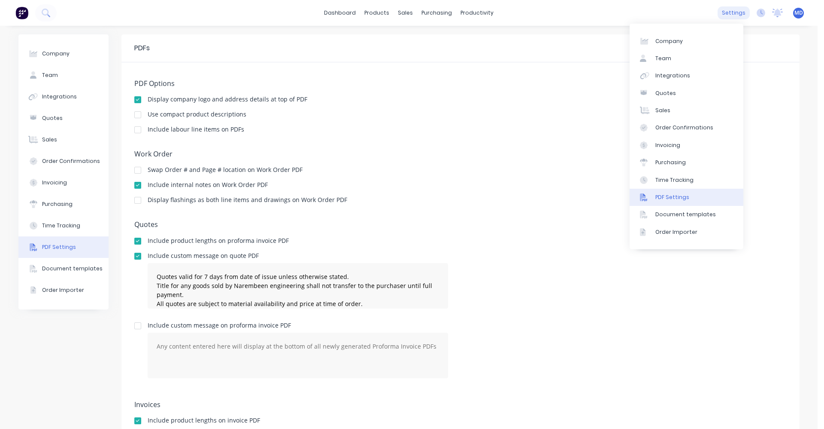
click at [725, 15] on div "settings" at bounding box center [734, 12] width 32 height 13
click at [681, 217] on div "Document templates" at bounding box center [686, 214] width 61 height 8
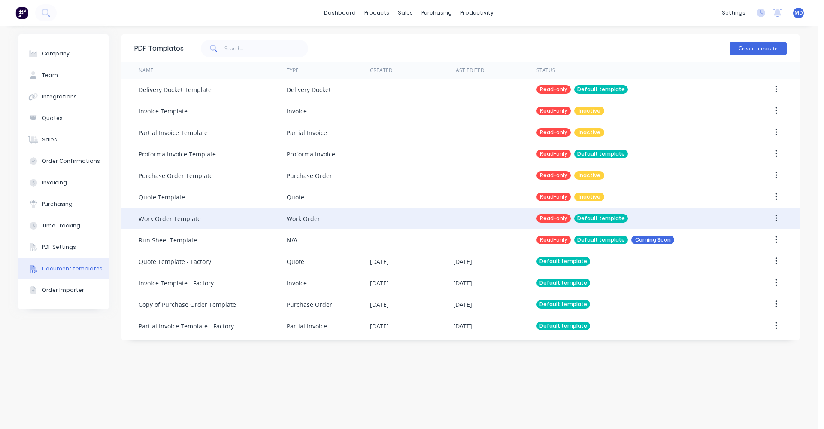
click at [594, 218] on div "Default template" at bounding box center [602, 218] width 54 height 9
click at [778, 216] on button "button" at bounding box center [776, 217] width 20 height 15
click at [742, 238] on div "Duplicate" at bounding box center [746, 240] width 66 height 12
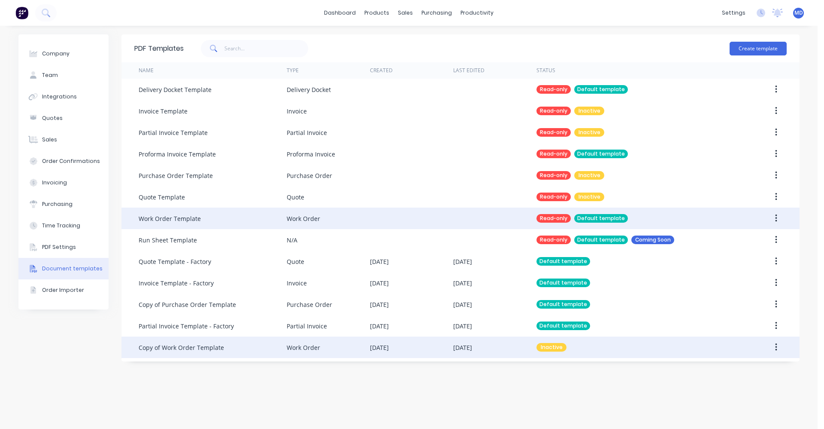
click at [194, 345] on div "Copy of Work Order Template" at bounding box center [181, 347] width 85 height 9
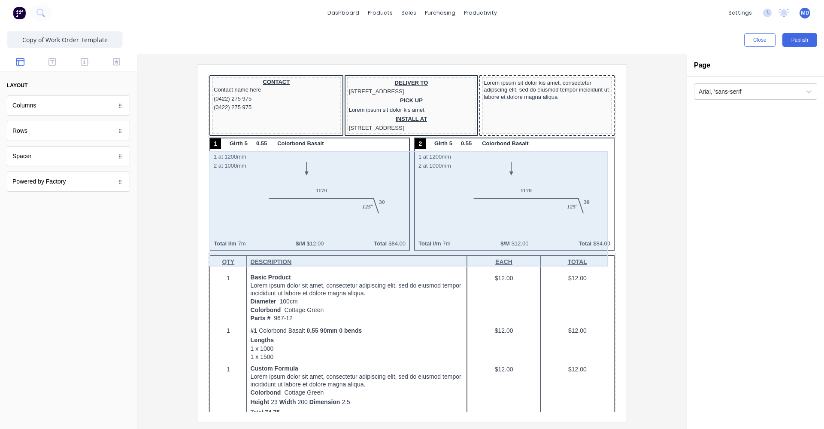
scroll to position [86, 0]
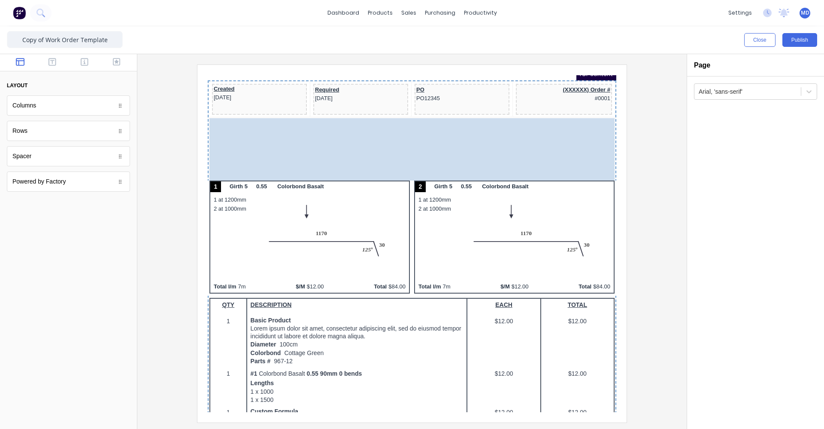
drag, startPoint x: 487, startPoint y: 146, endPoint x: 491, endPoint y: 149, distance: 4.4
click at [491, 149] on body "Header #0001 Factory Technologies PDF content Created 29/10/2024 Required 29/10…" at bounding box center [402, 147] width 409 height 337
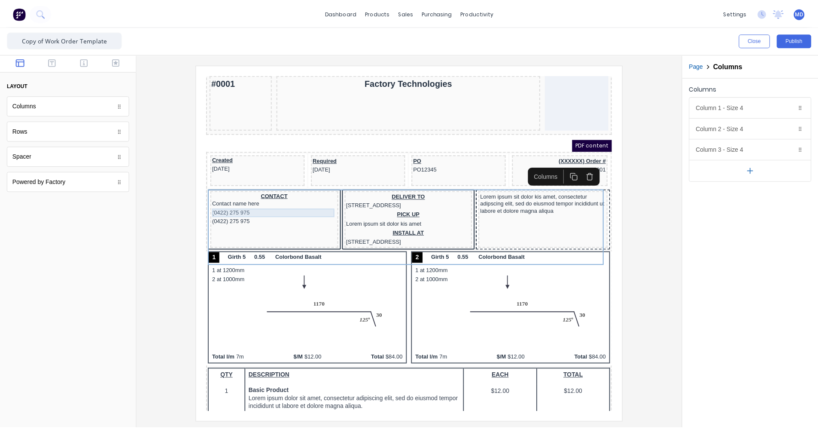
scroll to position [0, 0]
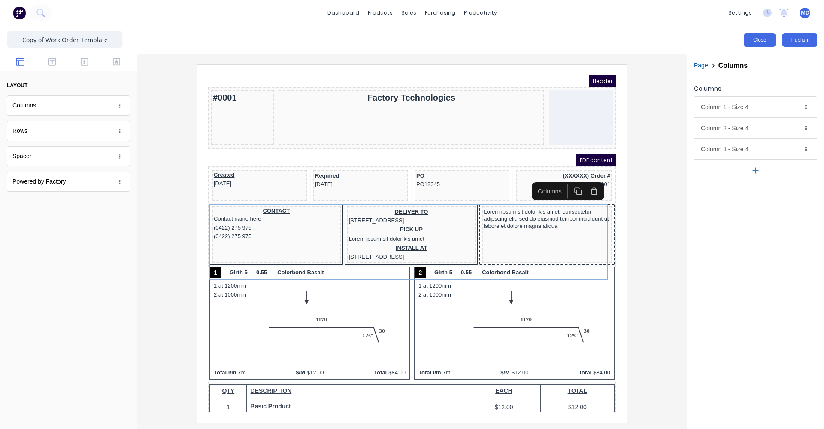
click at [760, 44] on button "Close" at bounding box center [760, 40] width 31 height 14
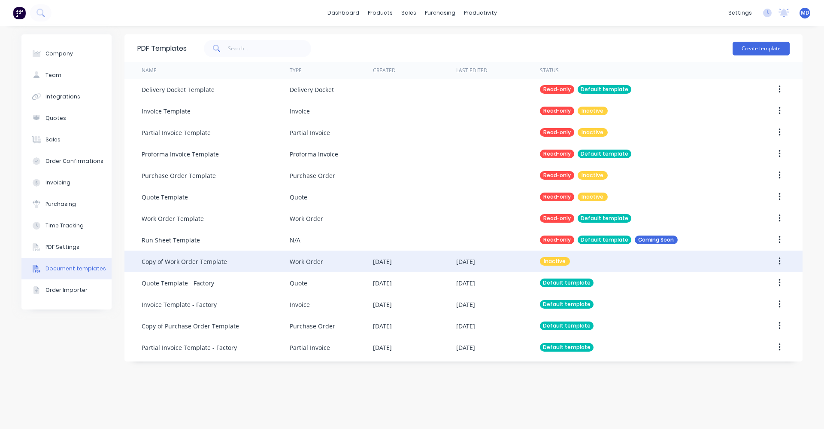
click at [782, 262] on button "button" at bounding box center [780, 260] width 20 height 15
click at [741, 332] on div "Archive" at bounding box center [749, 335] width 66 height 12
click at [783, 260] on button "button" at bounding box center [780, 260] width 20 height 15
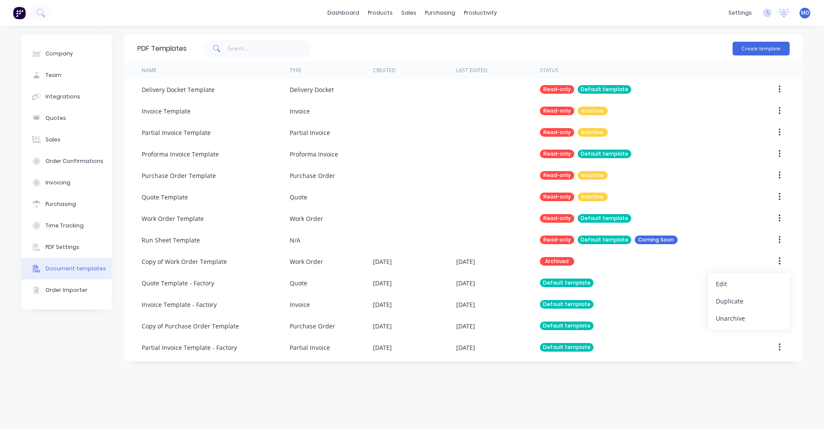
click at [714, 394] on div "PDF Templates Create template Name Type Created Last Edited Status Delivery Doc…" at bounding box center [464, 227] width 678 height 386
click at [424, 43] on div "Sales Orders" at bounding box center [440, 41] width 35 height 8
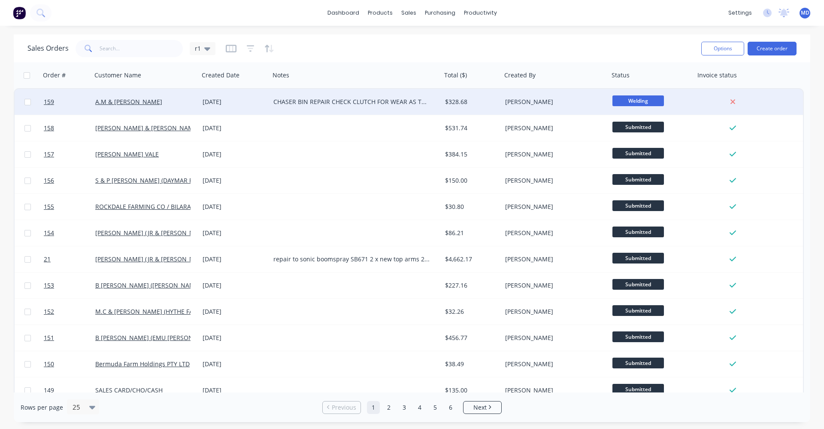
click at [388, 101] on div "CHASER BIN REPAIR CHECK CLUTCH FOR WEAR AS TOP AUGER VIBRATING CRACKS CHASSIS N…" at bounding box center [352, 101] width 157 height 9
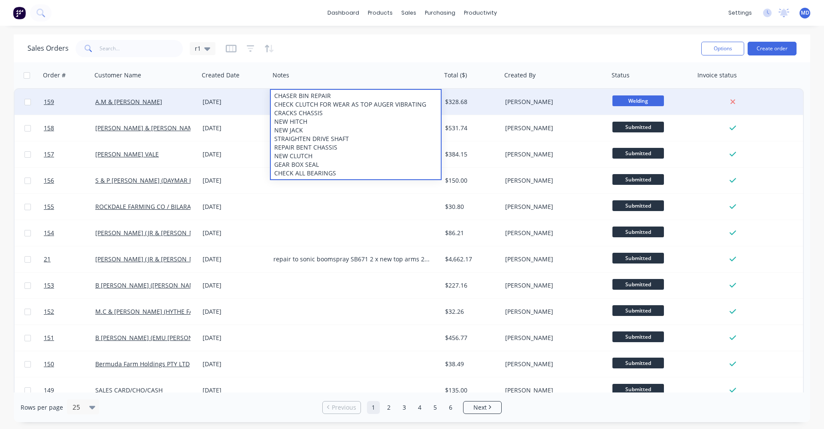
click at [227, 95] on div "[DATE]" at bounding box center [234, 102] width 71 height 26
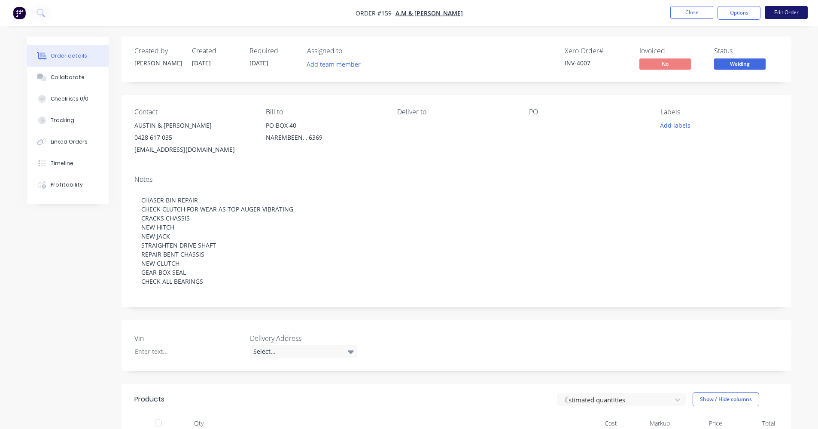
click at [775, 14] on button "Edit Order" at bounding box center [786, 12] width 43 height 13
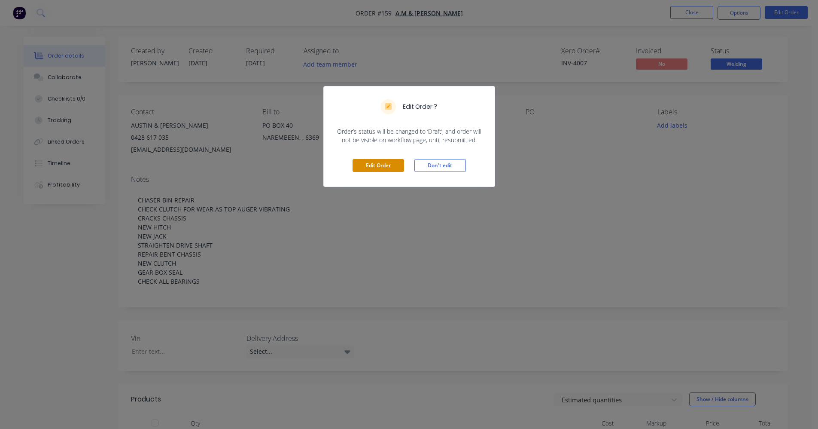
click at [397, 165] on button "Edit Order" at bounding box center [379, 165] width 52 height 13
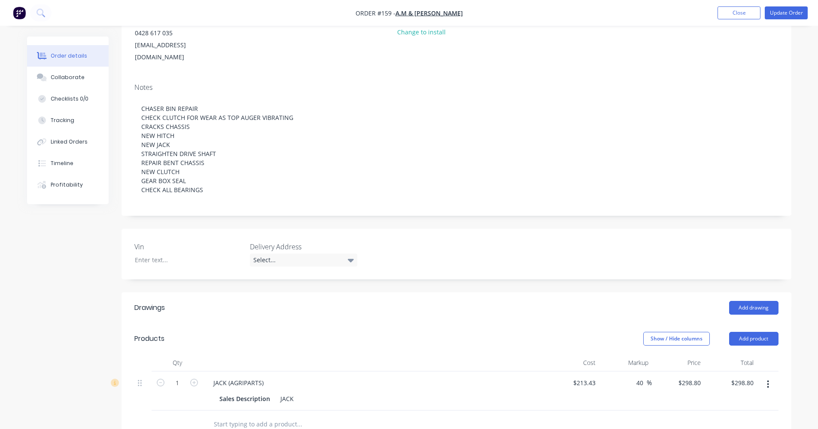
scroll to position [129, 0]
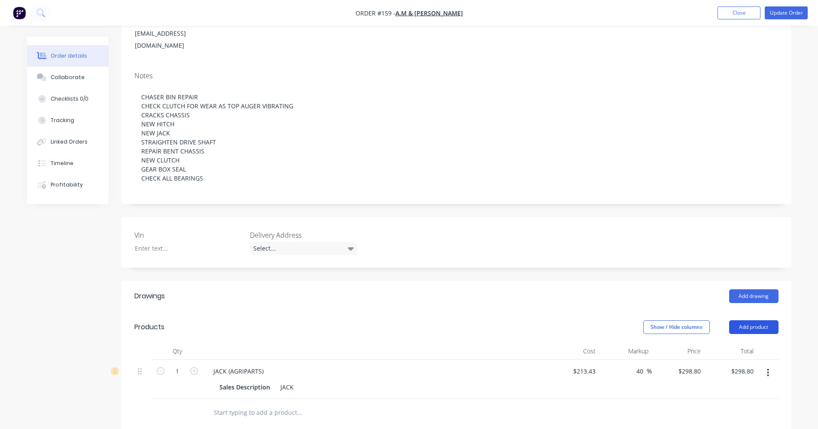
click at [748, 320] on button "Add product" at bounding box center [753, 327] width 49 height 14
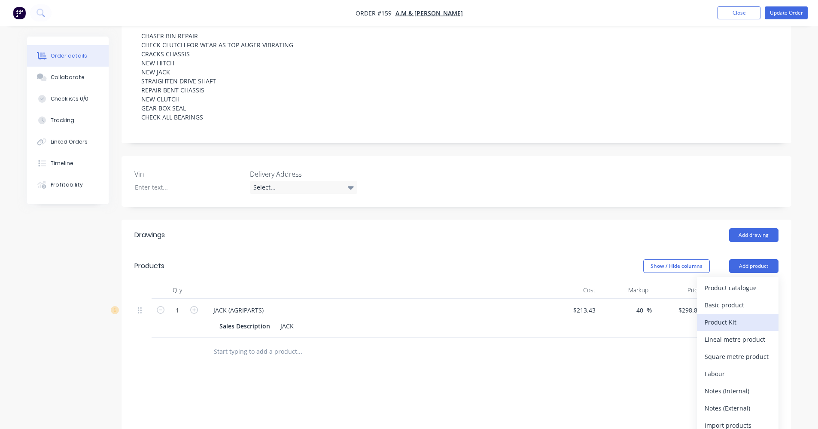
scroll to position [215, 0]
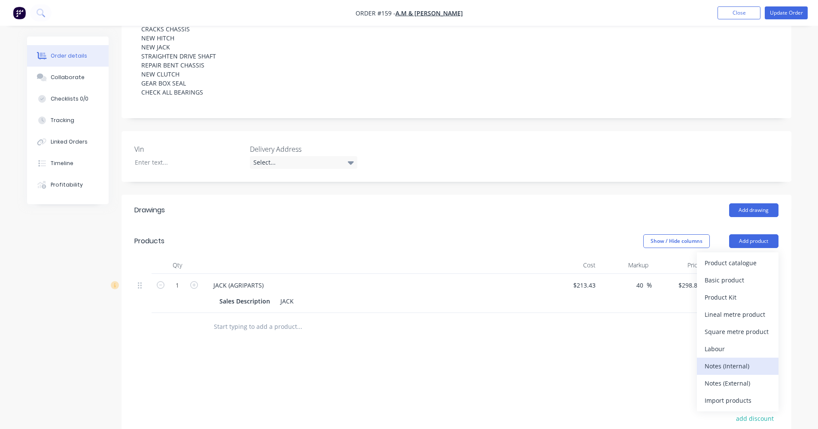
click at [745, 359] on div "Notes (Internal)" at bounding box center [738, 365] width 66 height 12
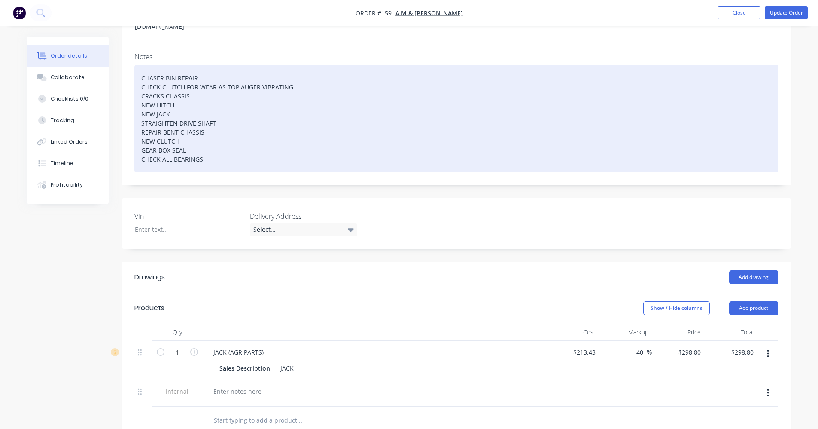
scroll to position [43, 0]
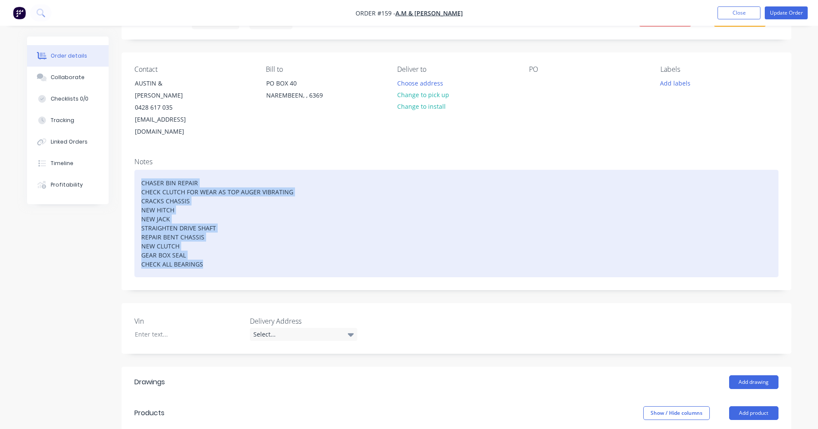
drag, startPoint x: 141, startPoint y: 170, endPoint x: 237, endPoint y: 252, distance: 126.1
click at [237, 252] on div "CHASER BIN REPAIR CHECK CLUTCH FOR WEAR AS TOP AUGER VIBRATING CRACKS CHASSIS N…" at bounding box center [456, 223] width 644 height 107
copy div "CHASER BIN REPAIR CHECK CLUTCH FOR WEAR AS TOP AUGER VIBRATING CRACKS CHASSIS N…"
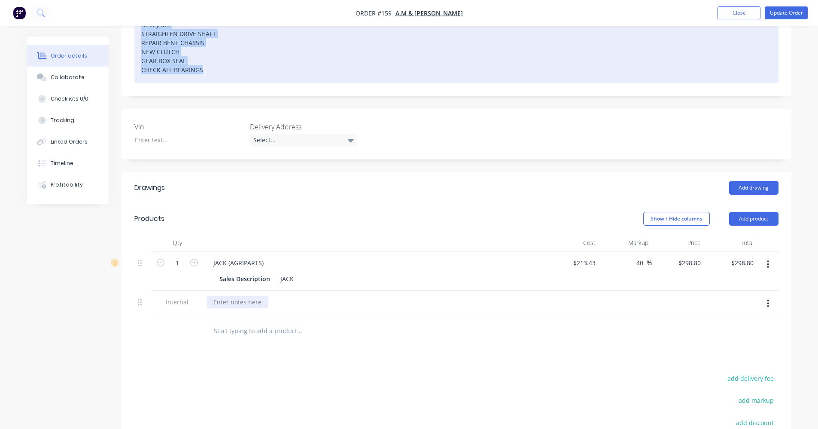
scroll to position [258, 0]
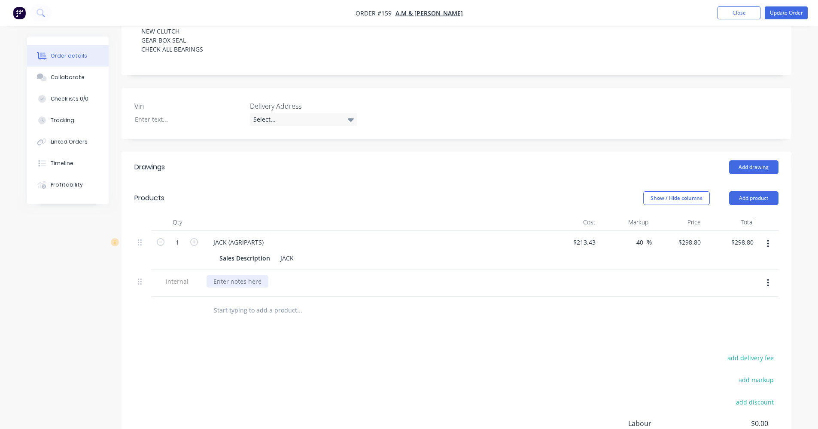
click at [224, 275] on div at bounding box center [238, 281] width 62 height 12
click at [208, 275] on div at bounding box center [238, 281] width 62 height 12
paste div
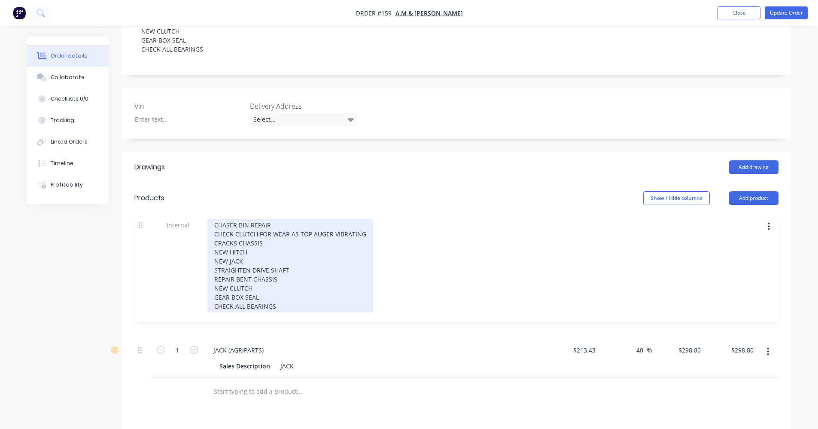
drag, startPoint x: 139, startPoint y: 271, endPoint x: 140, endPoint y: 225, distance: 46.4
click at [140, 231] on div "1 JACK (AGRIPARTS) Sales Description JACK $213.43 $213.43 40 40 % $298.80 $298.…" at bounding box center [456, 304] width 644 height 147
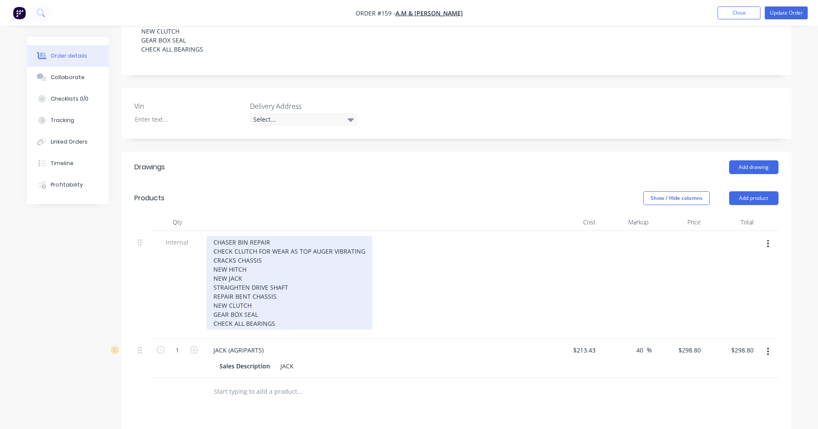
scroll to position [86, 0]
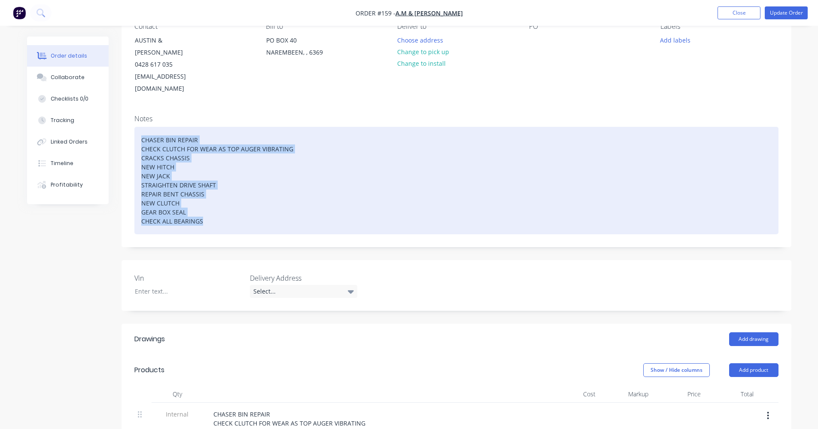
drag, startPoint x: 137, startPoint y: 126, endPoint x: 256, endPoint y: 208, distance: 145.2
click at [256, 208] on div "CHASER BIN REPAIR CHECK CLUTCH FOR WEAR AS TOP AUGER VIBRATING CRACKS CHASSIS N…" at bounding box center [456, 180] width 644 height 107
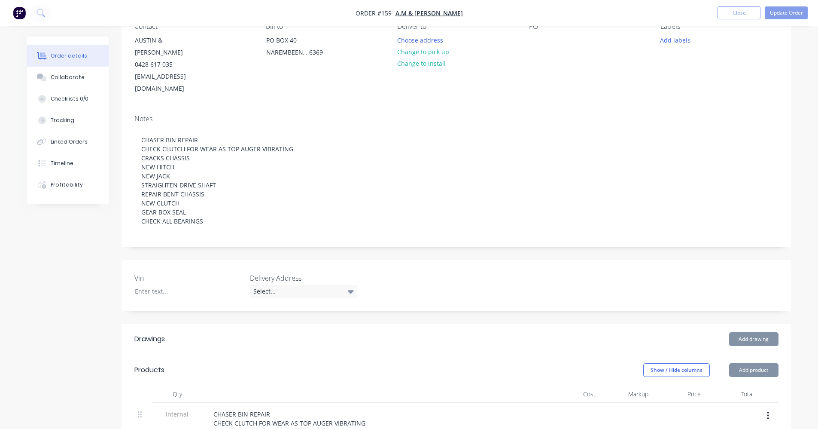
click at [330, 233] on div "Notes CHASER BIN REPAIR CHECK CLUTCH FOR WEAR AS TOP AUGER VIBRATING CRACKS CHA…" at bounding box center [457, 177] width 670 height 139
click at [781, 14] on button "Update Order" at bounding box center [786, 12] width 43 height 13
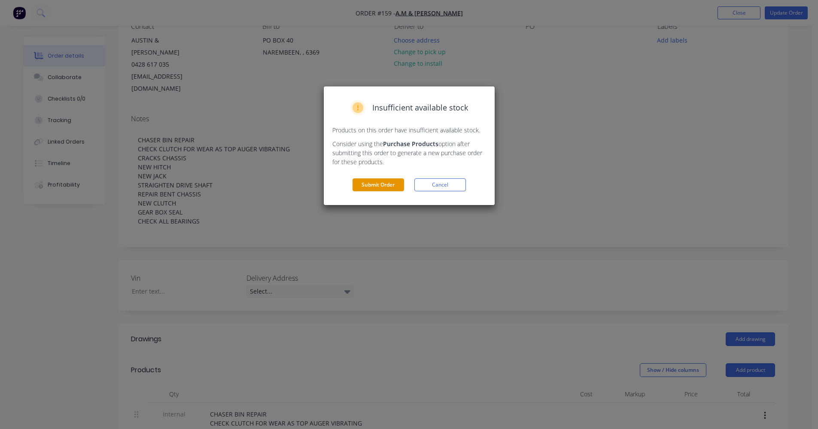
click at [390, 184] on button "Submit Order" at bounding box center [379, 184] width 52 height 13
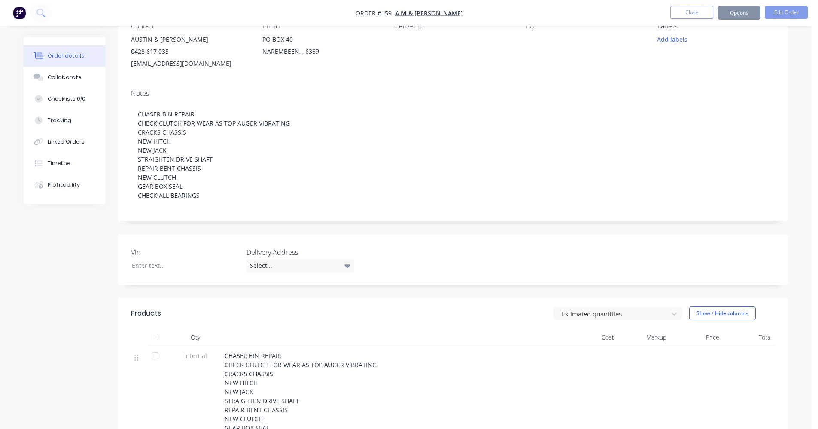
scroll to position [85, 0]
click at [732, 14] on button "Options" at bounding box center [739, 13] width 43 height 14
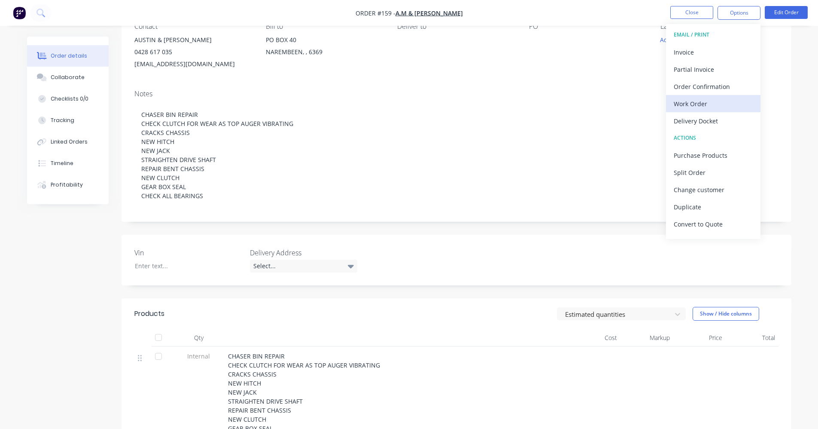
click at [703, 99] on div "Work Order" at bounding box center [713, 103] width 79 height 12
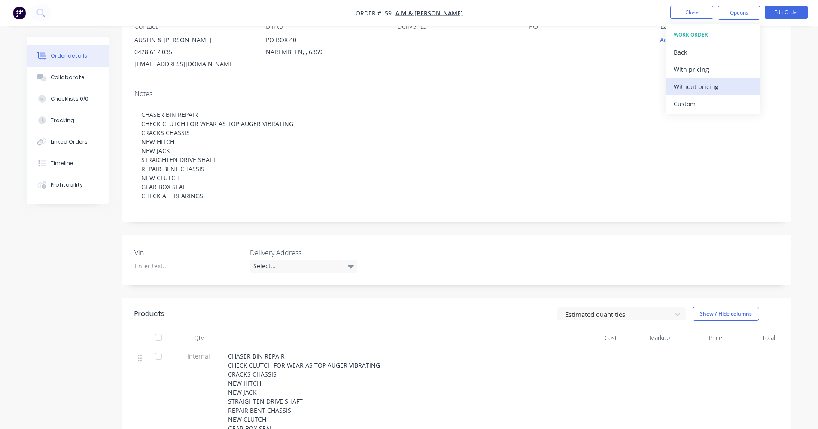
click at [700, 91] on div "Without pricing" at bounding box center [713, 86] width 79 height 12
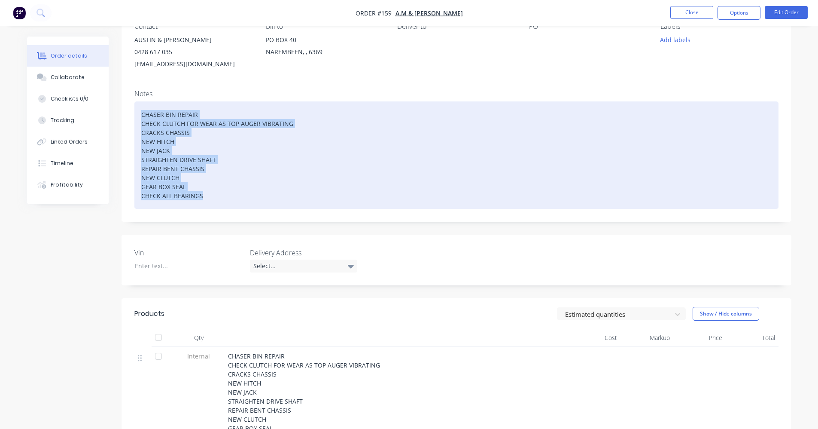
drag, startPoint x: 142, startPoint y: 113, endPoint x: 305, endPoint y: 198, distance: 183.4
click at [305, 198] on div "CHASER BIN REPAIR CHECK CLUTCH FOR WEAR AS TOP AUGER VIBRATING CRACKS CHASSIS N…" at bounding box center [456, 154] width 644 height 107
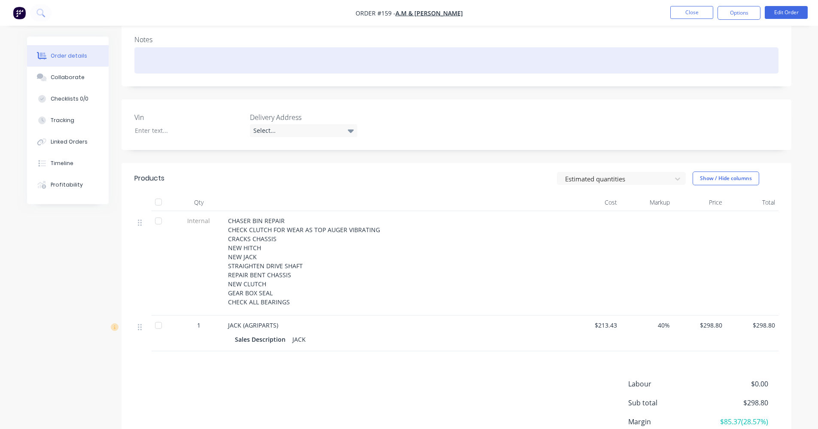
scroll to position [215, 0]
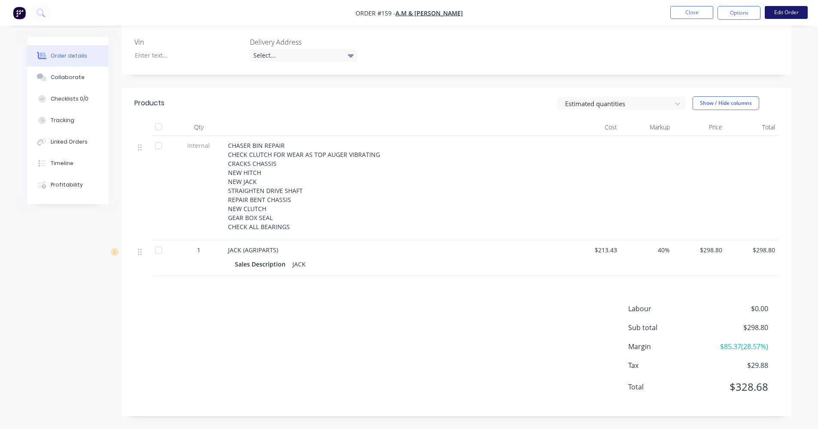
click at [788, 12] on button "Edit Order" at bounding box center [786, 12] width 43 height 13
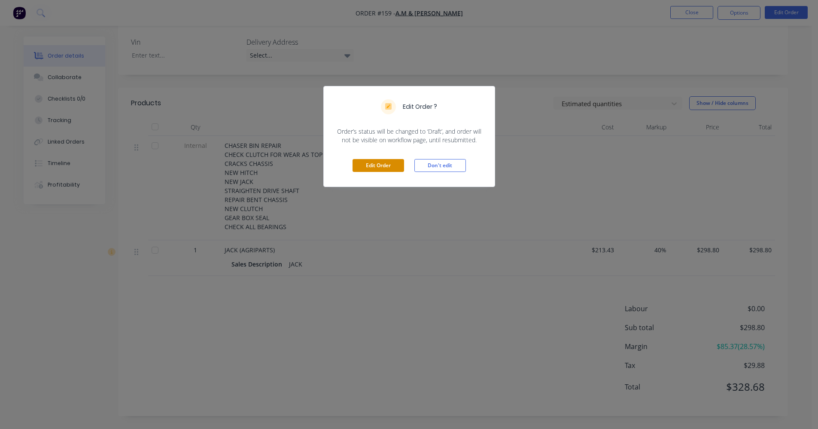
click at [400, 167] on button "Edit Order" at bounding box center [379, 165] width 52 height 13
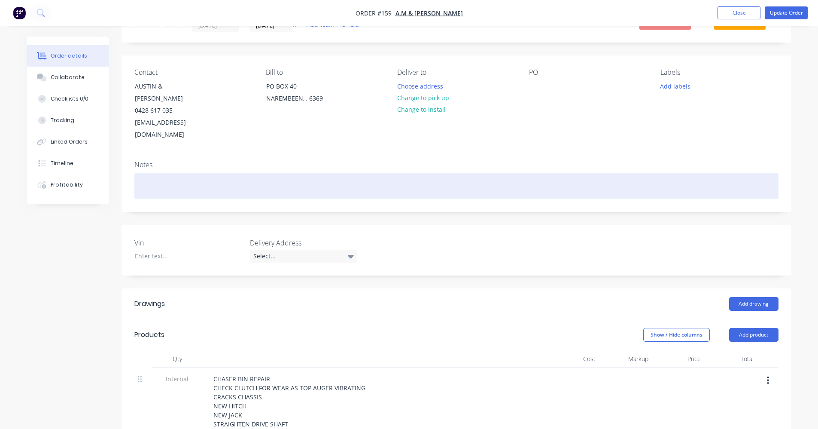
scroll to position [172, 0]
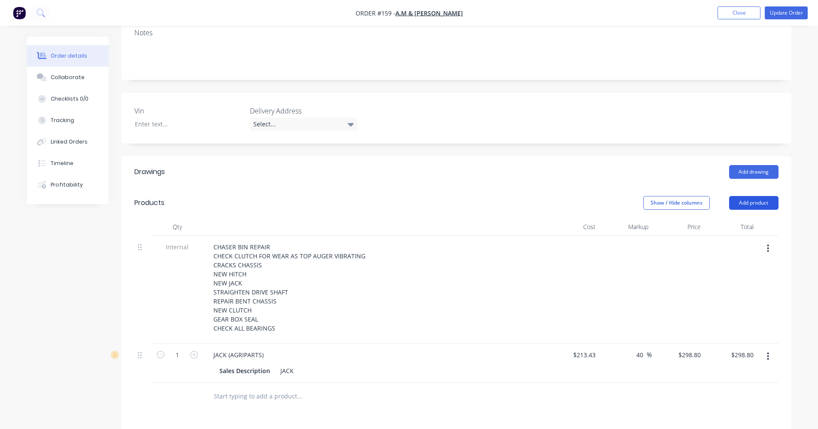
click at [757, 196] on button "Add product" at bounding box center [753, 203] width 49 height 14
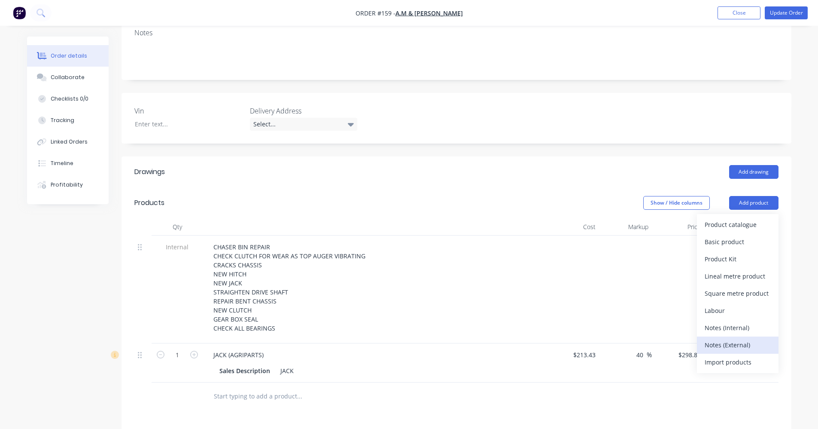
click at [741, 338] on div "Notes (External)" at bounding box center [738, 344] width 66 height 12
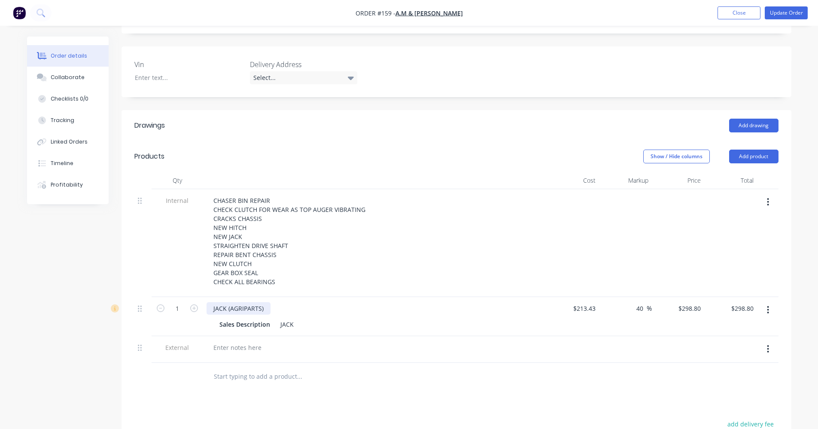
scroll to position [301, 0]
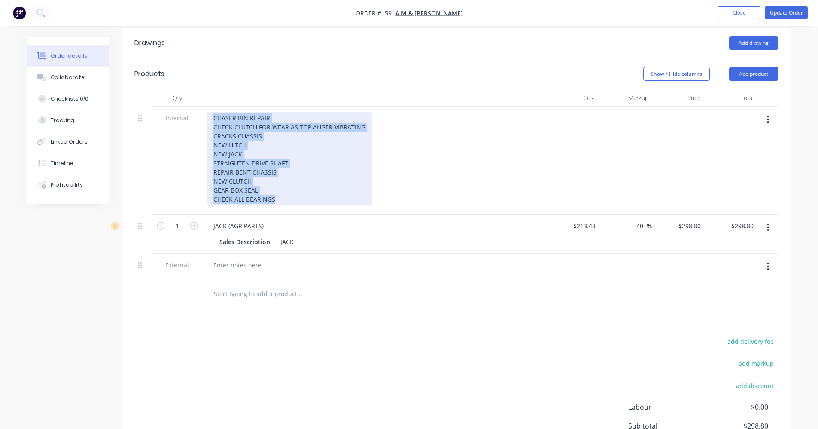
drag, startPoint x: 212, startPoint y: 104, endPoint x: 318, endPoint y: 186, distance: 134.7
click at [318, 186] on div "CHASER BIN REPAIR CHECK CLUTCH FOR WEAR AS TOP AUGER VIBRATING CRACKS CHASSIS N…" at bounding box center [290, 159] width 166 height 94
copy div "CHASER BIN REPAIR CHECK CLUTCH FOR WEAR AS TOP AUGER VIBRATING CRACKS CHASSIS N…"
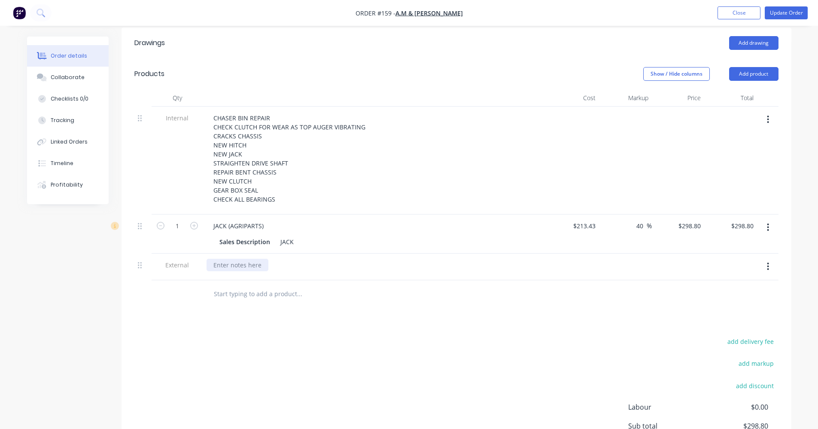
click at [216, 258] on div at bounding box center [238, 264] width 62 height 12
paste div
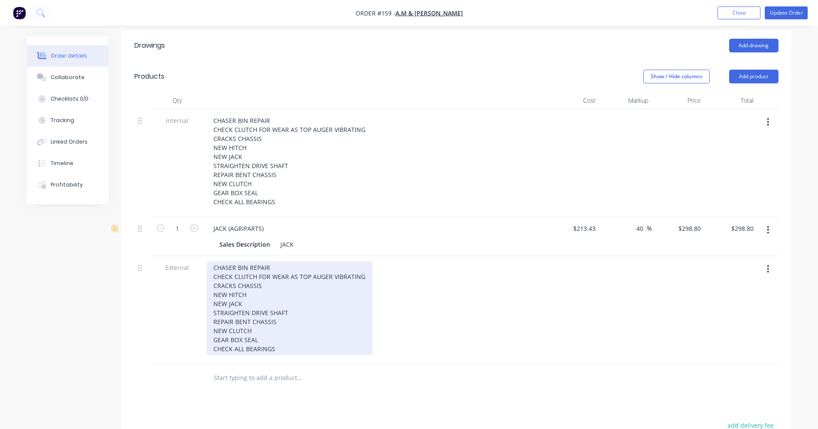
scroll to position [172, 0]
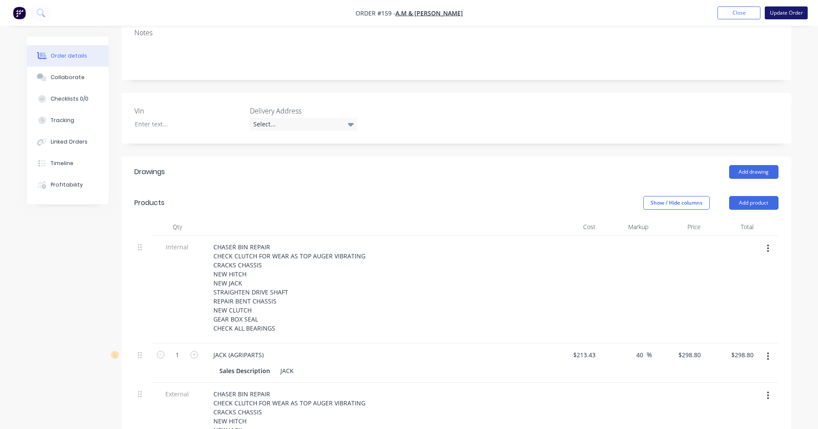
click at [788, 15] on button "Update Order" at bounding box center [786, 12] width 43 height 13
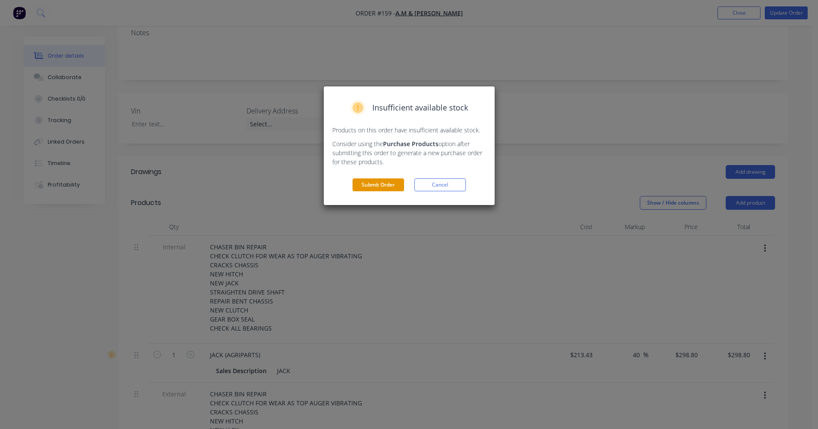
click at [369, 185] on button "Submit Order" at bounding box center [379, 184] width 52 height 13
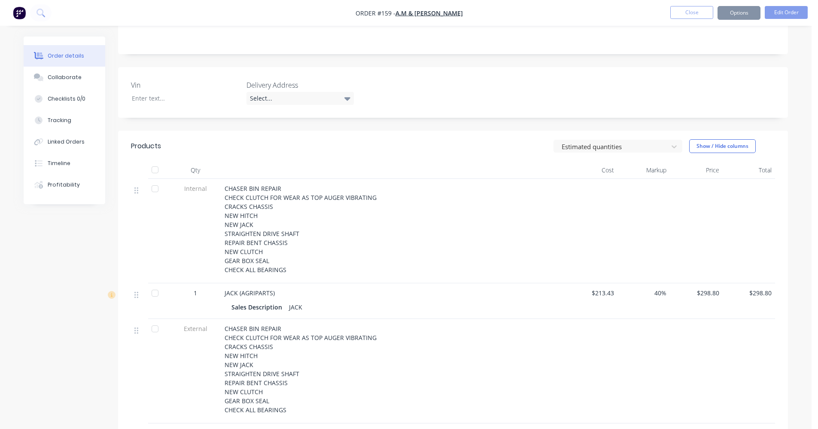
scroll to position [171, 0]
click at [745, 13] on button "Options" at bounding box center [739, 13] width 43 height 14
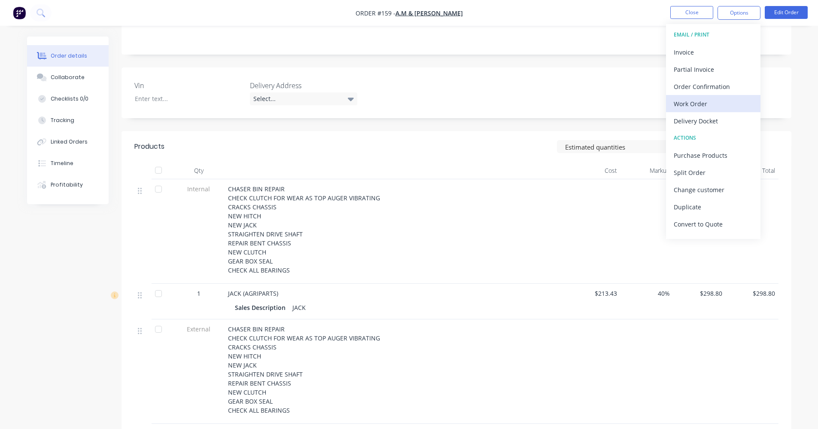
click at [705, 106] on div "Work Order" at bounding box center [713, 103] width 79 height 12
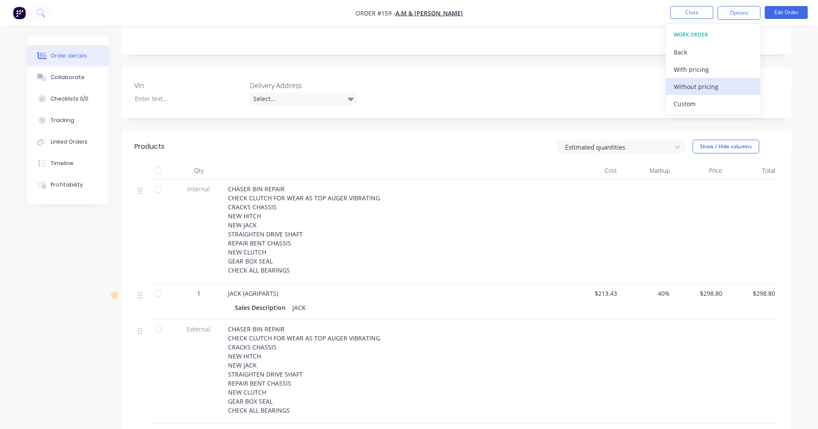
click at [699, 86] on div "Without pricing" at bounding box center [713, 86] width 79 height 12
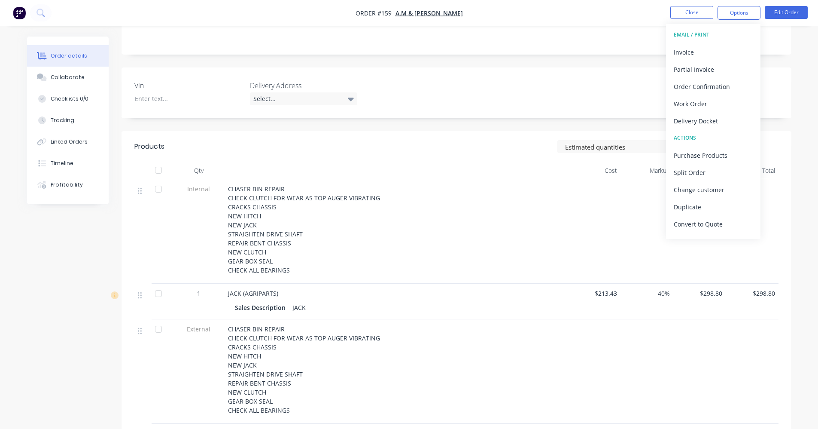
click at [512, 231] on div "CHASER BIN REPAIR CHECK CLUTCH FOR WEAR AS TOP AUGER VIBRATING CRACKS CHASSIS N…" at bounding box center [396, 229] width 337 height 90
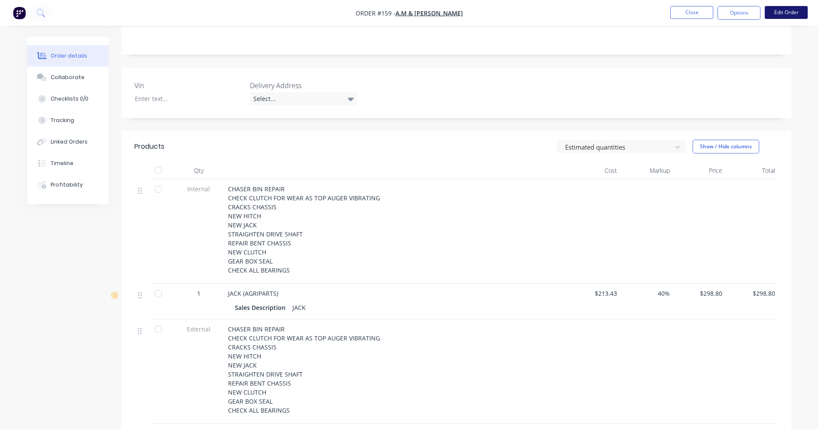
click at [787, 16] on button "Edit Order" at bounding box center [786, 12] width 43 height 13
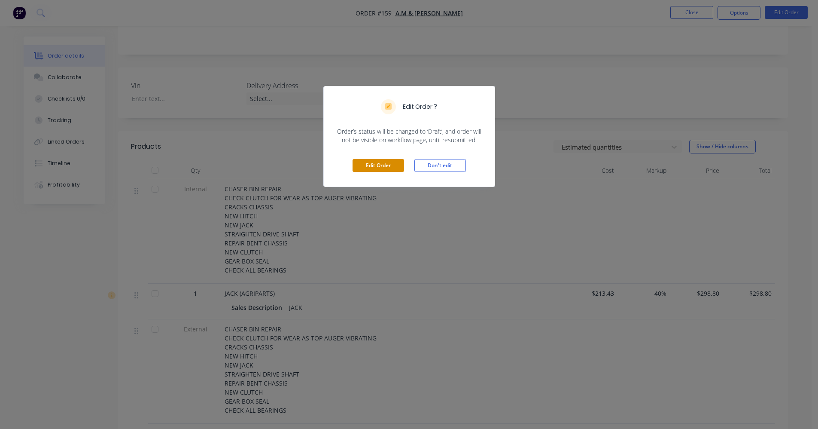
click at [378, 163] on button "Edit Order" at bounding box center [379, 165] width 52 height 13
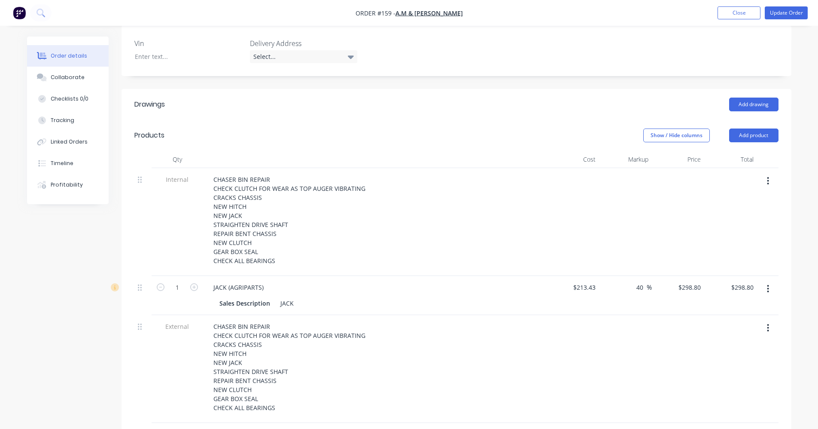
scroll to position [258, 0]
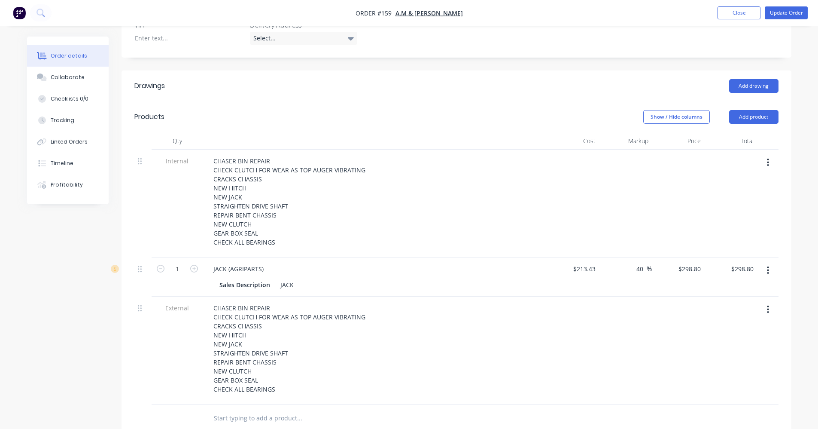
click at [764, 155] on button "button" at bounding box center [768, 162] width 20 height 15
click at [738, 196] on div "Delete" at bounding box center [738, 202] width 66 height 12
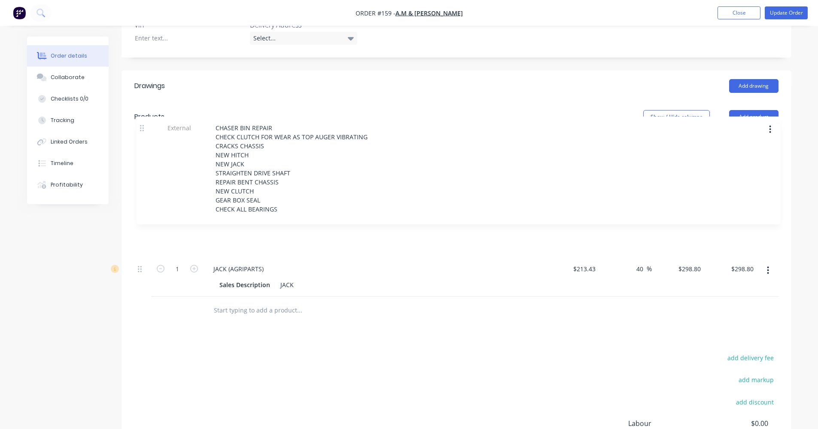
drag, startPoint x: 137, startPoint y: 190, endPoint x: 141, endPoint y: 138, distance: 52.1
click at [141, 149] on div "1 JACK (AGRIPARTS) Sales Description JACK $213.43 $213.43 40 40 % $298.80 $298.…" at bounding box center [456, 222] width 644 height 147
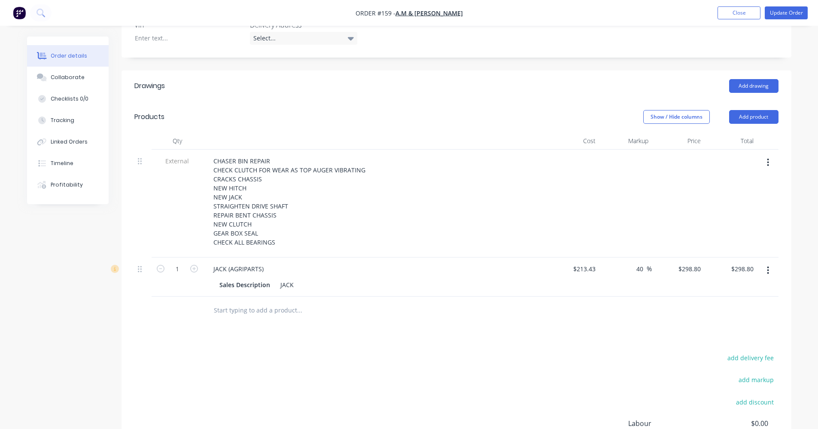
click at [767, 265] on icon "button" at bounding box center [768, 269] width 2 height 9
click at [731, 338] on div "Delete" at bounding box center [738, 344] width 66 height 12
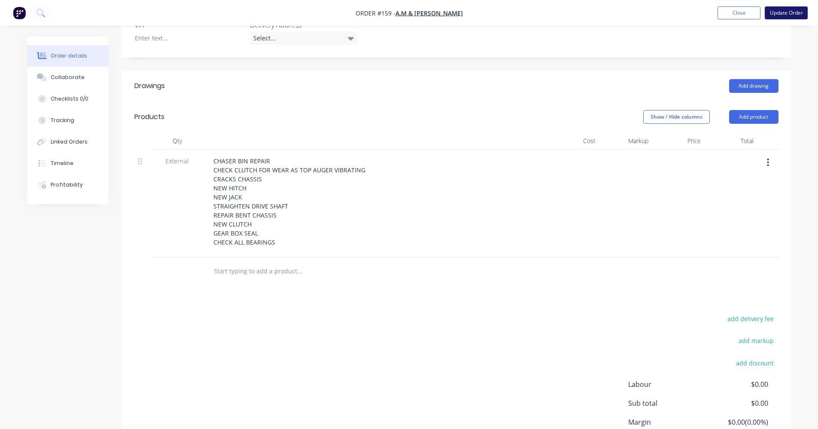
click at [795, 16] on button "Update Order" at bounding box center [786, 12] width 43 height 13
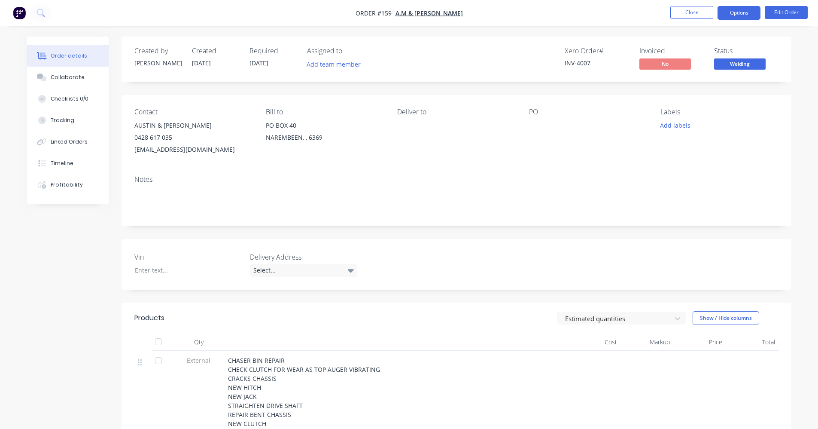
click at [744, 17] on button "Options" at bounding box center [739, 13] width 43 height 14
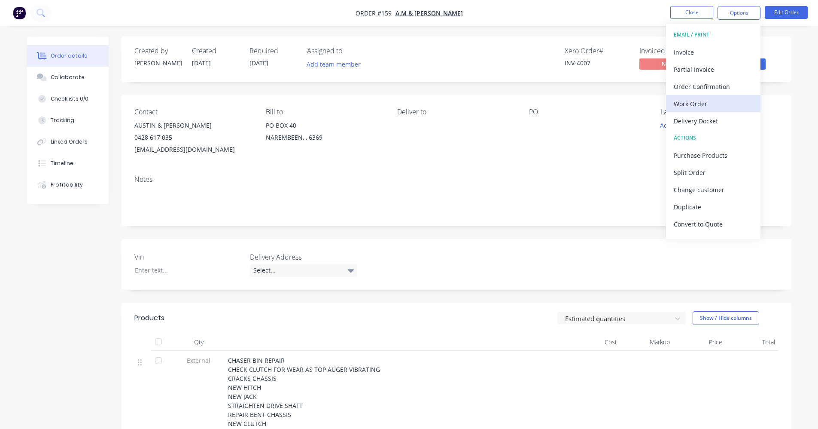
click at [720, 100] on div "Work Order" at bounding box center [713, 103] width 79 height 12
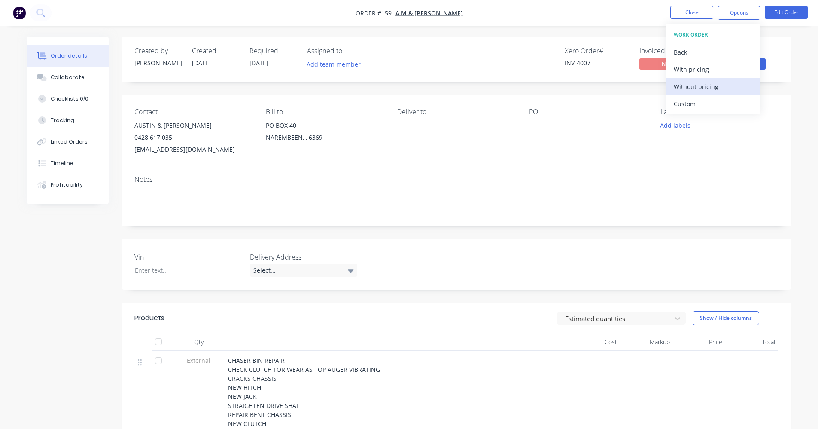
click at [714, 92] on div "Without pricing" at bounding box center [713, 86] width 79 height 12
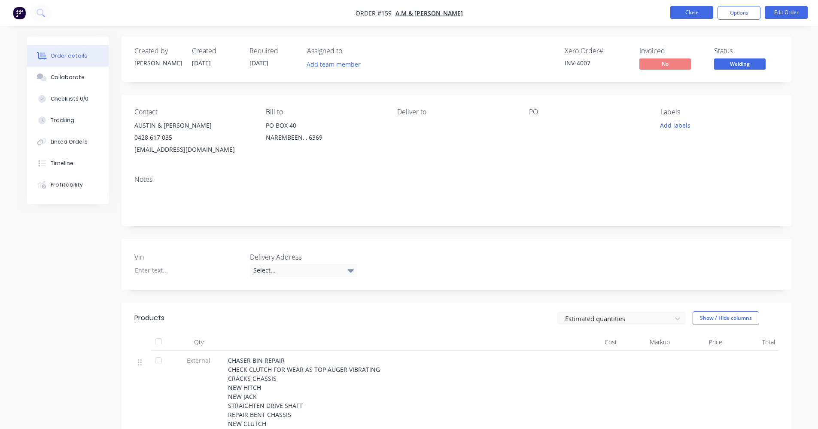
click at [677, 14] on button "Close" at bounding box center [691, 12] width 43 height 13
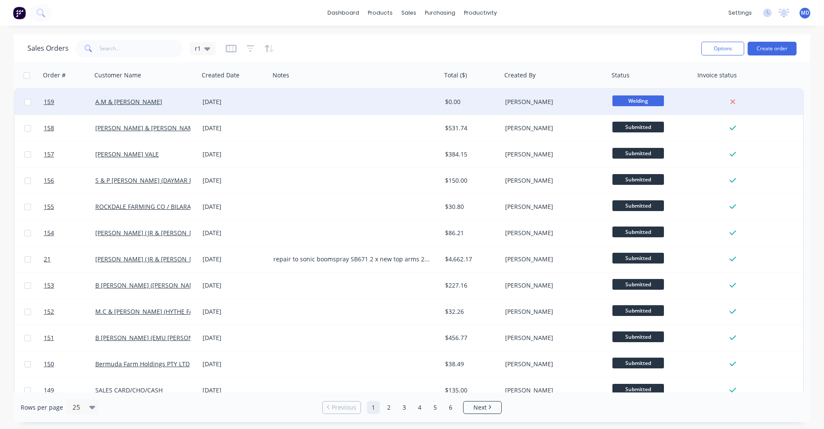
click at [339, 105] on div at bounding box center [356, 102] width 172 height 26
click at [249, 104] on div "[DATE]" at bounding box center [235, 101] width 64 height 9
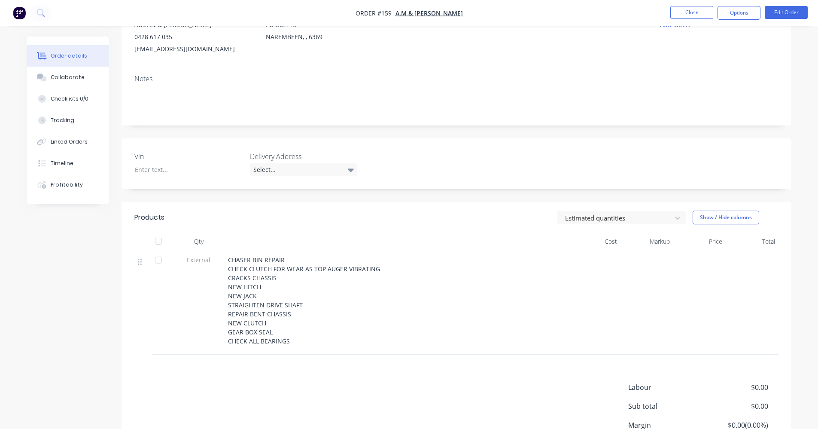
scroll to position [179, 0]
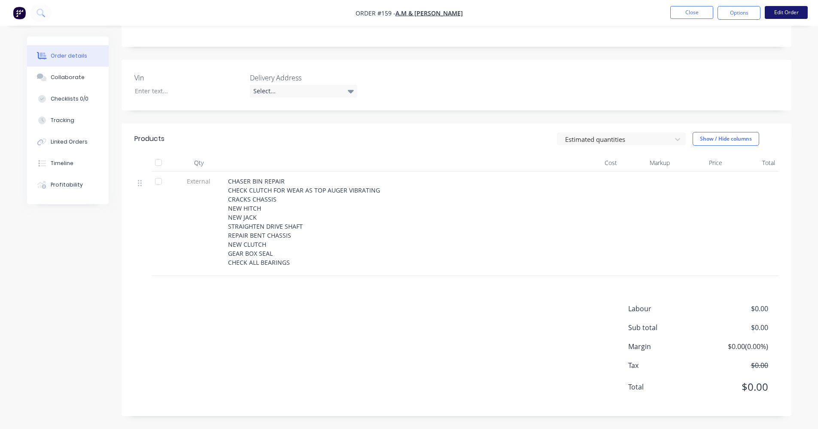
click at [781, 10] on button "Edit Order" at bounding box center [786, 12] width 43 height 13
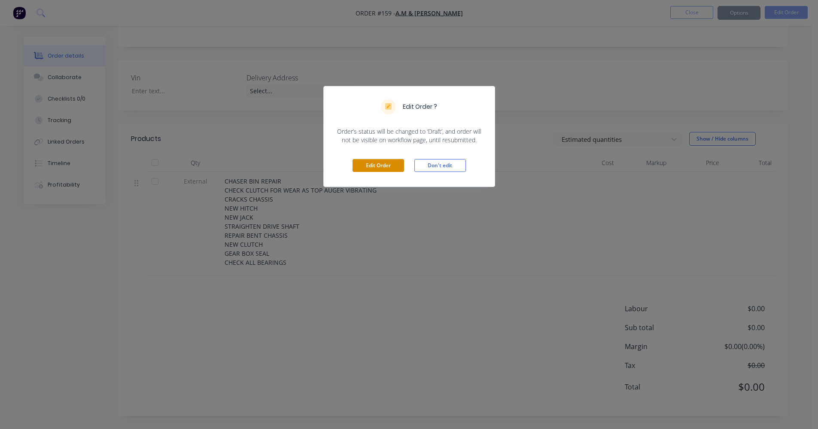
click at [396, 164] on button "Edit Order" at bounding box center [379, 165] width 52 height 13
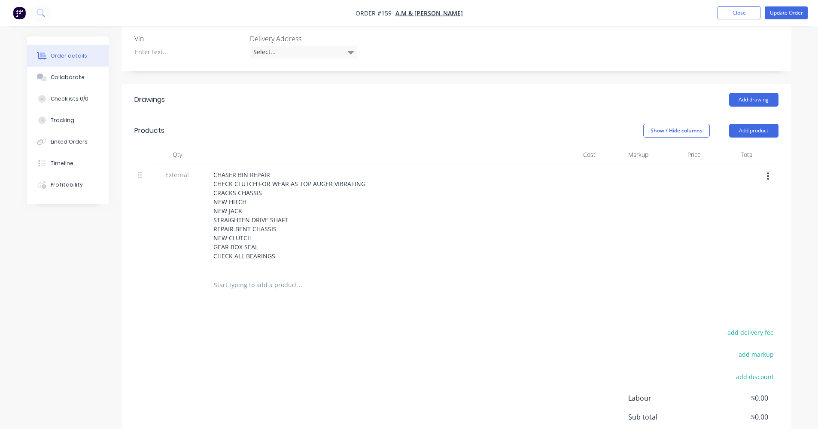
scroll to position [301, 0]
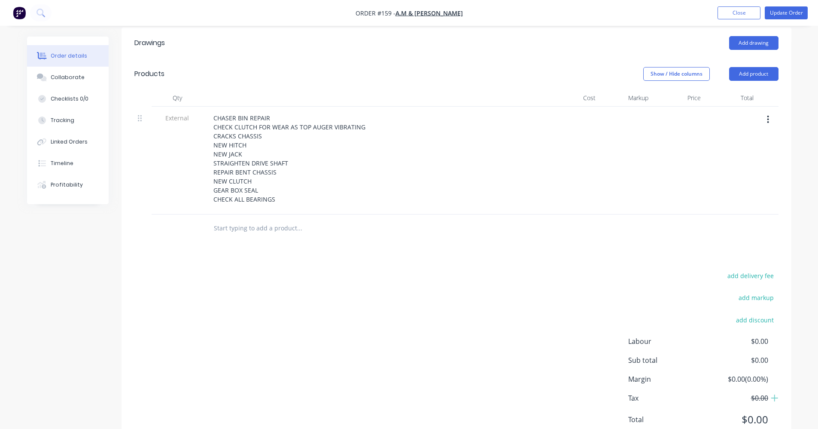
click at [264, 219] on input "text" at bounding box center [299, 227] width 172 height 17
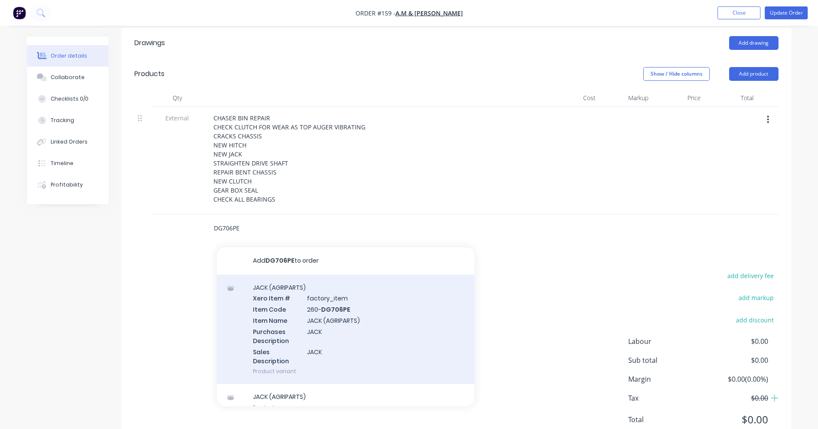
type input "DG706PE"
click at [285, 291] on div "JACK (AGRIPARTS) Xero Item # factory_item Item Code 260- DG706PE Item Name JACK…" at bounding box center [346, 328] width 258 height 109
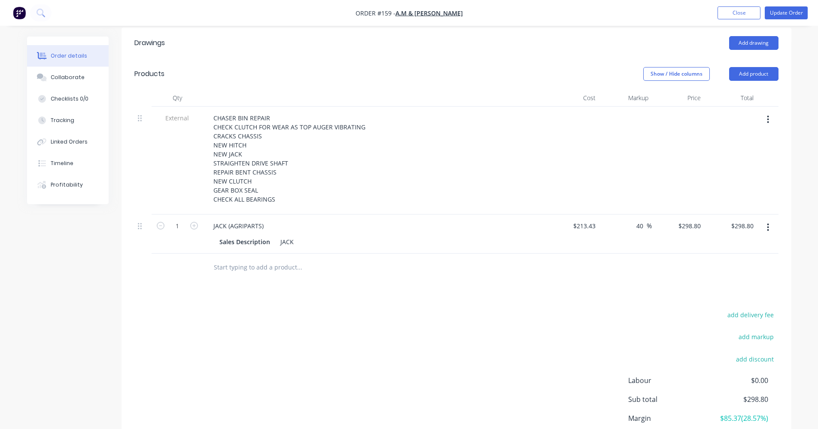
click at [250, 261] on input "text" at bounding box center [299, 266] width 172 height 17
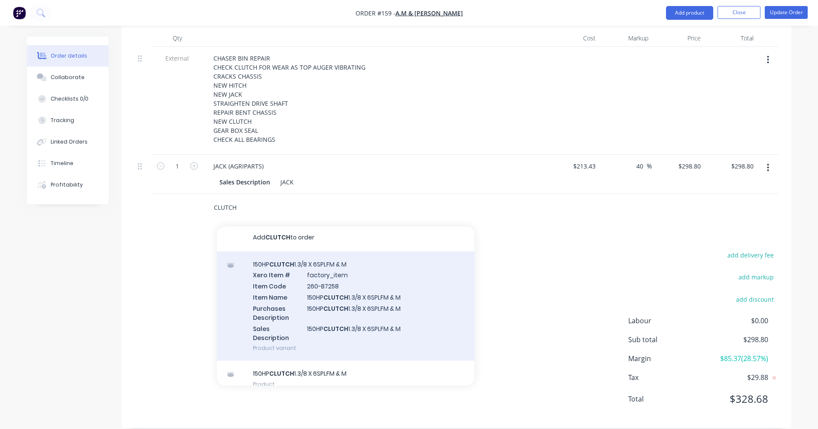
scroll to position [0, 0]
type input "CLUTCH"
click at [313, 317] on div "150HP CLUTCH 1.3/8 X 6SPLFM & M Xero Item # factory_item Item Code 260-B7258 It…" at bounding box center [346, 308] width 258 height 109
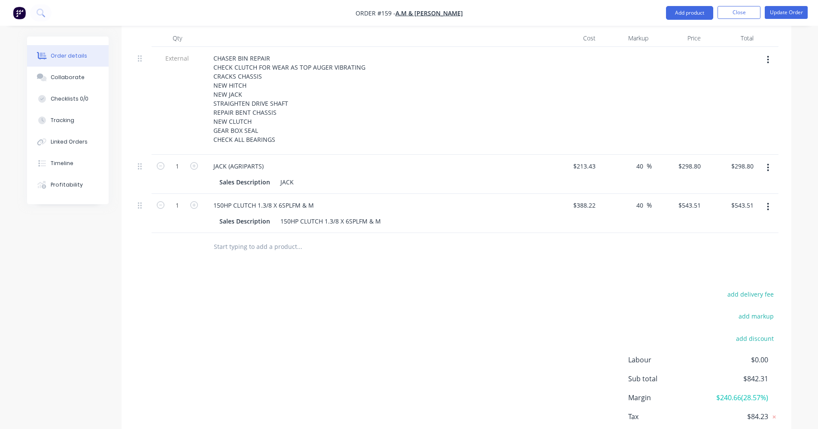
click at [406, 257] on div "Drawings Add drawing Products Show / Hide columns Add product Qty Cost Markup P…" at bounding box center [457, 217] width 670 height 499
click at [786, 15] on button "Update Order" at bounding box center [786, 12] width 43 height 13
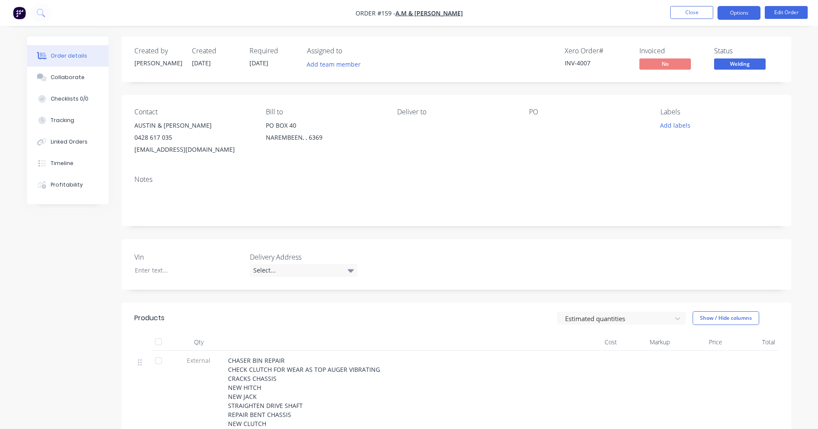
click at [737, 15] on button "Options" at bounding box center [739, 13] width 43 height 14
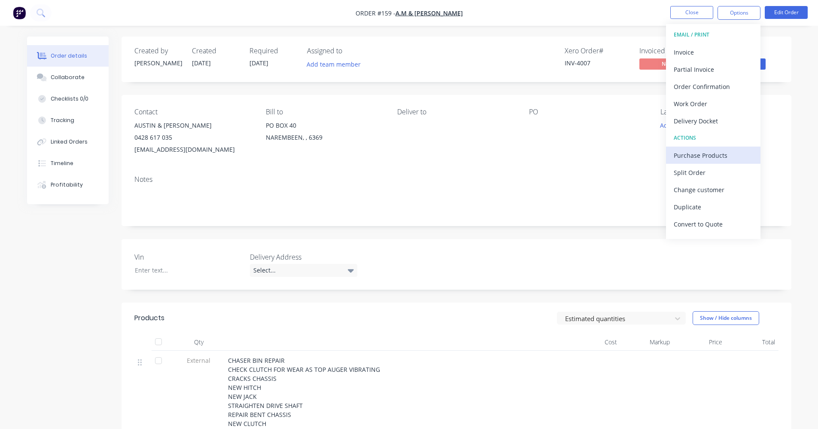
click at [719, 153] on div "Purchase Products" at bounding box center [713, 155] width 79 height 12
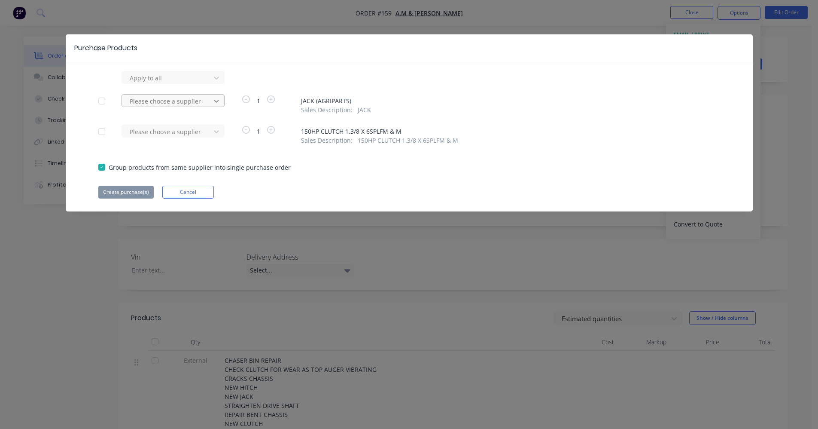
click at [216, 103] on icon at bounding box center [216, 101] width 9 height 9
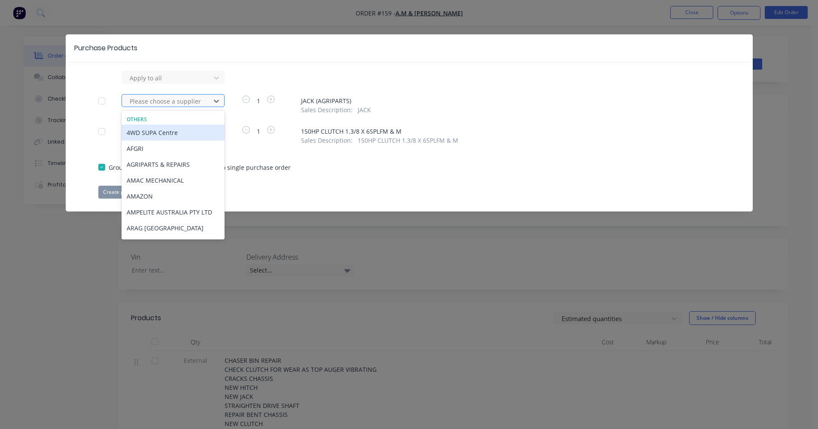
click at [165, 99] on div at bounding box center [167, 101] width 77 height 11
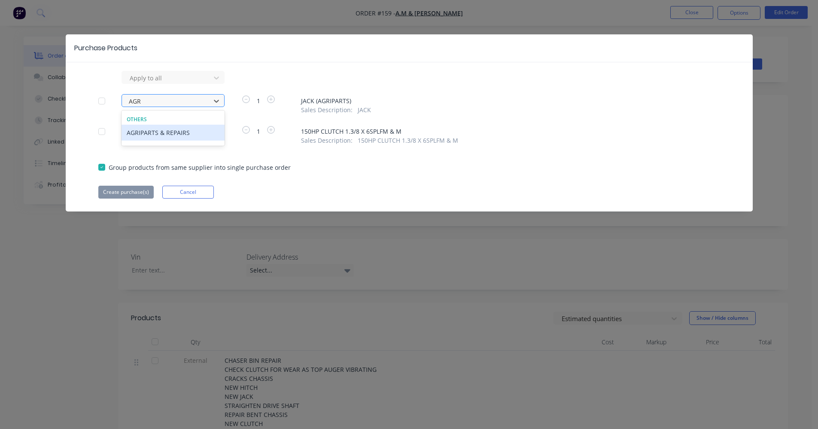
type input "AGRI"
click at [192, 128] on div "AGRIPARTS & REPAIRS" at bounding box center [173, 133] width 103 height 16
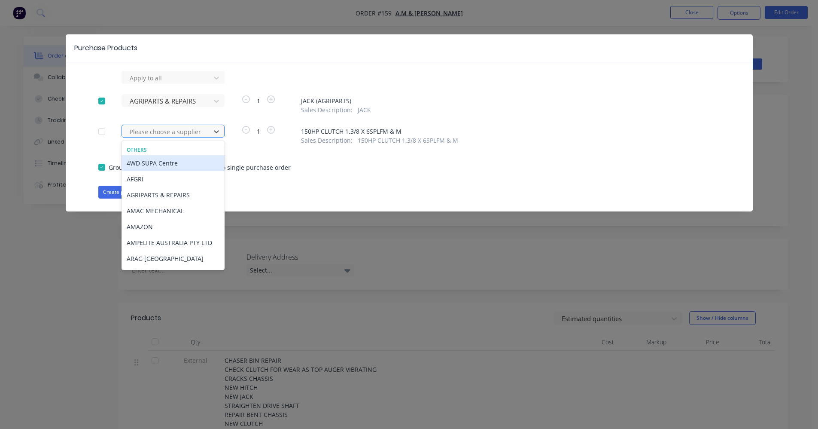
click at [175, 132] on div at bounding box center [167, 131] width 77 height 11
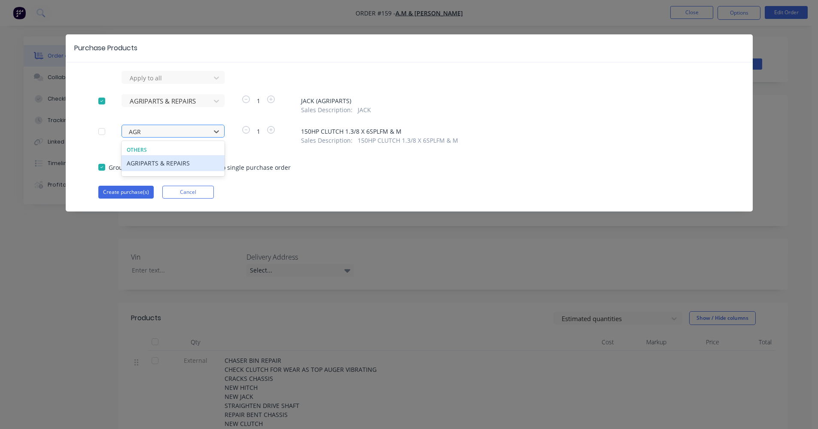
type input "AGRI"
click at [161, 166] on div "AGRIPARTS & REPAIRS" at bounding box center [173, 163] width 103 height 16
click at [138, 192] on button "Create purchase(s)" at bounding box center [125, 191] width 55 height 13
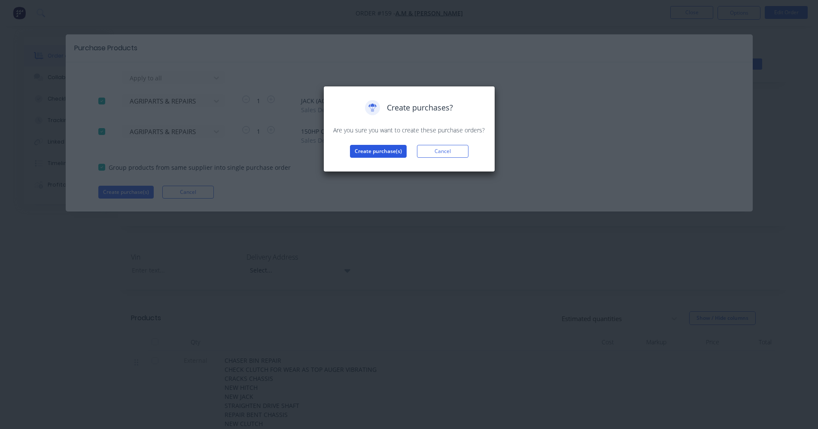
click at [362, 155] on button "Create purchase(s)" at bounding box center [378, 151] width 57 height 13
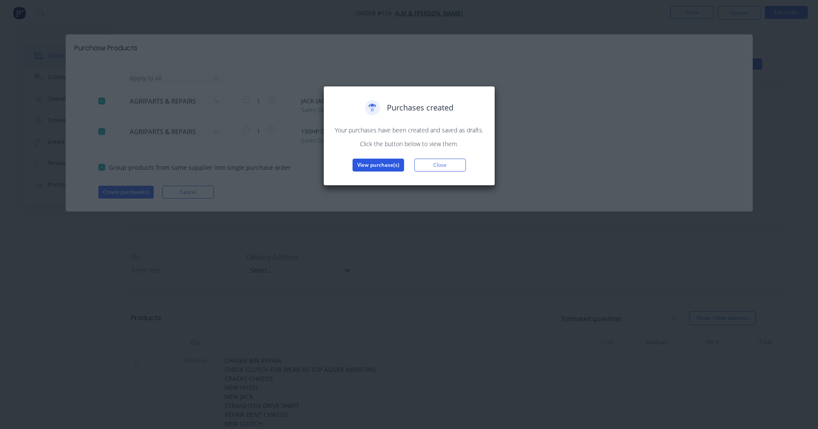
click at [361, 164] on button "View purchase(s)" at bounding box center [379, 164] width 52 height 13
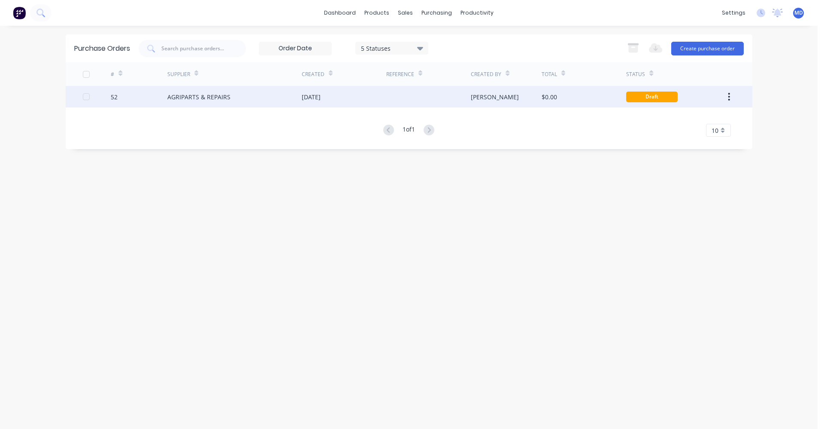
click at [421, 99] on div at bounding box center [428, 96] width 85 height 21
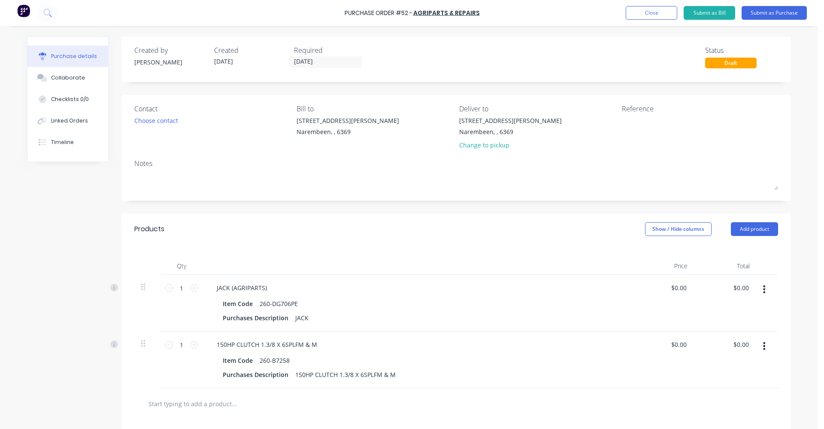
scroll to position [43, 0]
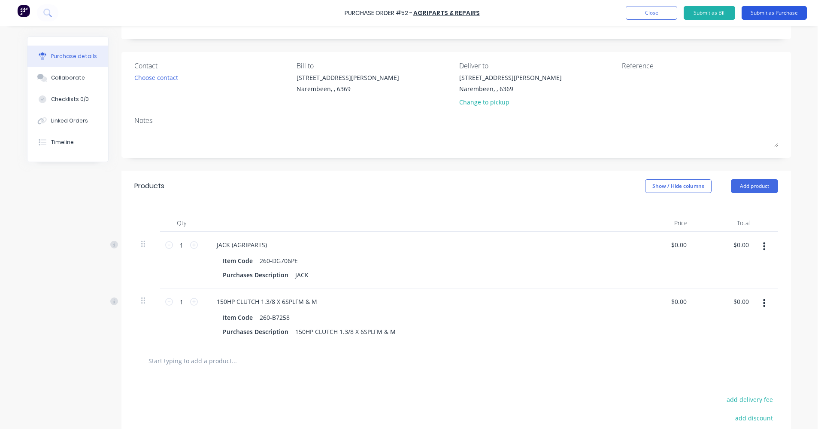
click at [758, 17] on button "Submit as Purchase" at bounding box center [774, 13] width 65 height 14
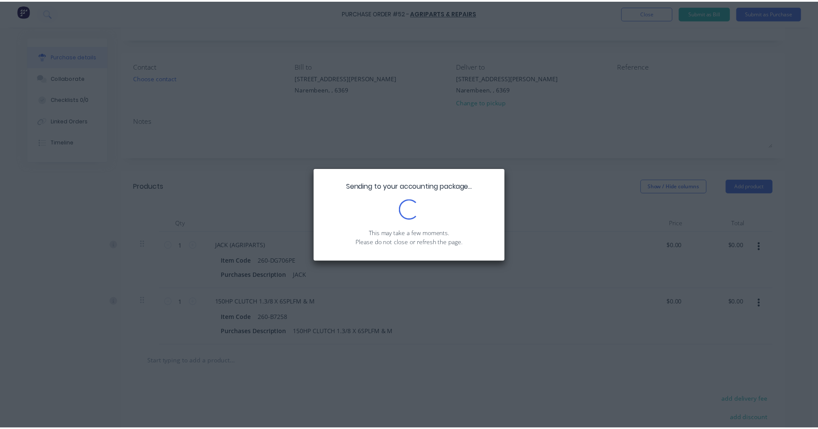
scroll to position [0, 0]
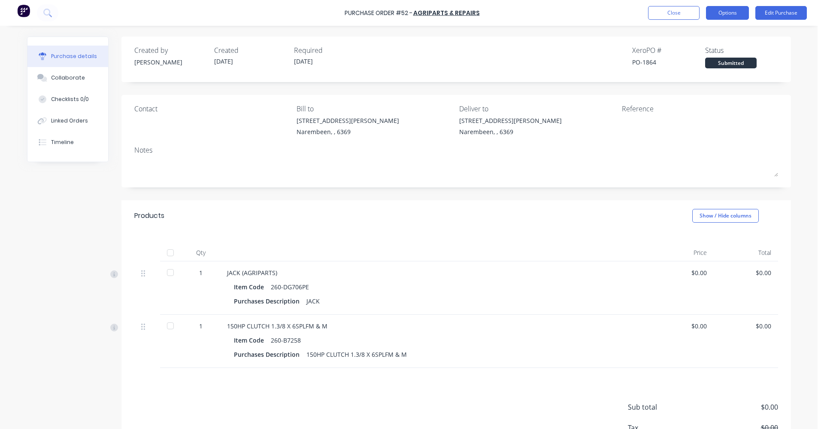
click at [748, 10] on button "Options" at bounding box center [727, 13] width 43 height 14
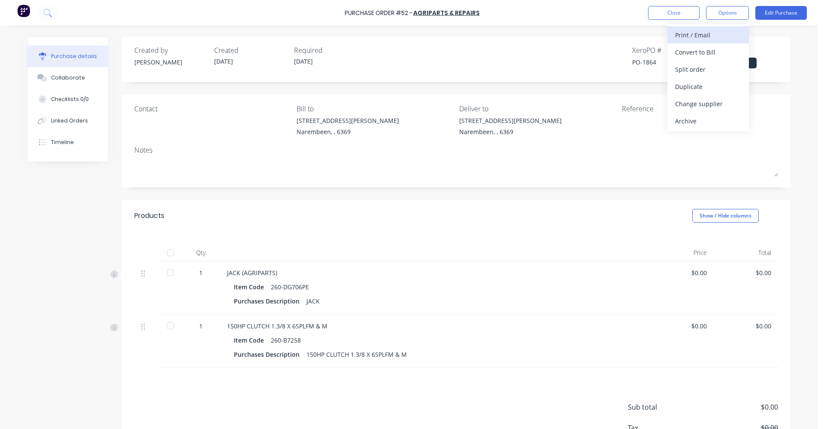
click at [706, 39] on div "Print / Email" at bounding box center [708, 35] width 66 height 12
click at [704, 64] on div "Without pricing" at bounding box center [708, 69] width 66 height 12
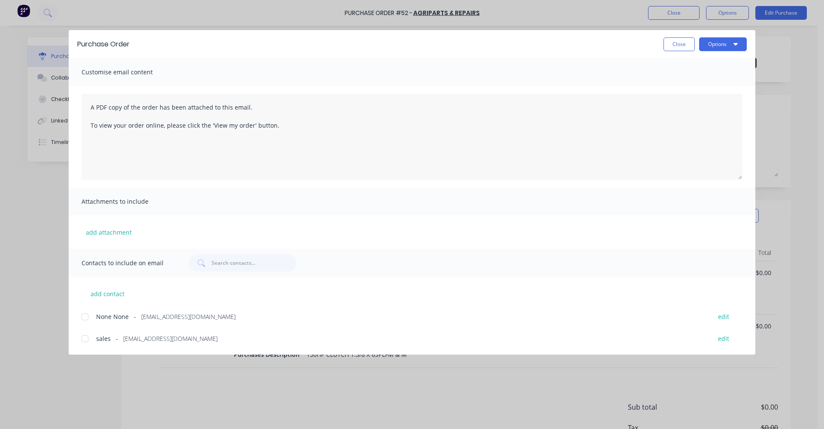
click at [83, 340] on div at bounding box center [84, 338] width 17 height 17
click at [717, 48] on button "Options" at bounding box center [723, 44] width 48 height 14
click at [692, 96] on div "Email" at bounding box center [706, 100] width 66 height 12
click at [679, 44] on button "Close" at bounding box center [679, 44] width 31 height 14
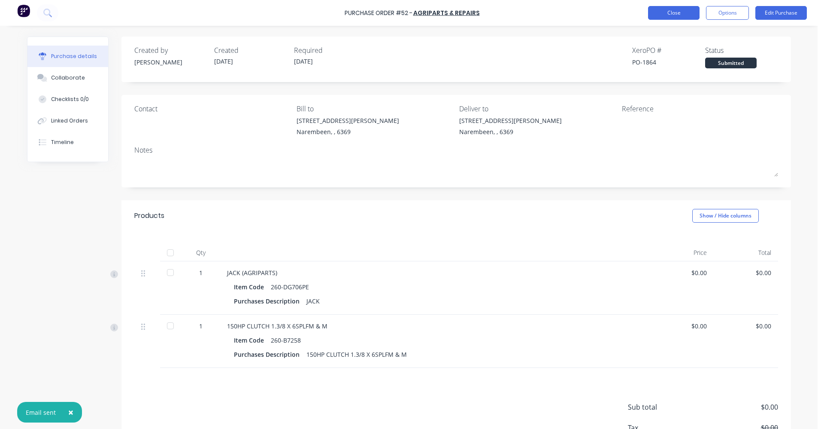
click at [681, 14] on button "Close" at bounding box center [674, 13] width 52 height 14
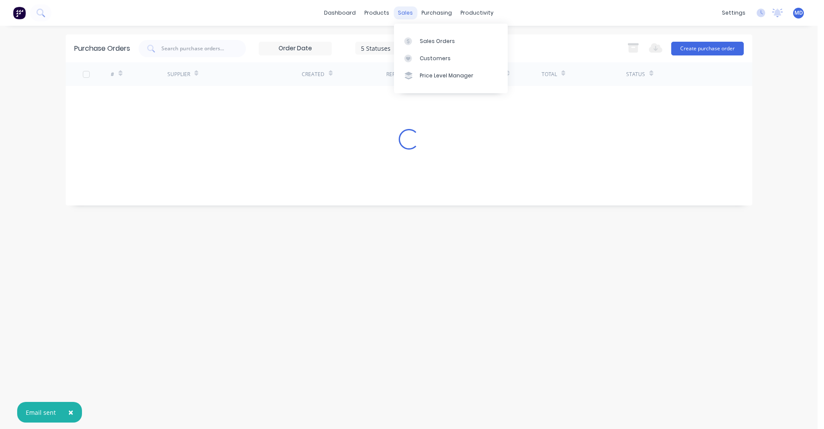
click at [401, 18] on div "sales" at bounding box center [406, 12] width 24 height 13
click at [430, 40] on div "Sales Orders" at bounding box center [437, 41] width 35 height 8
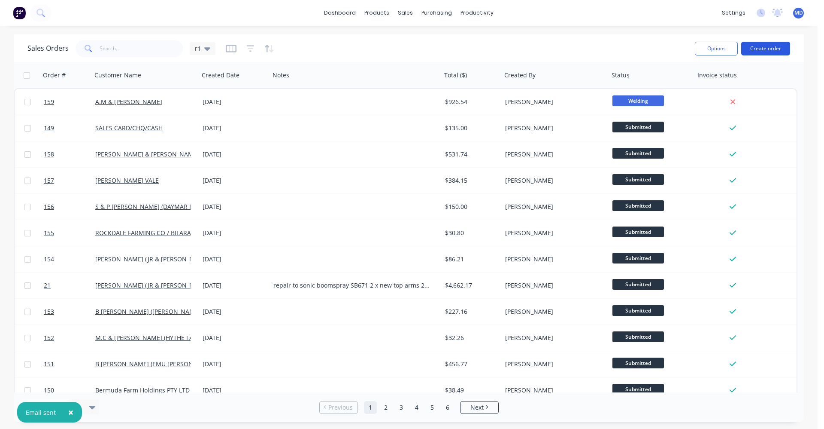
click at [762, 49] on button "Create order" at bounding box center [766, 49] width 49 height 14
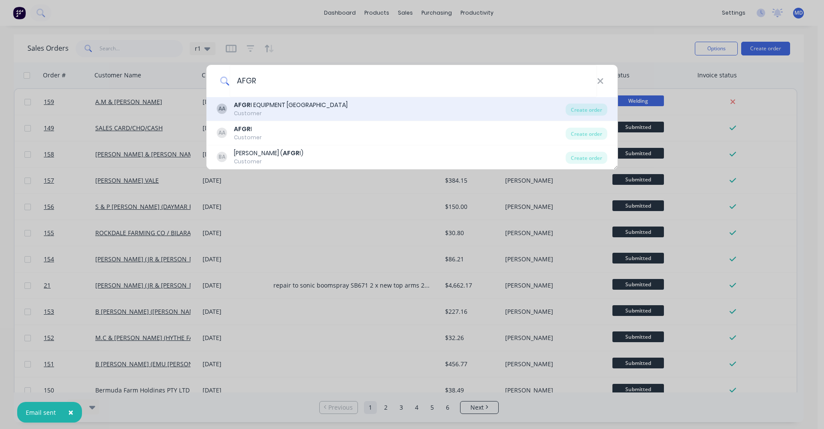
type input "AFGR"
click at [294, 102] on div "AFGR I EQUIPMENT AUSTRALIA" at bounding box center [291, 104] width 114 height 9
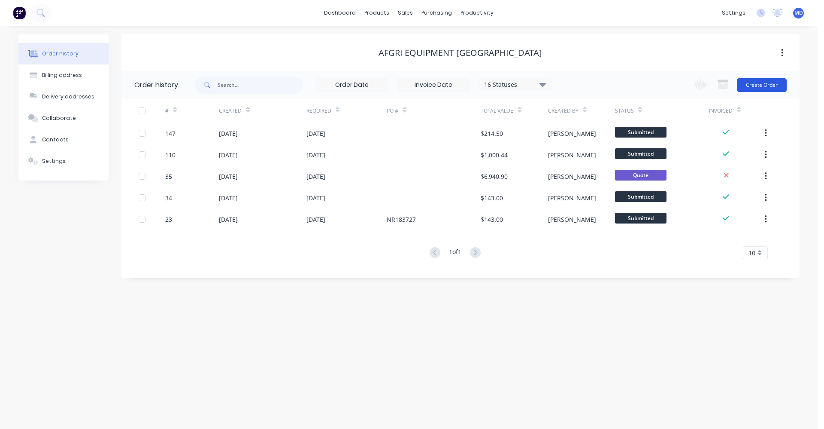
click at [759, 88] on button "Create Order" at bounding box center [762, 85] width 50 height 14
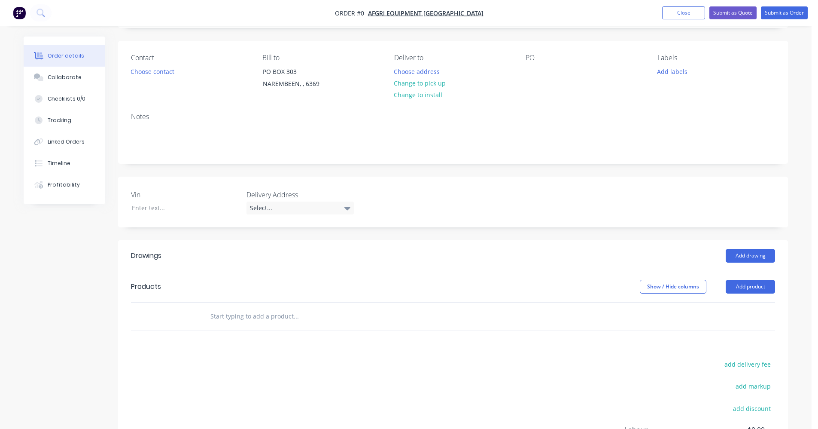
scroll to position [43, 0]
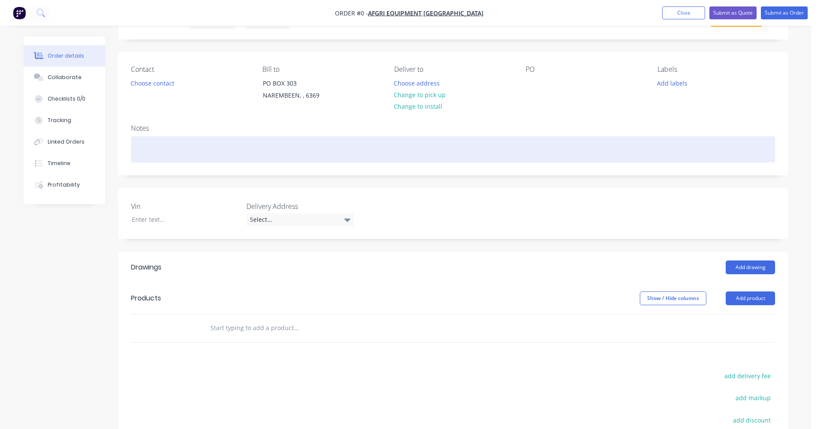
click at [174, 150] on div at bounding box center [453, 149] width 644 height 26
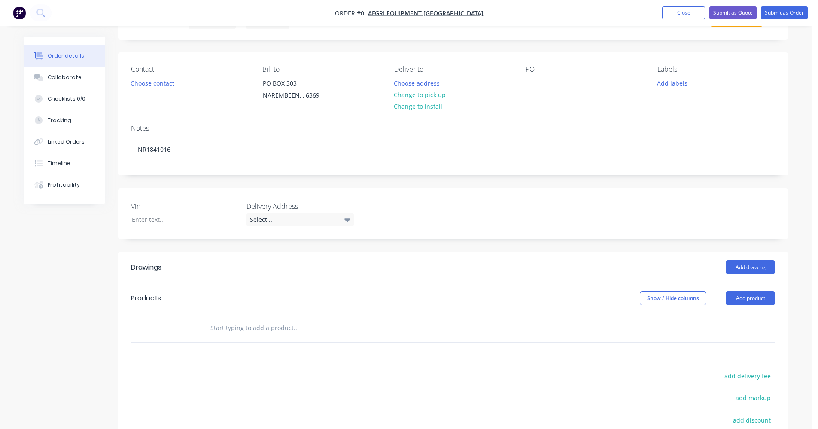
click at [210, 326] on div "Order details Collaborate Checklists 0/0 Tracking Linked Orders Timeline Profit…" at bounding box center [405, 278] width 781 height 568
type input "O"
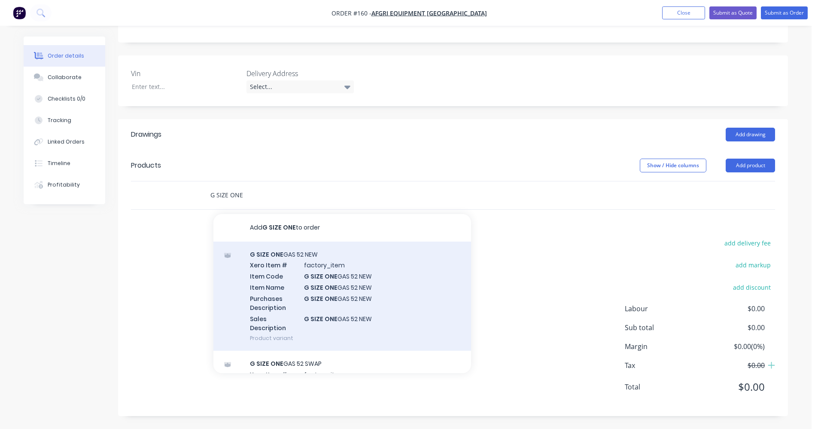
scroll to position [86, 0]
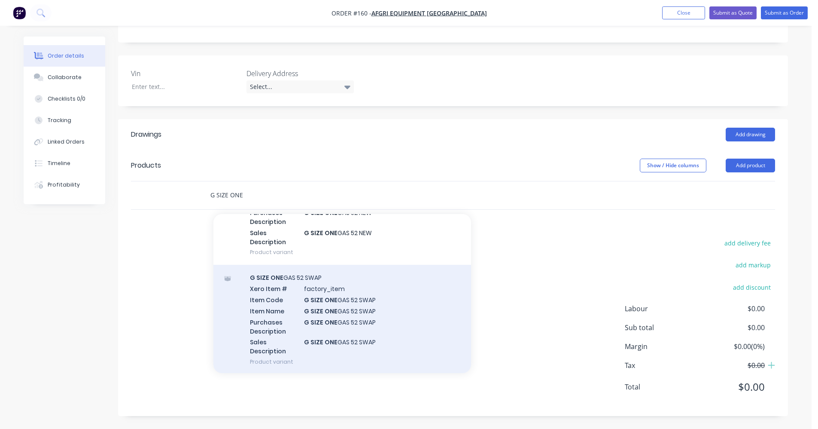
type input "G SIZE ONE"
click at [334, 319] on div "G SIZE ONE GAS 52 SWAP Xero Item # factory_item Item Code G SIZE ONE GAS 52 SWA…" at bounding box center [342, 319] width 258 height 109
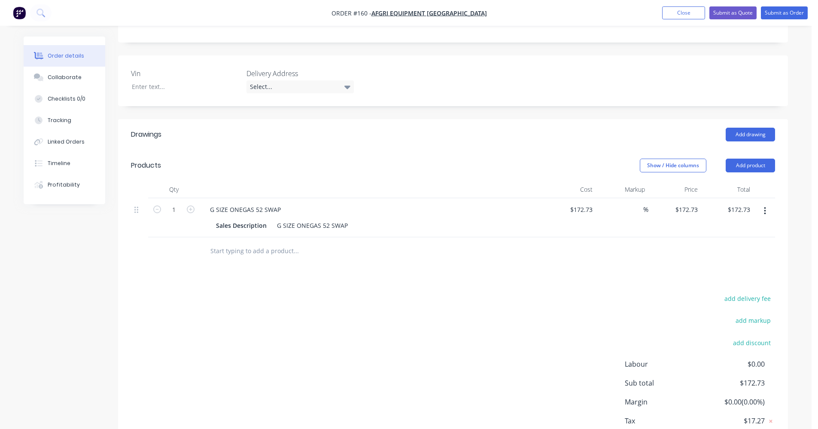
click at [249, 249] on input "text" at bounding box center [296, 250] width 172 height 17
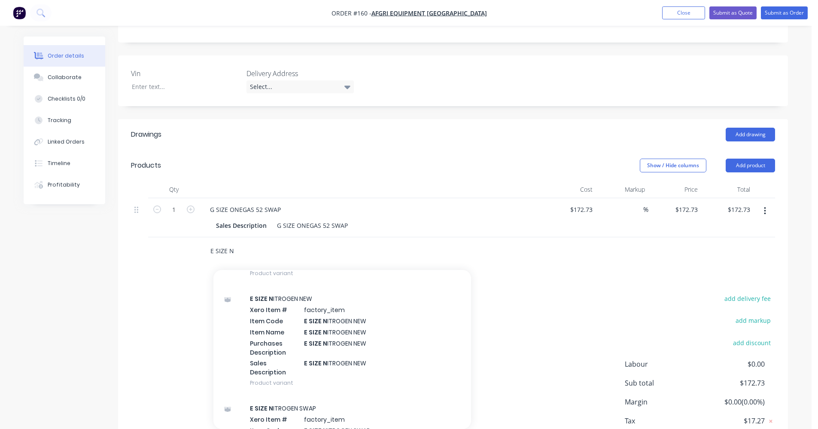
scroll to position [601, 0]
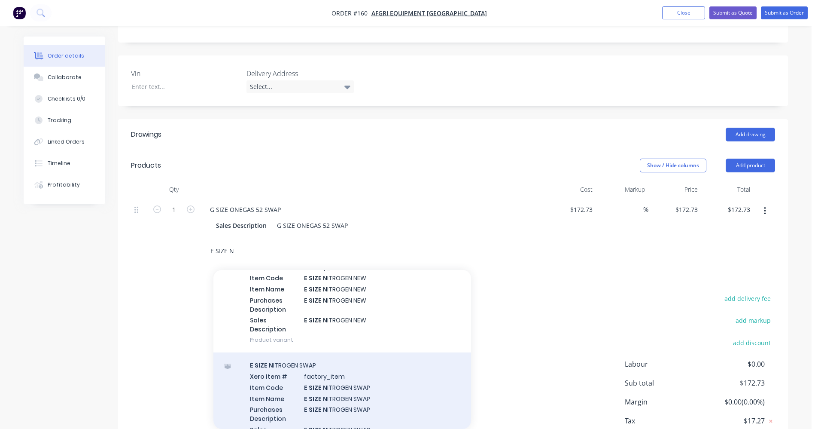
type input "E SIZE N"
click at [311, 378] on div "E SIZE N ITROGEN SWAP Xero Item # factory_item Item Code E SIZE N ITROGEN SWAP …" at bounding box center [342, 406] width 258 height 109
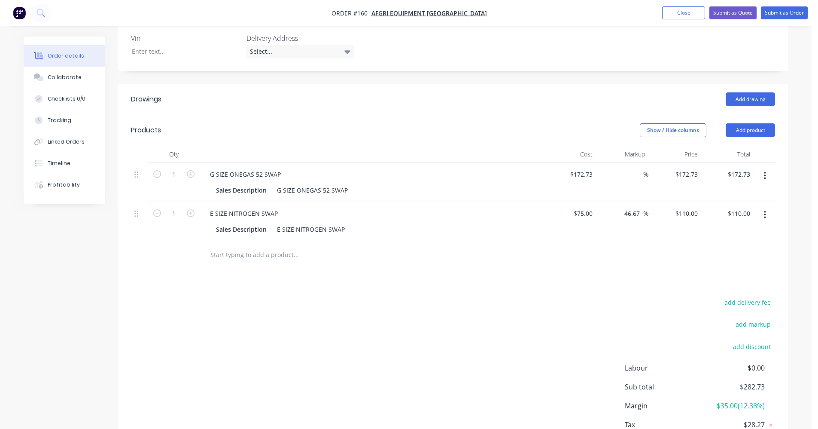
scroll to position [261, 0]
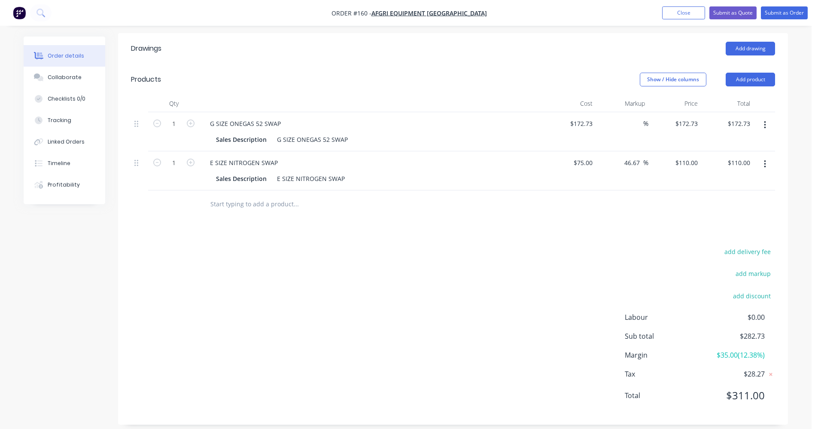
click at [767, 166] on button "button" at bounding box center [765, 163] width 20 height 15
click at [751, 222] on div "Exclude from tax" at bounding box center [734, 221] width 66 height 12
click at [701, 123] on div "$172.73 $172.73" at bounding box center [727, 131] width 53 height 39
type input "190"
type input "10"
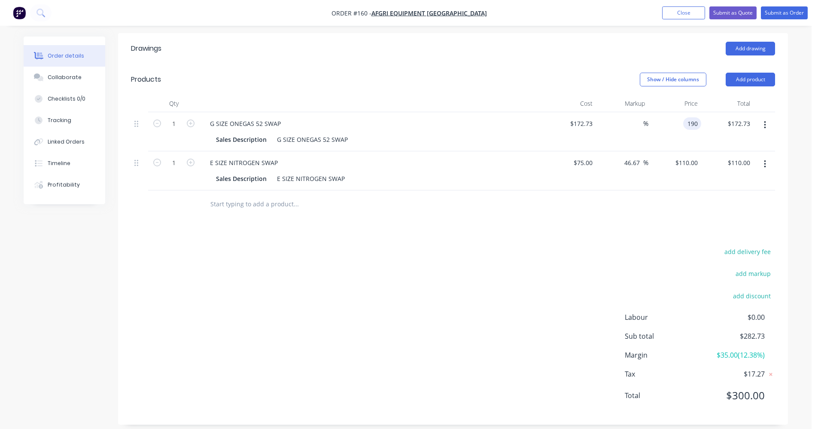
type input "$190.00"
click at [768, 130] on button "button" at bounding box center [765, 124] width 20 height 15
click at [737, 180] on div "Exclude from tax" at bounding box center [734, 182] width 66 height 12
click at [599, 228] on div "Drawings Add drawing Products Show / Hide columns Add product Qty Cost Markup P…" at bounding box center [453, 228] width 670 height 391
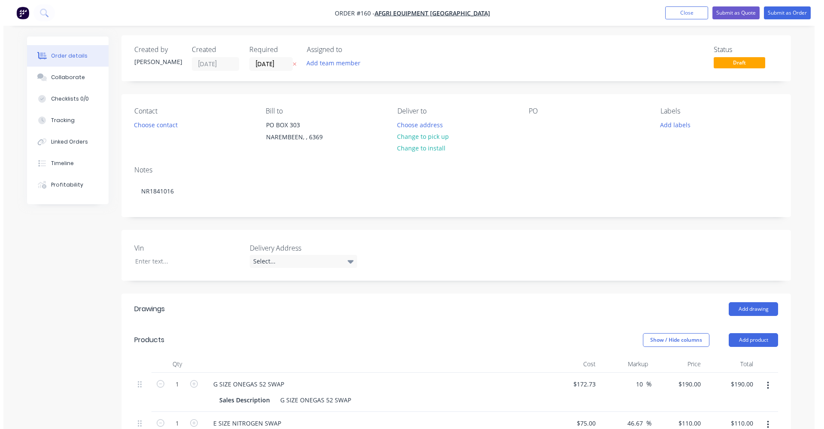
scroll to position [0, 0]
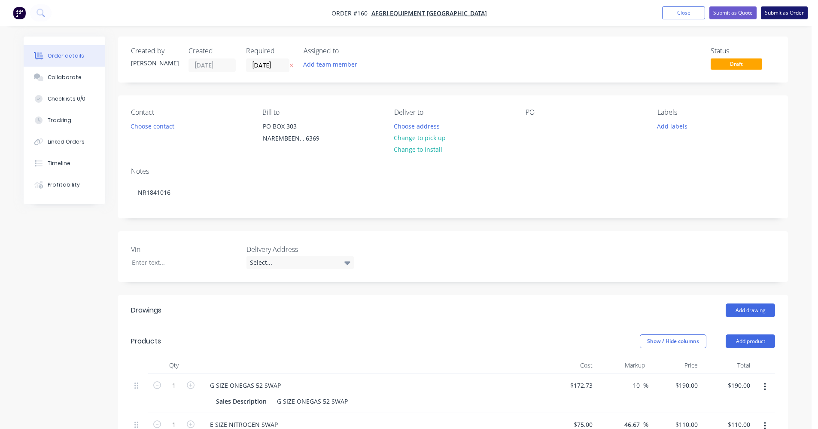
click at [784, 10] on button "Submit as Order" at bounding box center [784, 12] width 47 height 13
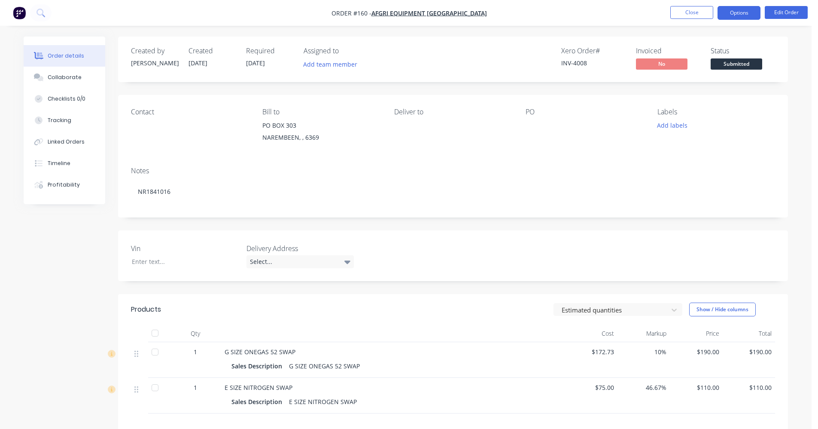
click at [750, 15] on button "Options" at bounding box center [739, 13] width 43 height 14
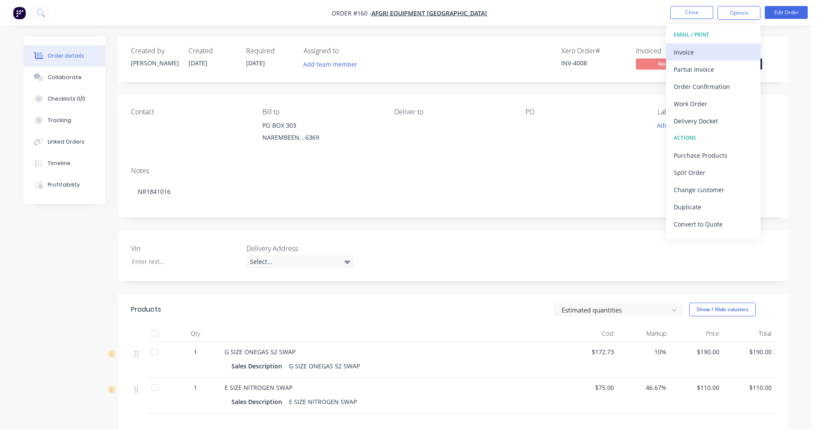
click at [703, 47] on div "Invoice" at bounding box center [713, 52] width 79 height 12
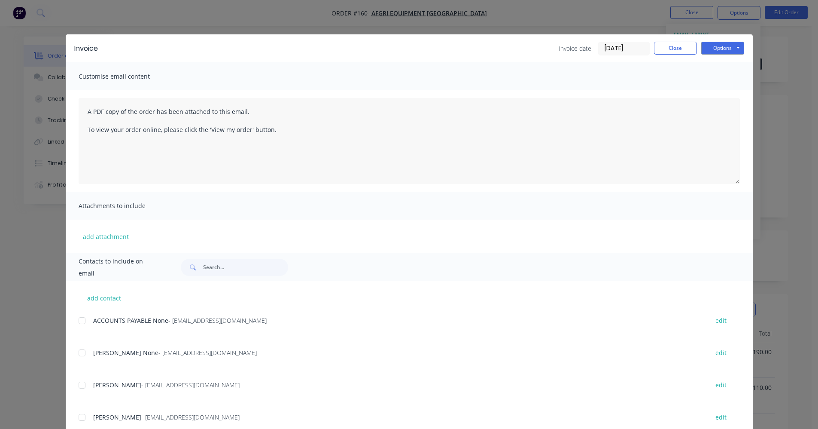
click at [79, 384] on div at bounding box center [81, 384] width 17 height 17
click at [721, 49] on button "Options" at bounding box center [722, 48] width 43 height 13
click at [718, 91] on button "Email" at bounding box center [728, 92] width 55 height 14
click at [673, 48] on button "Close" at bounding box center [675, 48] width 43 height 13
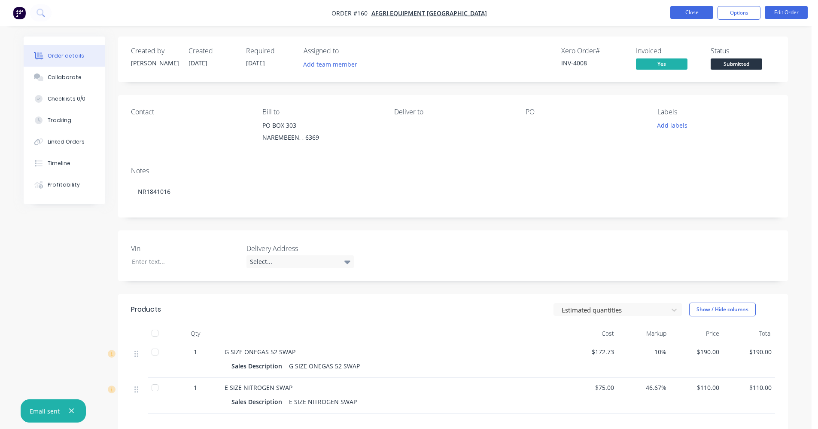
click at [691, 11] on button "Close" at bounding box center [691, 12] width 43 height 13
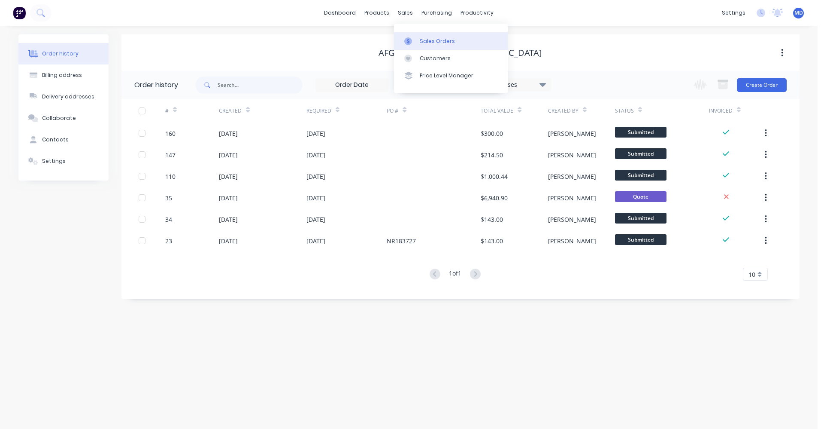
click at [431, 37] on div "Sales Orders" at bounding box center [437, 41] width 35 height 8
